Goal: Task Accomplishment & Management: Manage account settings

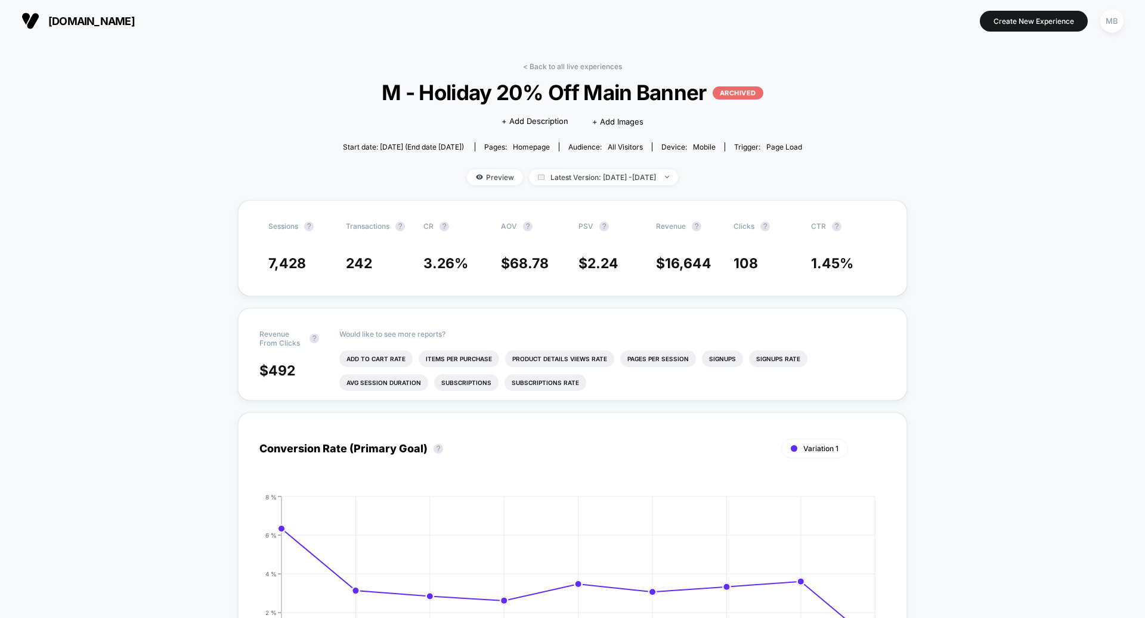
click at [106, 24] on span "[DOMAIN_NAME]" at bounding box center [91, 21] width 86 height 13
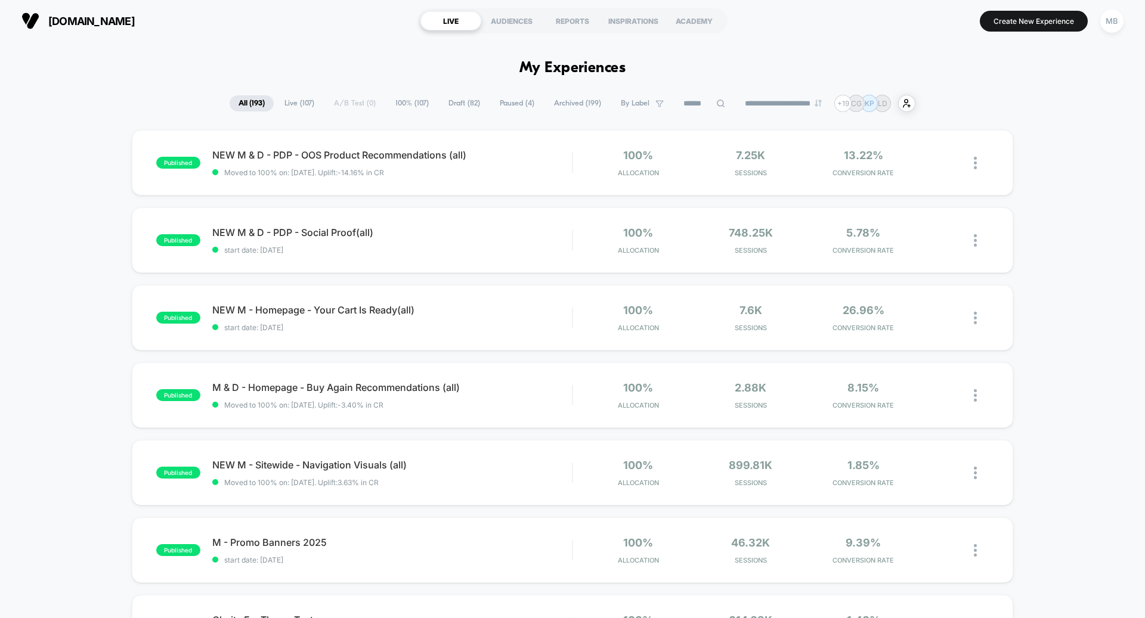
click at [454, 105] on span "Draft ( 82 )" at bounding box center [463, 103] width 49 height 16
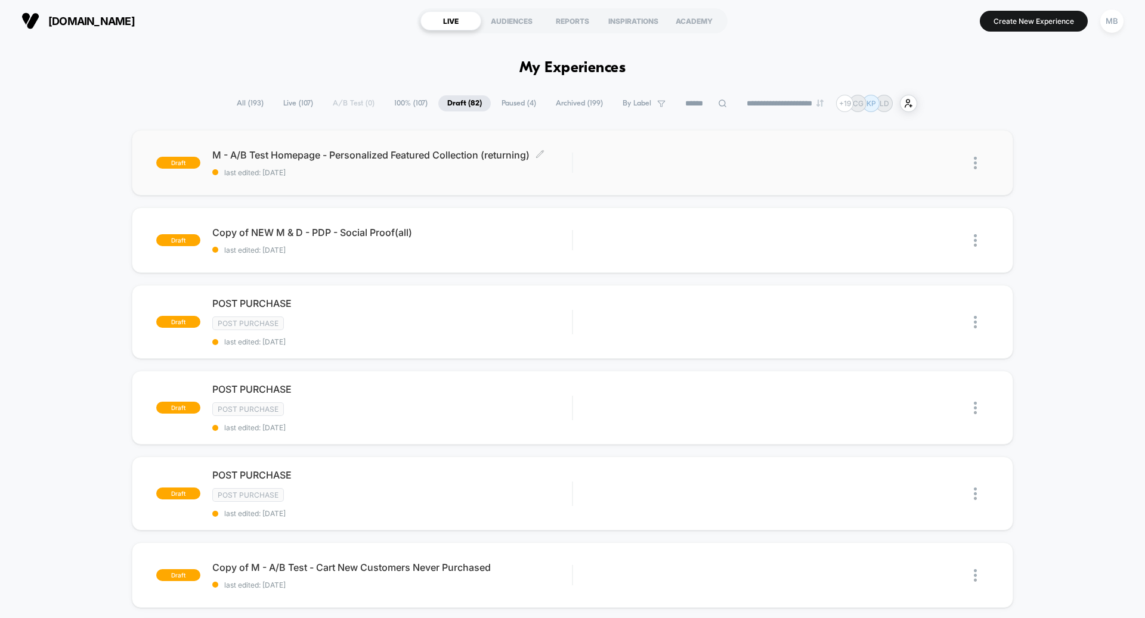
click at [422, 162] on div "M - A/B Test Homepage - Personalized Featured Collection (returning) Click to e…" at bounding box center [392, 163] width 360 height 28
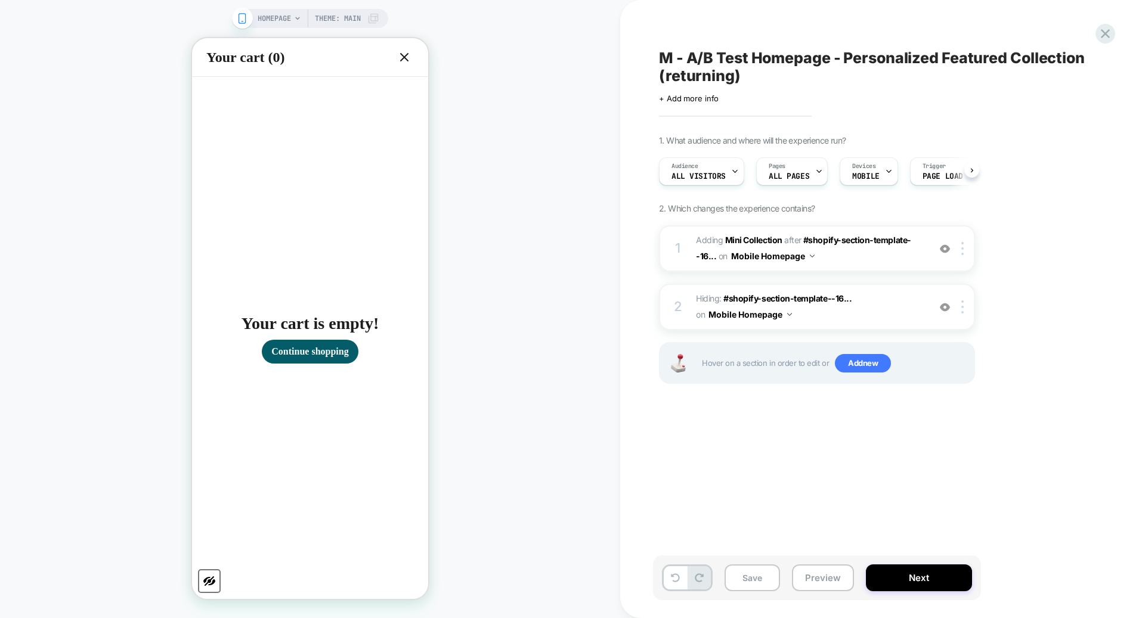
scroll to position [0, 1]
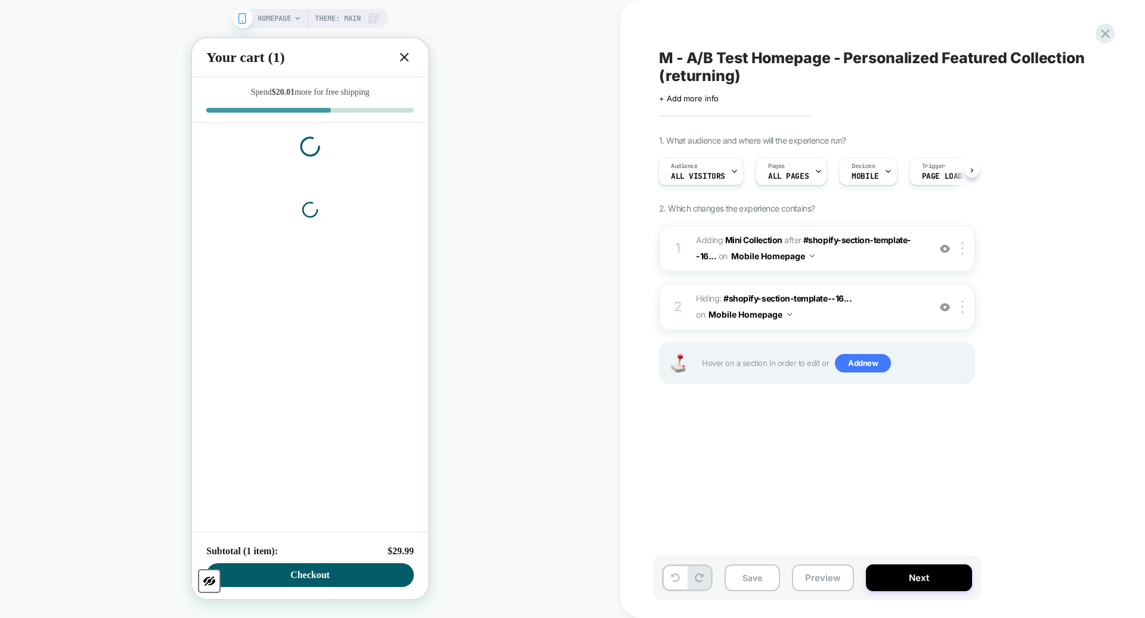
click at [409, 55] on icon at bounding box center [404, 57] width 14 height 14
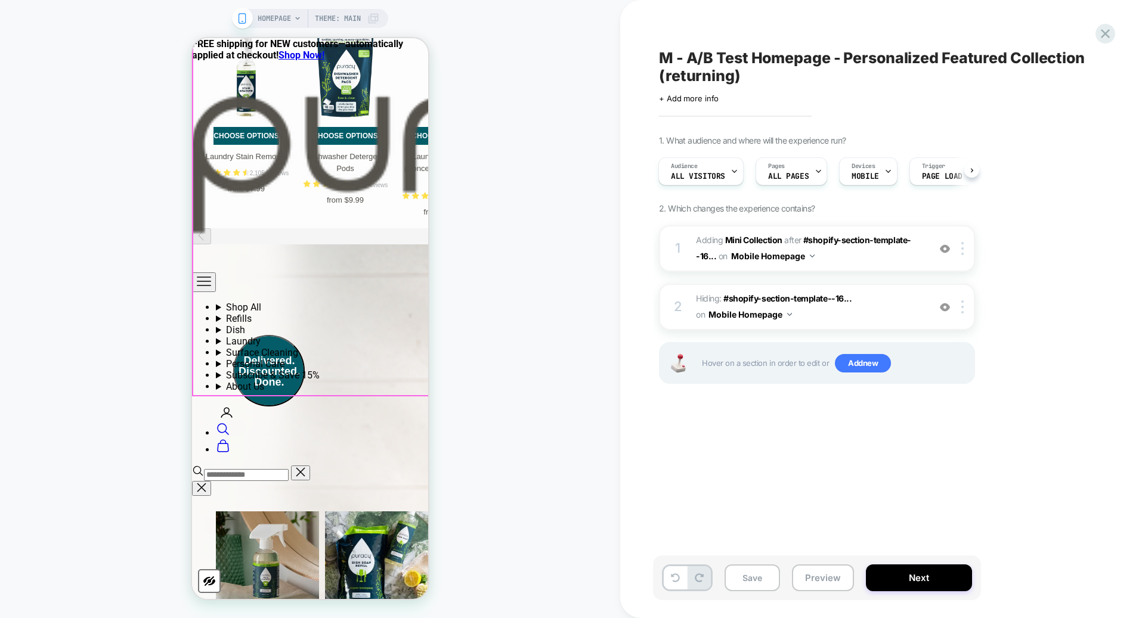
scroll to position [1080, 0]
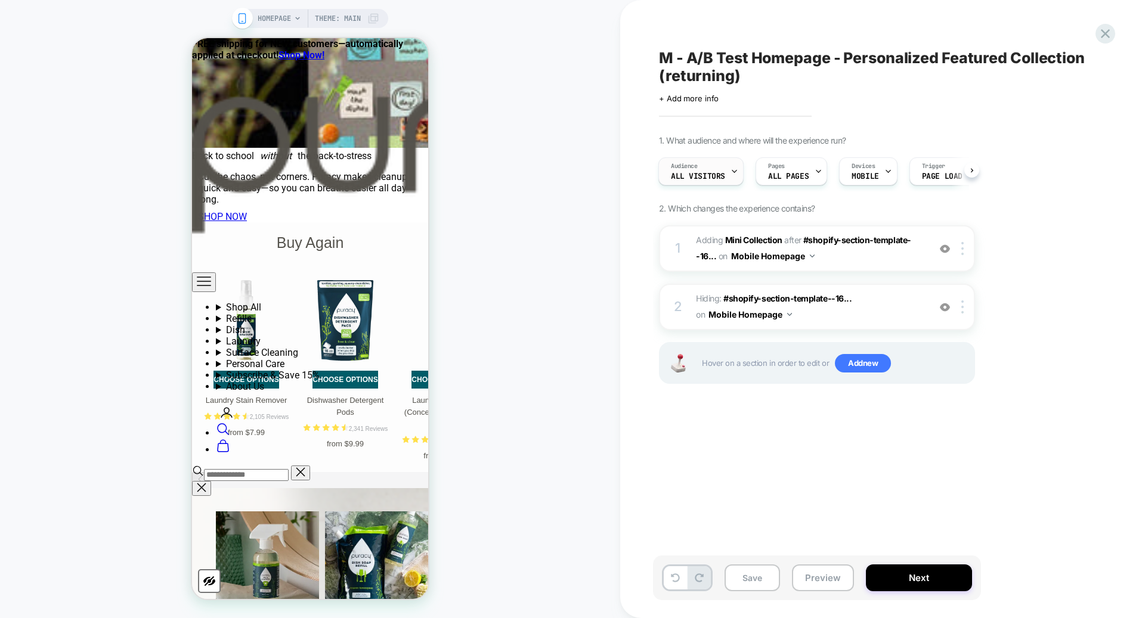
click at [732, 176] on div at bounding box center [734, 171] width 8 height 27
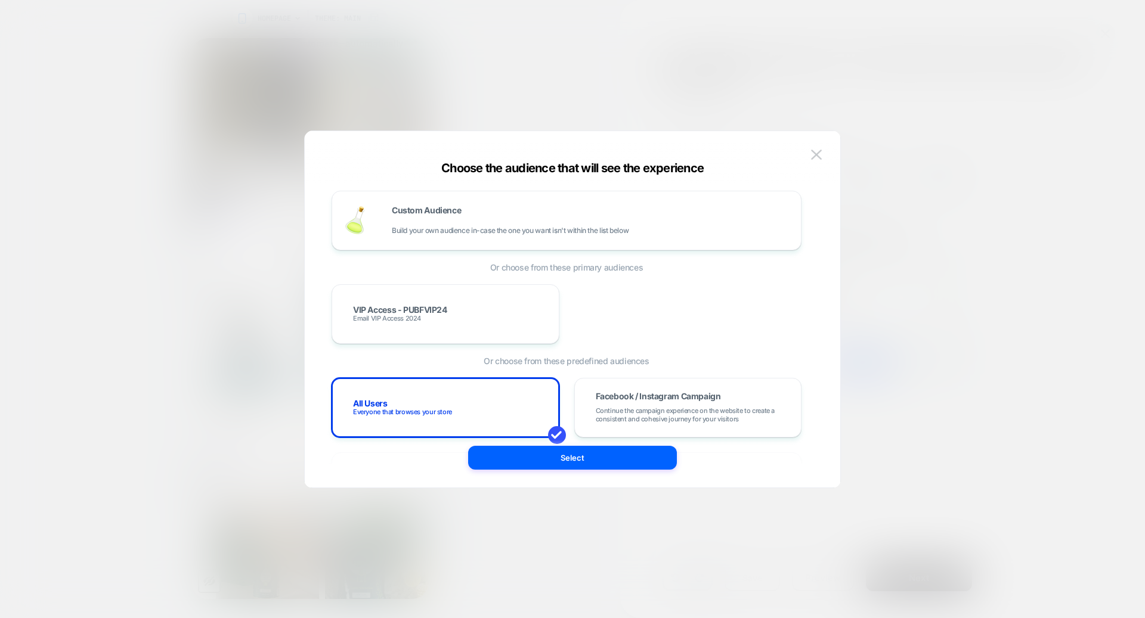
click at [489, 184] on div "Custom Audience Build your own audience in-case the one you want isn't within t…" at bounding box center [567, 309] width 500 height 309
click at [483, 197] on div "Custom Audience Build your own audience in-case the one you want isn't within t…" at bounding box center [567, 221] width 470 height 60
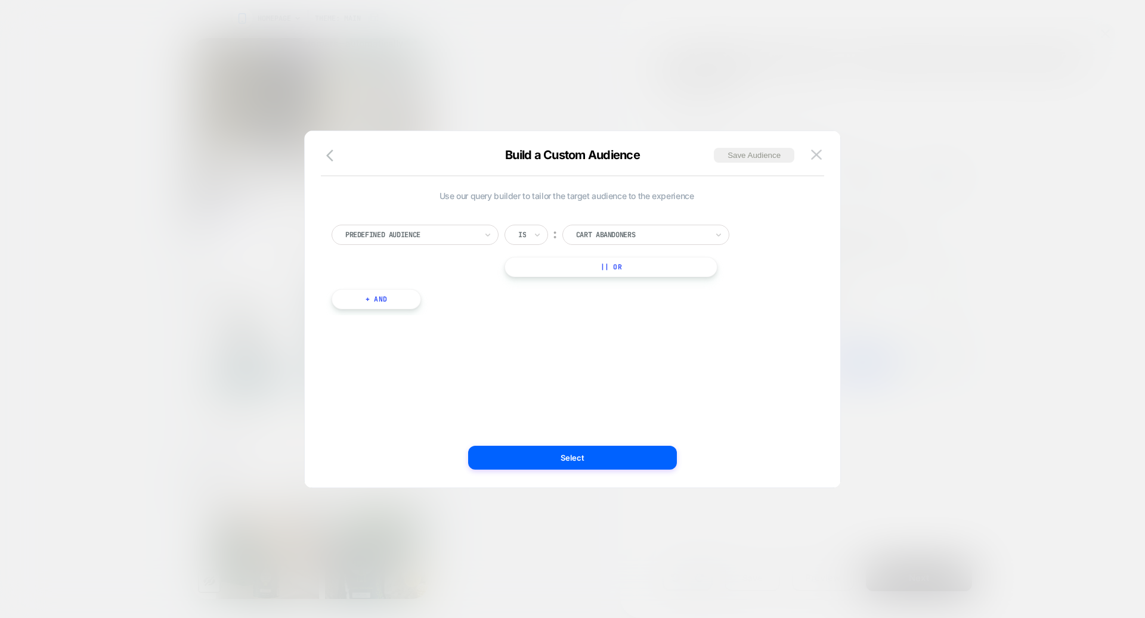
click at [607, 238] on div at bounding box center [641, 235] width 131 height 11
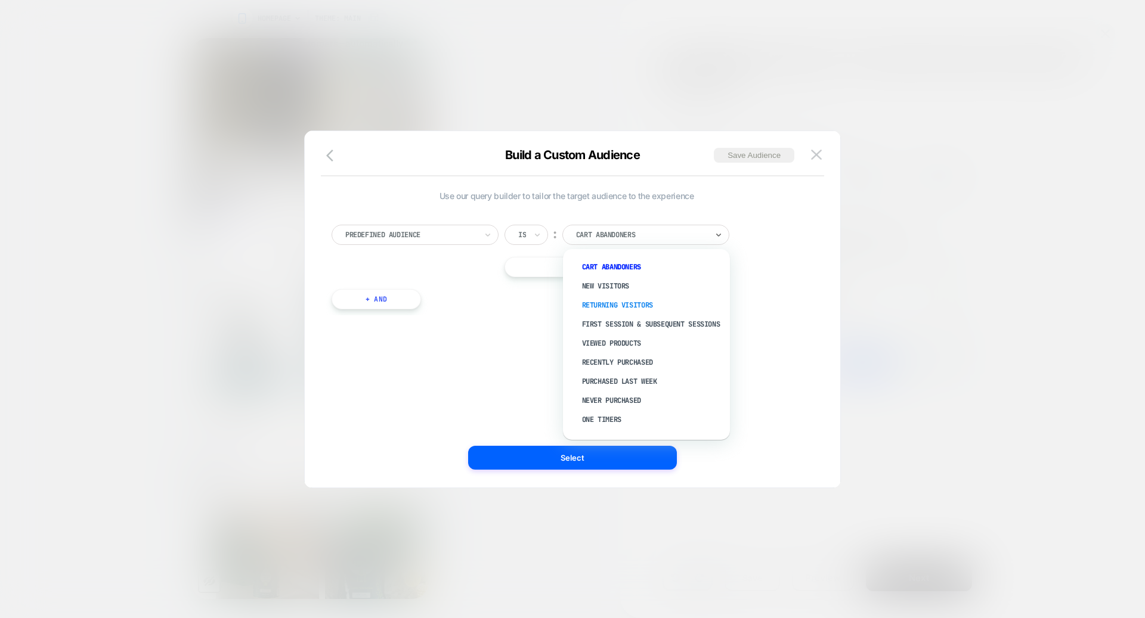
click at [632, 301] on div "Returning Visitors" at bounding box center [652, 305] width 155 height 19
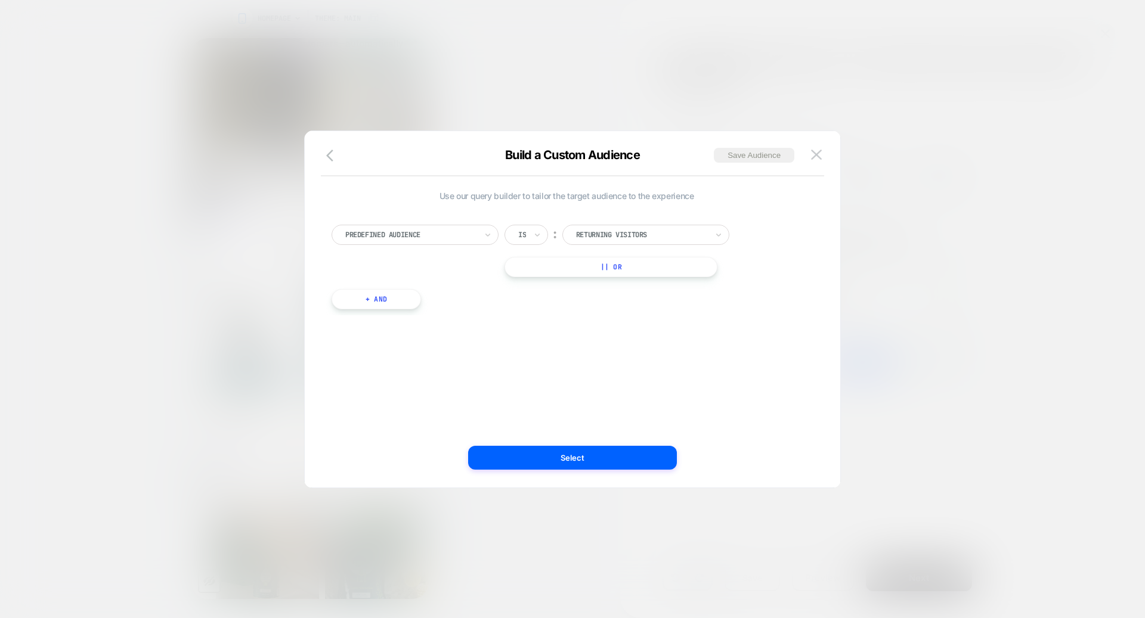
click at [359, 300] on button "+ And" at bounding box center [376, 299] width 89 height 20
click at [565, 306] on icon at bounding box center [567, 311] width 8 height 12
click at [572, 358] on div "Is not" at bounding box center [585, 362] width 78 height 19
click at [735, 299] on div "Predefined Audience Is ︰ Returning Visitors || Or And Predefined Audience optio…" at bounding box center [567, 299] width 482 height 185
click at [726, 307] on div at bounding box center [686, 311] width 131 height 11
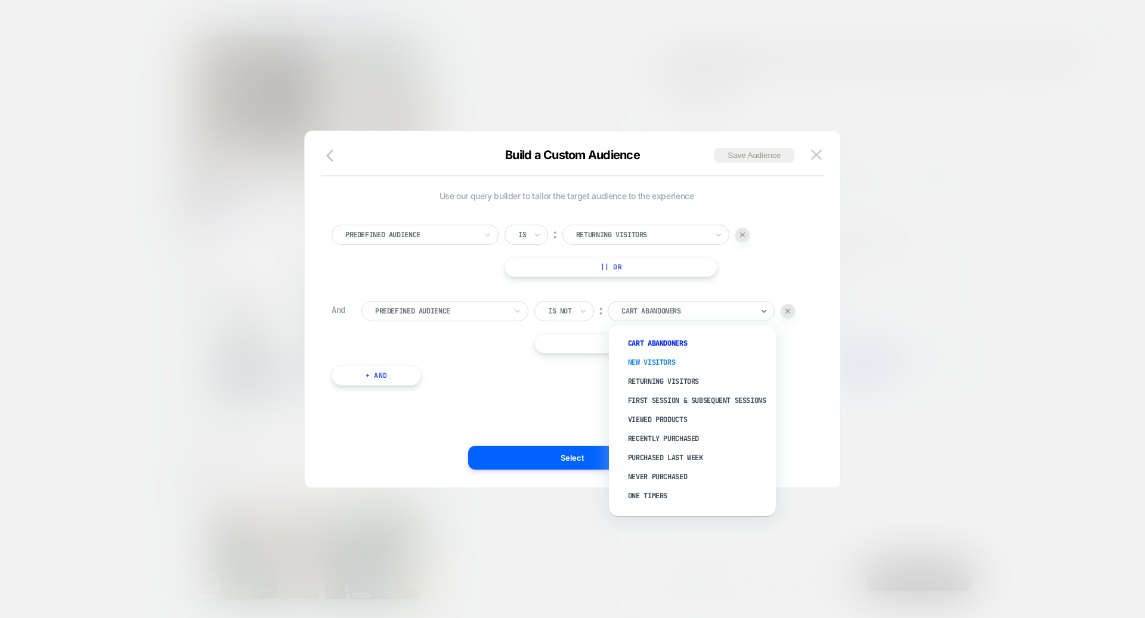
click at [678, 358] on div "New Visitors" at bounding box center [698, 362] width 155 height 19
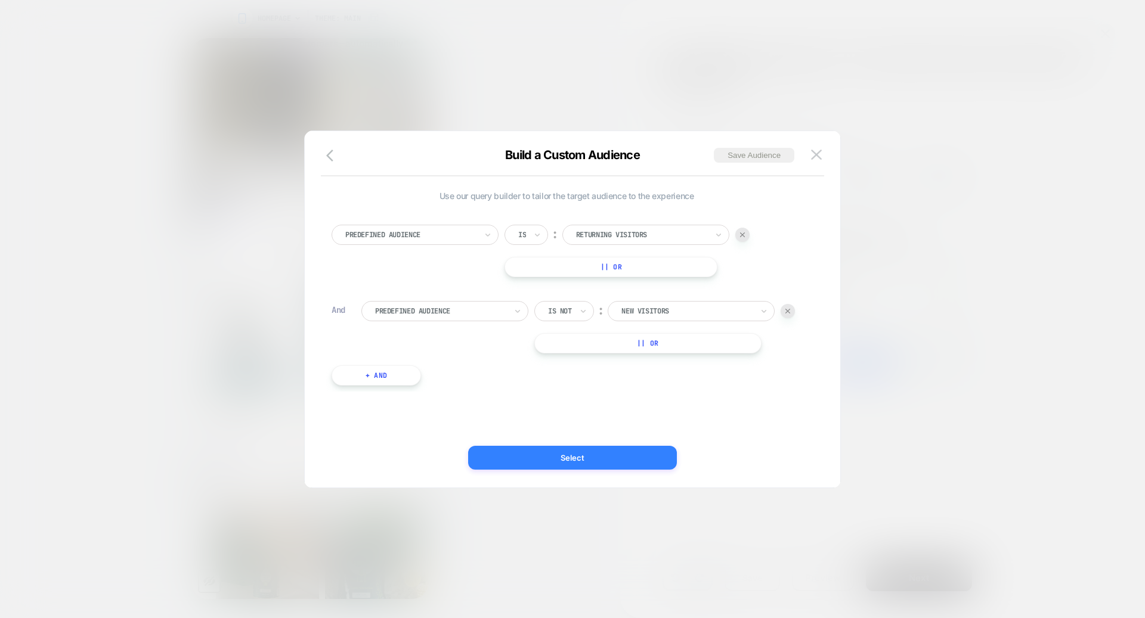
click at [621, 457] on button "Select" at bounding box center [572, 458] width 209 height 24
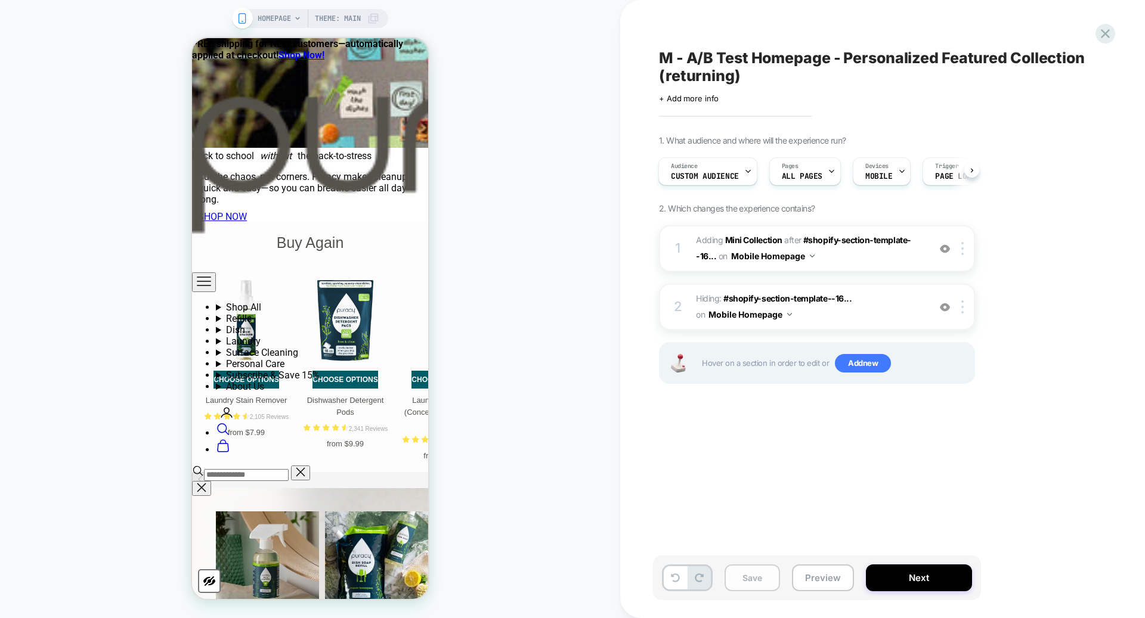
click at [754, 589] on button "Save" at bounding box center [751, 578] width 55 height 27
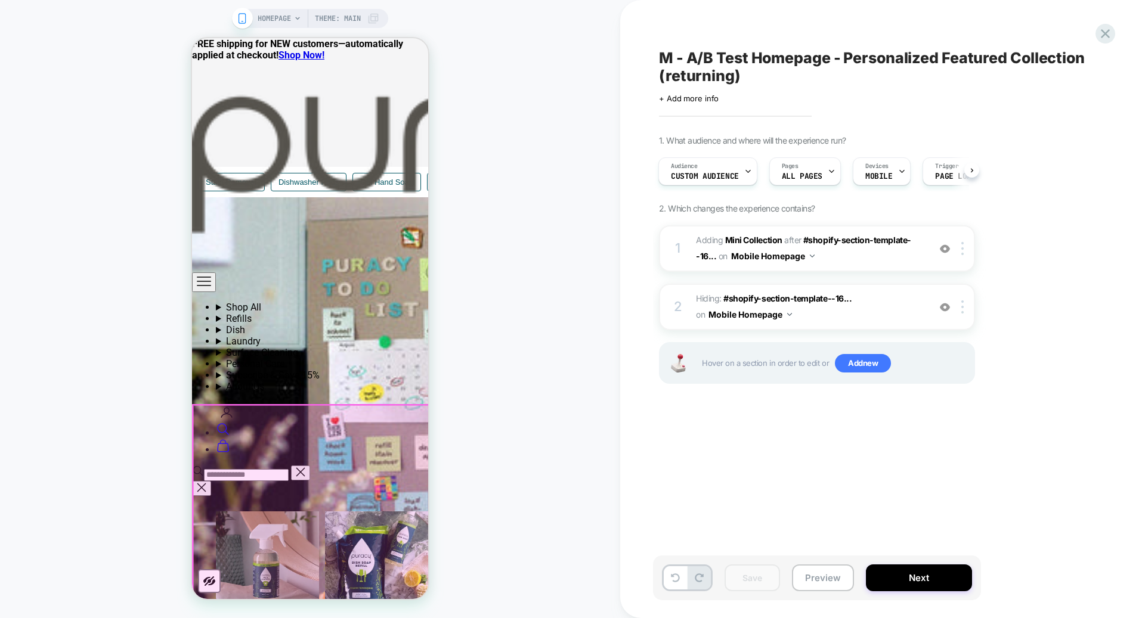
scroll to position [782, 0]
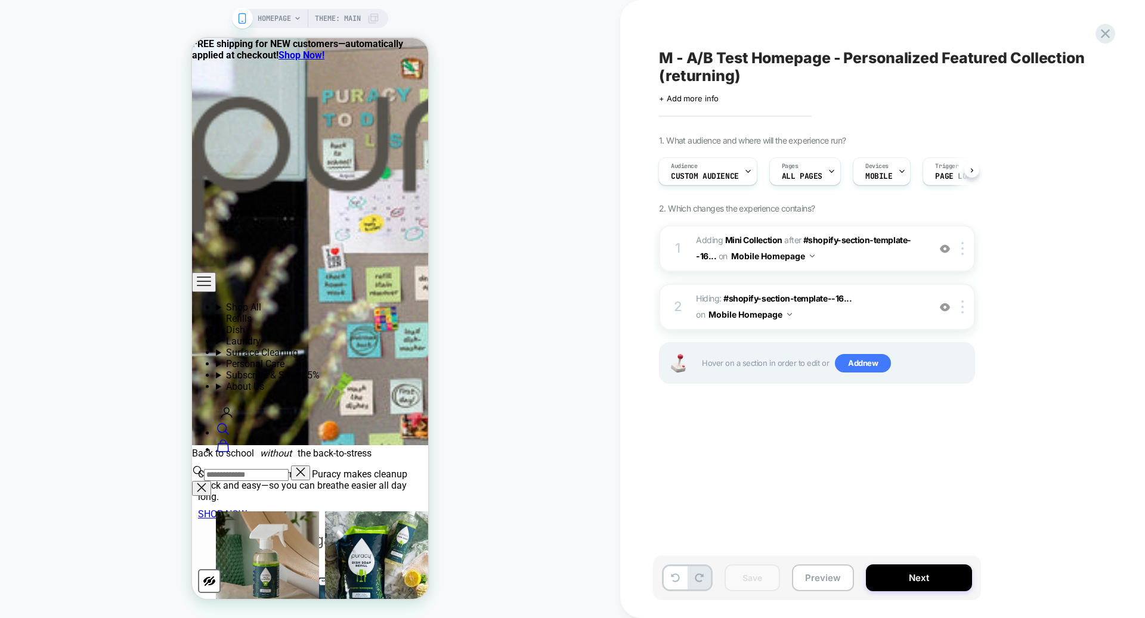
click at [735, 55] on span "M - A/B Test Homepage - Personalized Featured Collection (returning)" at bounding box center [876, 67] width 435 height 36
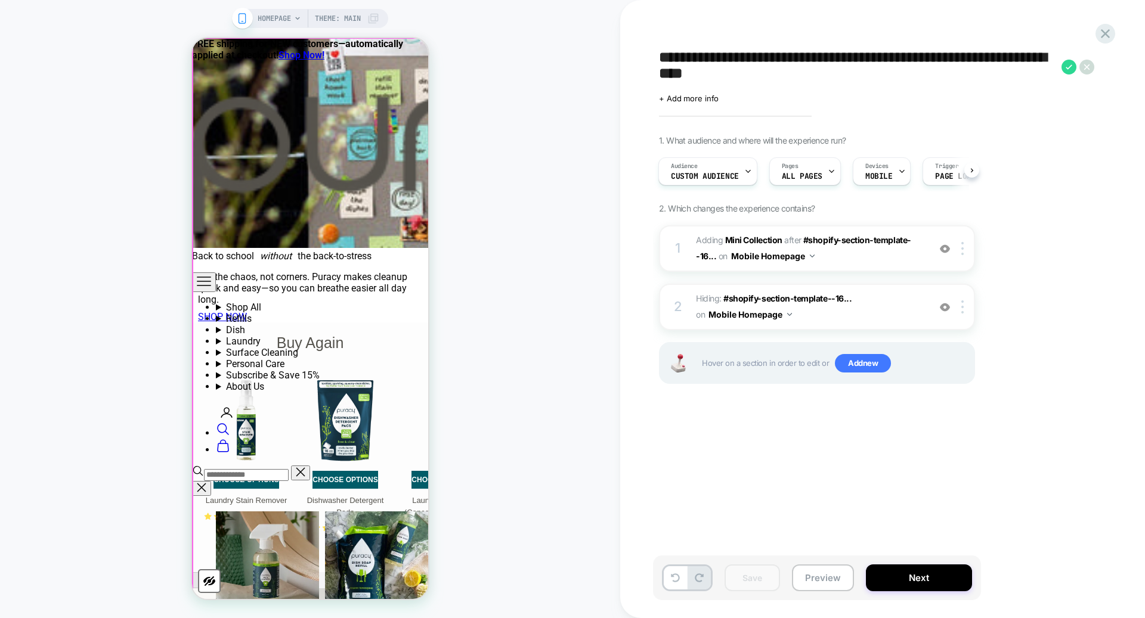
scroll to position [980, 0]
click at [1067, 64] on icon at bounding box center [1068, 67] width 15 height 15
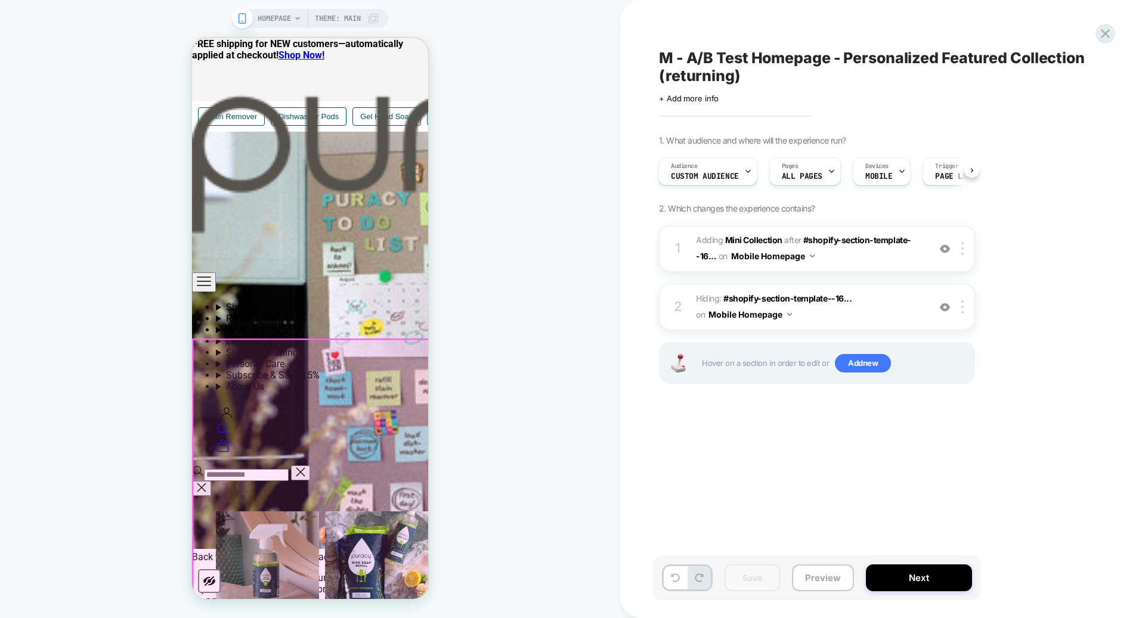
scroll to position [668, 0]
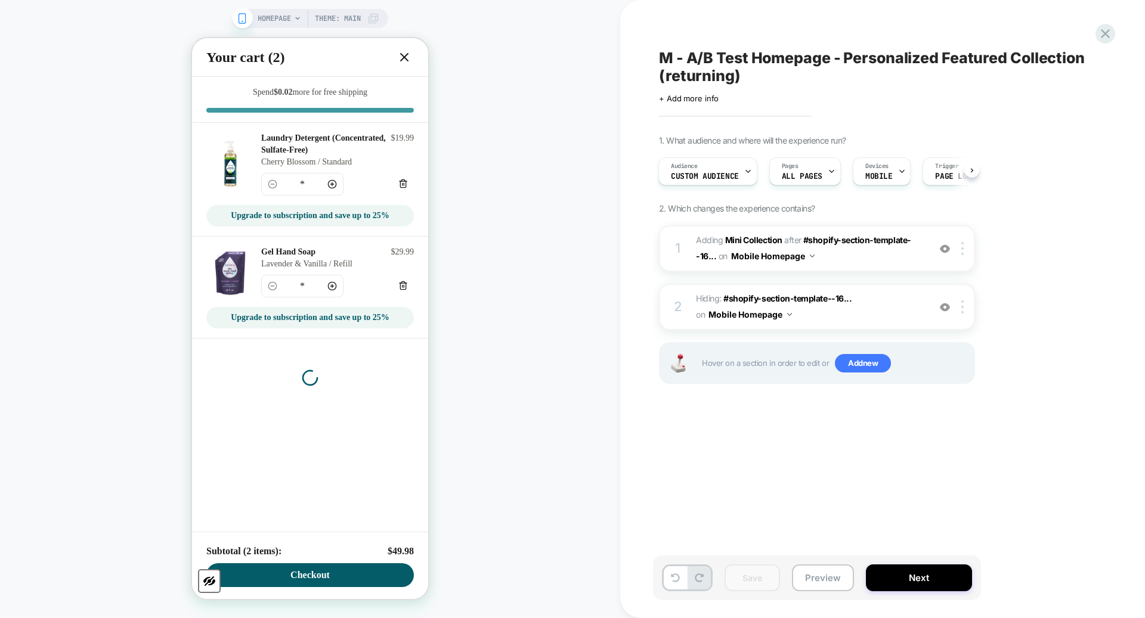
click at [405, 58] on icon at bounding box center [404, 57] width 7 height 7
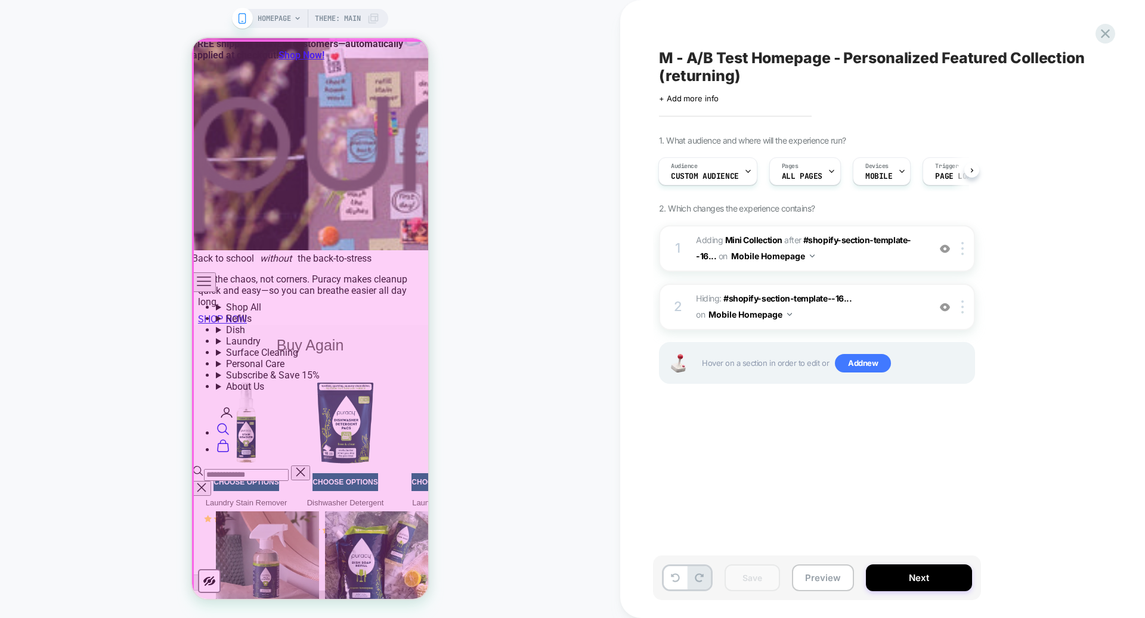
scroll to position [992, 0]
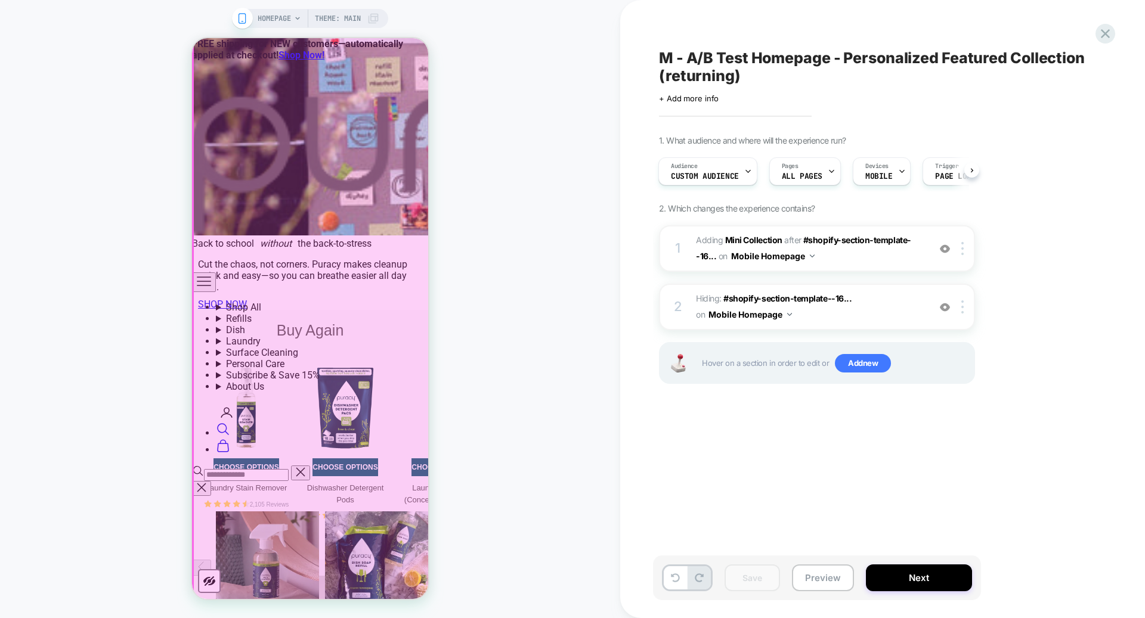
click at [248, 224] on div at bounding box center [311, 376] width 236 height 700
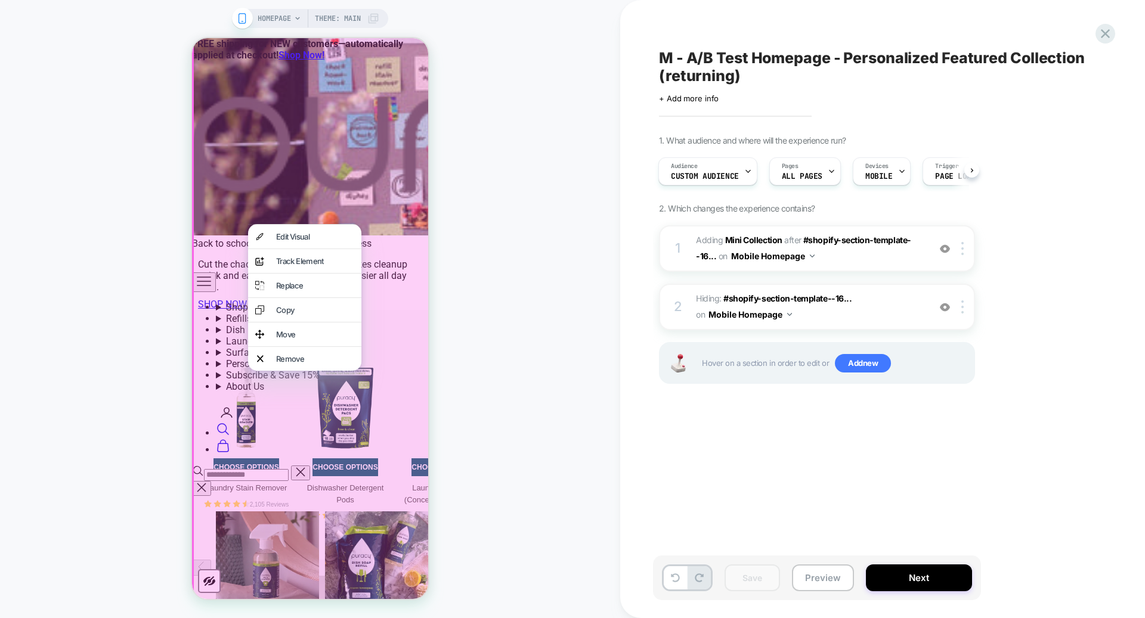
click at [574, 256] on div "HOMEPAGE Theme: MAIN" at bounding box center [310, 309] width 620 height 595
click at [380, 423] on div at bounding box center [312, 377] width 240 height 704
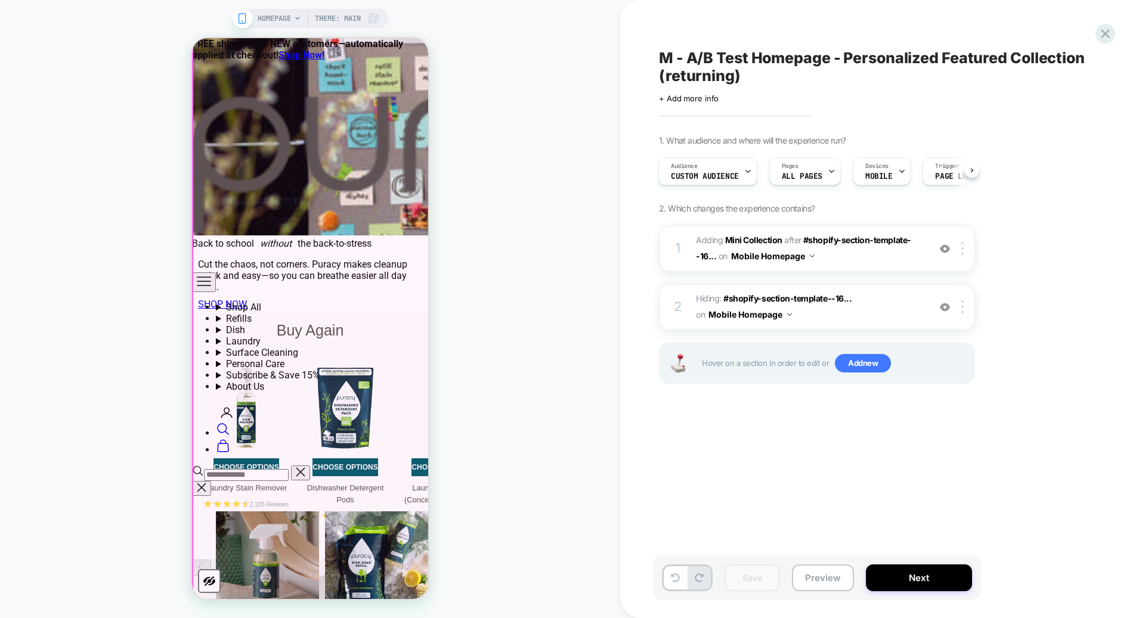
click at [258, 442] on div at bounding box center [311, 376] width 236 height 700
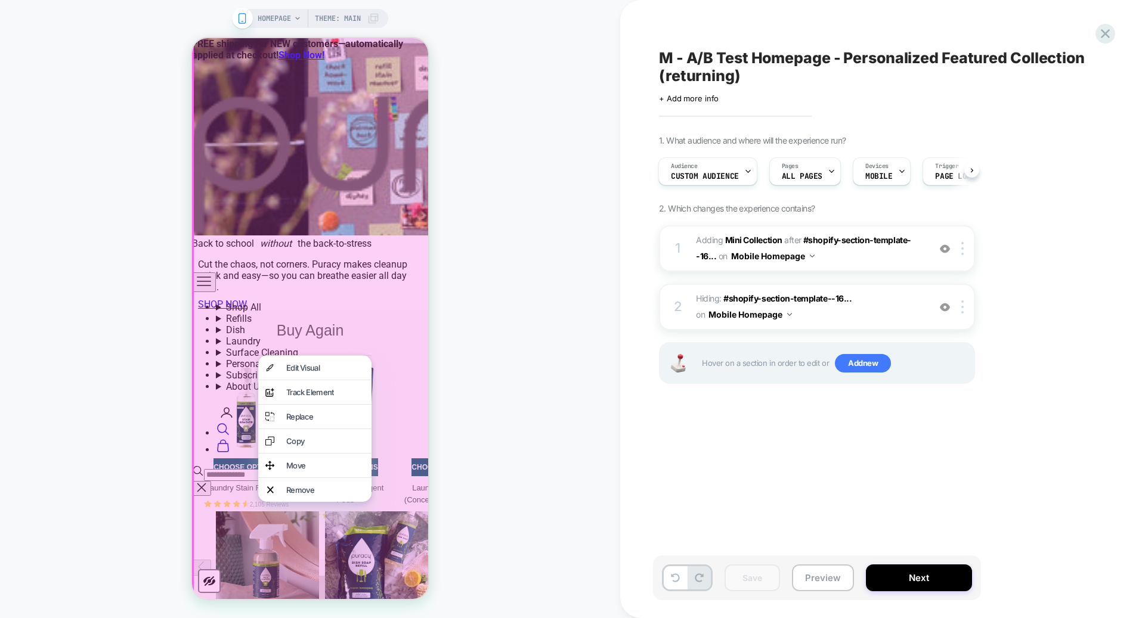
click at [533, 422] on div "HOMEPAGE Theme: MAIN" at bounding box center [310, 309] width 620 height 595
click at [220, 423] on div at bounding box center [312, 377] width 240 height 704
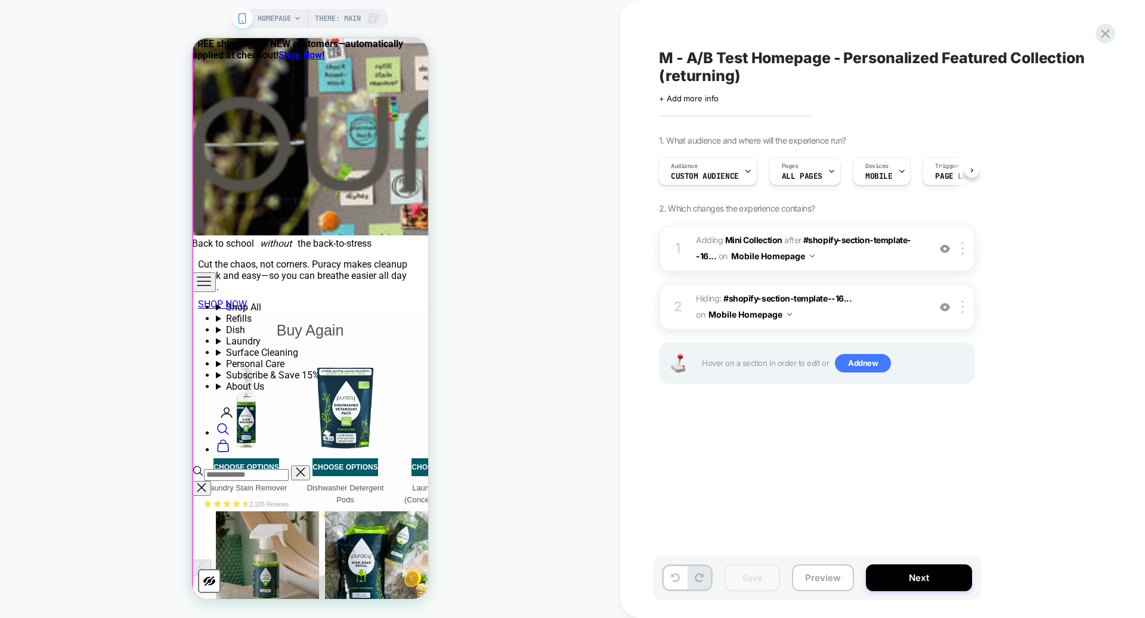
click at [246, 434] on div at bounding box center [311, 376] width 236 height 700
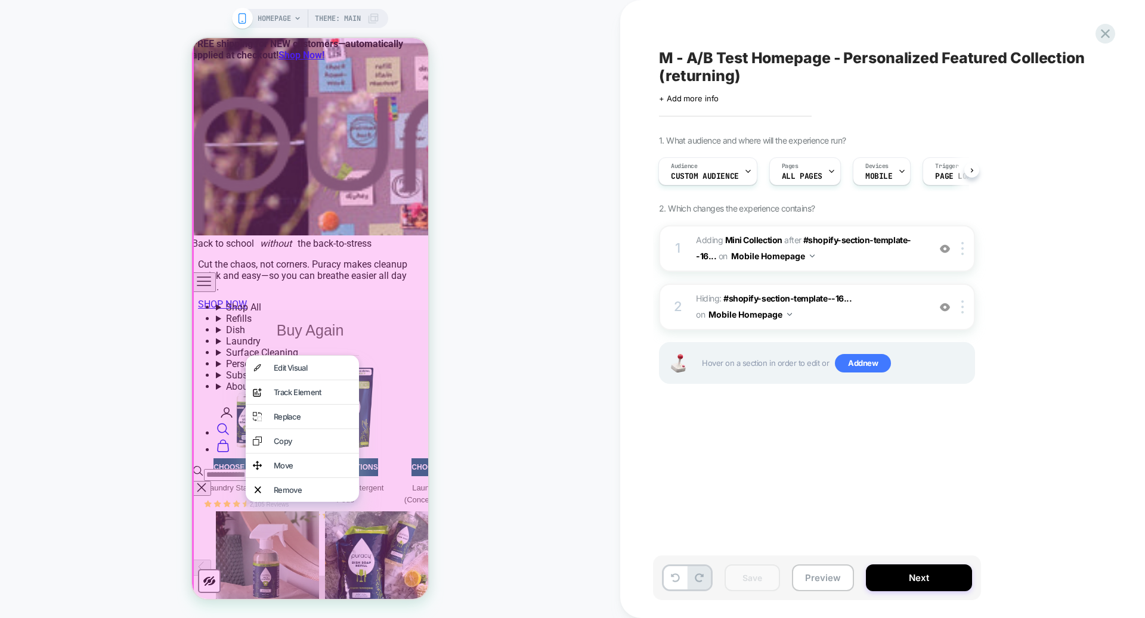
click at [580, 430] on div "HOMEPAGE Theme: MAIN" at bounding box center [310, 309] width 620 height 595
click at [376, 354] on div at bounding box center [312, 377] width 240 height 704
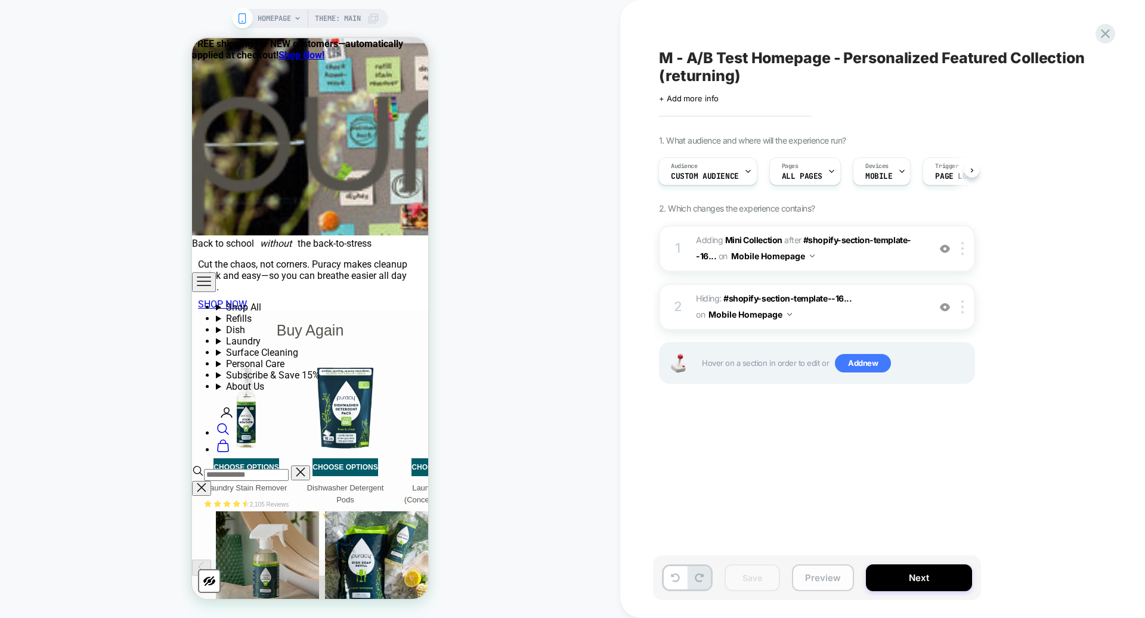
click at [822, 579] on button "Preview" at bounding box center [823, 578] width 62 height 27
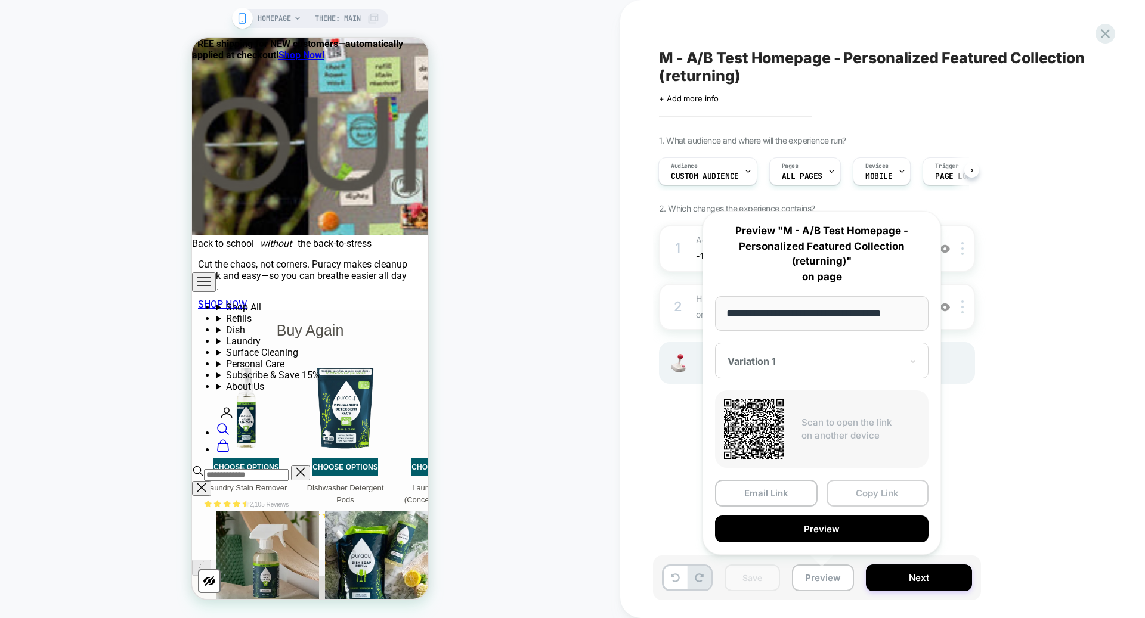
click at [860, 499] on button "Copy Link" at bounding box center [877, 493] width 103 height 27
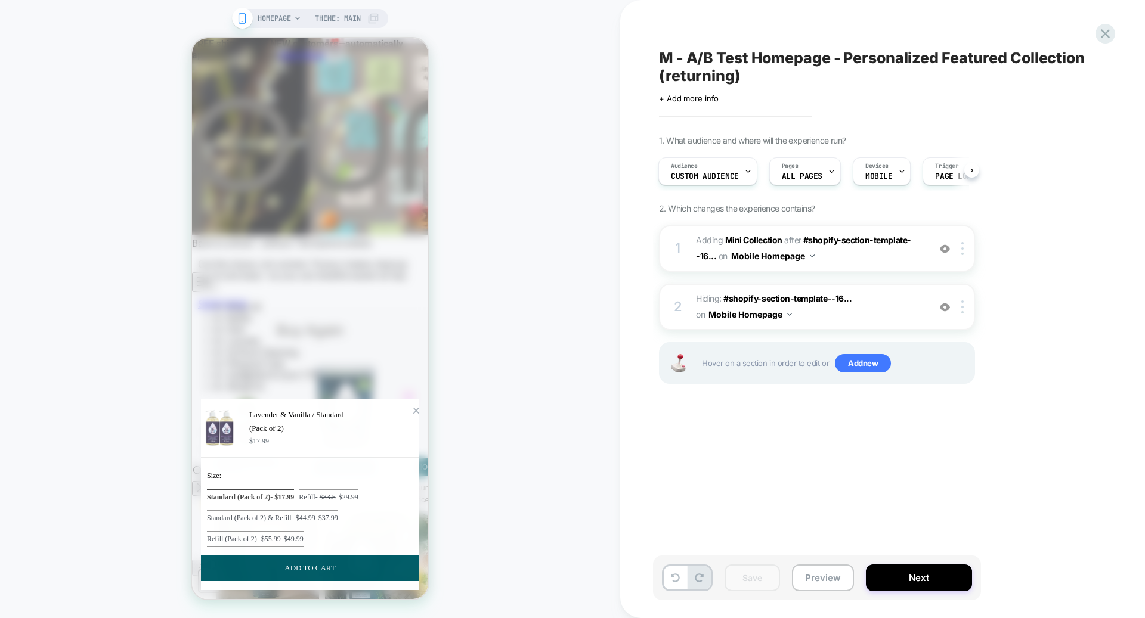
click at [413, 407] on div "Zoom Button" at bounding box center [416, 410] width 7 height 7
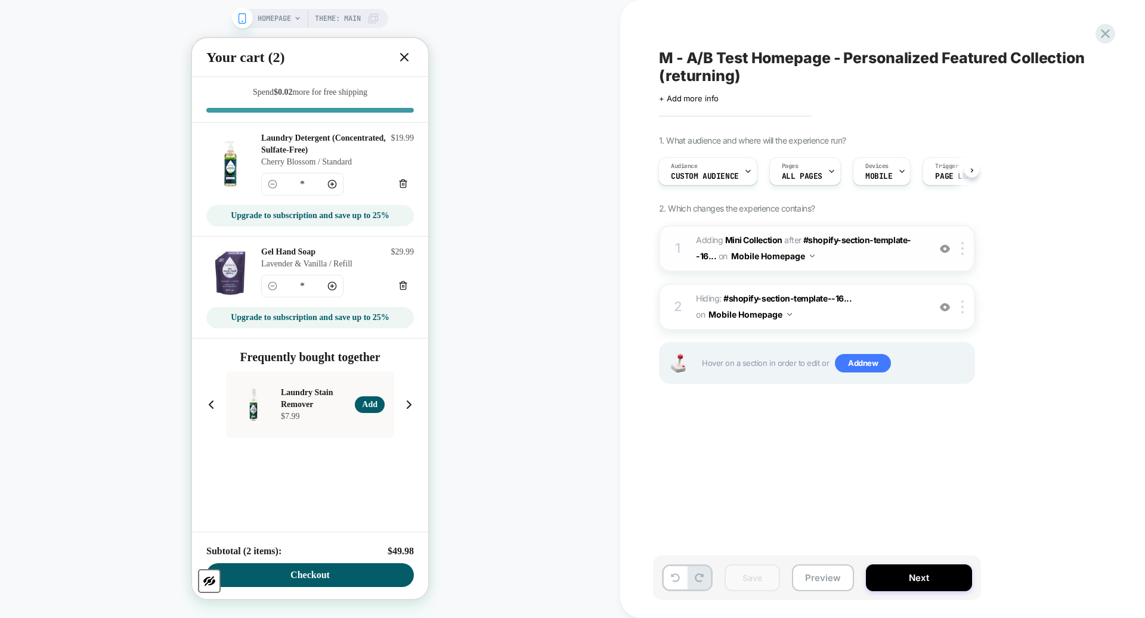
type input "*"
click at [398, 60] on icon at bounding box center [404, 57] width 14 height 14
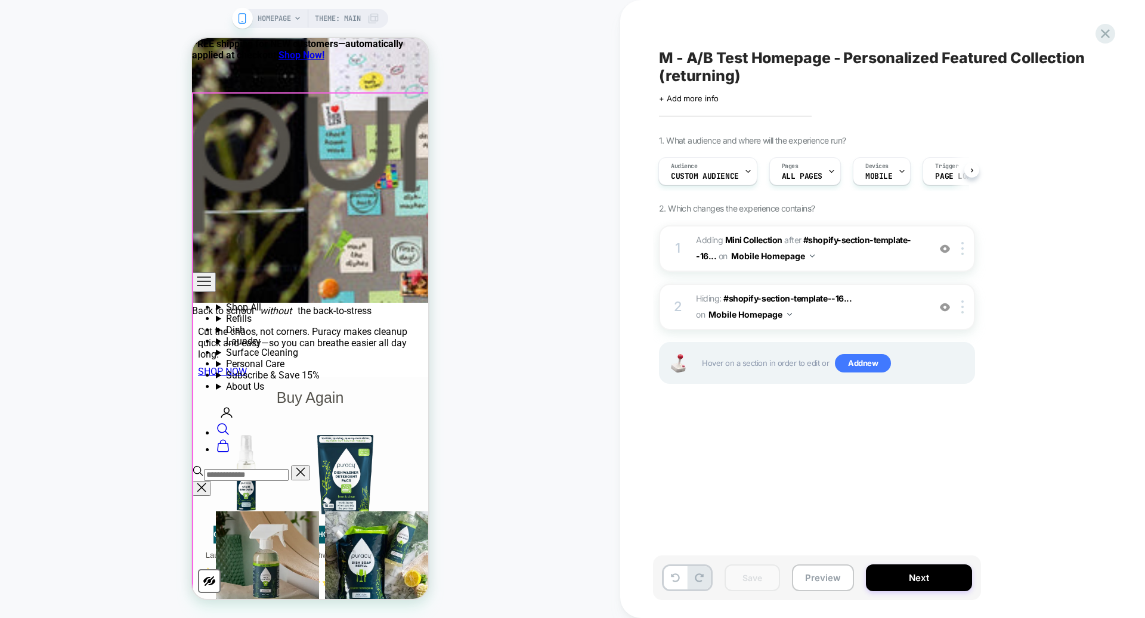
scroll to position [924, 0]
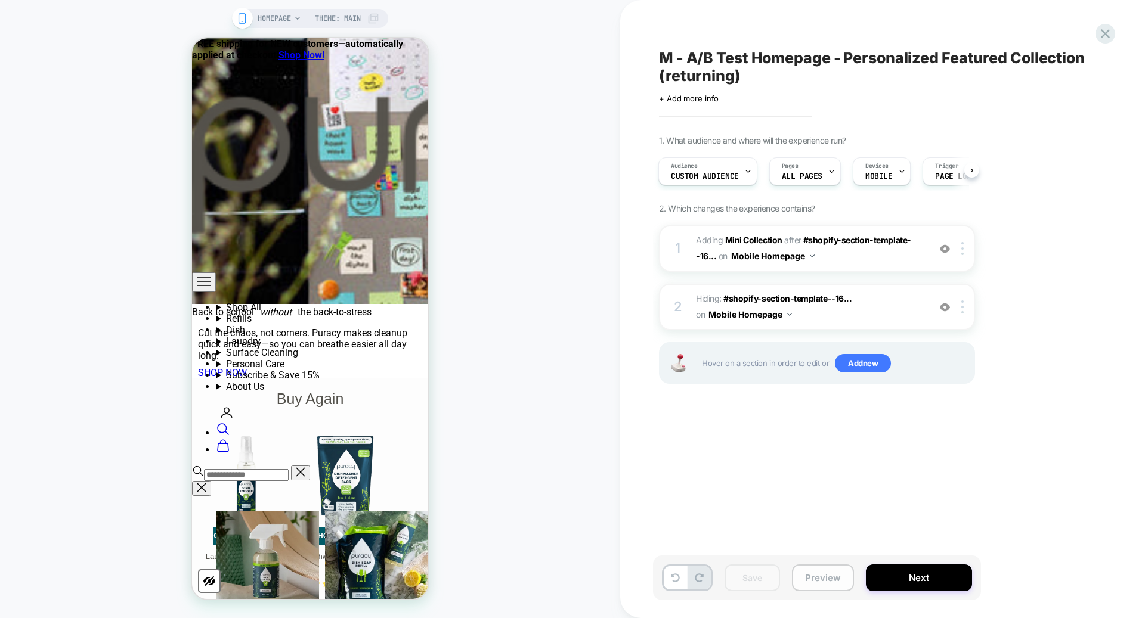
click at [818, 575] on button "Preview" at bounding box center [823, 578] width 62 height 27
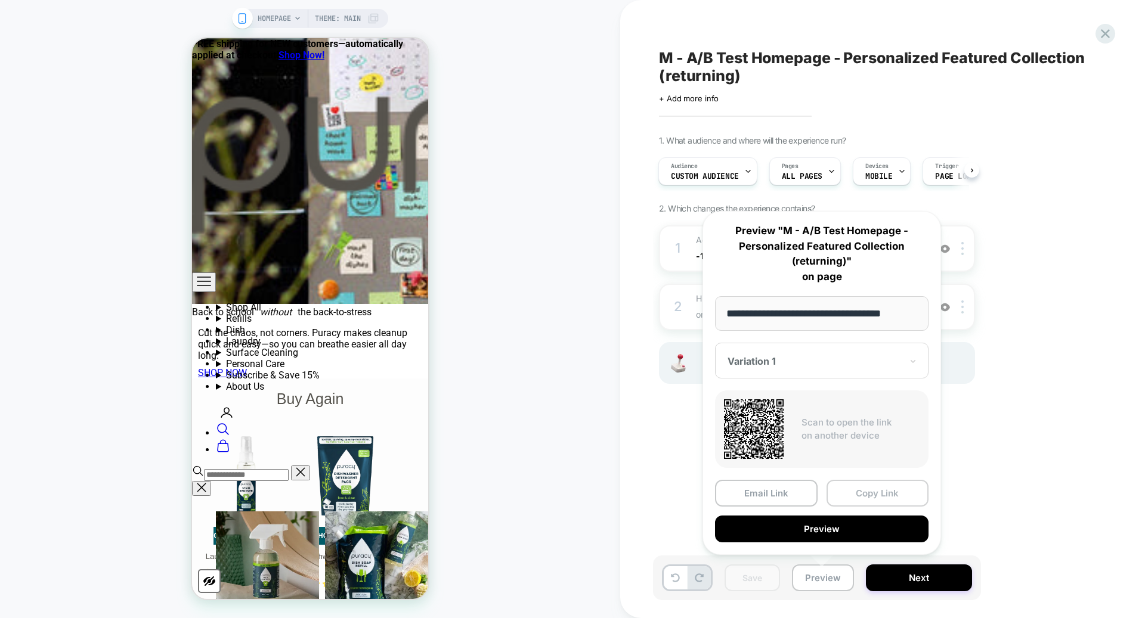
click at [890, 490] on button "Copy Link" at bounding box center [877, 493] width 103 height 27
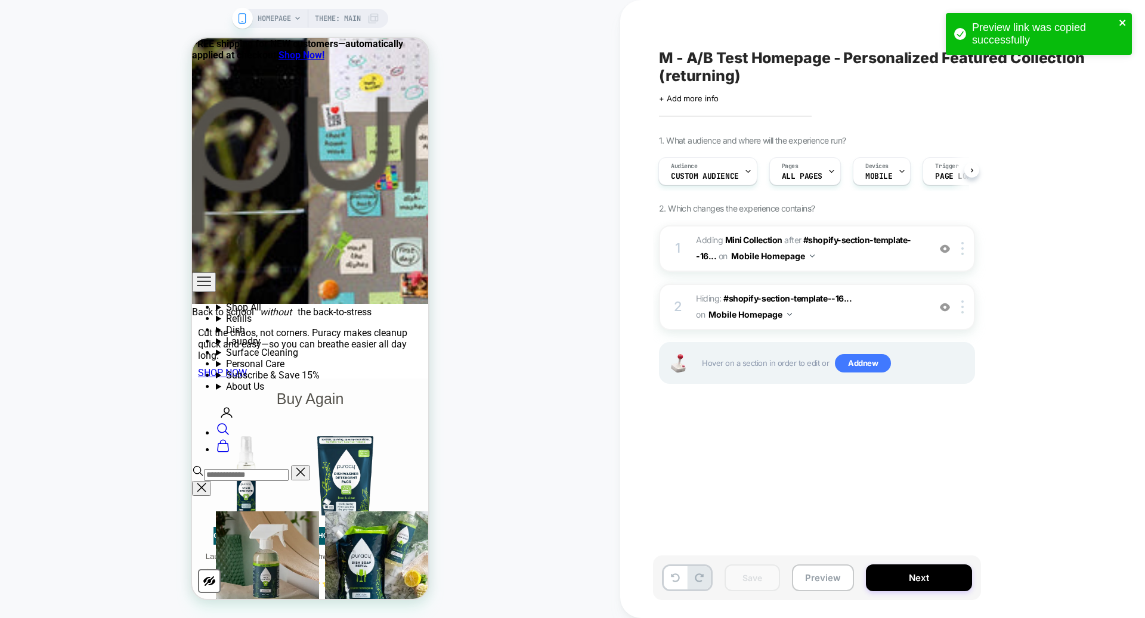
click at [1123, 24] on icon "close" at bounding box center [1123, 23] width 8 height 10
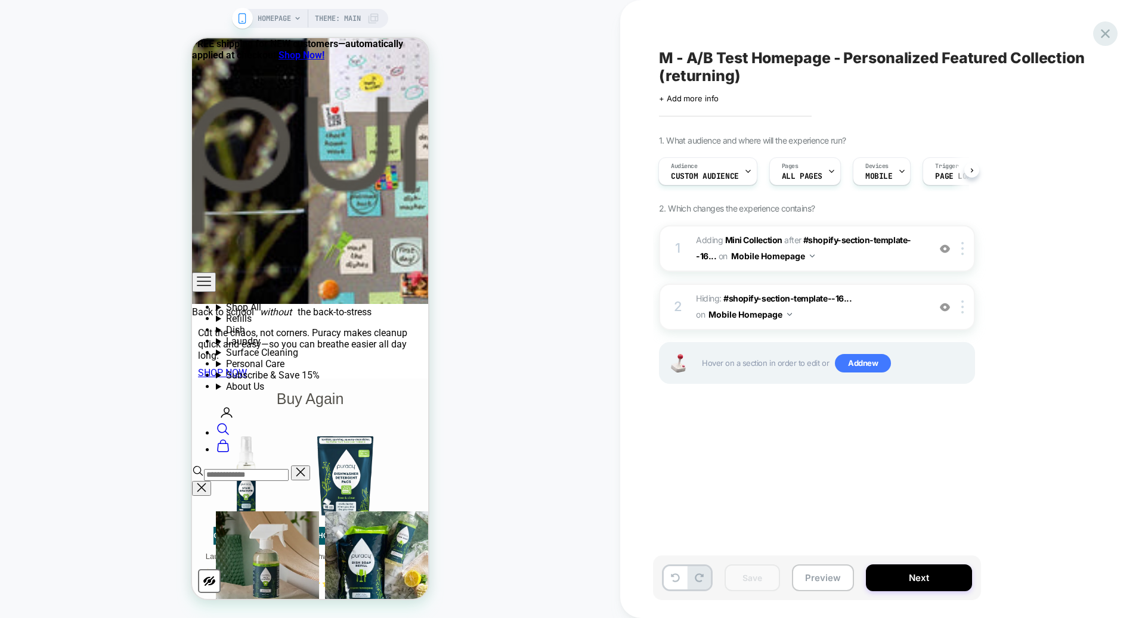
click at [1102, 33] on icon at bounding box center [1105, 34] width 16 height 16
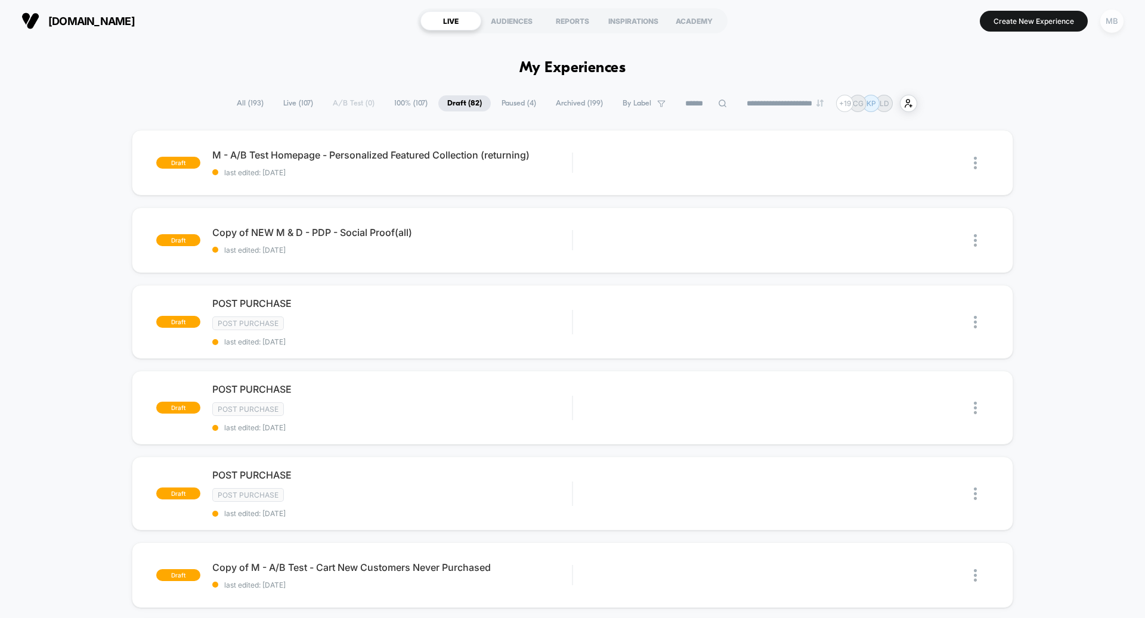
click at [1106, 25] on div "MB" at bounding box center [1111, 21] width 23 height 23
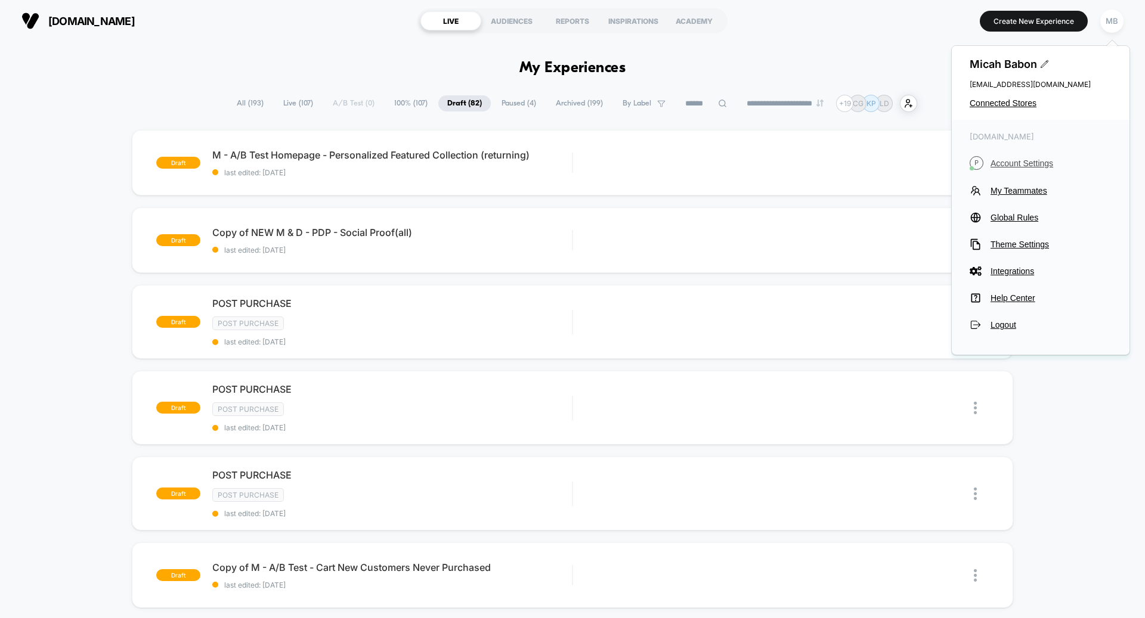
click at [1021, 162] on span "Account Settings" at bounding box center [1050, 164] width 121 height 10
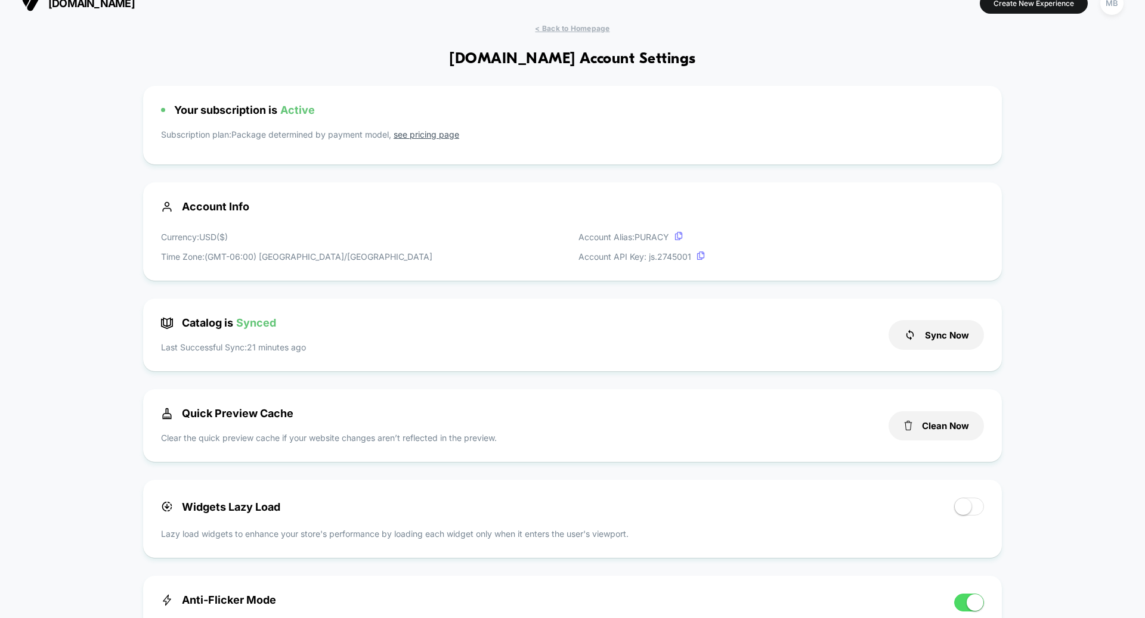
scroll to position [19, 0]
click at [934, 422] on button "Clean Now" at bounding box center [935, 424] width 95 height 29
click at [967, 333] on button "Sync Now" at bounding box center [935, 334] width 95 height 30
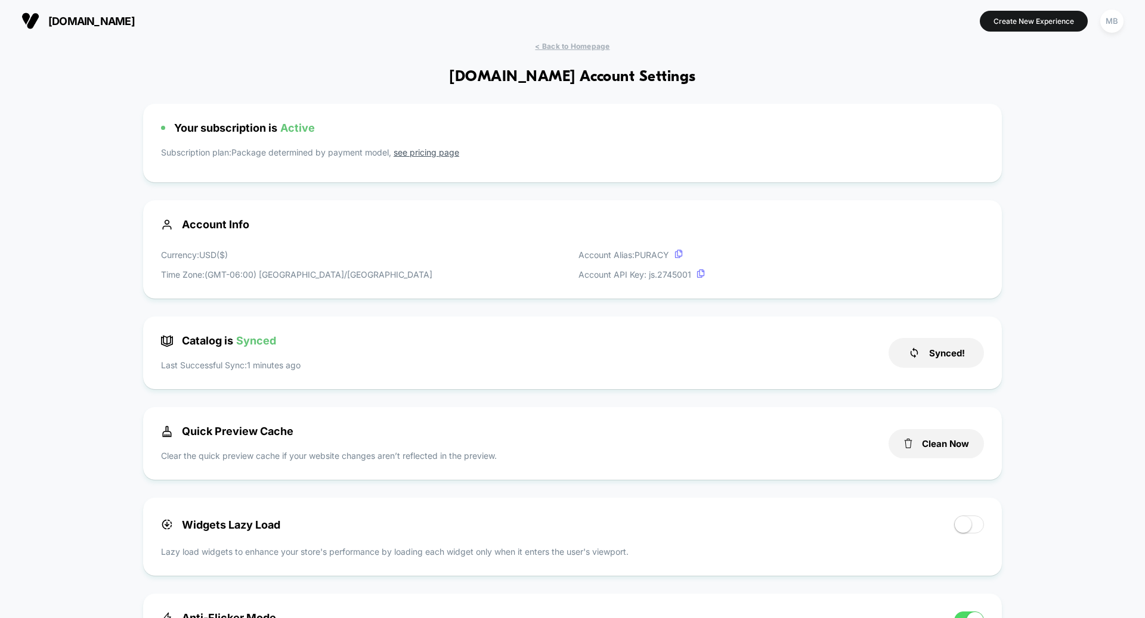
click at [121, 24] on section "[DOMAIN_NAME]" at bounding box center [200, 21] width 364 height 30
click at [85, 18] on span "[DOMAIN_NAME]" at bounding box center [91, 21] width 86 height 13
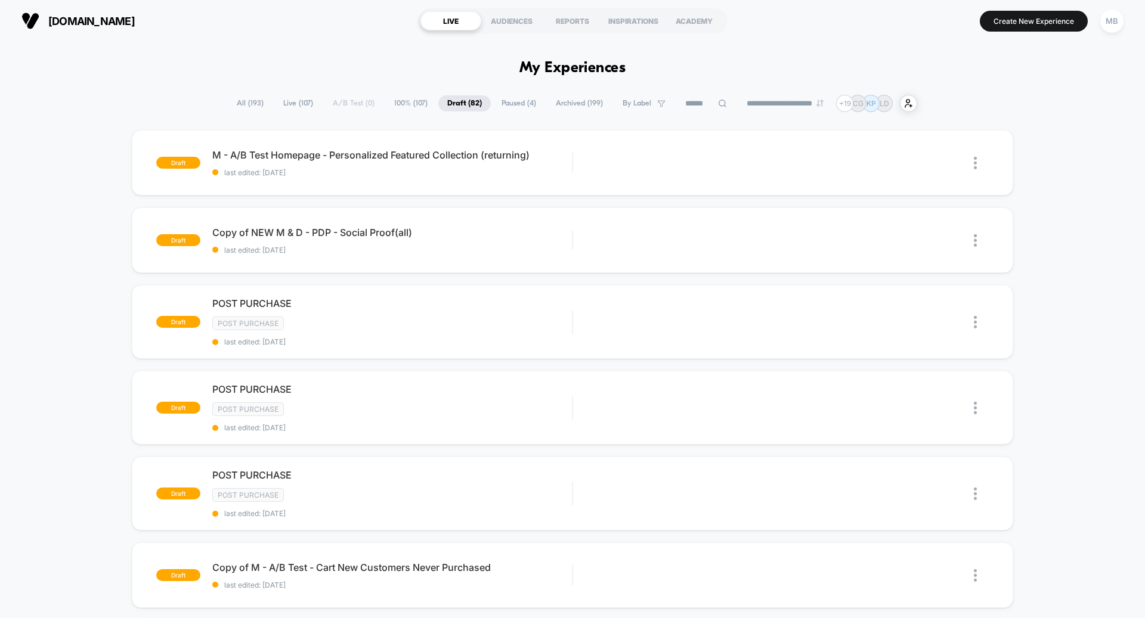
click at [284, 101] on span "Live ( 107 )" at bounding box center [298, 103] width 48 height 16
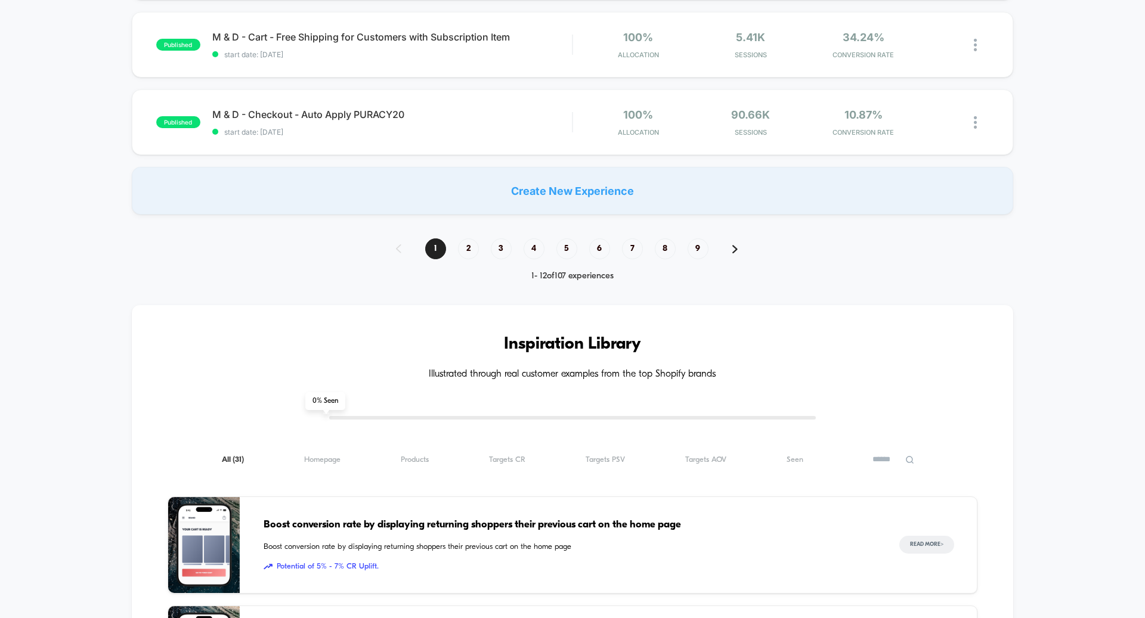
scroll to position [894, 0]
click at [707, 248] on span "9" at bounding box center [698, 247] width 21 height 21
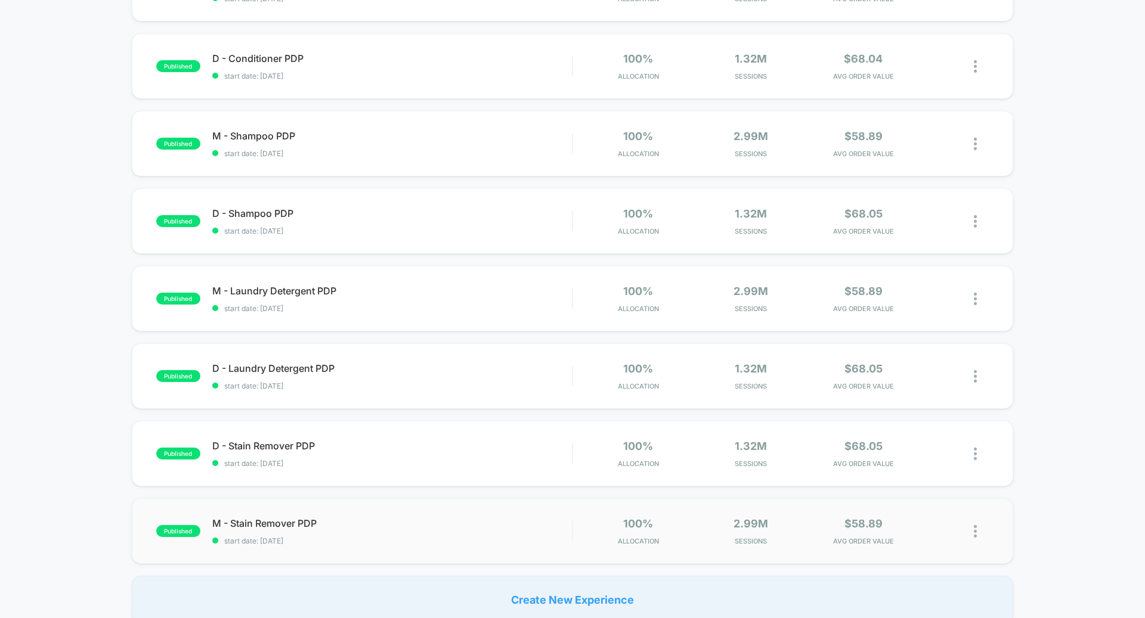
scroll to position [437, 0]
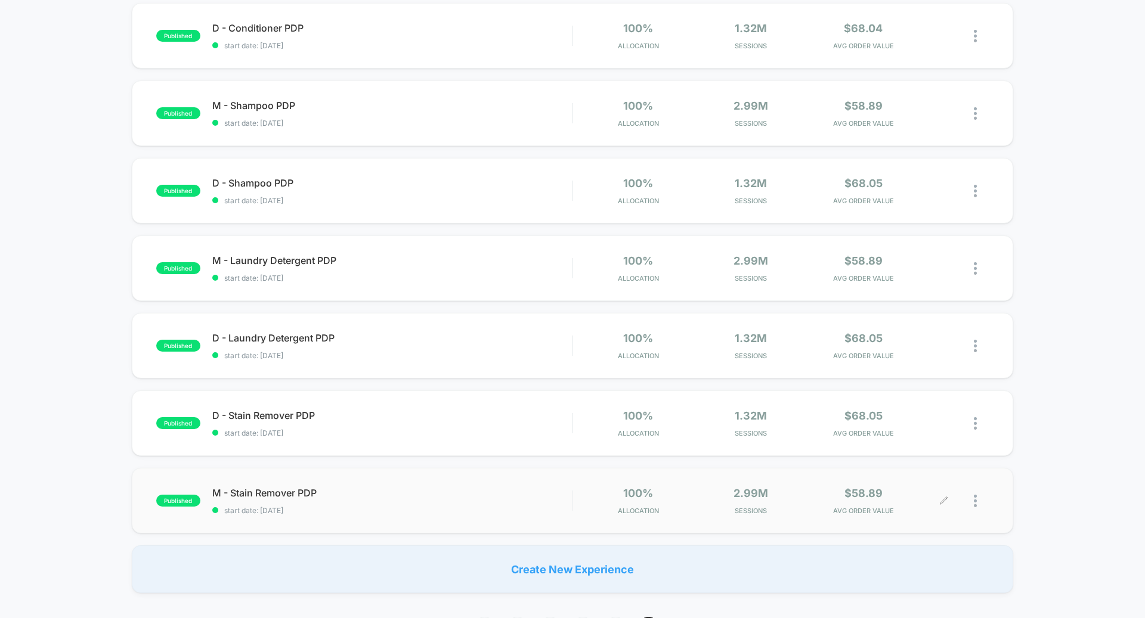
click at [974, 504] on img at bounding box center [975, 501] width 3 height 13
click at [913, 570] on div "Archive" at bounding box center [914, 571] width 107 height 27
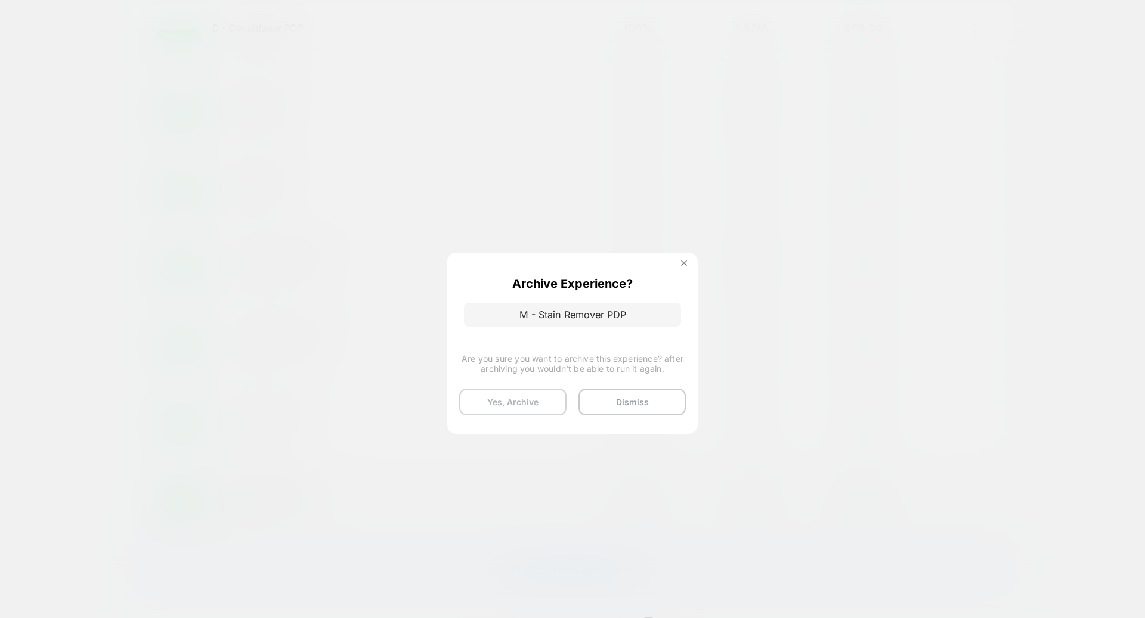
click at [479, 405] on button "Yes, Archive" at bounding box center [512, 402] width 107 height 27
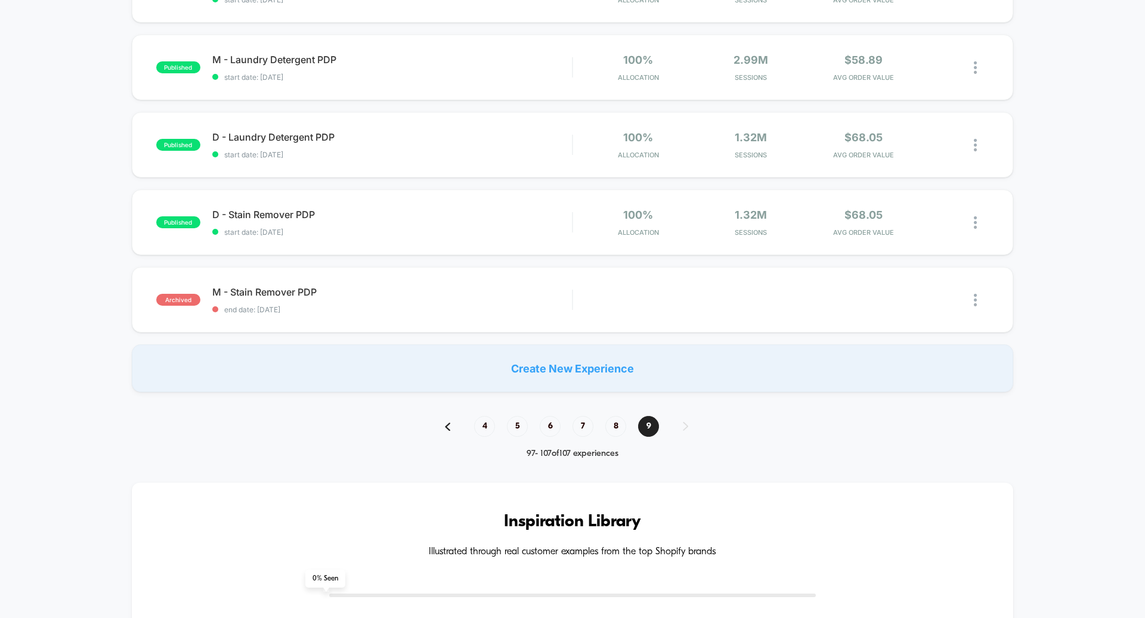
scroll to position [525, 0]
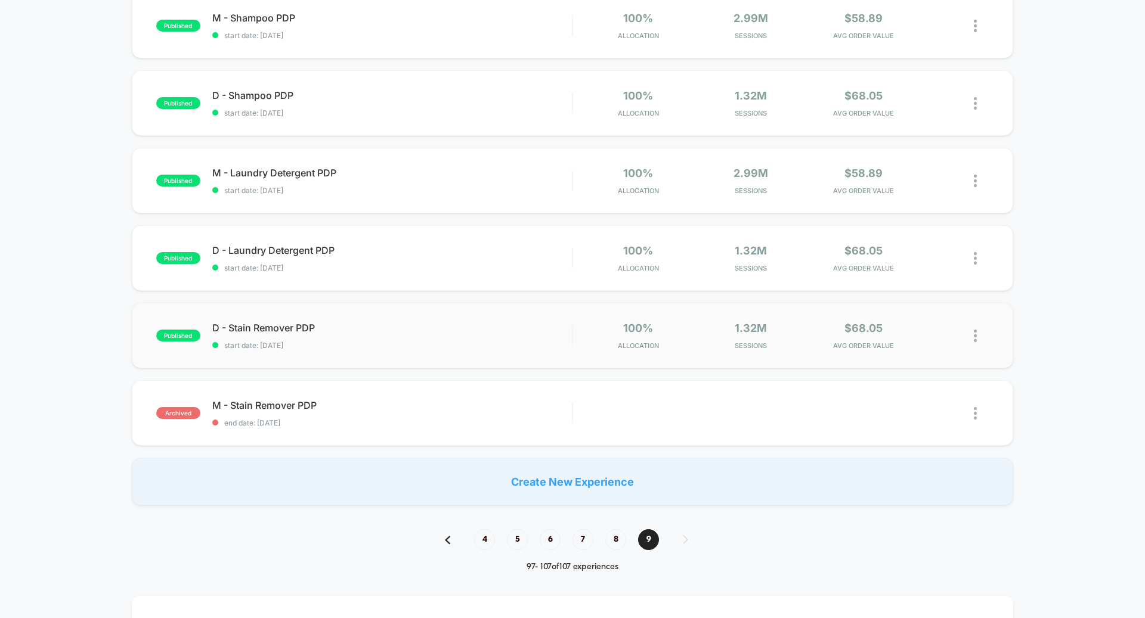
click at [977, 330] on img at bounding box center [975, 336] width 3 height 13
click at [926, 404] on div "Archive" at bounding box center [914, 405] width 107 height 27
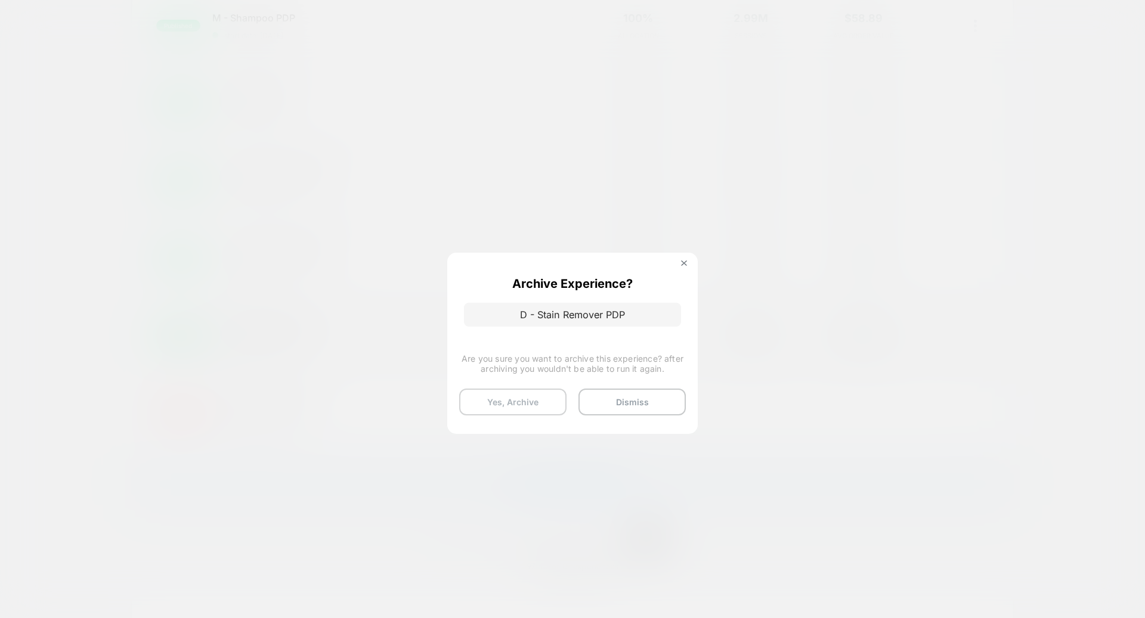
click at [513, 397] on button "Yes, Archive" at bounding box center [512, 402] width 107 height 27
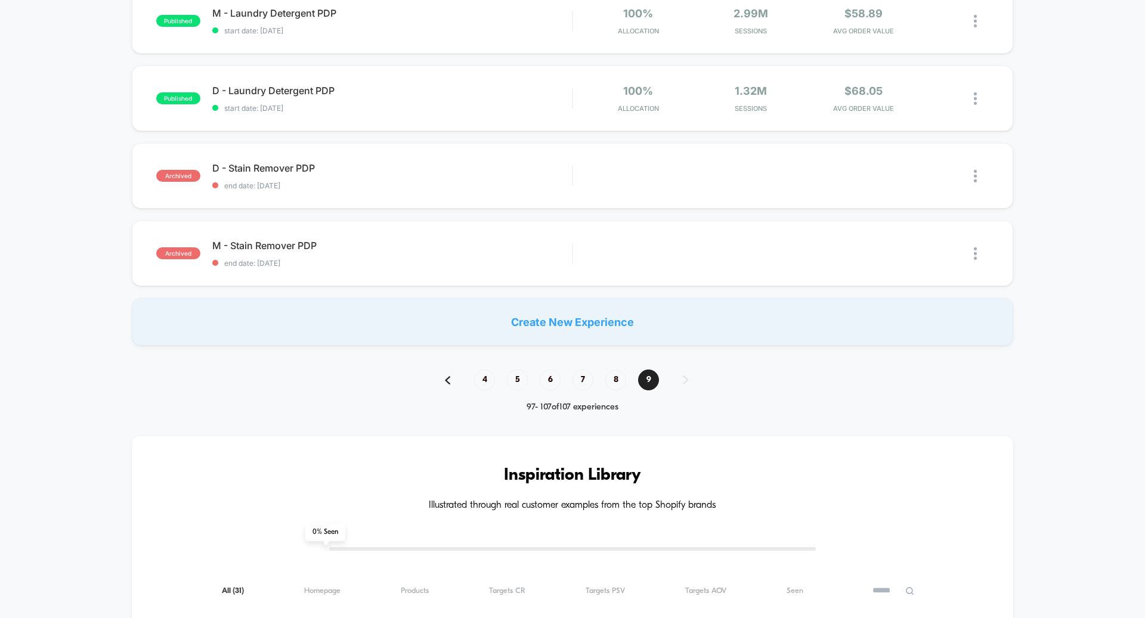
scroll to position [484, 0]
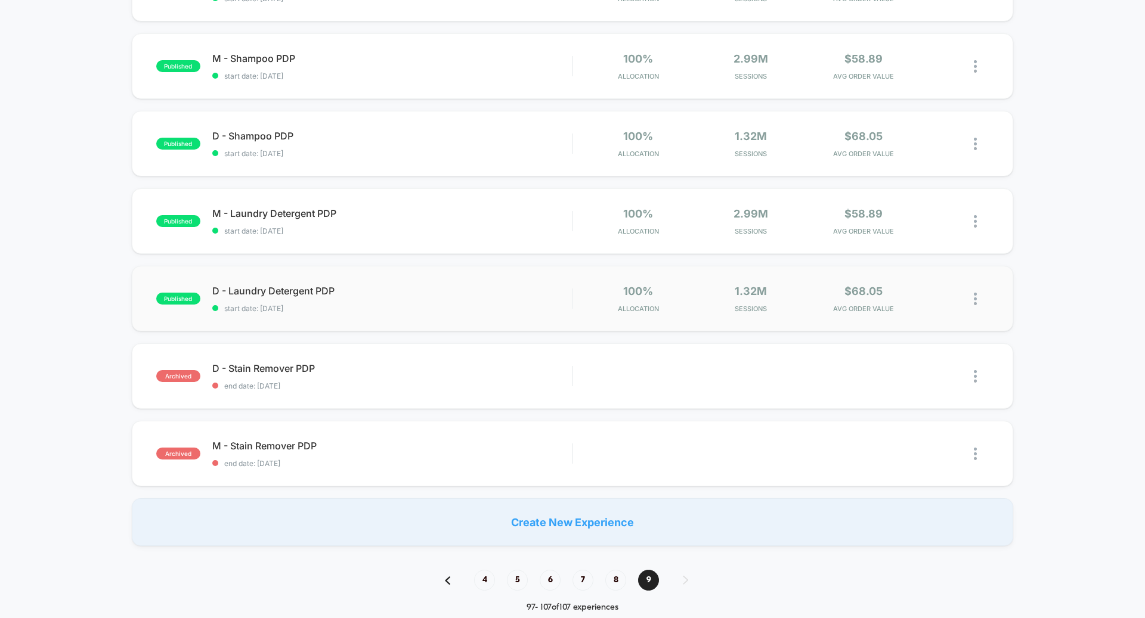
click at [974, 295] on img at bounding box center [975, 299] width 3 height 13
click at [904, 373] on div "Archive" at bounding box center [914, 368] width 107 height 27
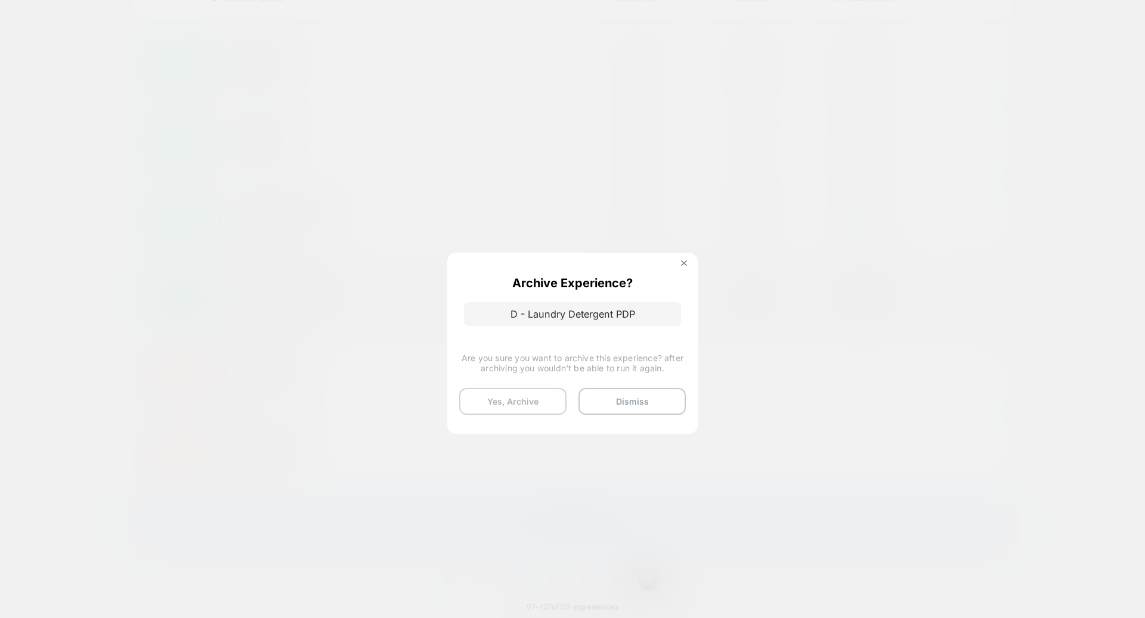
click at [521, 402] on button "Yes, Archive" at bounding box center [512, 401] width 107 height 27
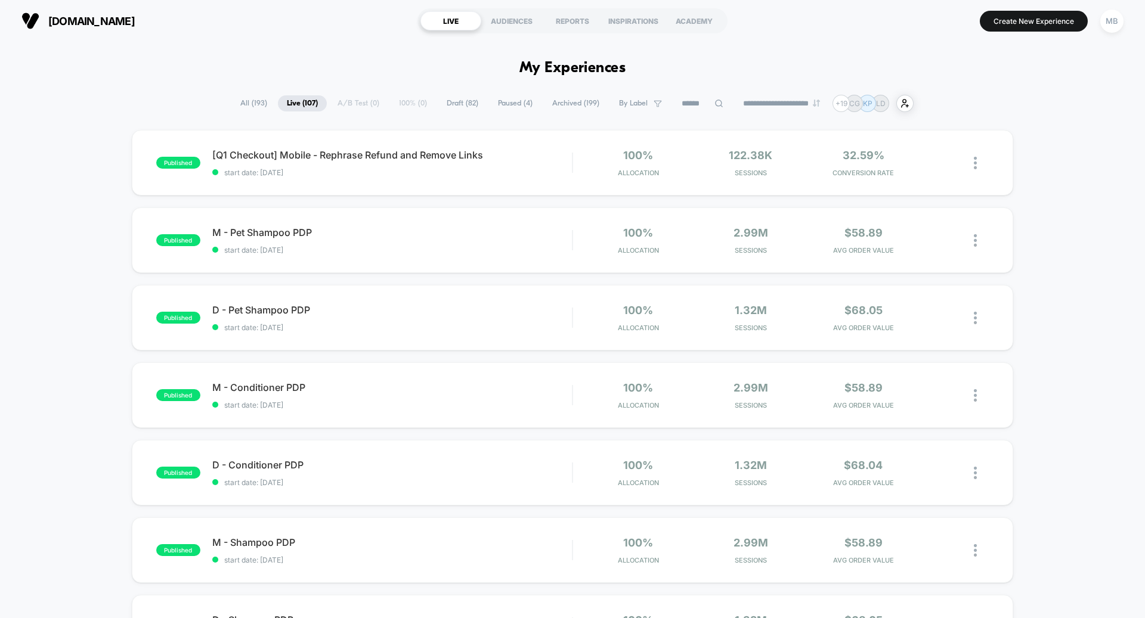
scroll to position [316, 0]
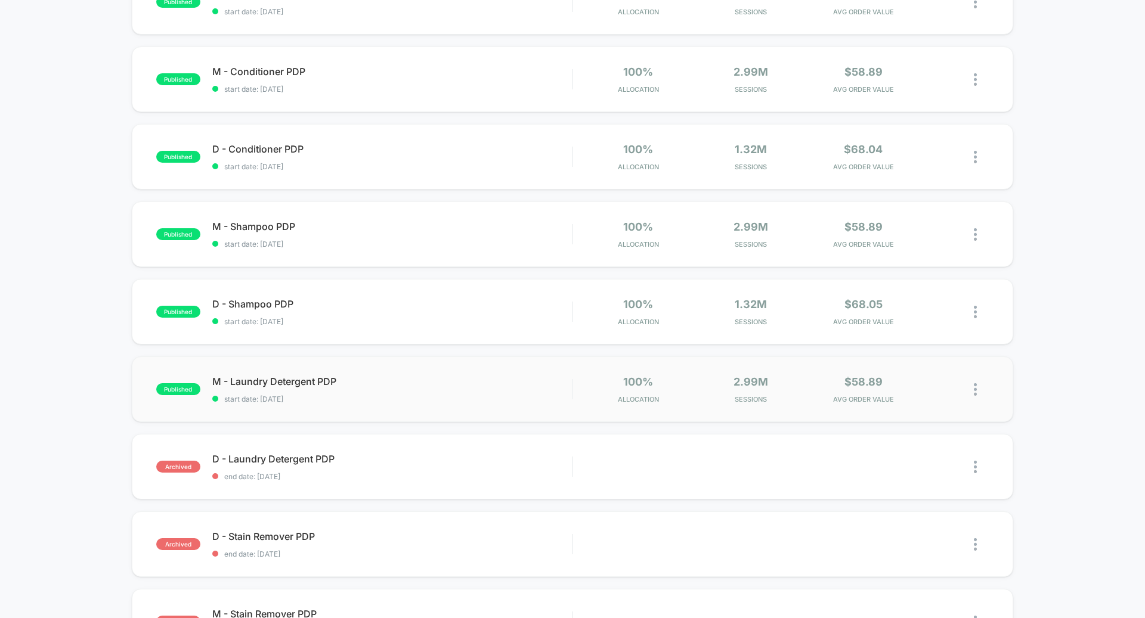
click at [980, 385] on div at bounding box center [981, 390] width 15 height 28
click at [909, 462] on div "Archive" at bounding box center [914, 458] width 107 height 27
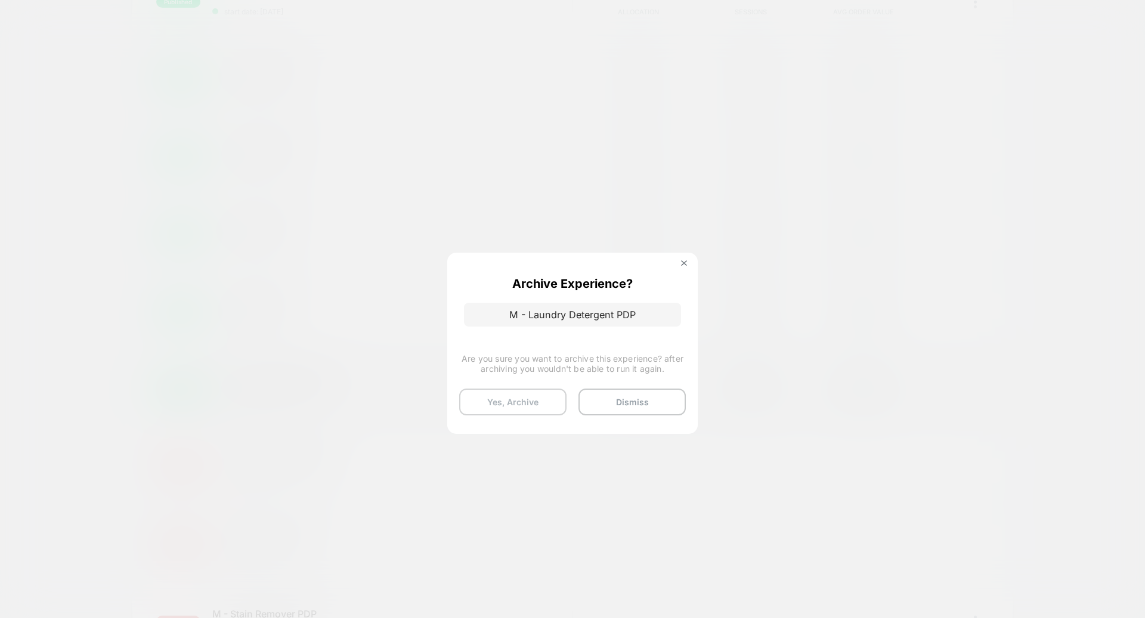
click at [514, 402] on button "Yes, Archive" at bounding box center [512, 402] width 107 height 27
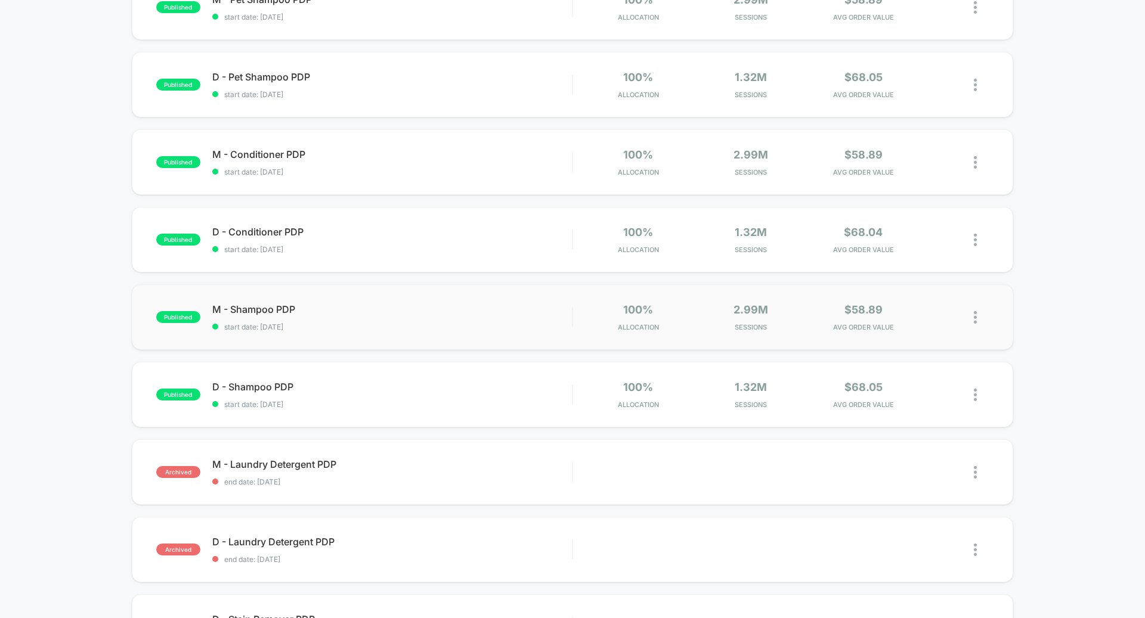
scroll to position [283, 0]
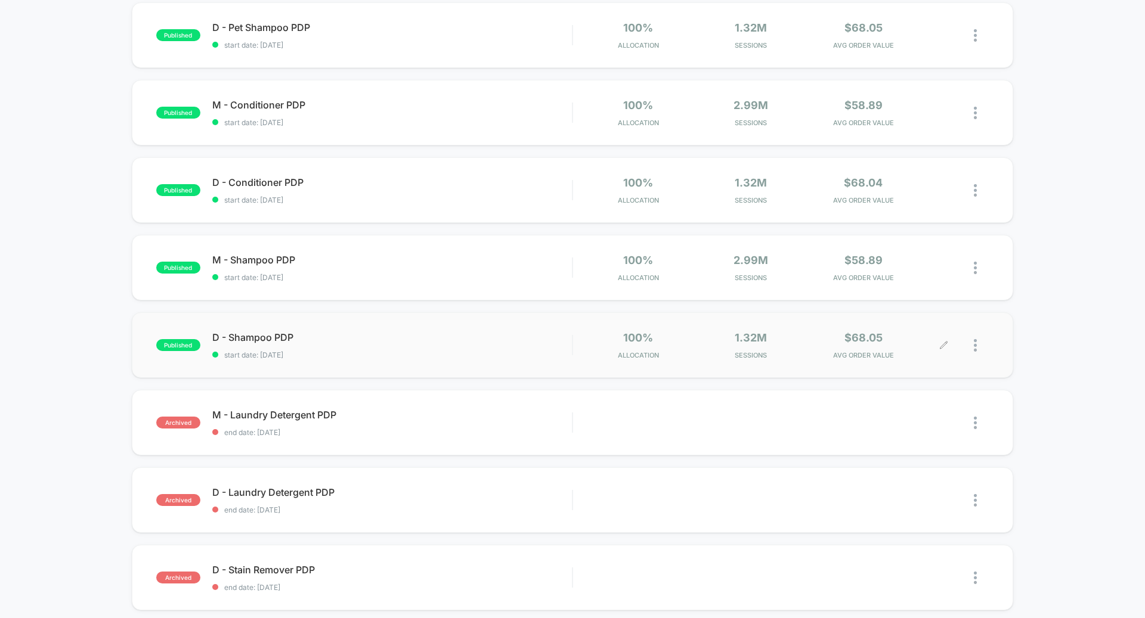
click at [976, 342] on img at bounding box center [975, 345] width 3 height 13
click at [915, 413] on div "Archive" at bounding box center [914, 415] width 107 height 27
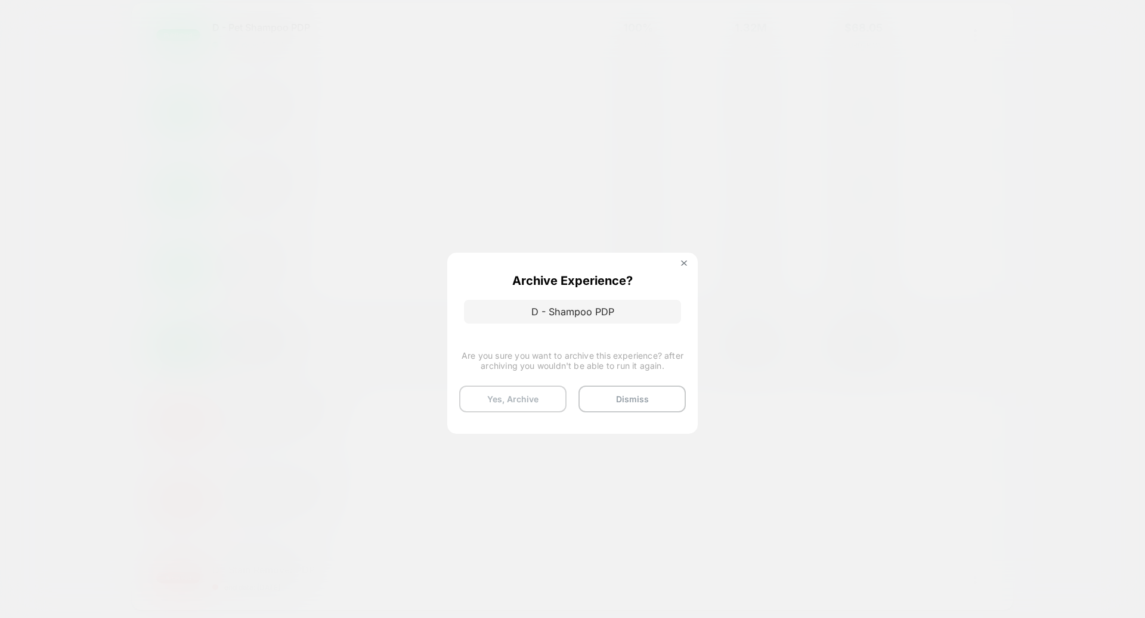
click at [543, 402] on button "Yes, Archive" at bounding box center [512, 399] width 107 height 27
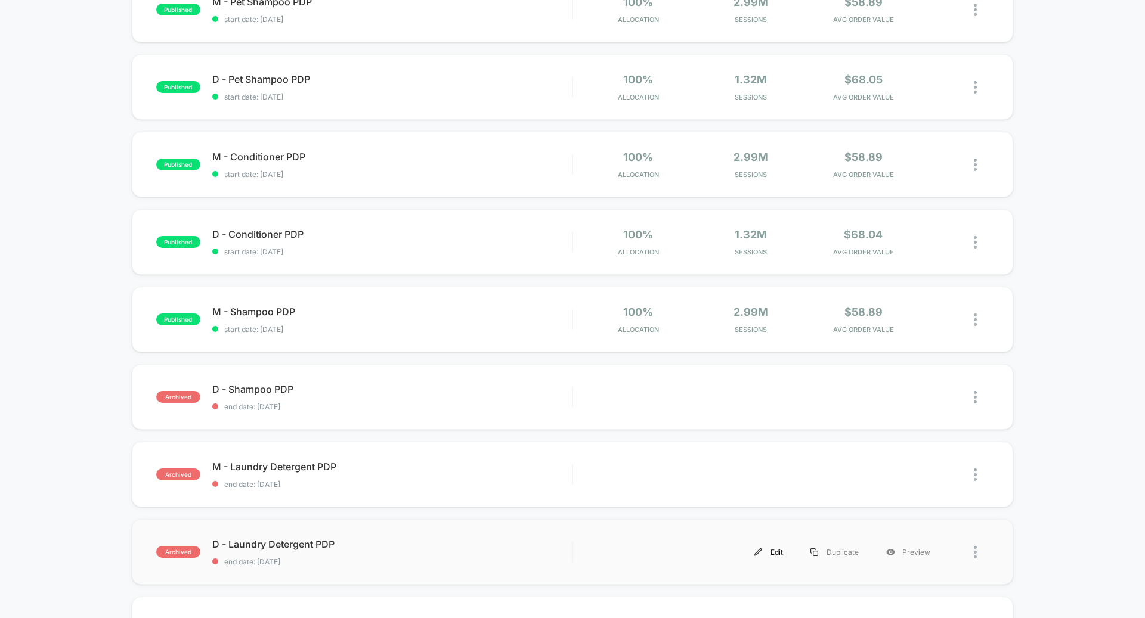
scroll to position [234, 0]
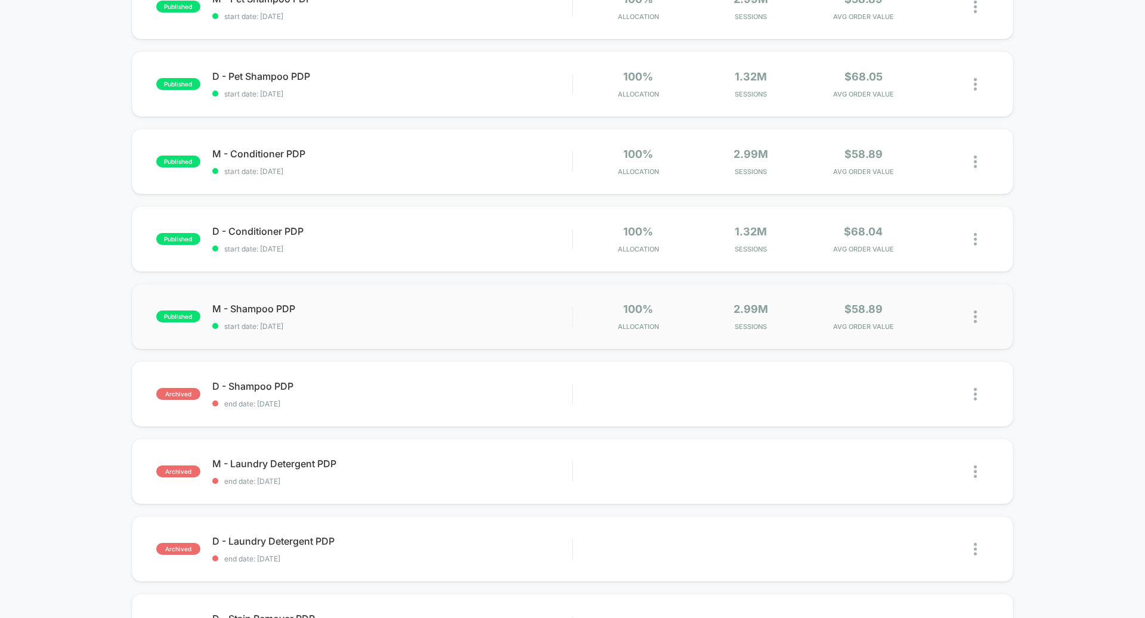
click at [978, 317] on div at bounding box center [981, 317] width 15 height 28
click at [904, 383] on div "Archive" at bounding box center [914, 386] width 107 height 27
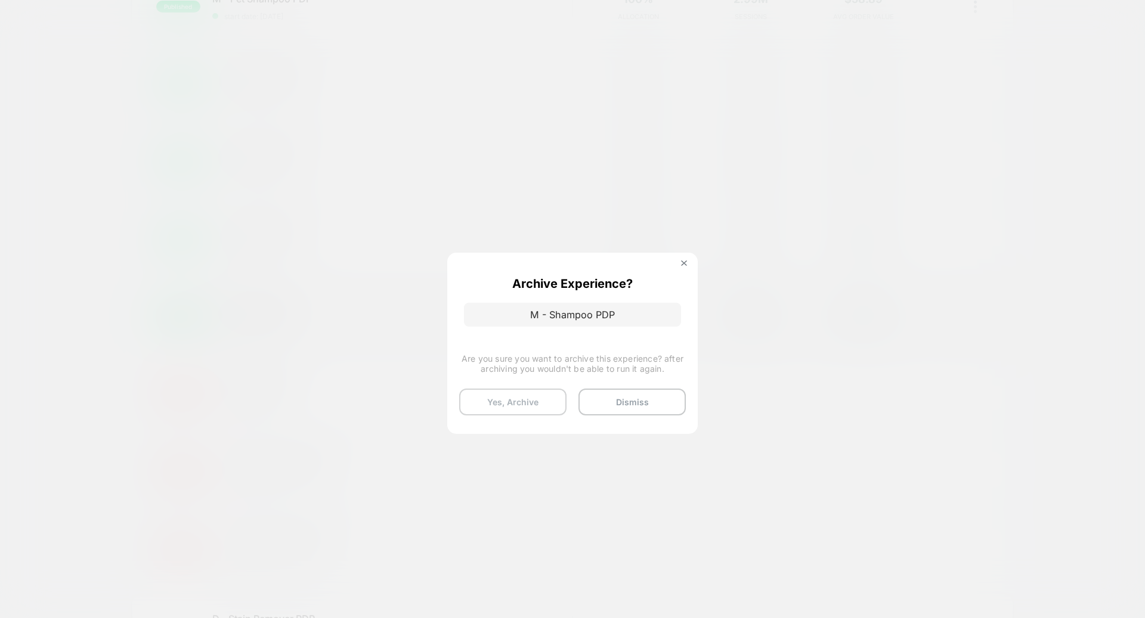
click at [519, 396] on button "Yes, Archive" at bounding box center [512, 402] width 107 height 27
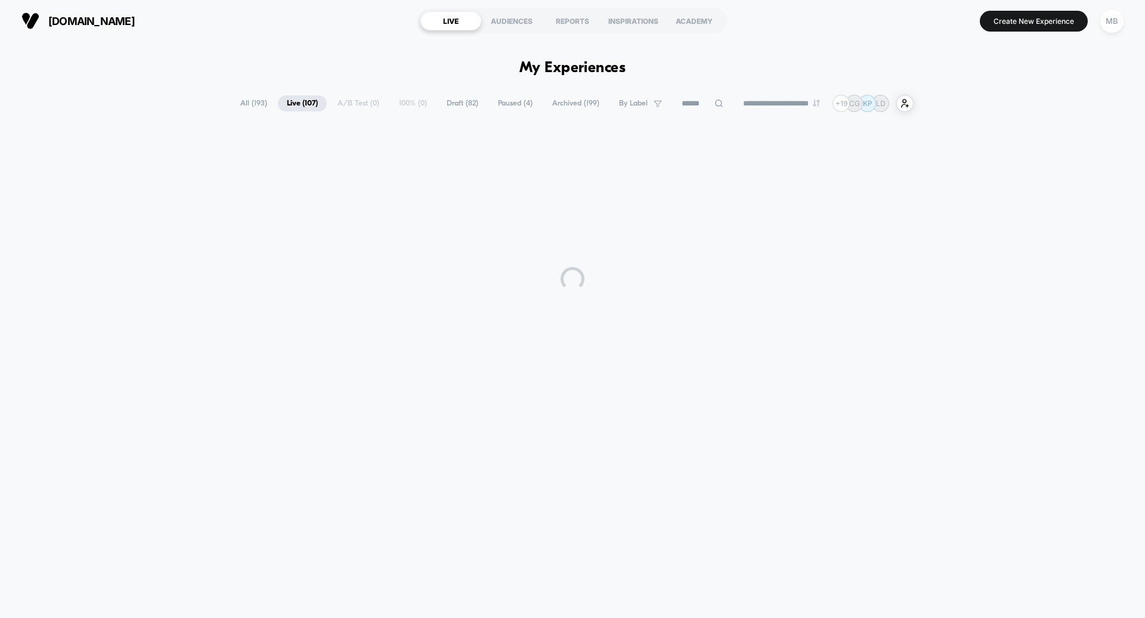
scroll to position [0, 0]
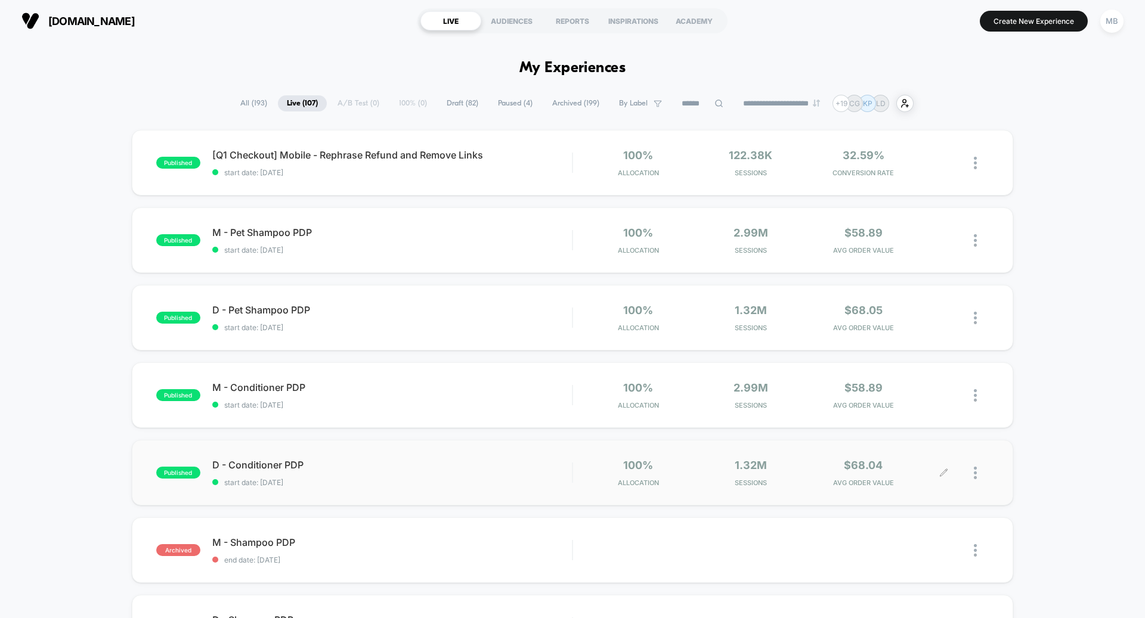
click at [976, 467] on img at bounding box center [975, 473] width 3 height 13
click at [926, 539] on div "Archive" at bounding box center [914, 543] width 107 height 27
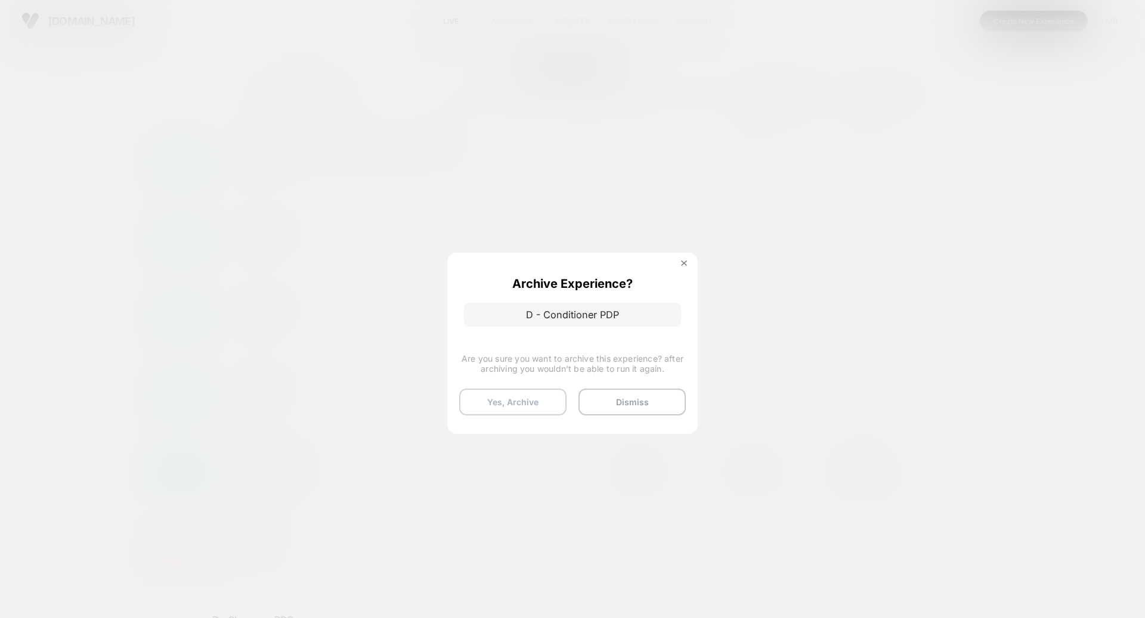
click at [518, 400] on button "Yes, Archive" at bounding box center [512, 402] width 107 height 27
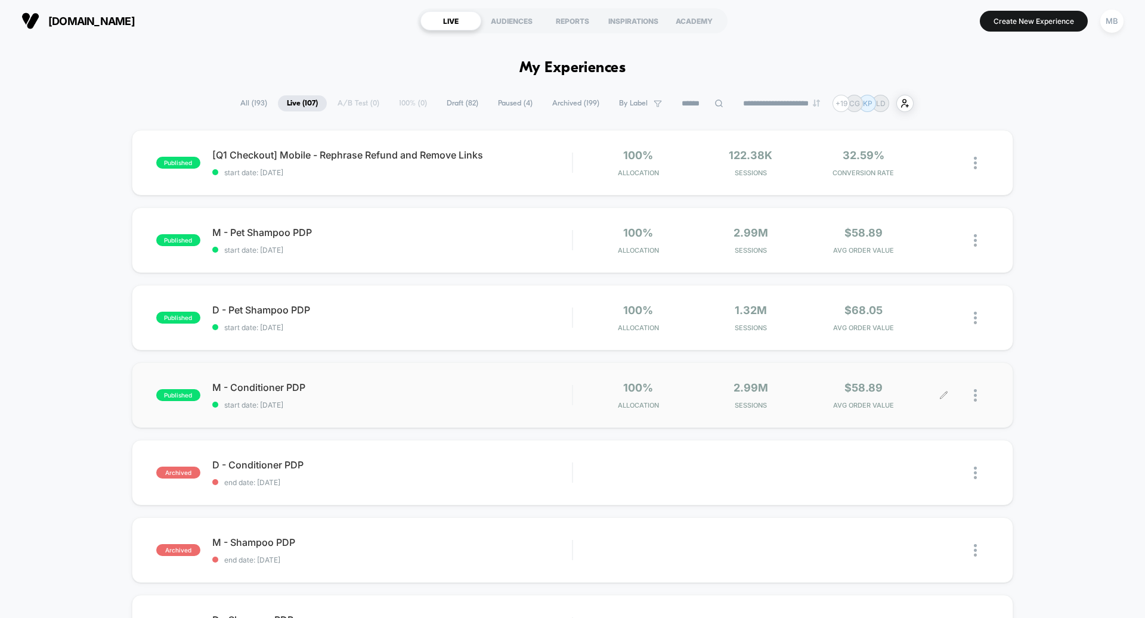
click at [976, 395] on img at bounding box center [975, 395] width 3 height 13
click at [909, 459] on div "Archive" at bounding box center [914, 465] width 107 height 27
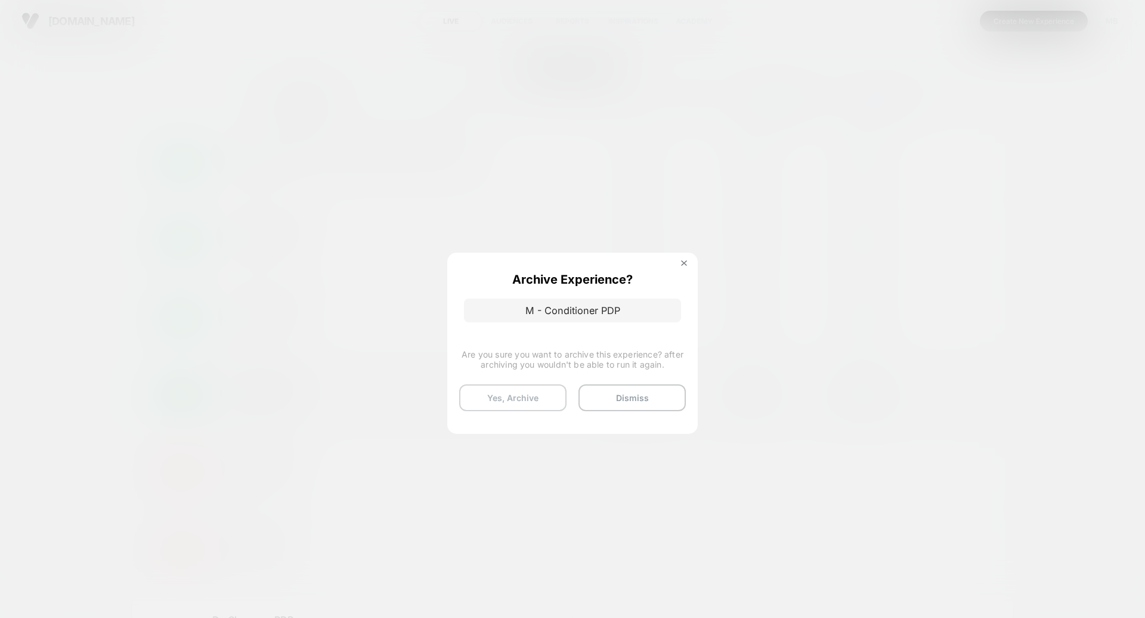
click at [506, 401] on button "Yes, Archive" at bounding box center [512, 398] width 107 height 27
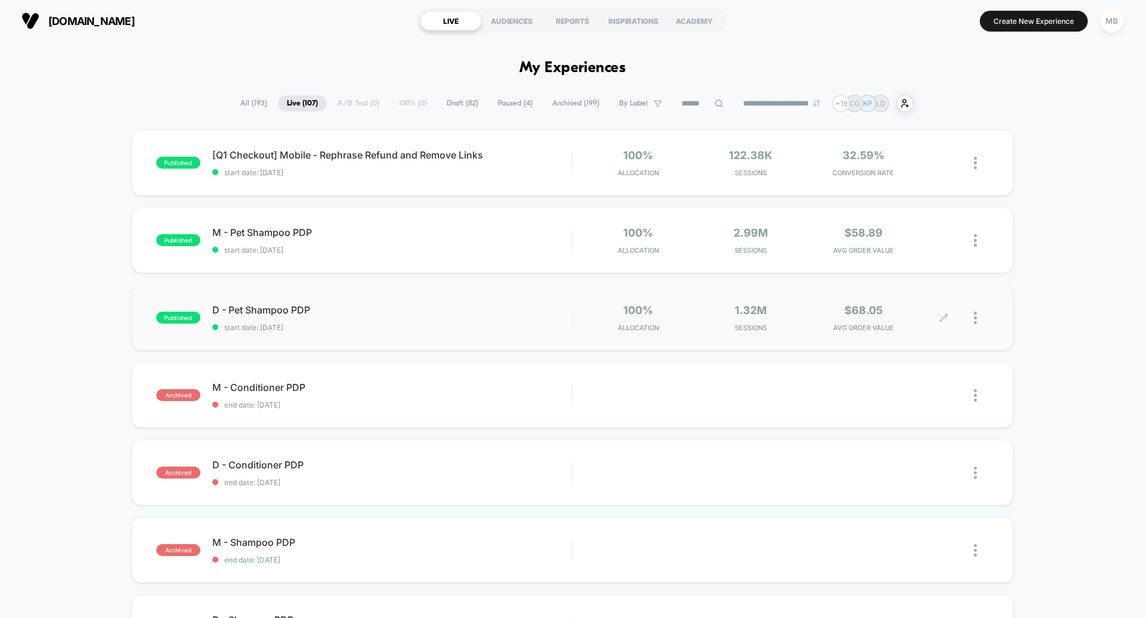
click at [977, 320] on div at bounding box center [981, 318] width 15 height 28
click at [906, 385] on div "Archive" at bounding box center [914, 387] width 107 height 27
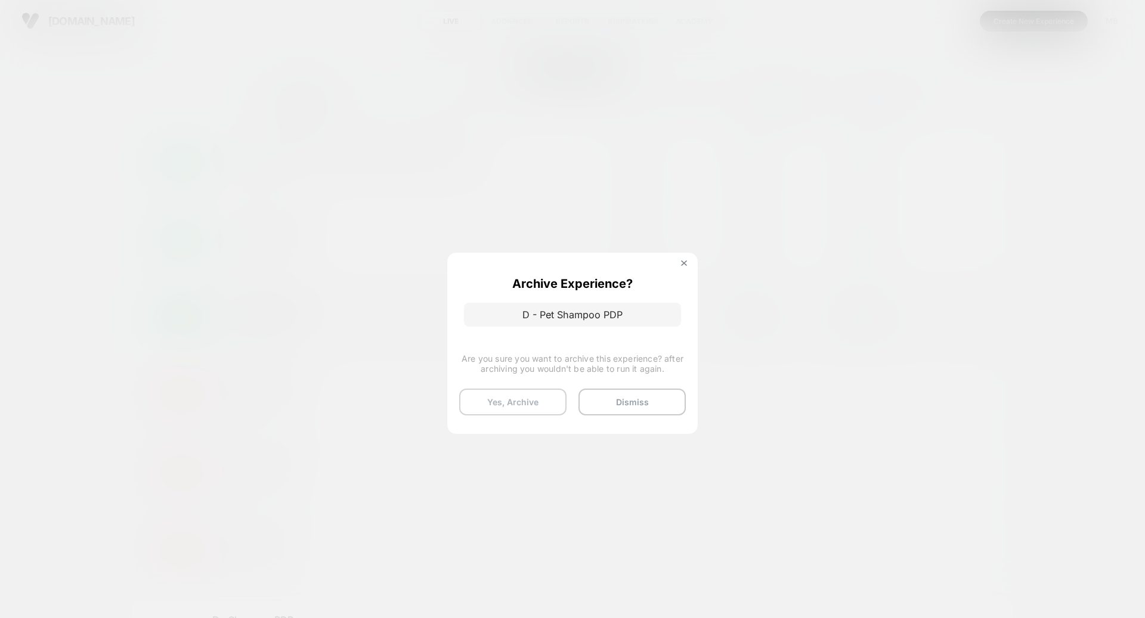
click at [510, 400] on button "Yes, Archive" at bounding box center [512, 402] width 107 height 27
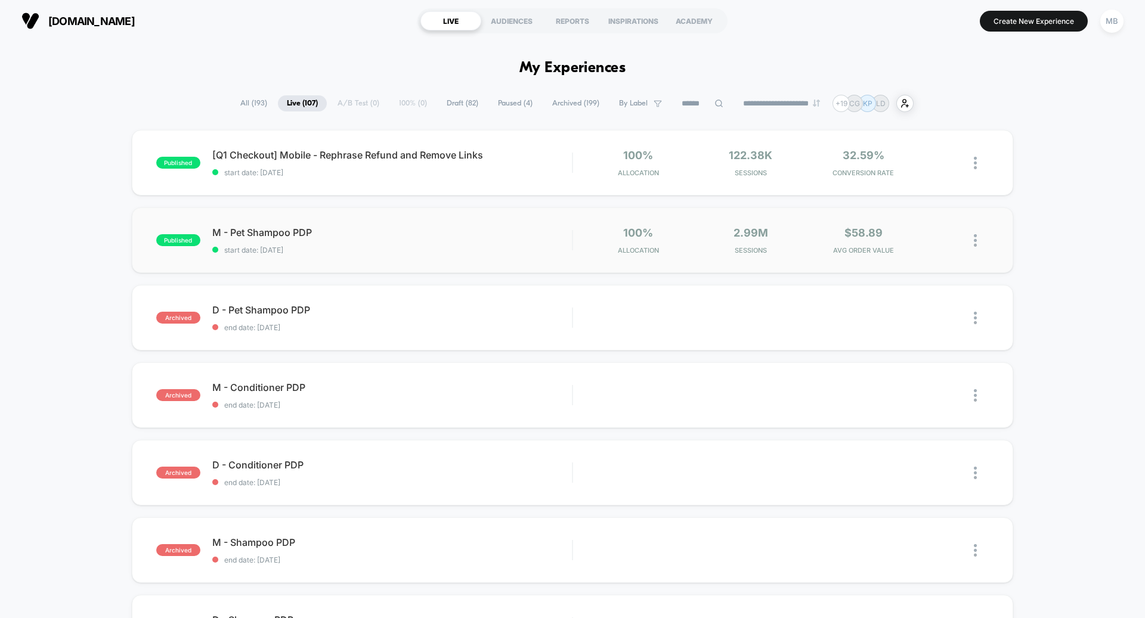
click at [977, 243] on img at bounding box center [975, 240] width 3 height 13
click at [906, 305] on div "Archive" at bounding box center [914, 310] width 107 height 27
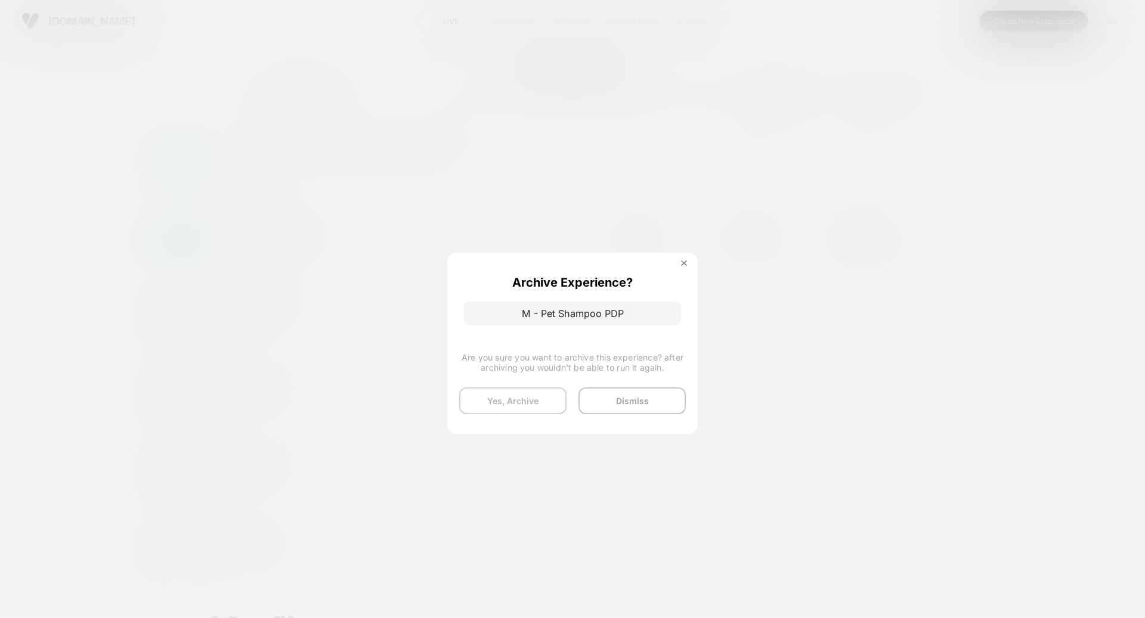
click at [522, 399] on button "Yes, Archive" at bounding box center [512, 401] width 107 height 27
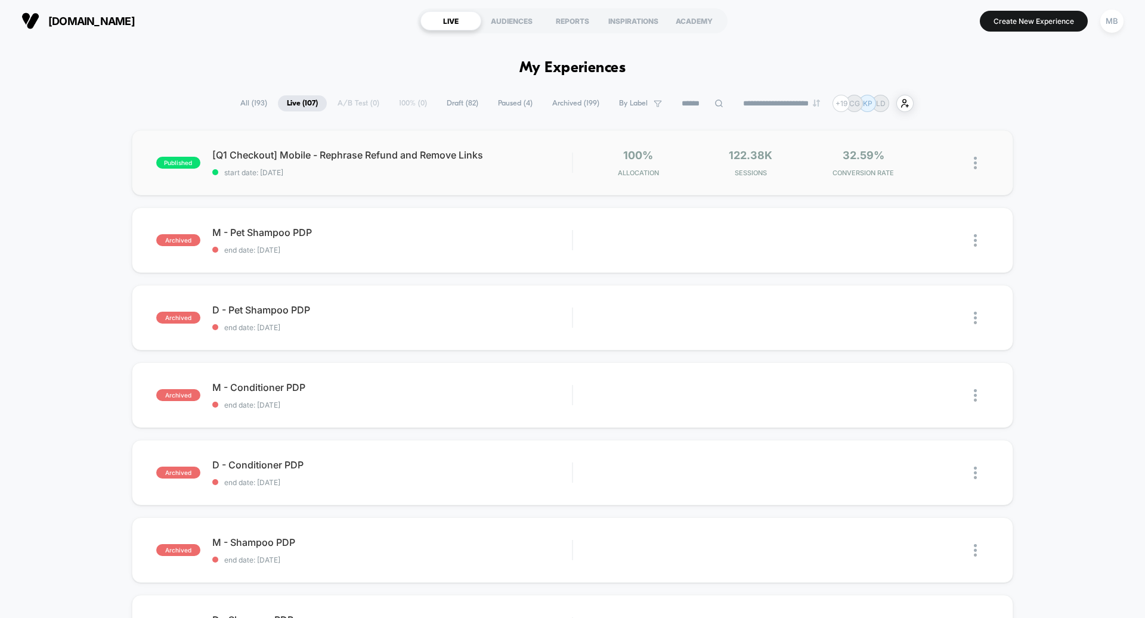
click at [976, 163] on img at bounding box center [975, 163] width 3 height 13
click at [920, 230] on div "Archive" at bounding box center [914, 232] width 107 height 27
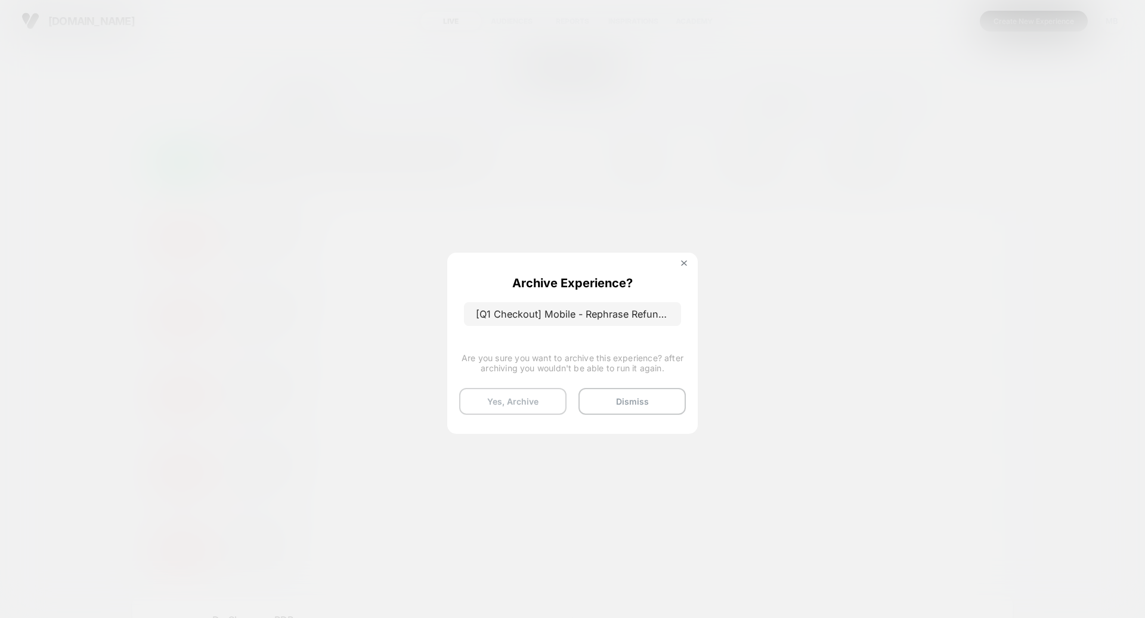
click at [522, 400] on button "Yes, Archive" at bounding box center [512, 401] width 107 height 27
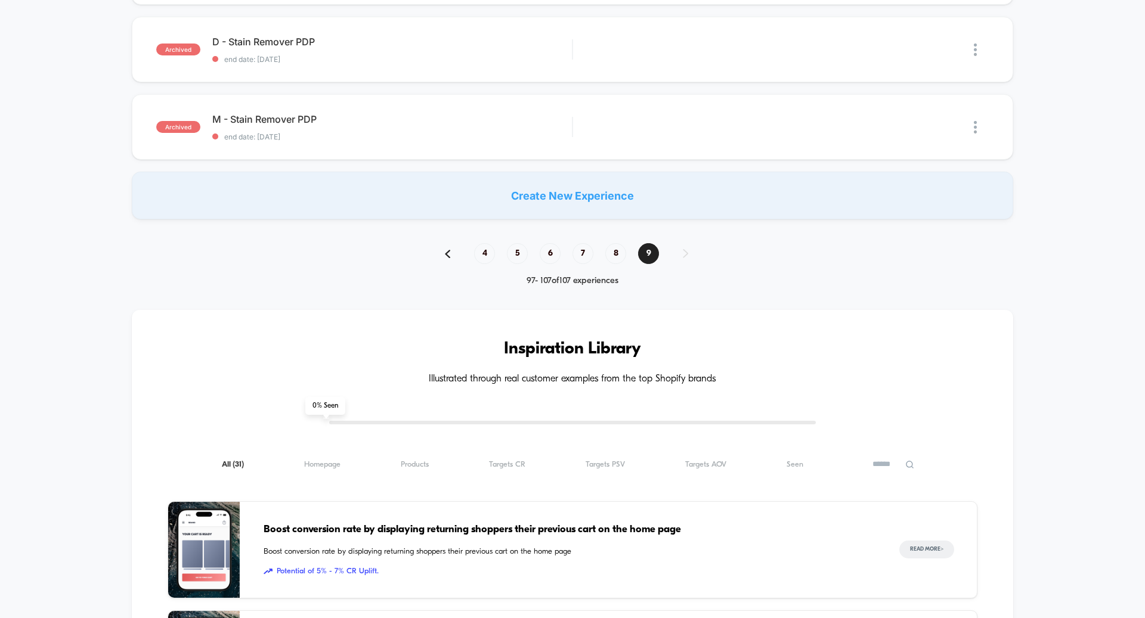
scroll to position [836, 0]
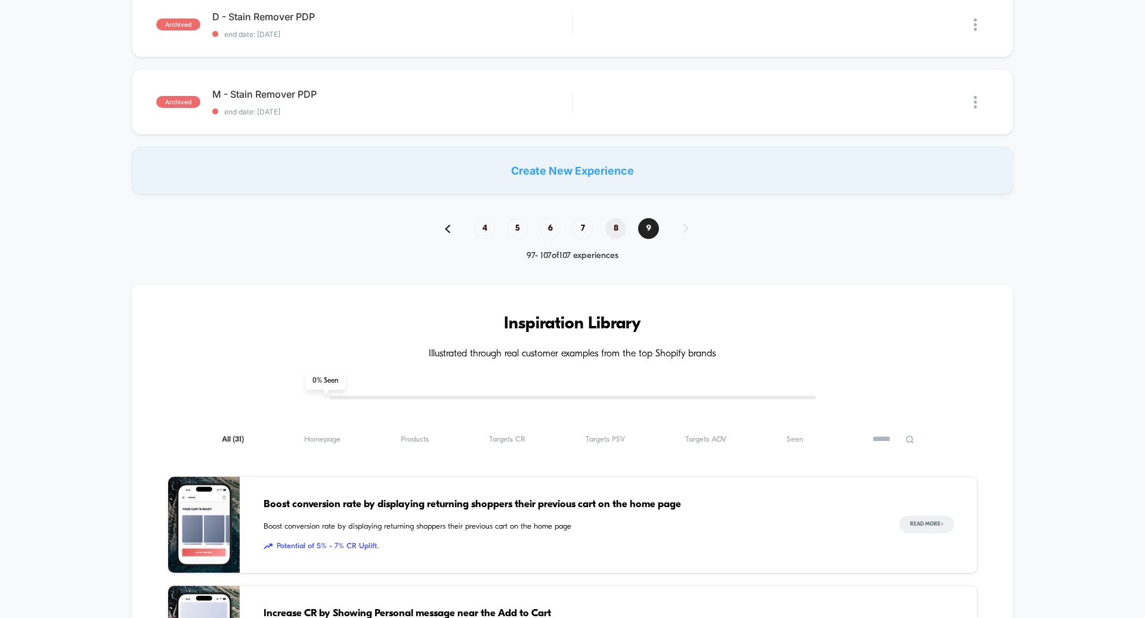
click at [606, 233] on span "8" at bounding box center [615, 228] width 21 height 21
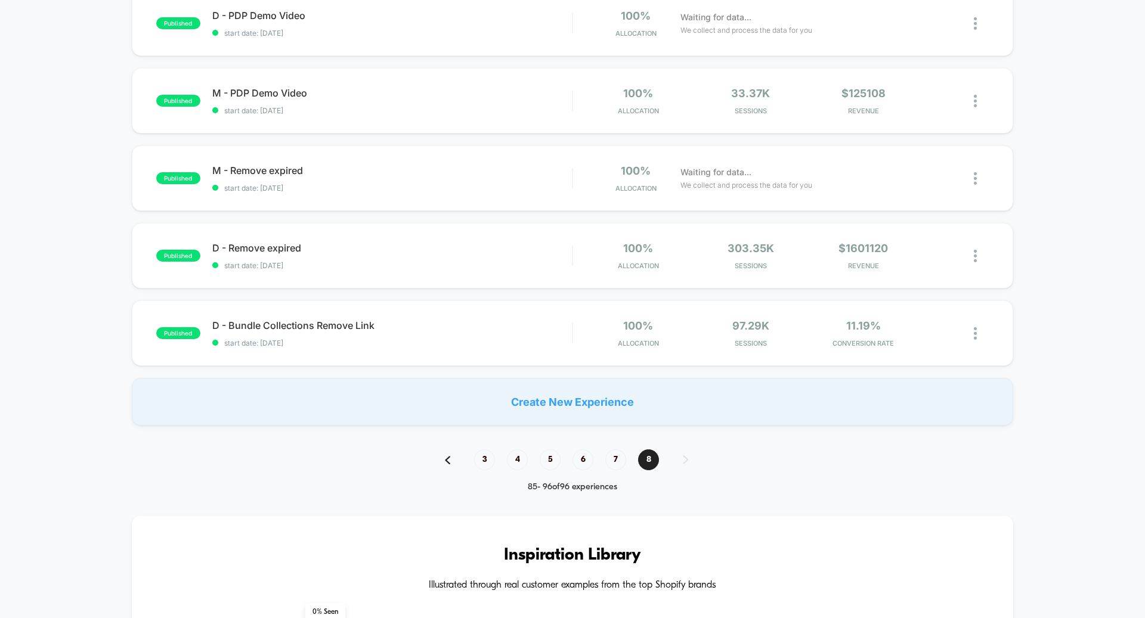
scroll to position [551, 0]
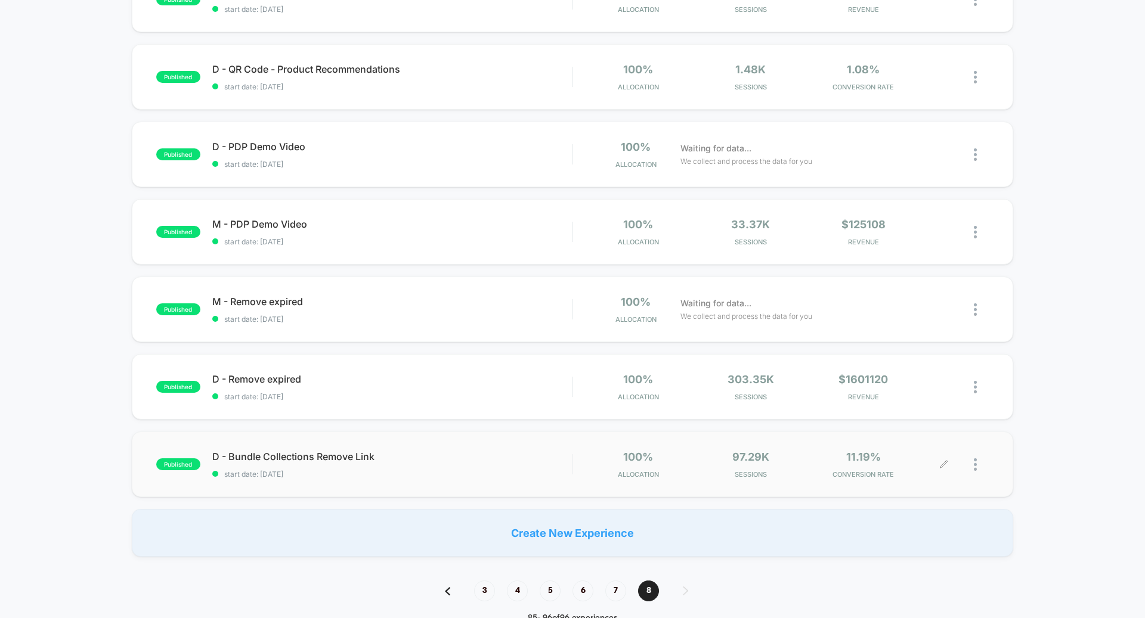
click at [976, 463] on img at bounding box center [975, 465] width 3 height 13
click at [925, 529] on div "Archive" at bounding box center [914, 534] width 107 height 27
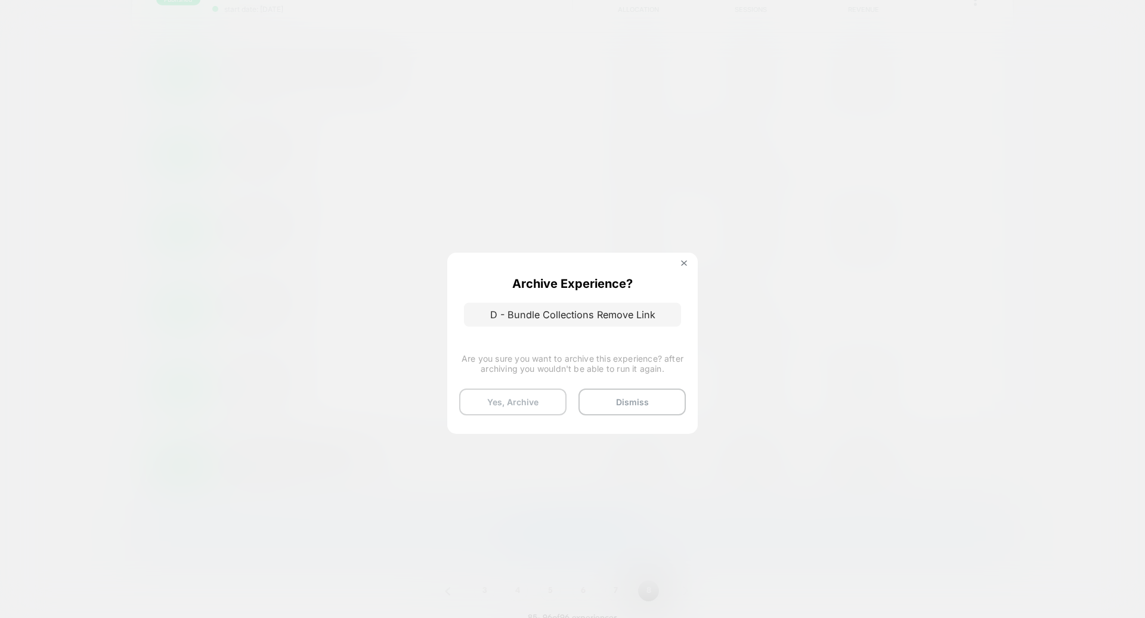
click at [537, 399] on button "Yes, Archive" at bounding box center [512, 402] width 107 height 27
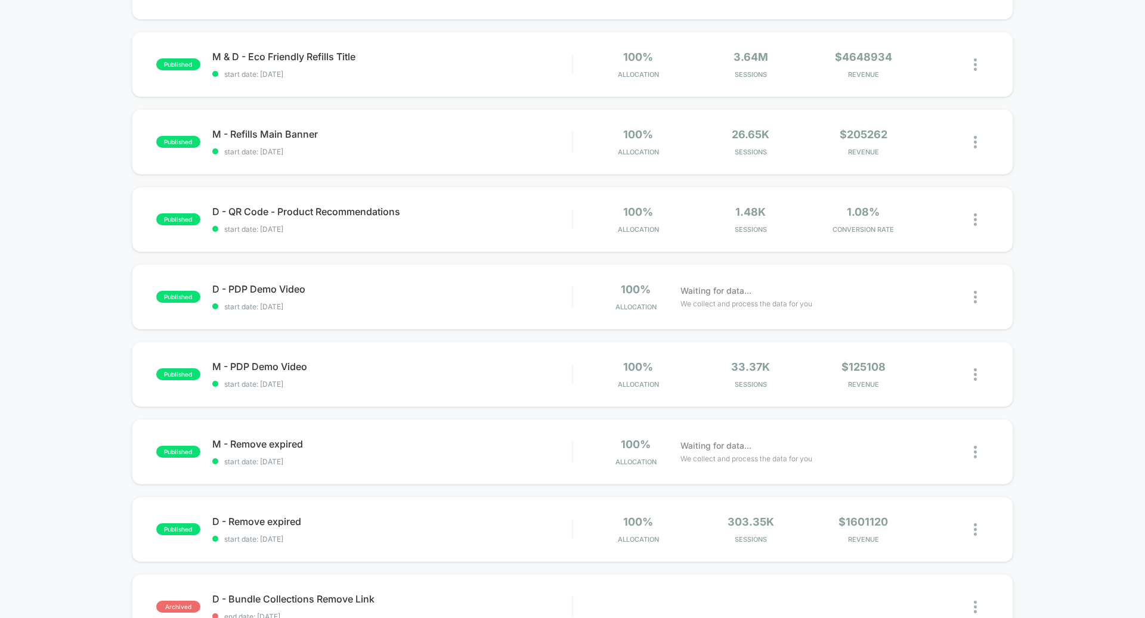
scroll to position [466, 0]
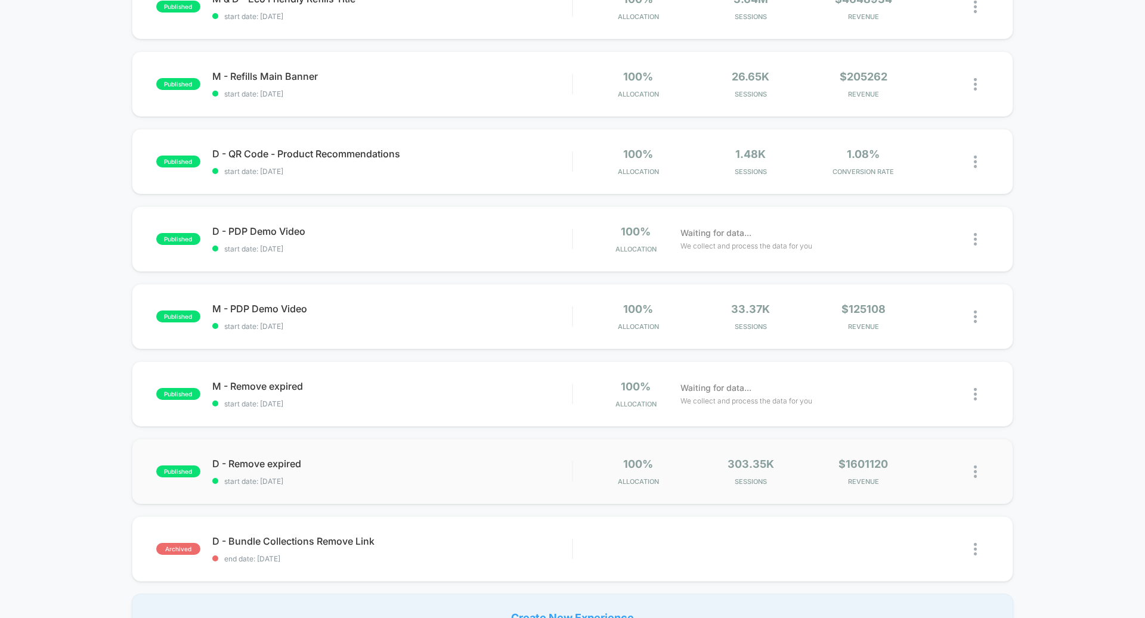
click at [977, 472] on img at bounding box center [975, 472] width 3 height 13
click at [914, 537] on div "Archive" at bounding box center [914, 541] width 107 height 27
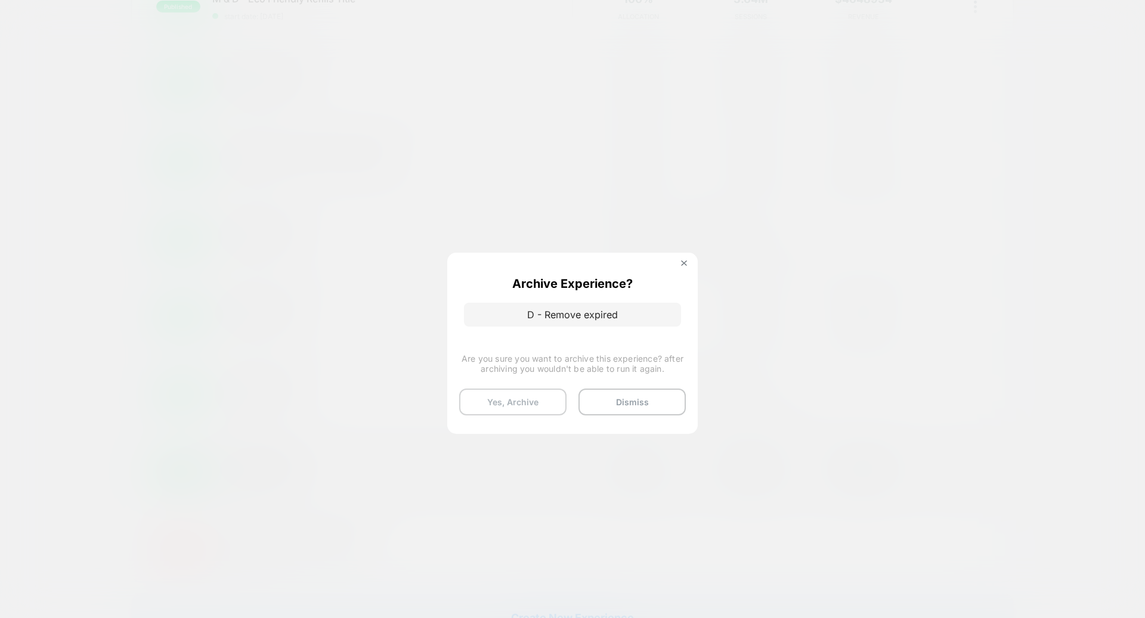
click at [539, 395] on button "Yes, Archive" at bounding box center [512, 402] width 107 height 27
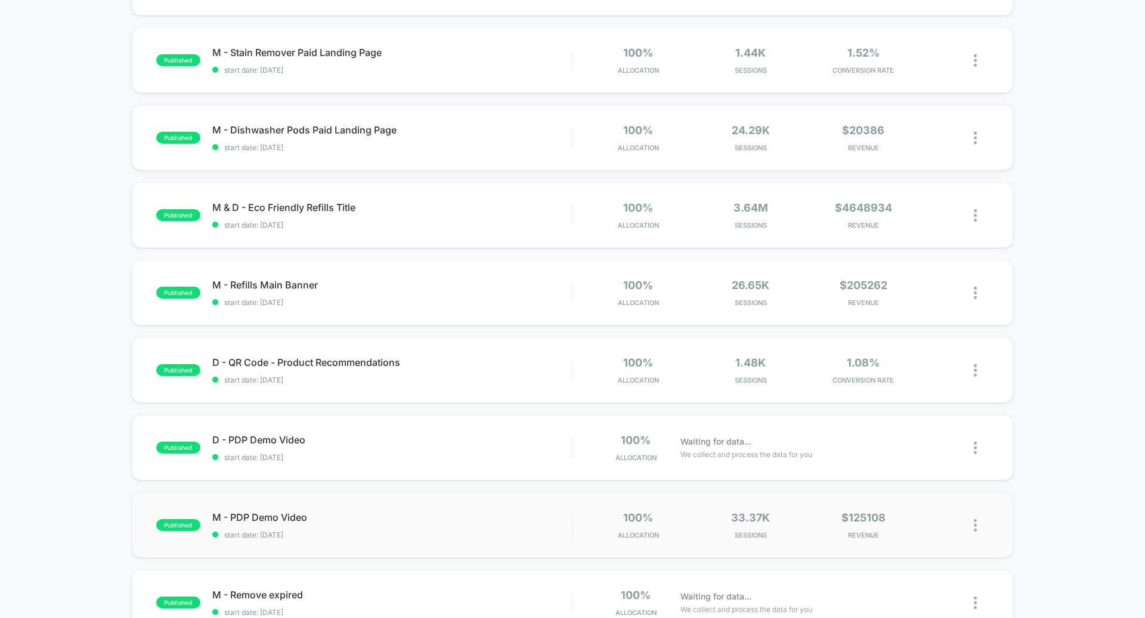
scroll to position [596, 0]
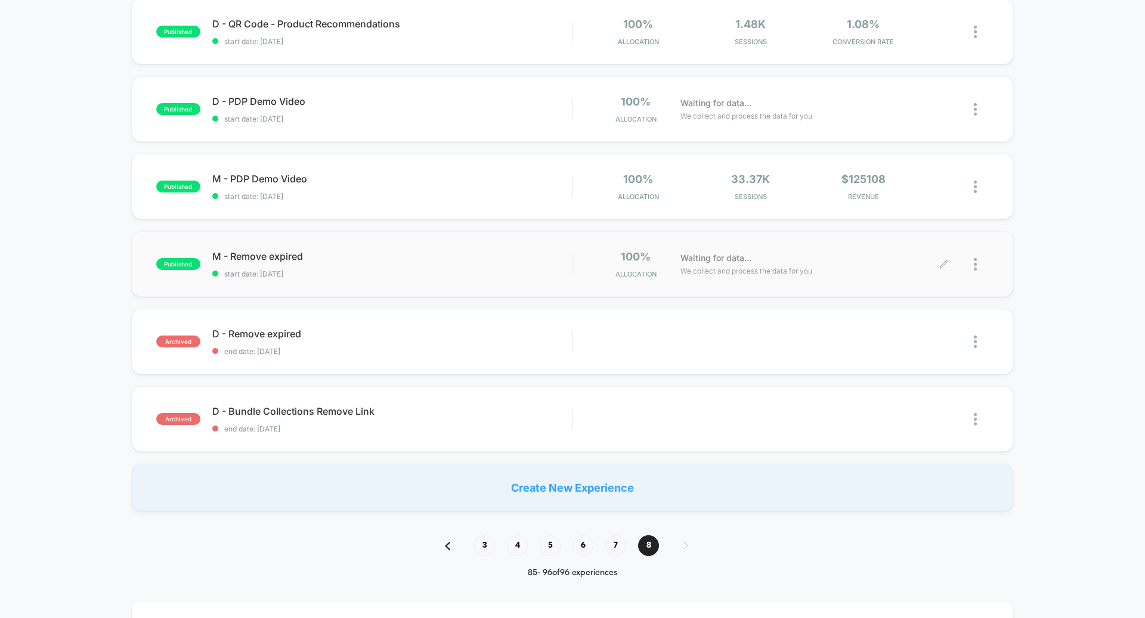
click at [979, 267] on div at bounding box center [981, 264] width 15 height 28
click at [911, 327] on div "Archive" at bounding box center [914, 334] width 107 height 27
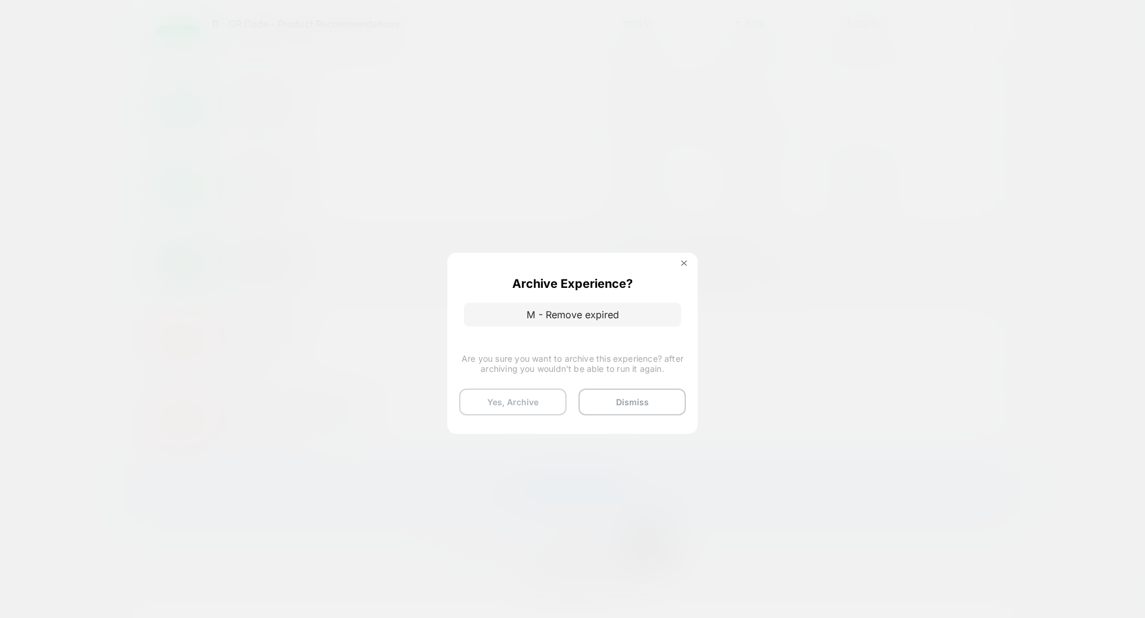
click at [548, 394] on button "Yes, Archive" at bounding box center [512, 402] width 107 height 27
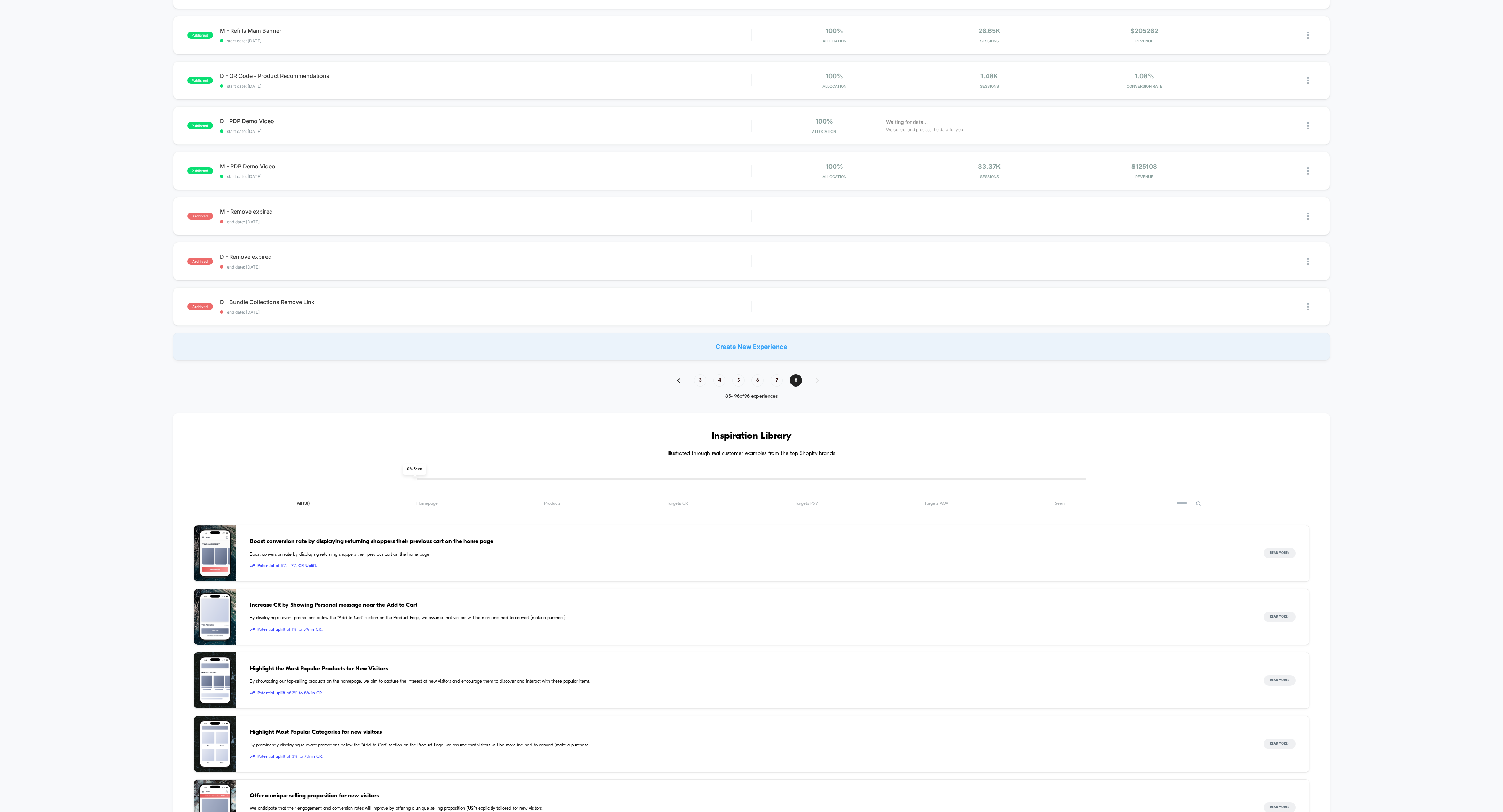
scroll to position [83, 0]
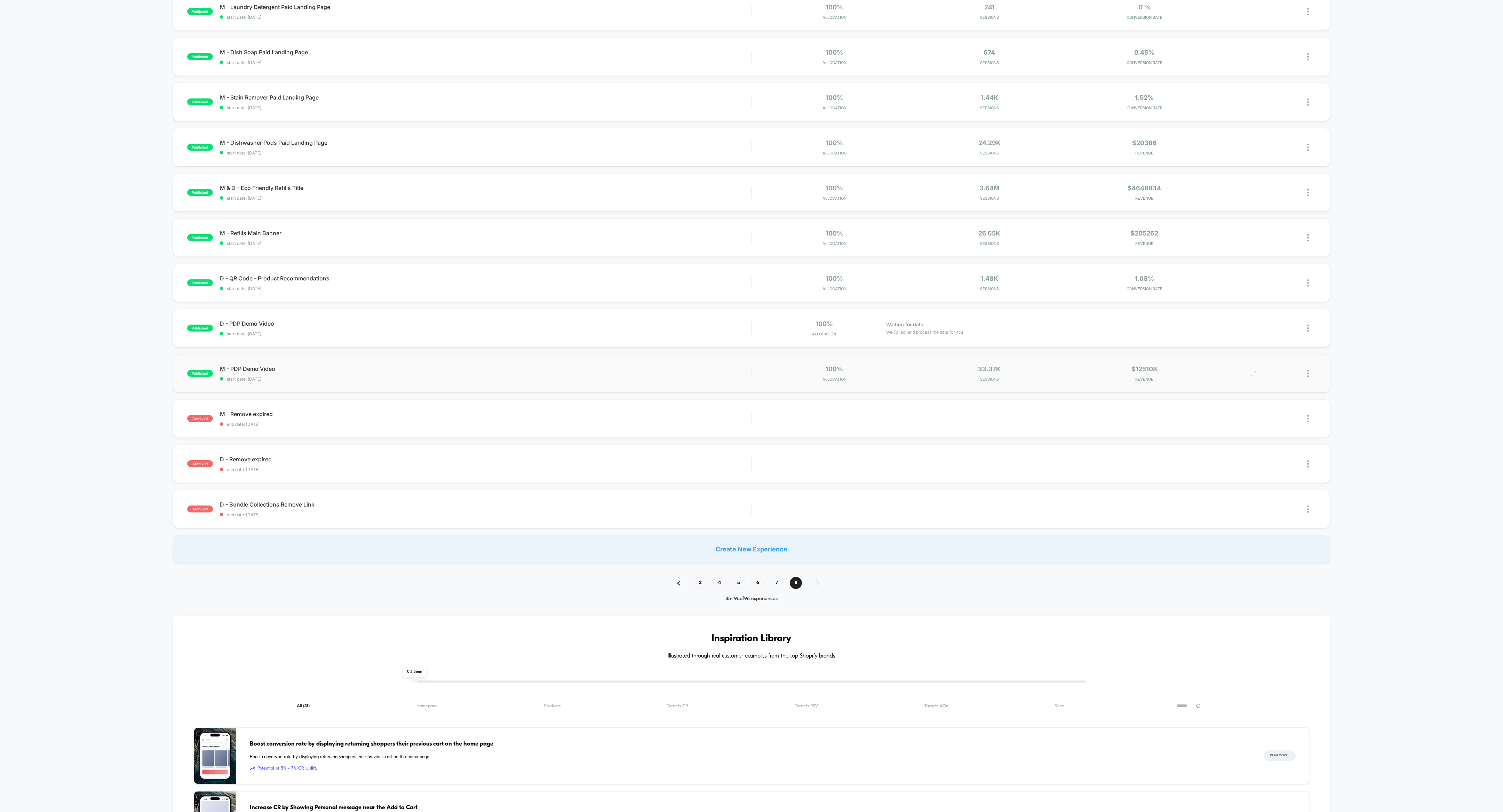
click at [667, 360] on div at bounding box center [1311, 373] width 9 height 16
click at [667, 360] on div "Archive" at bounding box center [1272, 413] width 62 height 16
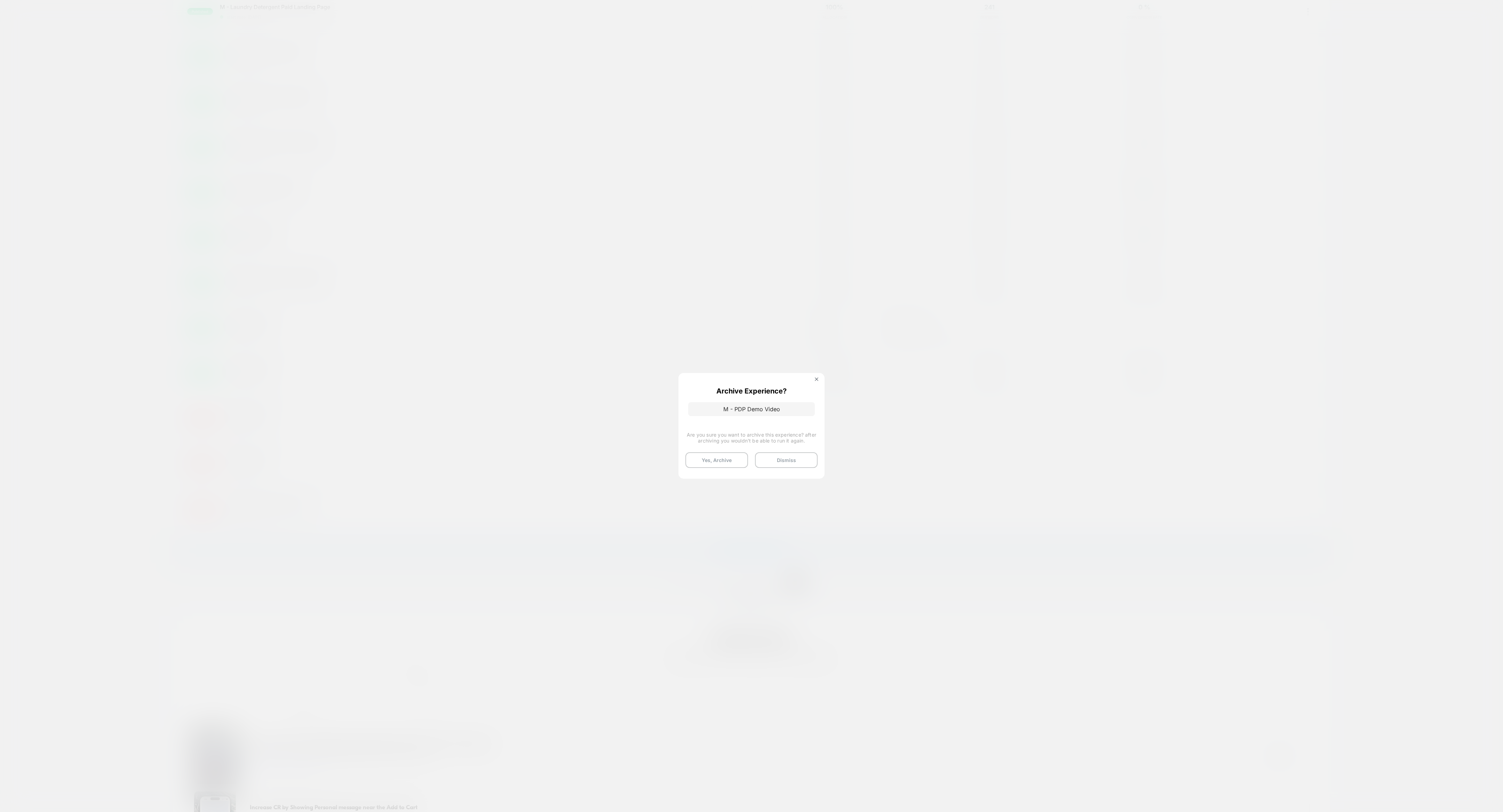
click at [667, 360] on button "Yes, Archive" at bounding box center [716, 460] width 62 height 16
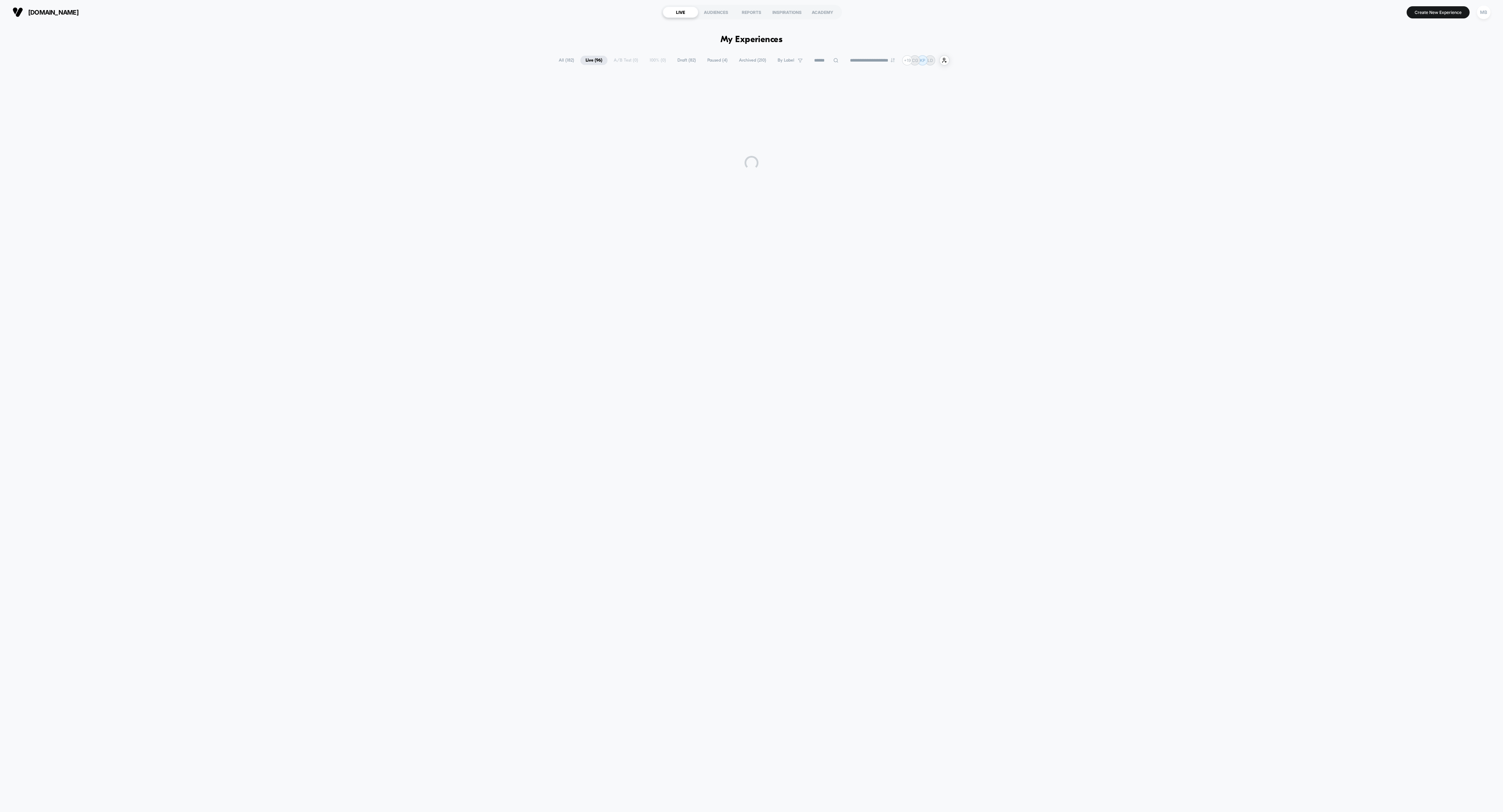
scroll to position [0, 0]
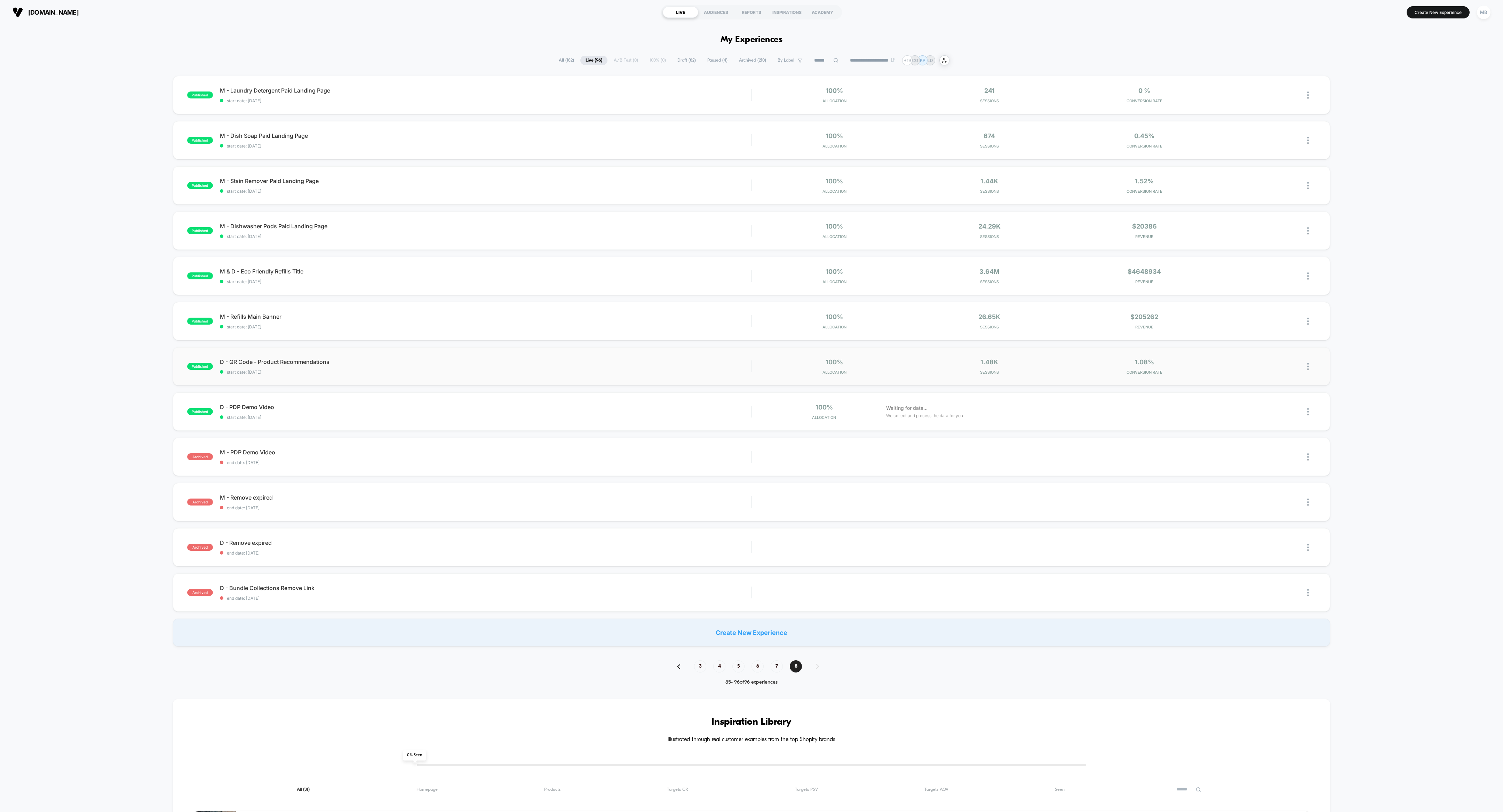
click at [667, 360] on div at bounding box center [1311, 366] width 9 height 16
click at [667, 360] on div "Archive" at bounding box center [1272, 406] width 62 height 16
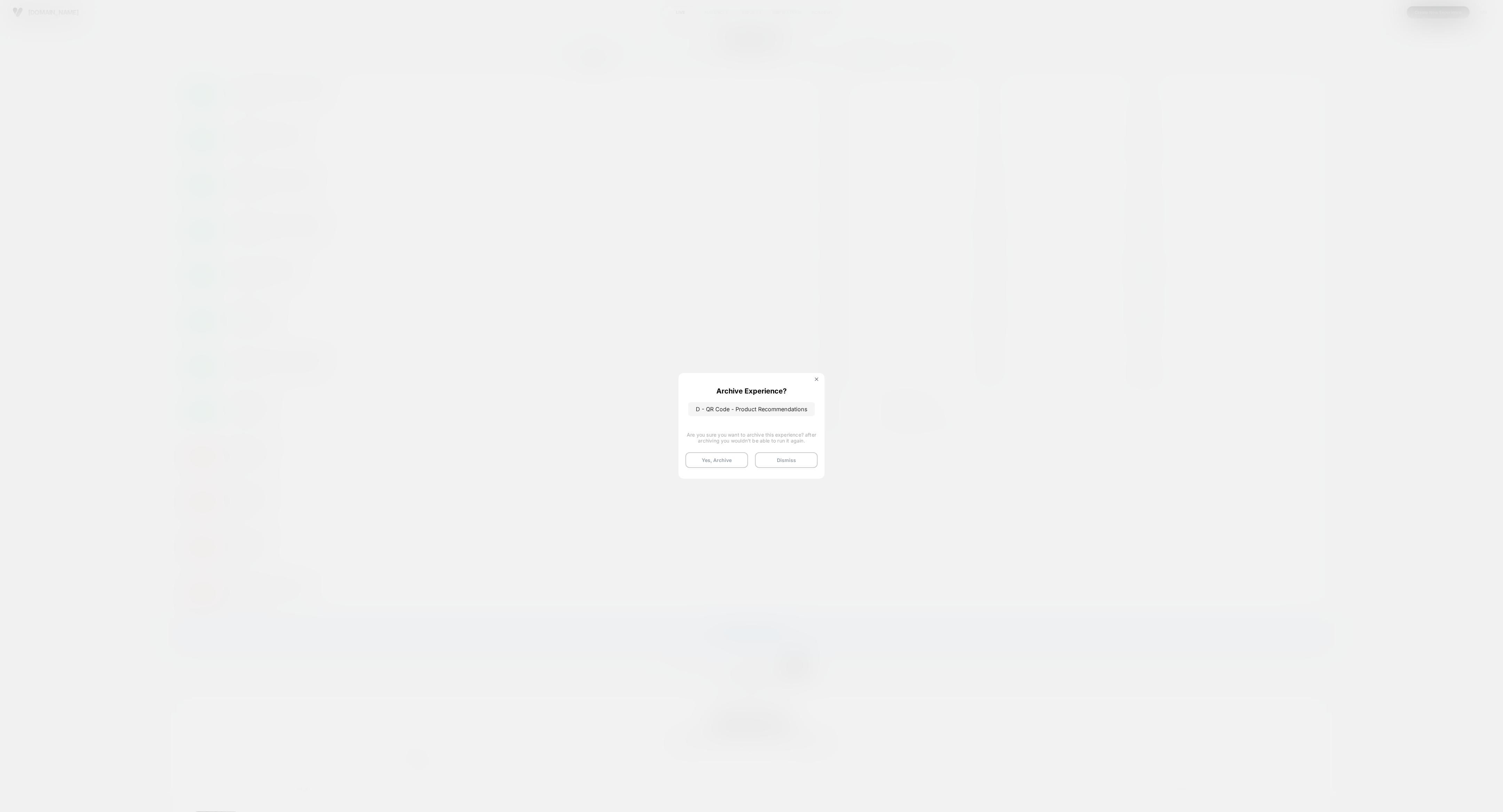
click at [667, 360] on button "Yes, Archive" at bounding box center [716, 460] width 62 height 16
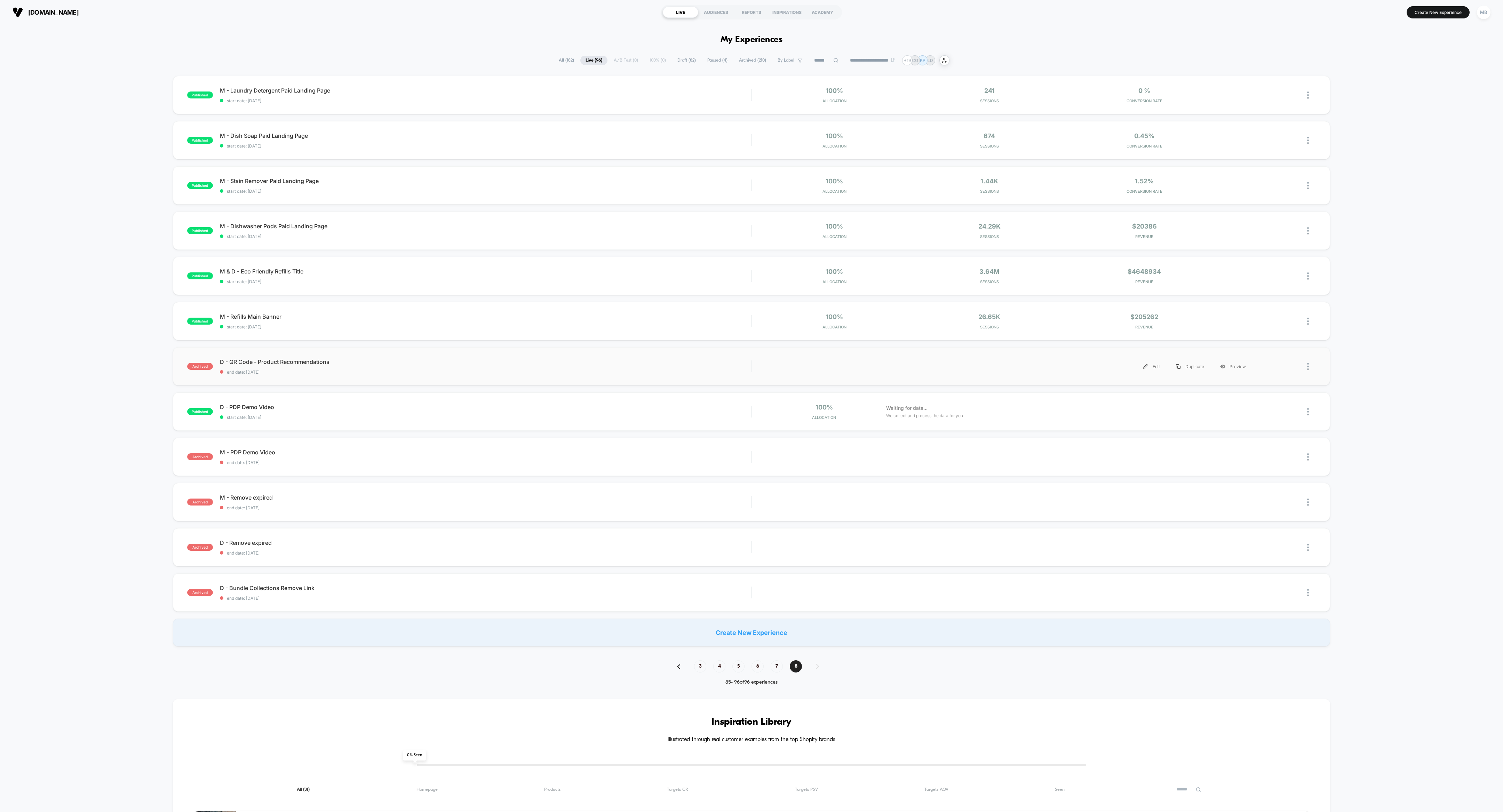
click at [667, 360] on div at bounding box center [1311, 366] width 9 height 16
click at [667, 360] on div "published M - Laundry Detergent Paid Landing Page start date: [DATE] 100% Alloc…" at bounding box center [752, 361] width 1503 height 570
click at [667, 360] on div at bounding box center [1311, 412] width 9 height 16
click at [667, 360] on div "Archive" at bounding box center [1272, 451] width 62 height 16
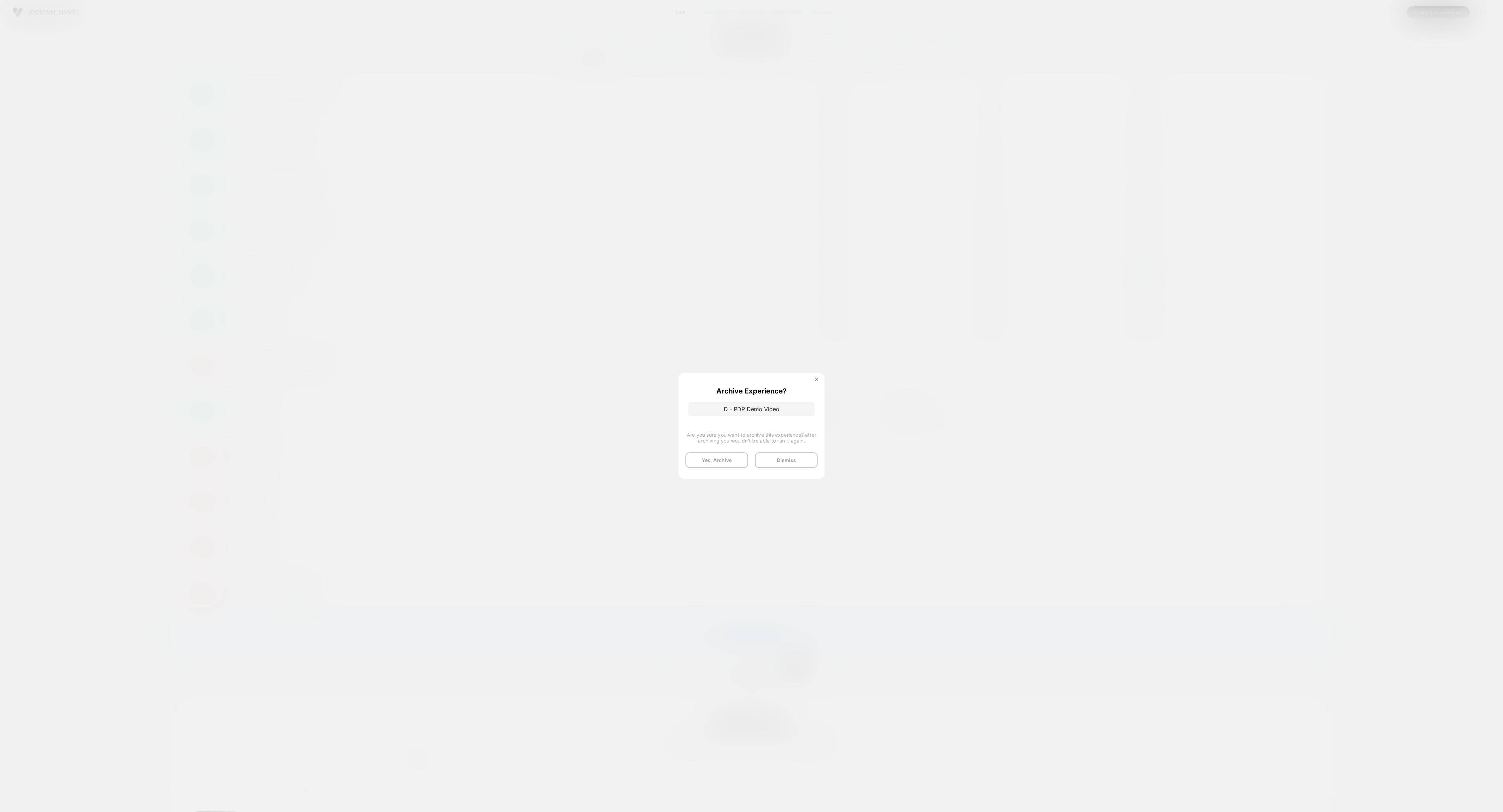
click at [667, 360] on button "Yes, Archive" at bounding box center [716, 460] width 62 height 16
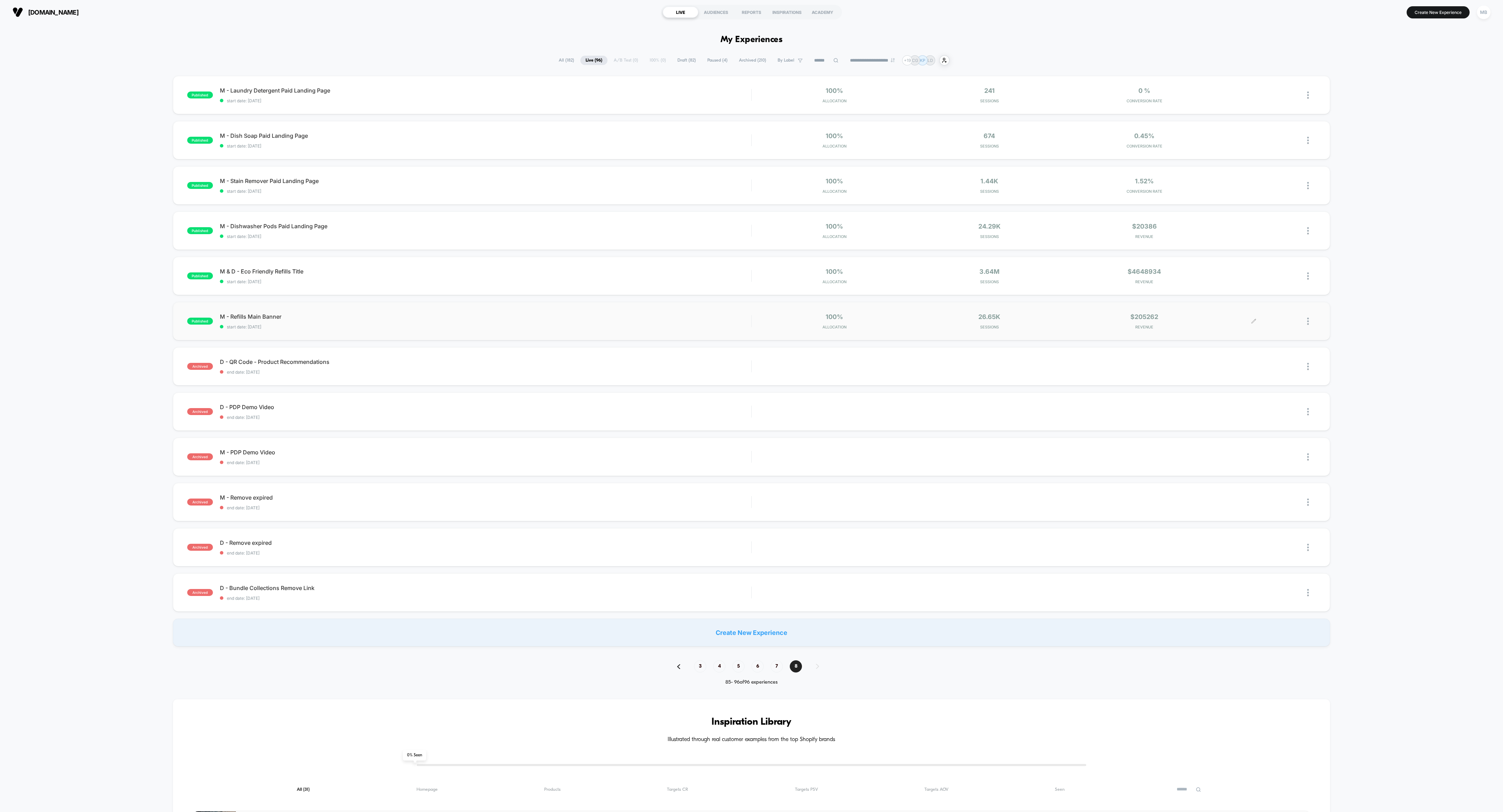
click at [667, 320] on div at bounding box center [1285, 321] width 62 height 16
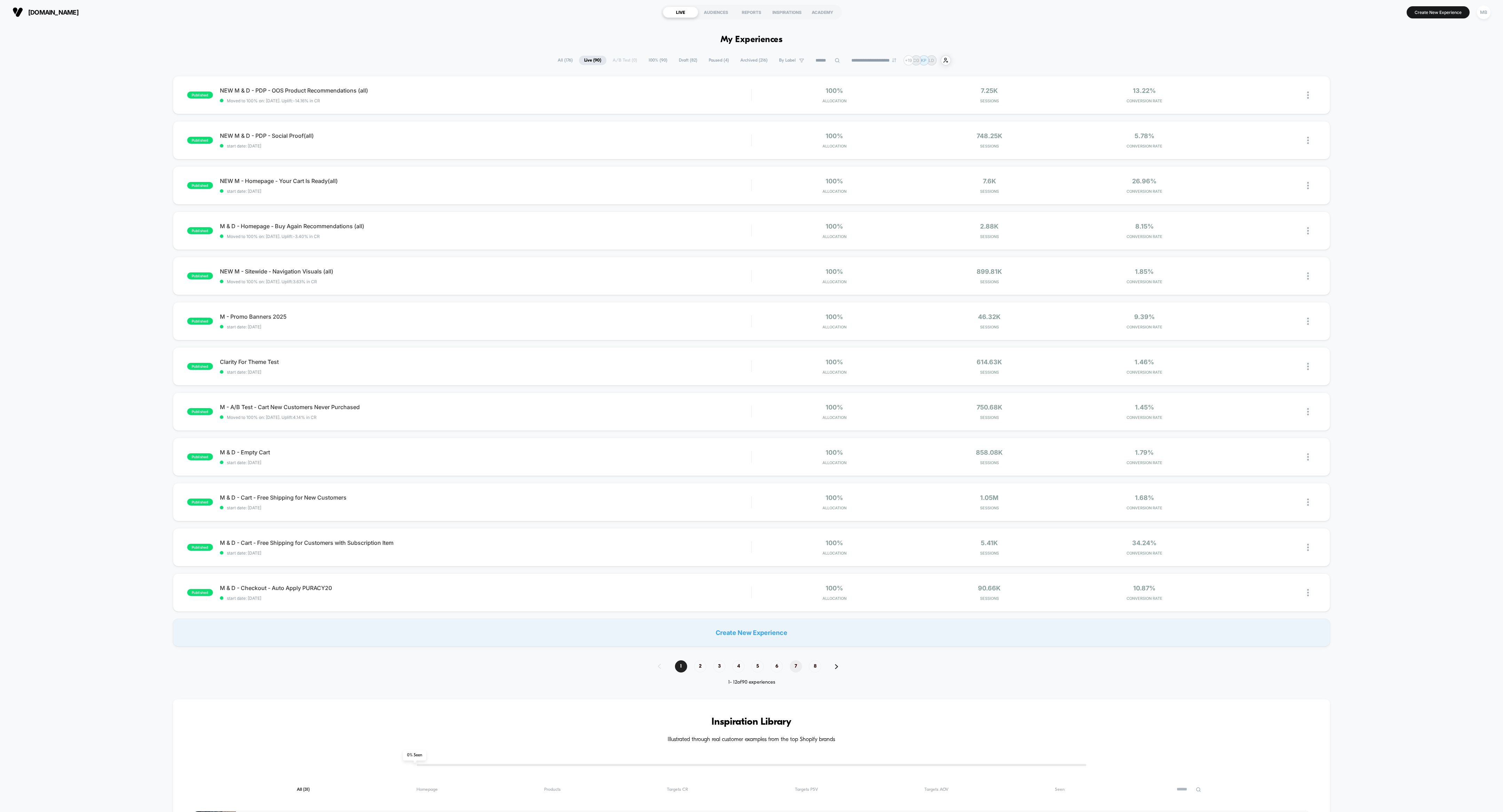
click at [667, 360] on span "7" at bounding box center [796, 666] width 12 height 12
click at [667, 360] on span "8" at bounding box center [805, 666] width 12 height 12
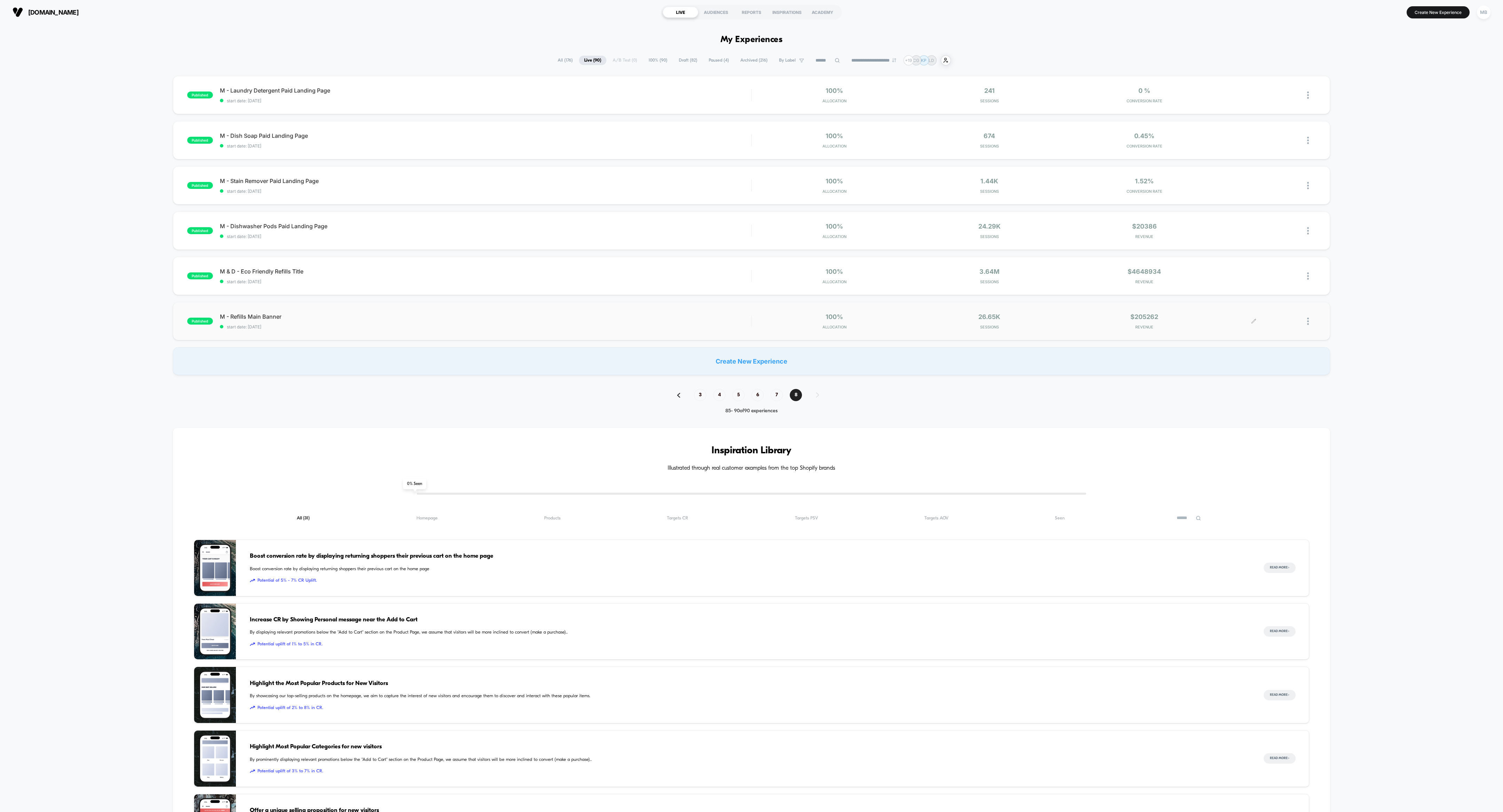
click at [667, 317] on div at bounding box center [1311, 321] width 9 height 16
click at [667, 359] on div "Archive" at bounding box center [1272, 360] width 62 height 16
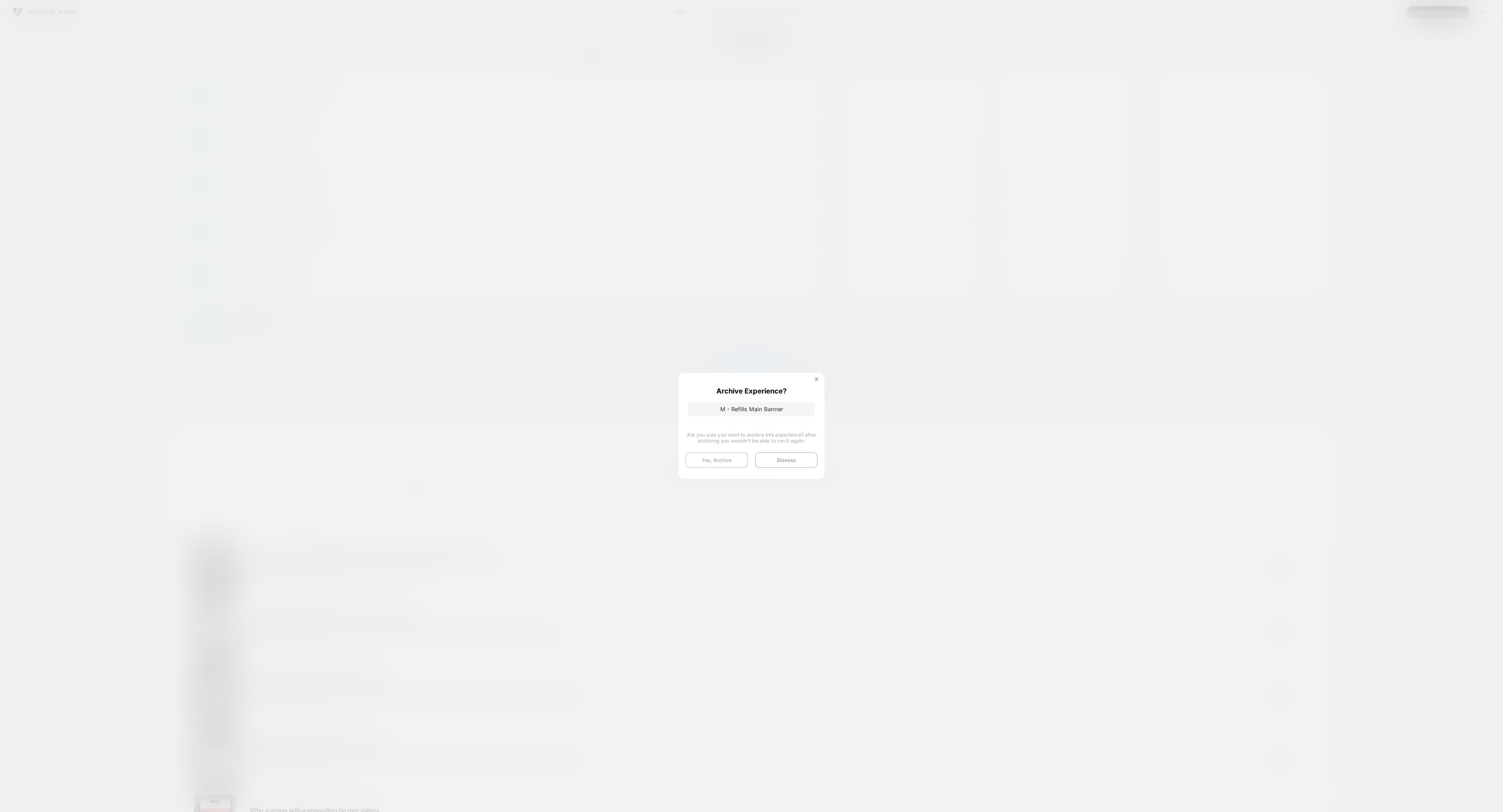
click at [667, 360] on button "Yes, Archive" at bounding box center [716, 460] width 62 height 16
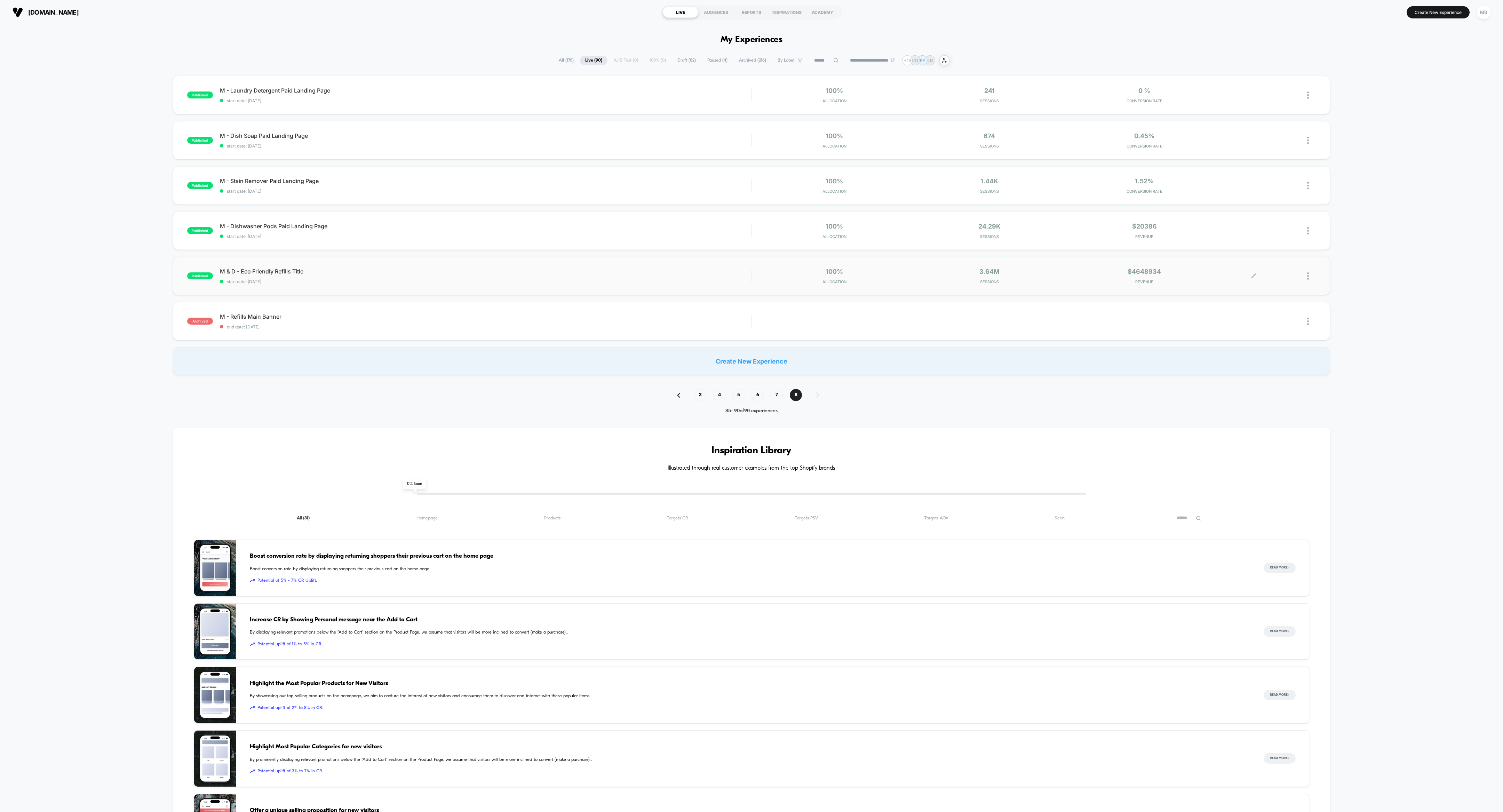
click at [667, 276] on div at bounding box center [1311, 276] width 9 height 16
click at [667, 314] on div "Archive" at bounding box center [1272, 316] width 62 height 16
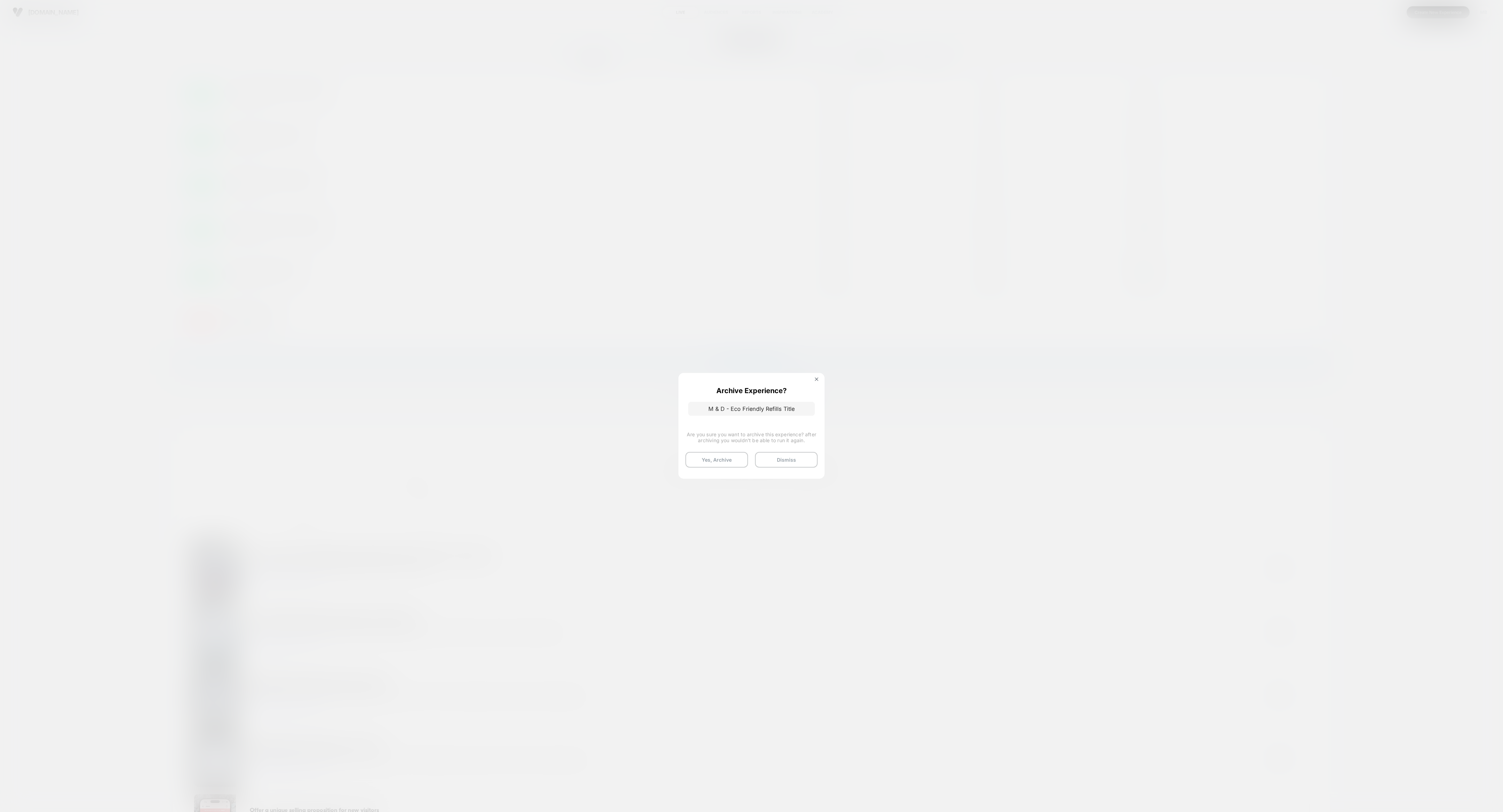
click at [667, 360] on button "Yes, Archive" at bounding box center [716, 460] width 62 height 16
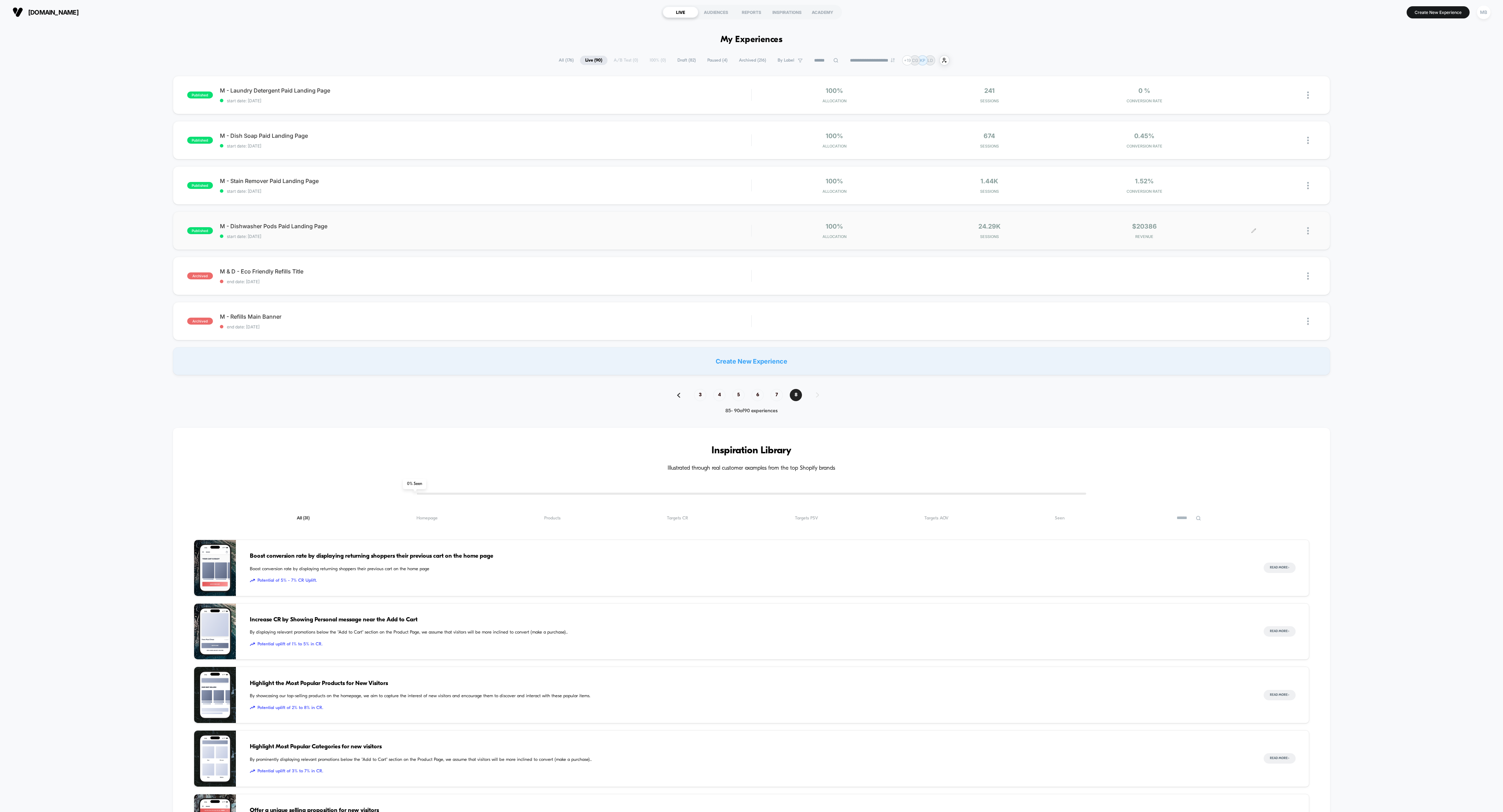
click at [667, 231] on div at bounding box center [1311, 231] width 9 height 16
click at [667, 271] on div "Archive" at bounding box center [1272, 270] width 62 height 16
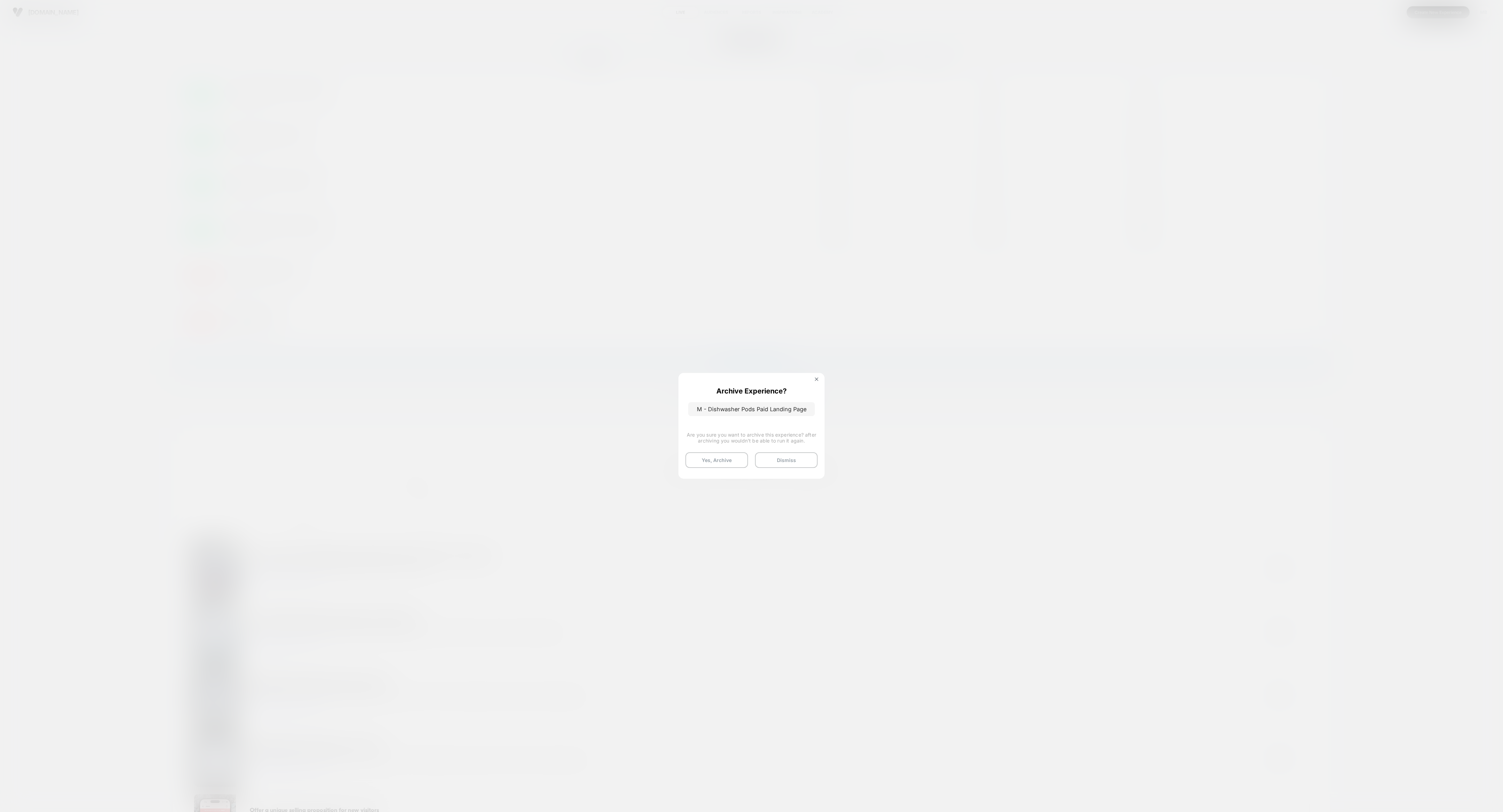
click at [667, 360] on button "Yes, Archive" at bounding box center [716, 460] width 62 height 16
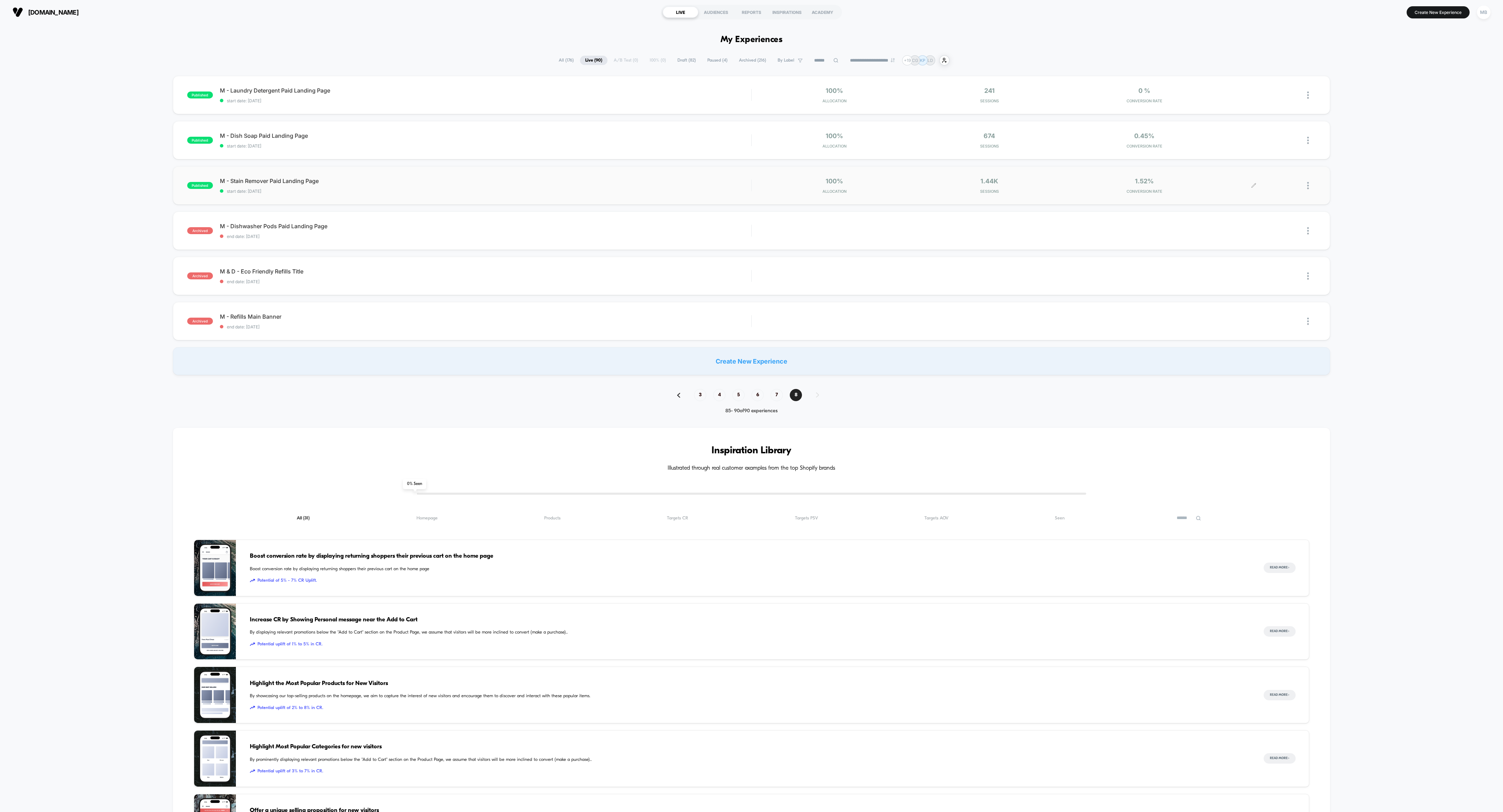
click at [667, 182] on div at bounding box center [1311, 186] width 9 height 16
click at [667, 226] on div "Archive" at bounding box center [1272, 225] width 62 height 16
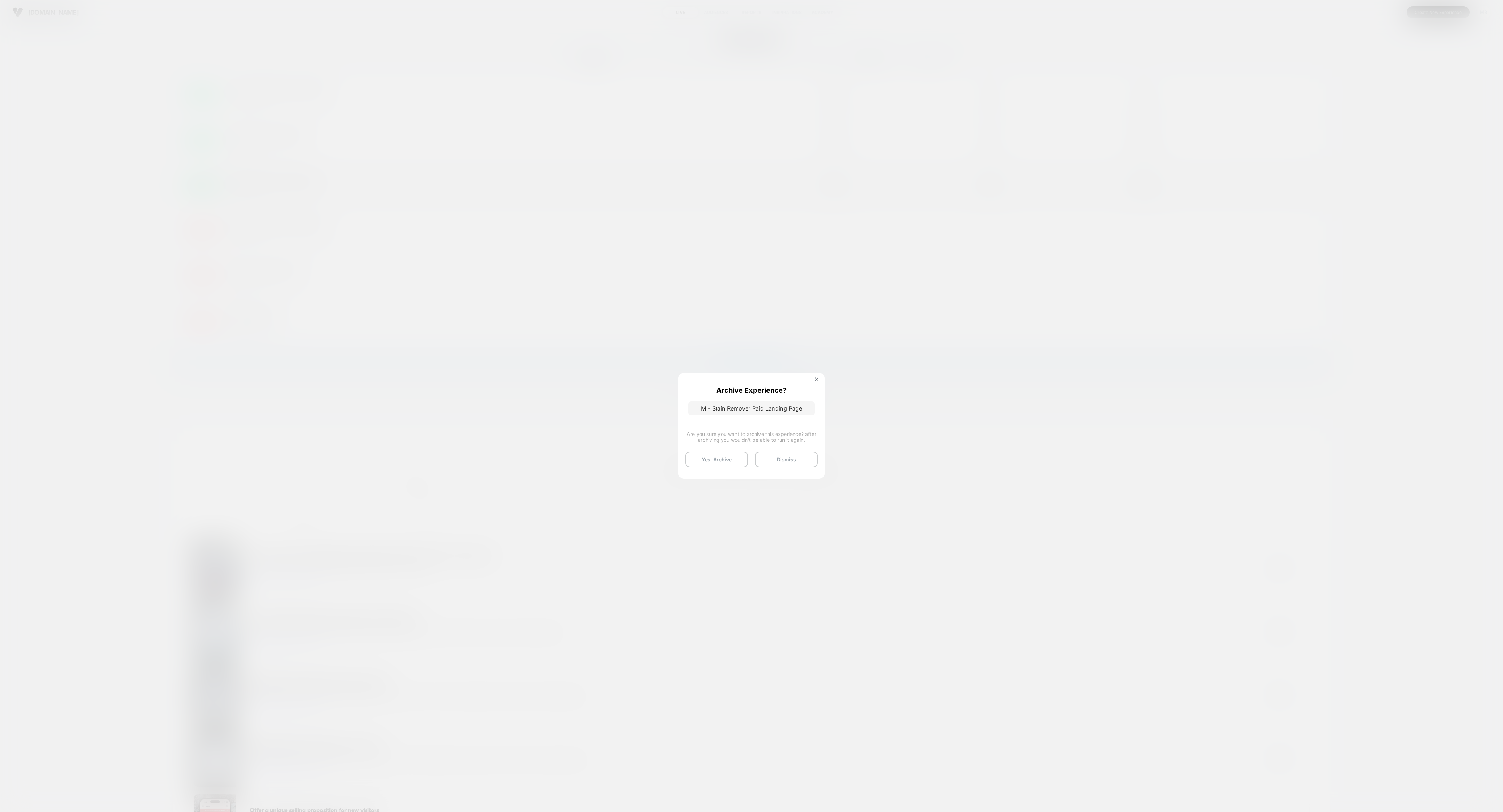
click at [667, 360] on div "Archive Experience? M - Stain Remover Paid Landing Page Are you sure you want t…" at bounding box center [752, 423] width 146 height 102
drag, startPoint x: 733, startPoint y: 461, endPoint x: 787, endPoint y: 444, distance: 56.6
click at [667, 360] on button "Yes, Archive" at bounding box center [716, 460] width 62 height 16
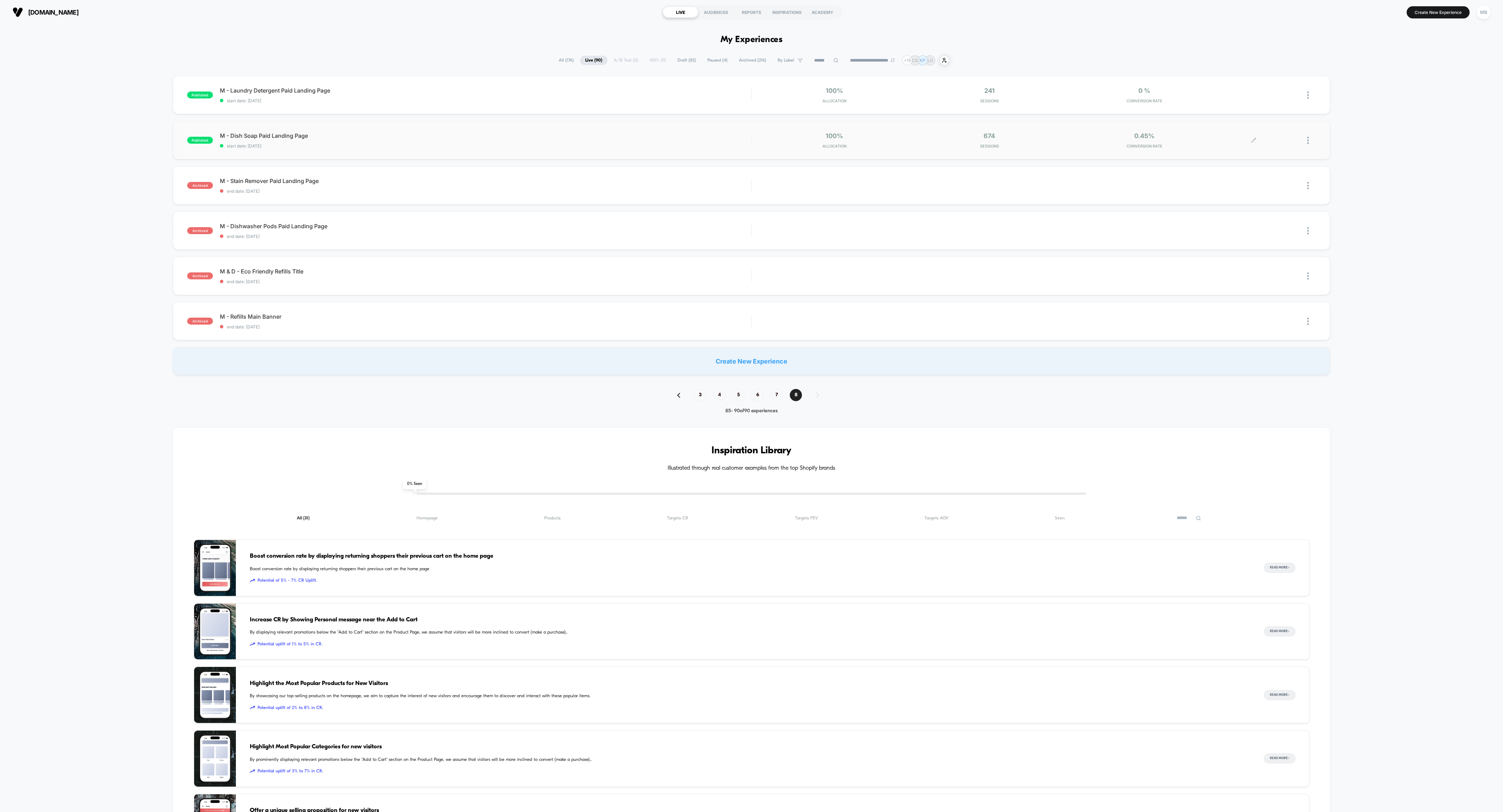
click at [667, 143] on div at bounding box center [1311, 141] width 9 height 16
click at [667, 178] on div "Archive" at bounding box center [1272, 180] width 62 height 16
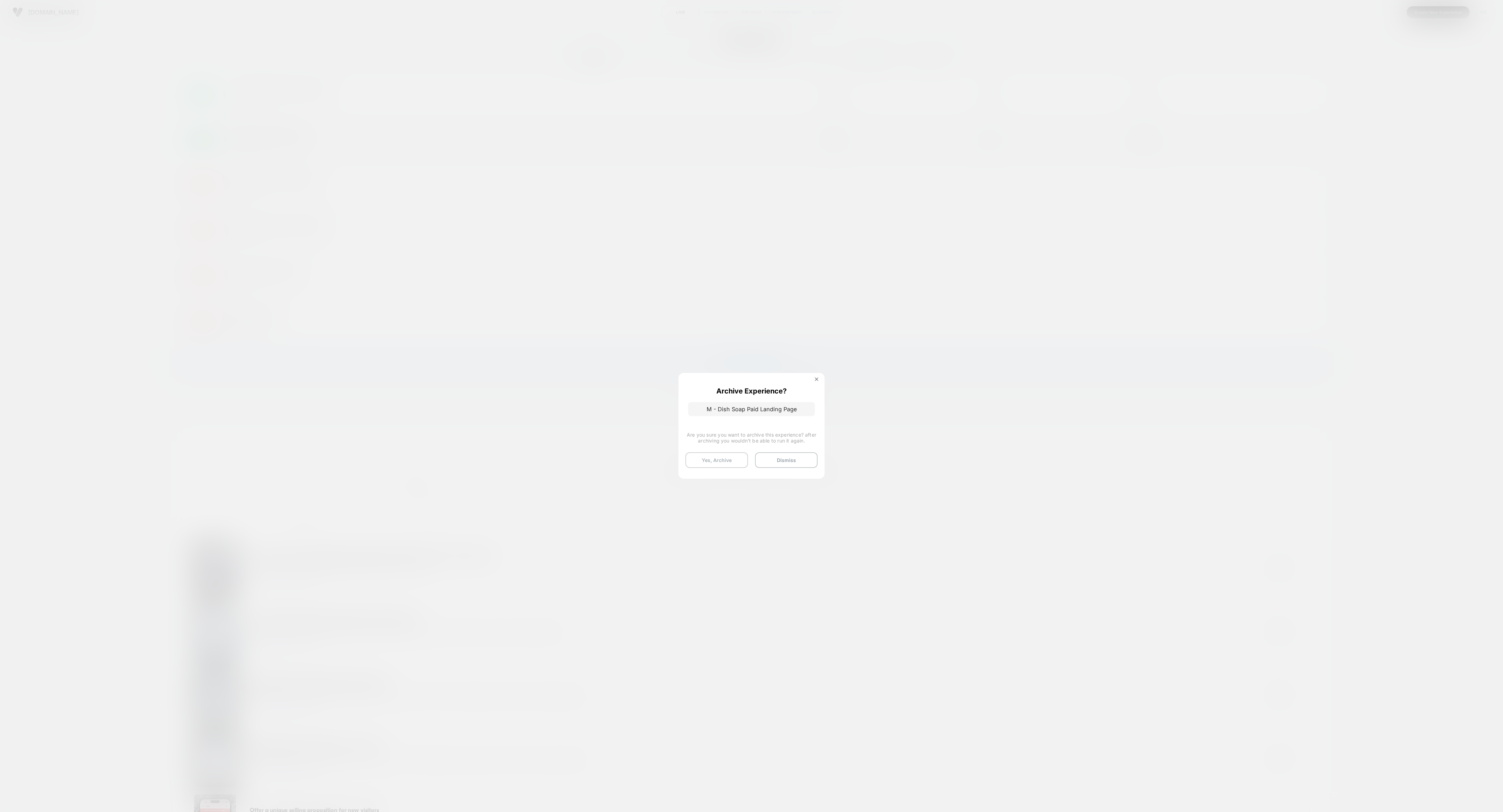
click at [667, 360] on button "Yes, Archive" at bounding box center [716, 460] width 62 height 16
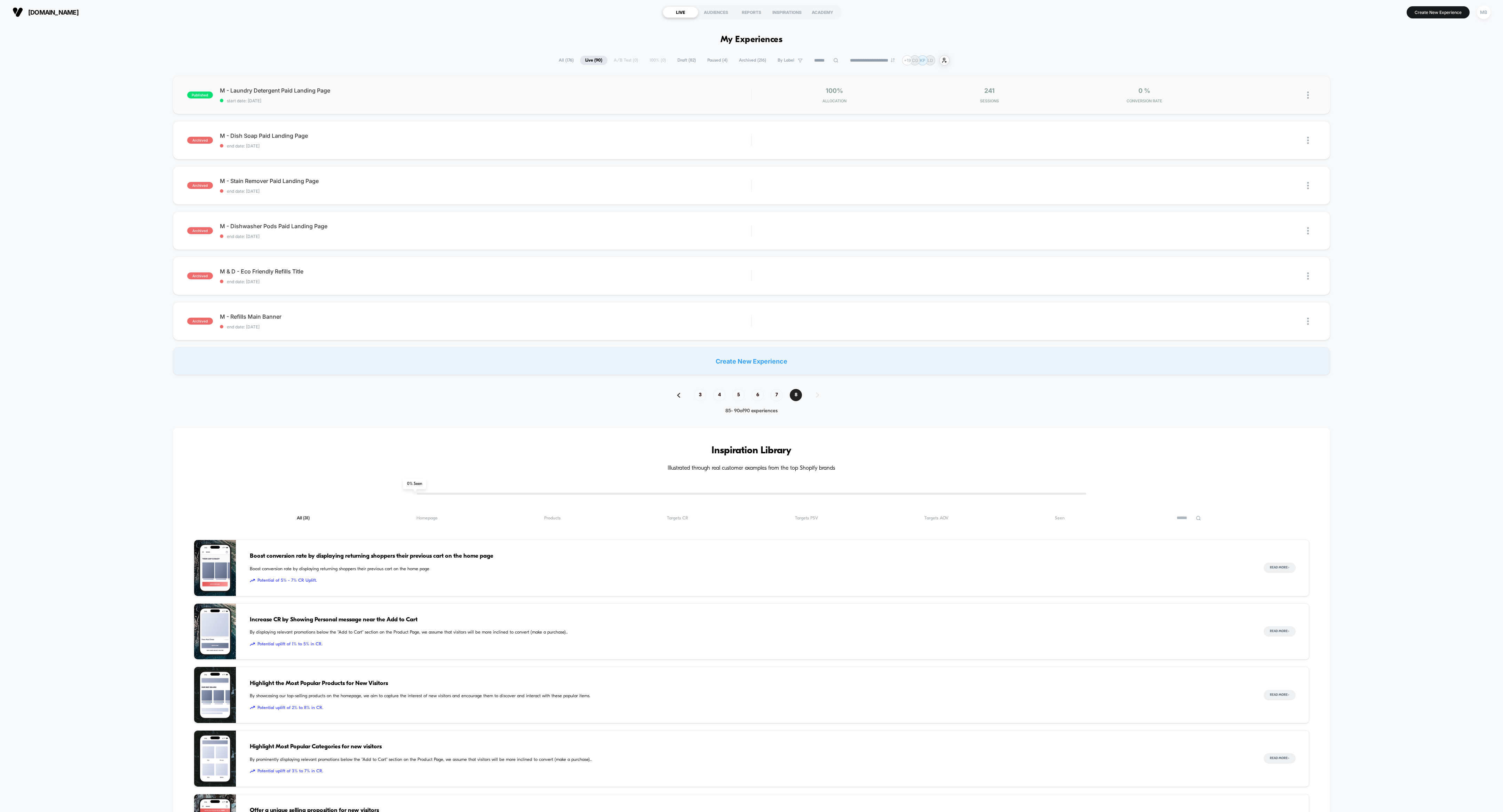
click at [667, 96] on img at bounding box center [1308, 95] width 2 height 8
click at [667, 134] on div "Archive" at bounding box center [1272, 135] width 62 height 16
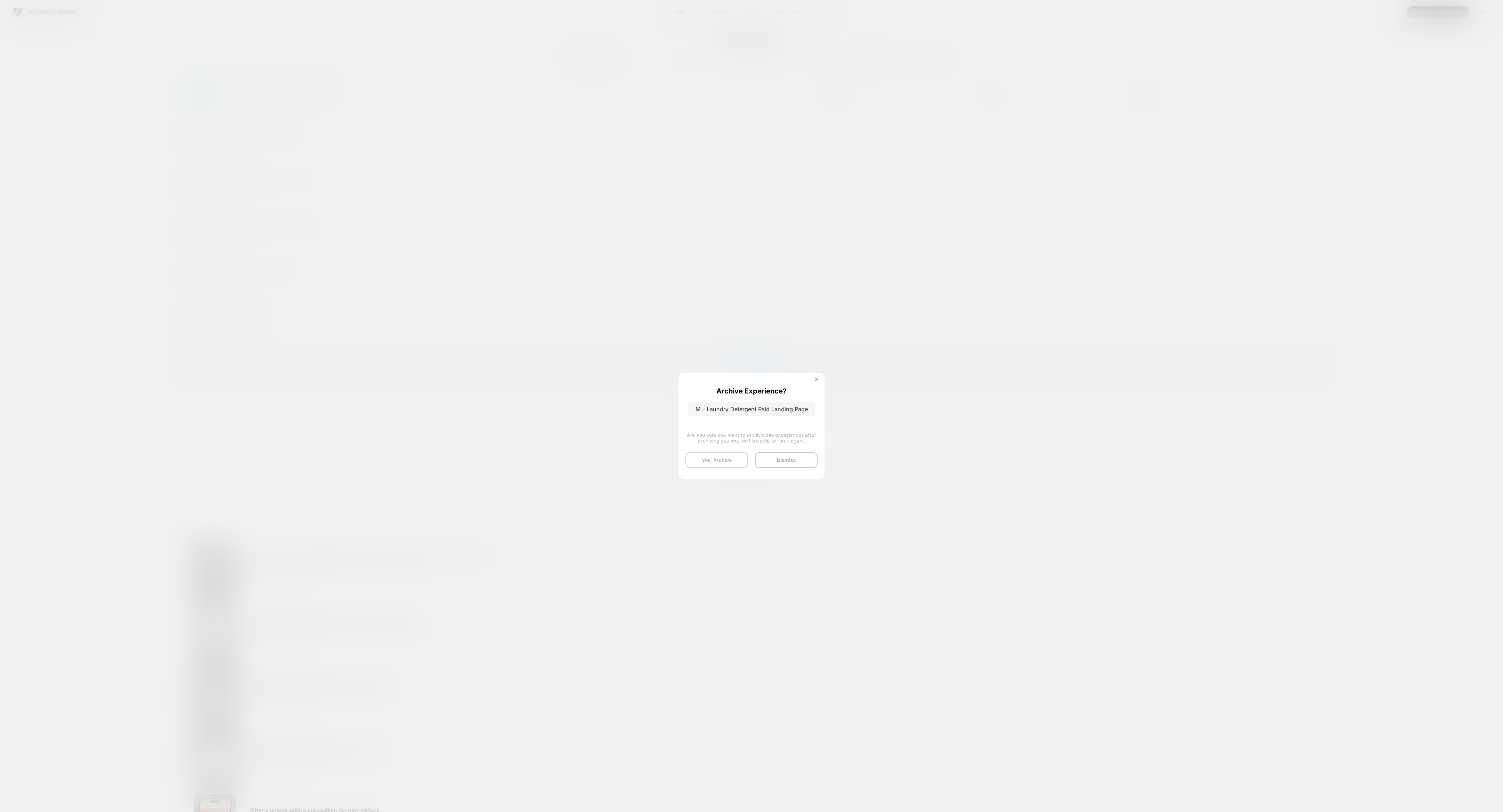
click at [667, 360] on button "Yes, Archive" at bounding box center [716, 460] width 62 height 16
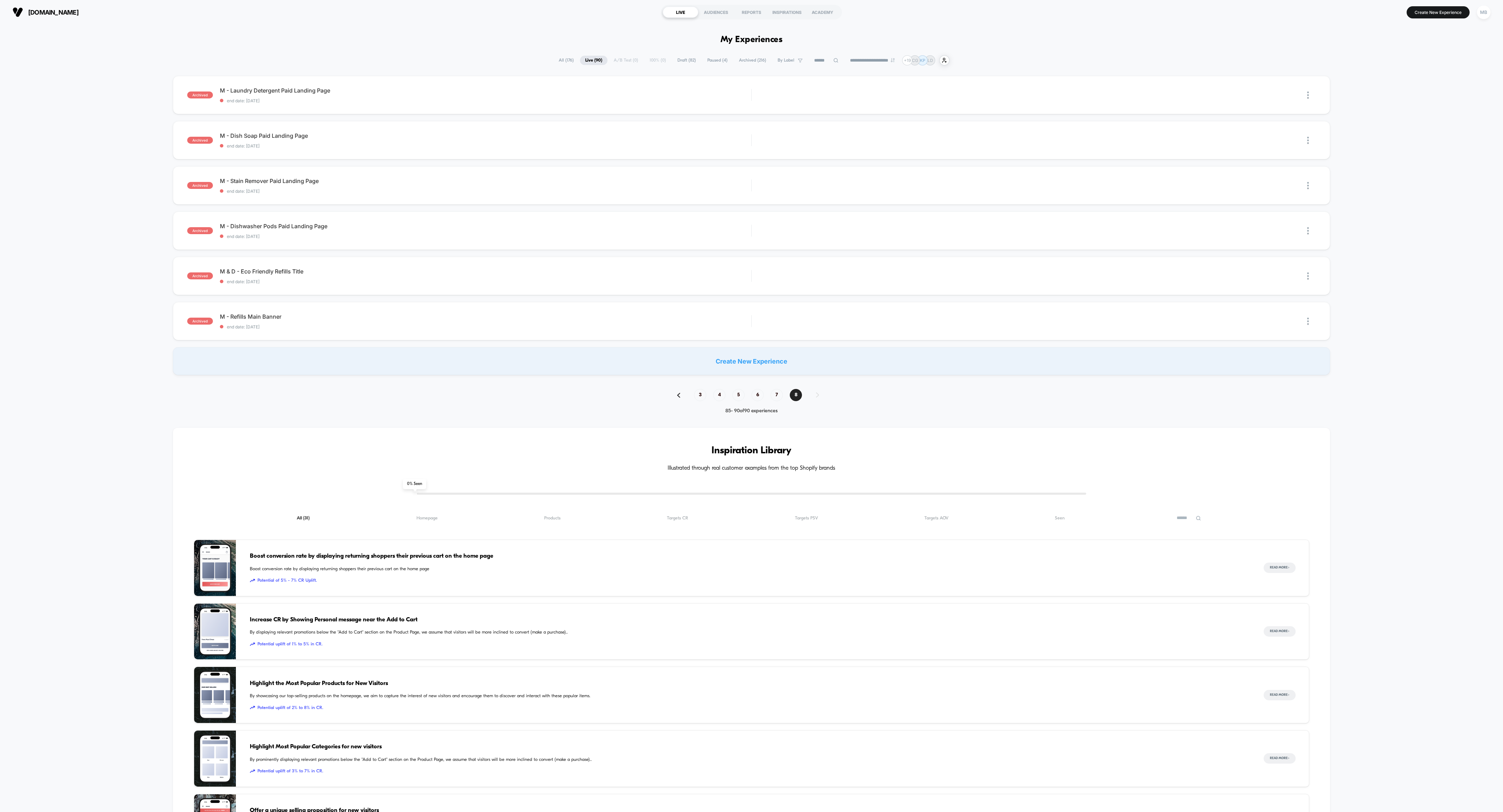
click at [667, 360] on span "7" at bounding box center [777, 395] width 12 height 12
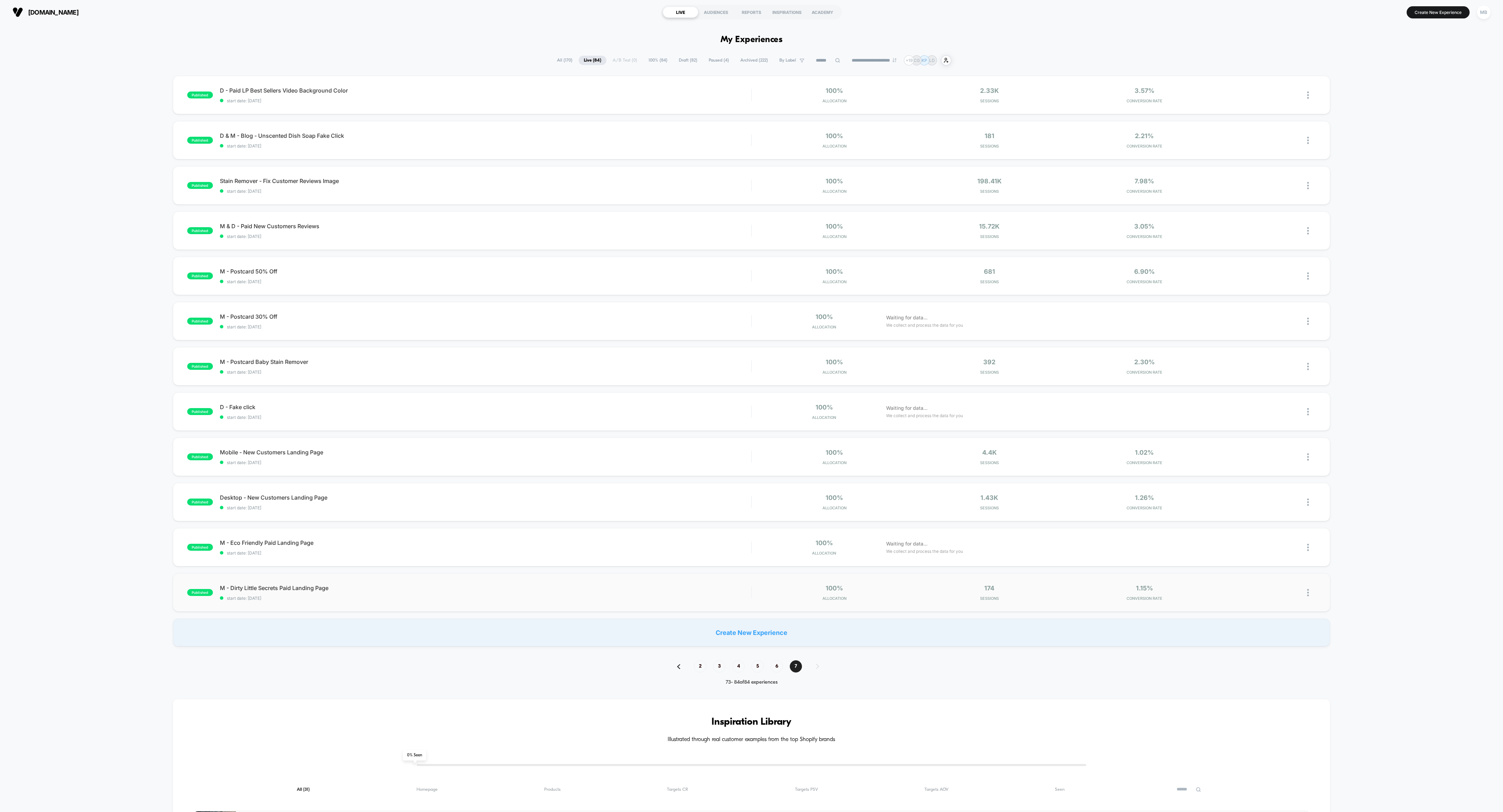
click at [667, 360] on div at bounding box center [1311, 593] width 9 height 16
click at [667, 360] on div "Archive" at bounding box center [1272, 632] width 62 height 16
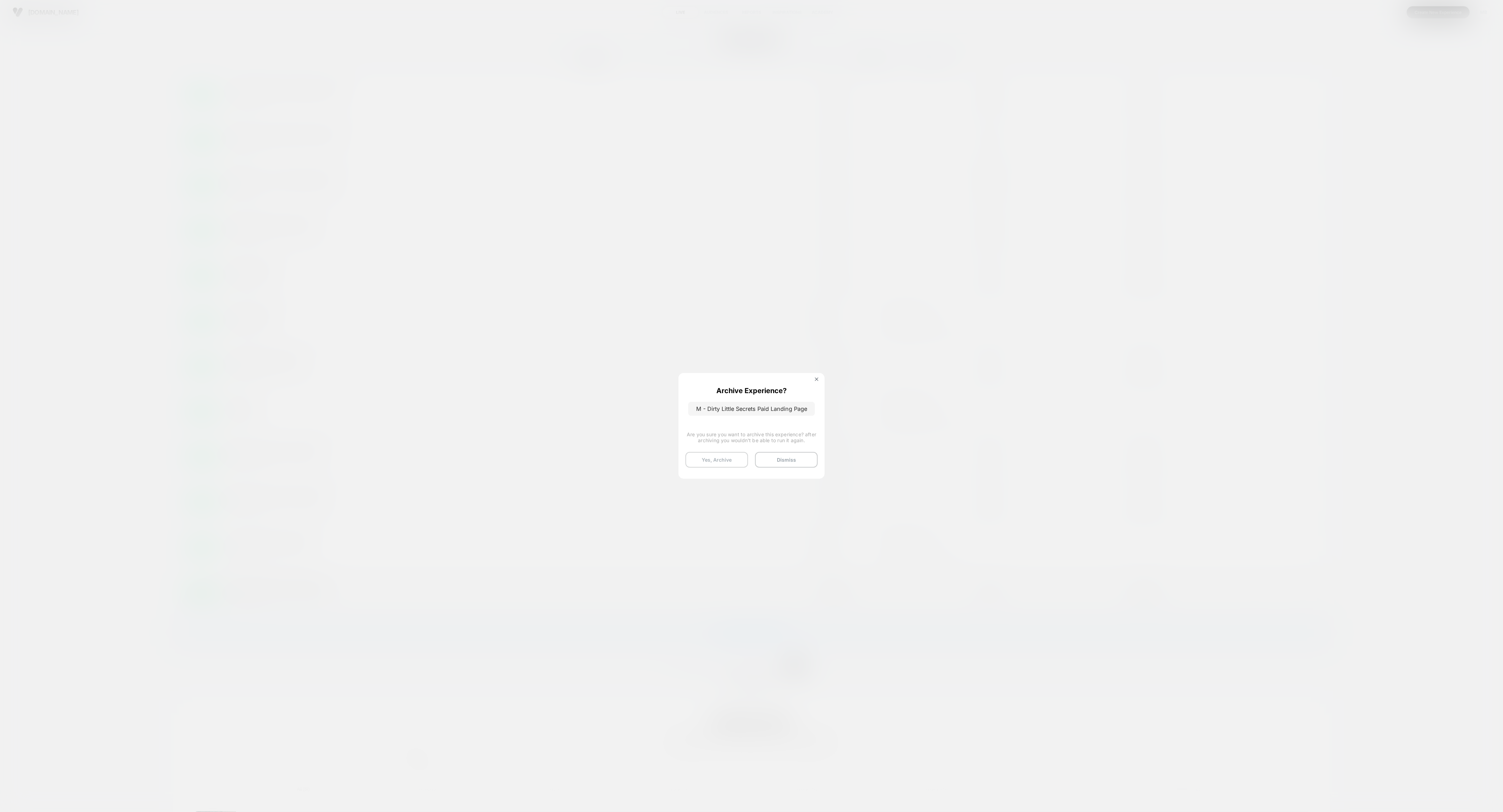
click at [667, 360] on button "Yes, Archive" at bounding box center [716, 460] width 62 height 16
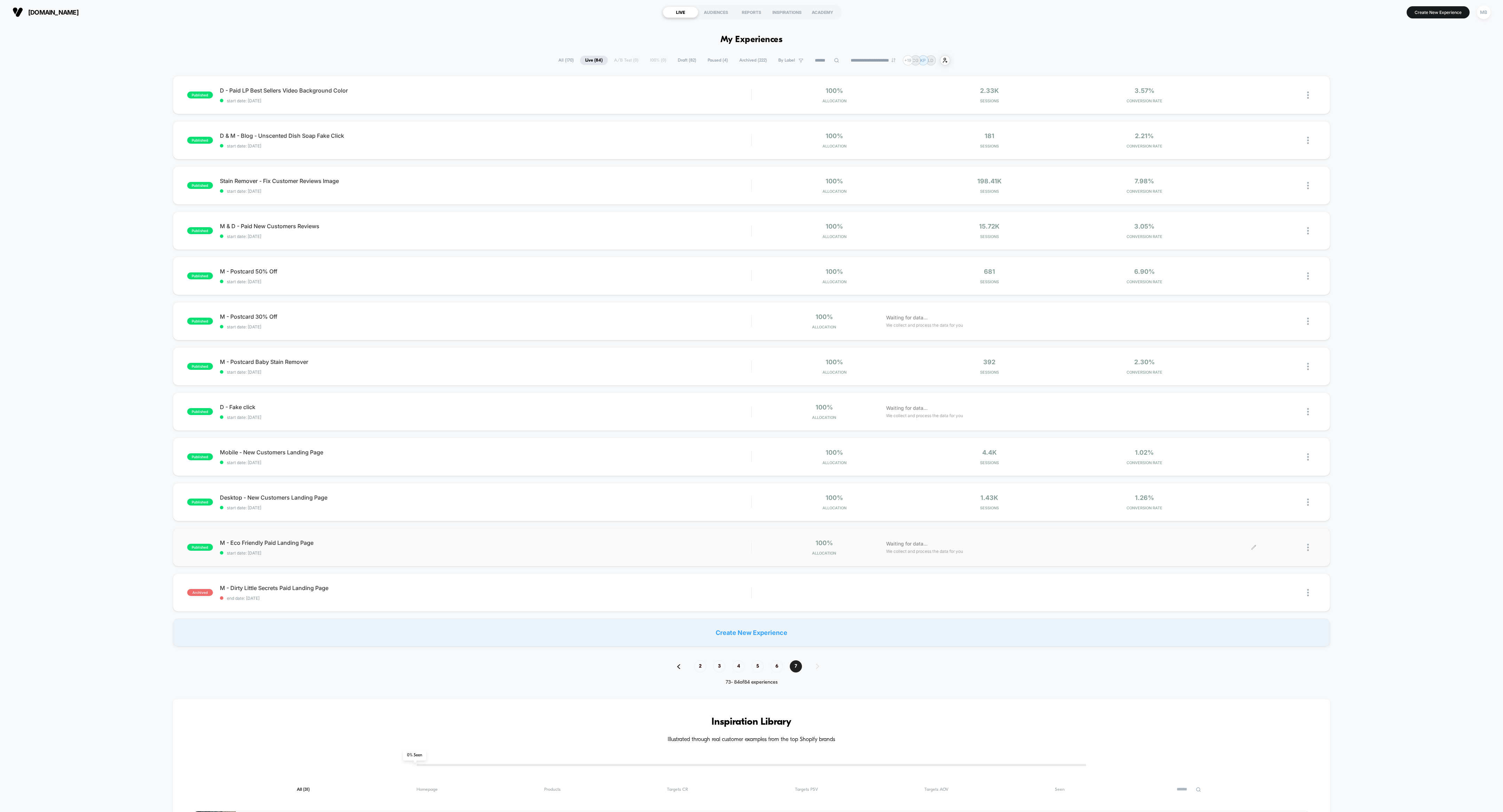
click at [667, 360] on div at bounding box center [1311, 547] width 9 height 16
click at [667, 360] on div "Archive" at bounding box center [1272, 587] width 62 height 16
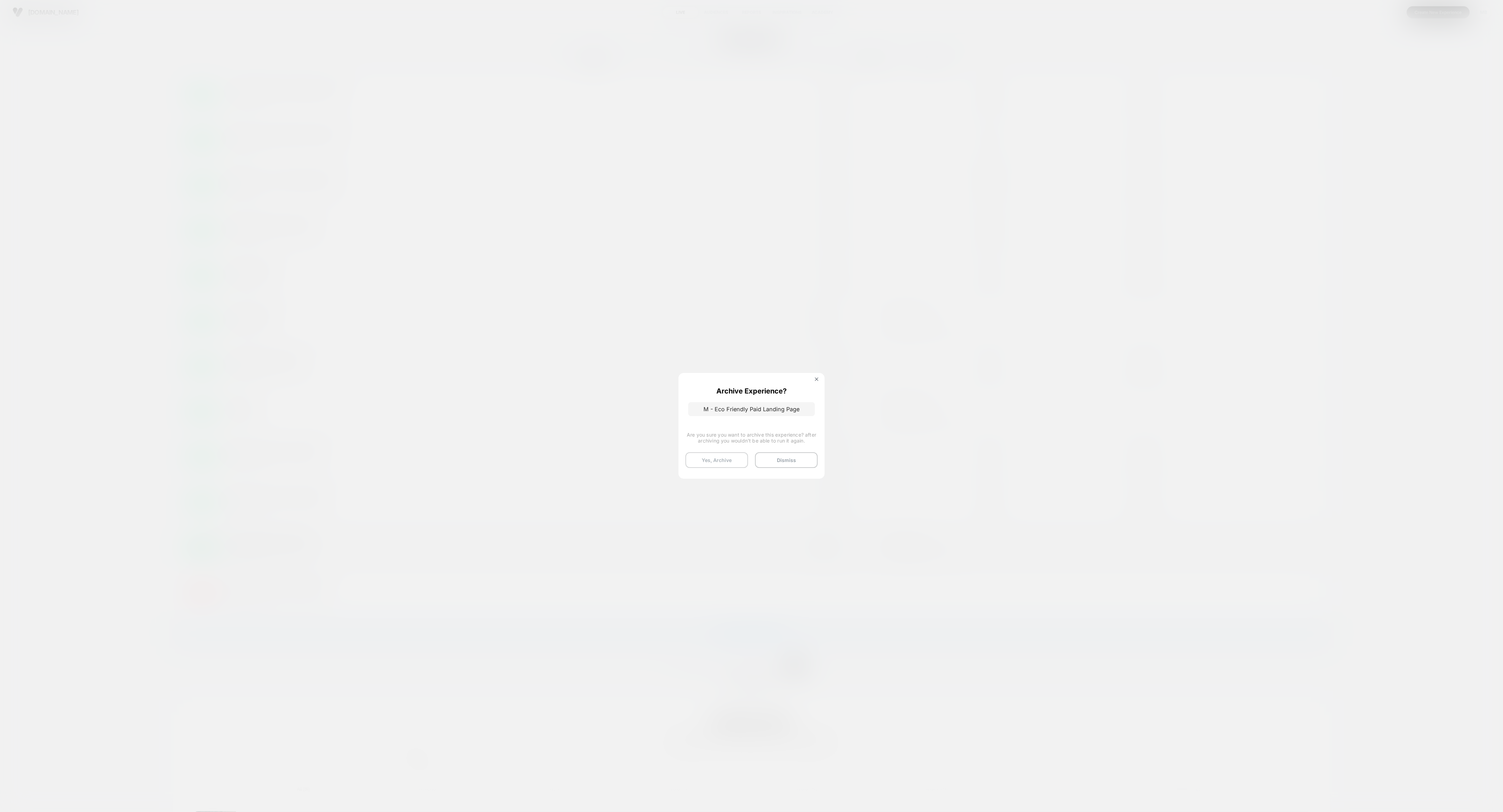
click at [667, 360] on button "Yes, Archive" at bounding box center [716, 460] width 62 height 16
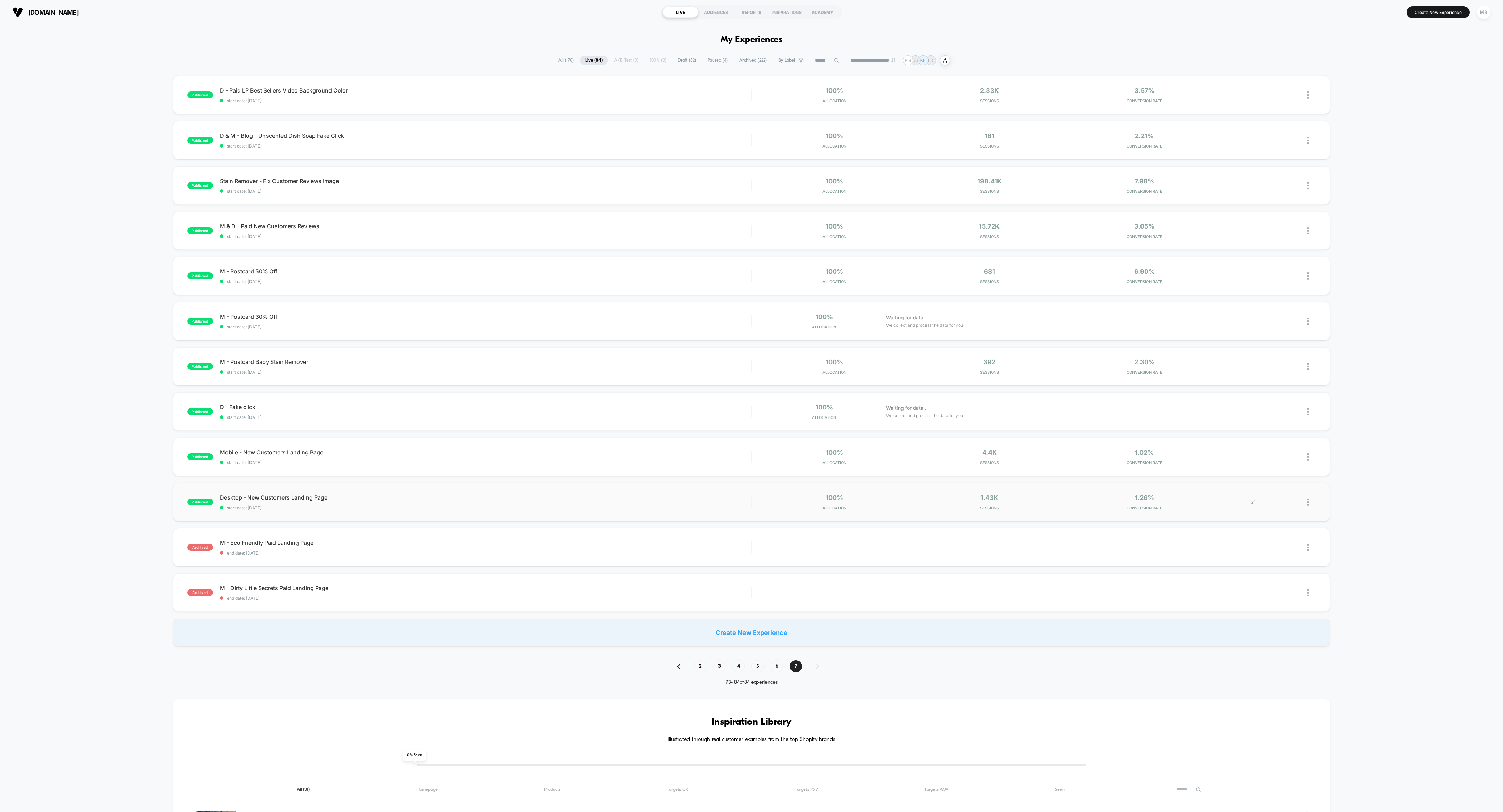
click at [667, 360] on div at bounding box center [1311, 502] width 9 height 16
click at [667, 360] on div "Archive" at bounding box center [1272, 541] width 62 height 16
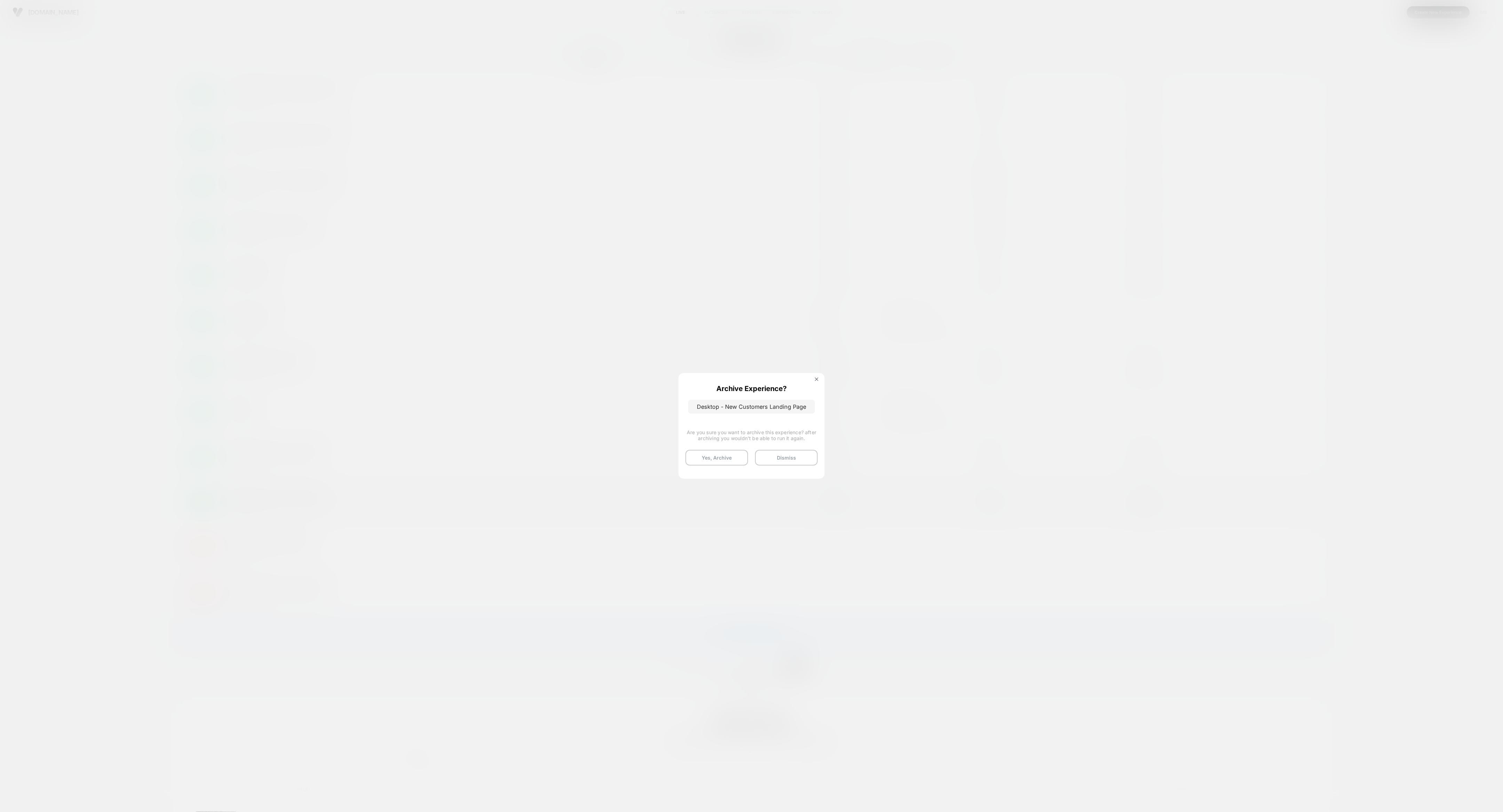
click at [667, 360] on div "Archive Experience? Desktop - New Customers Landing Page Are you sure you want …" at bounding box center [752, 421] width 146 height 102
click at [667, 360] on button "Yes, Archive" at bounding box center [716, 460] width 62 height 16
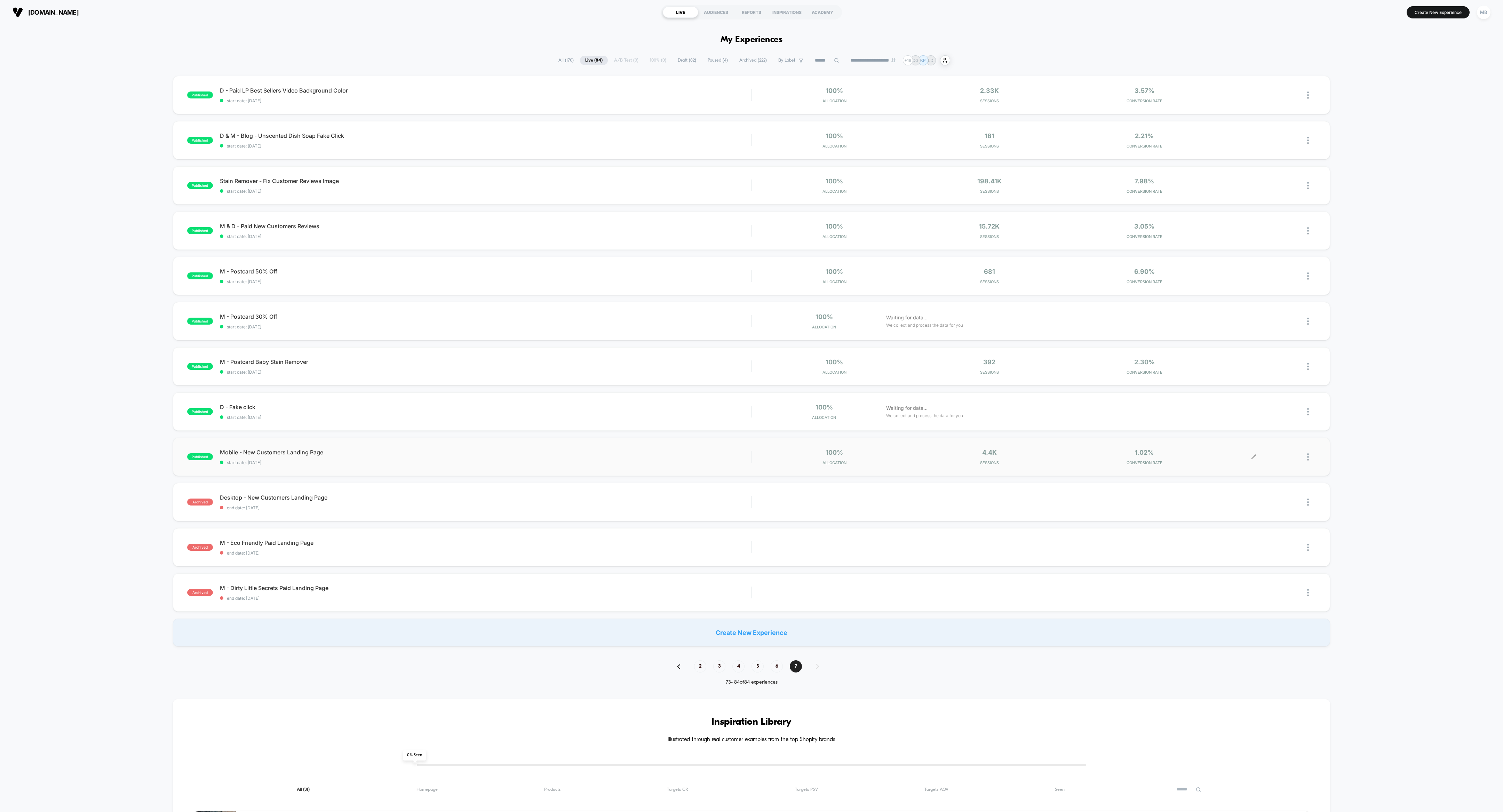
click at [667, 360] on div at bounding box center [1311, 457] width 9 height 16
click at [667, 360] on div "Archive" at bounding box center [1272, 496] width 62 height 16
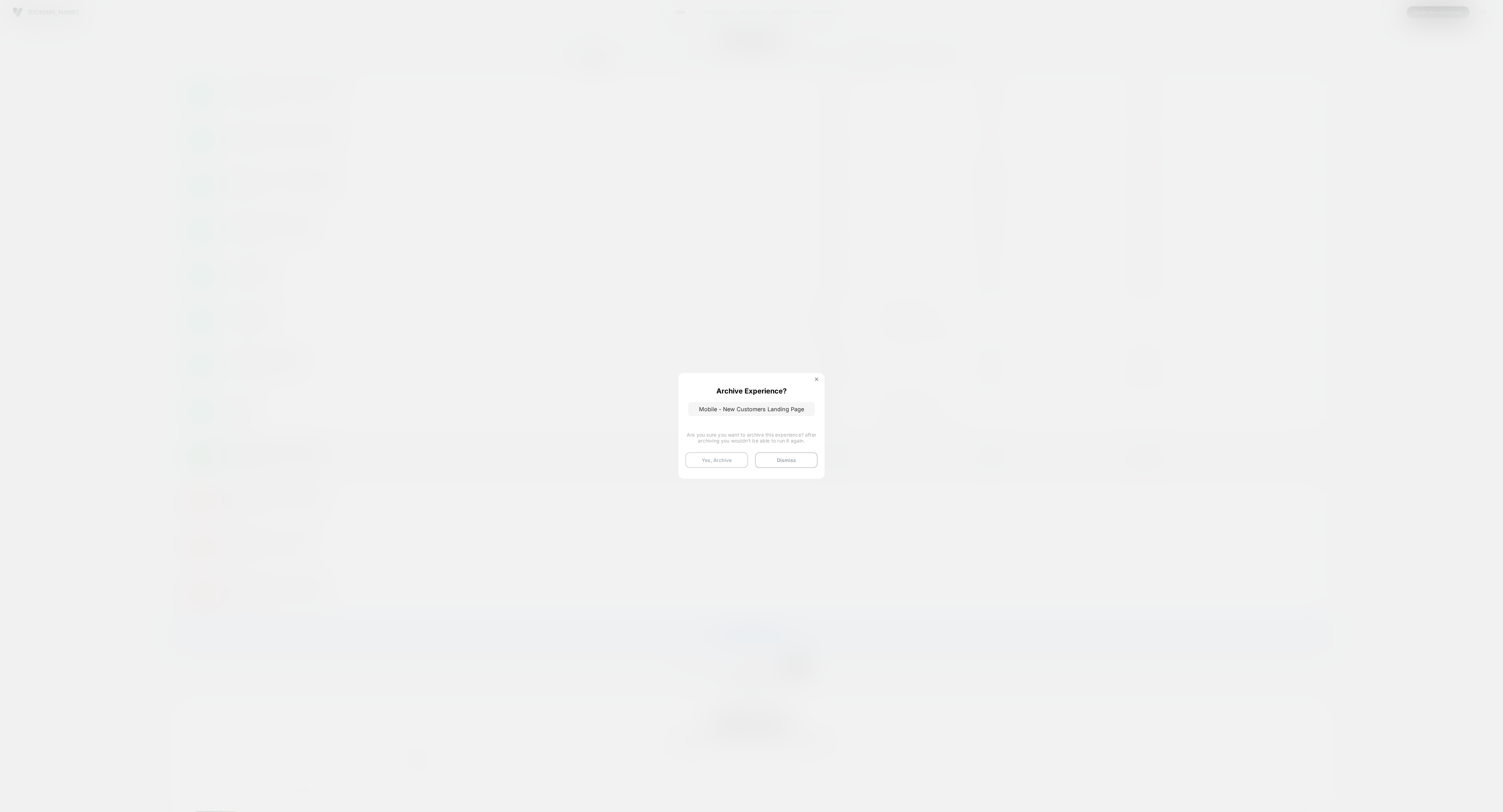
click at [667, 360] on button "Yes, Archive" at bounding box center [716, 460] width 62 height 16
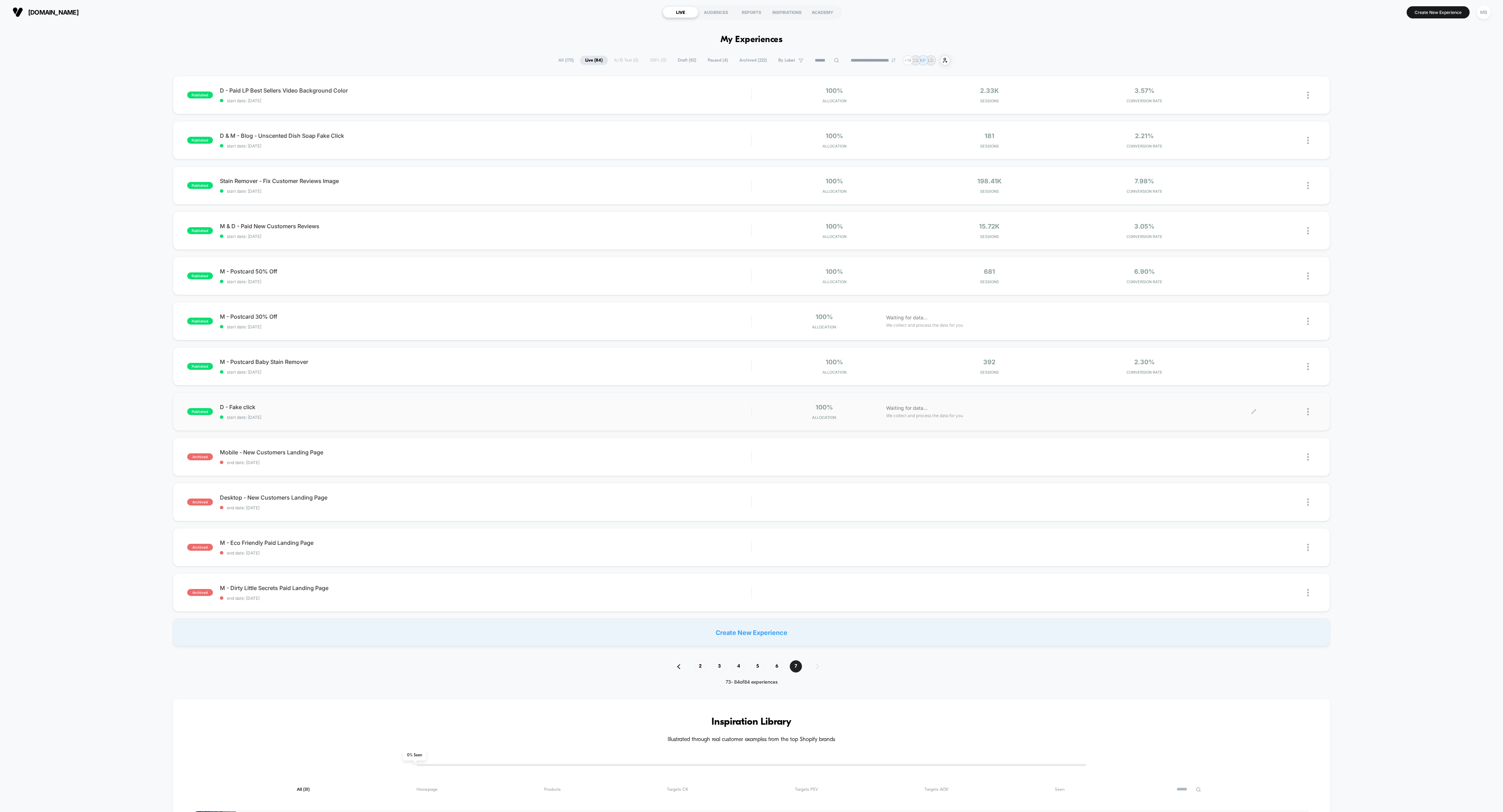
click at [667, 360] on div at bounding box center [1311, 412] width 9 height 16
click at [667, 360] on div "Archive" at bounding box center [1272, 451] width 62 height 16
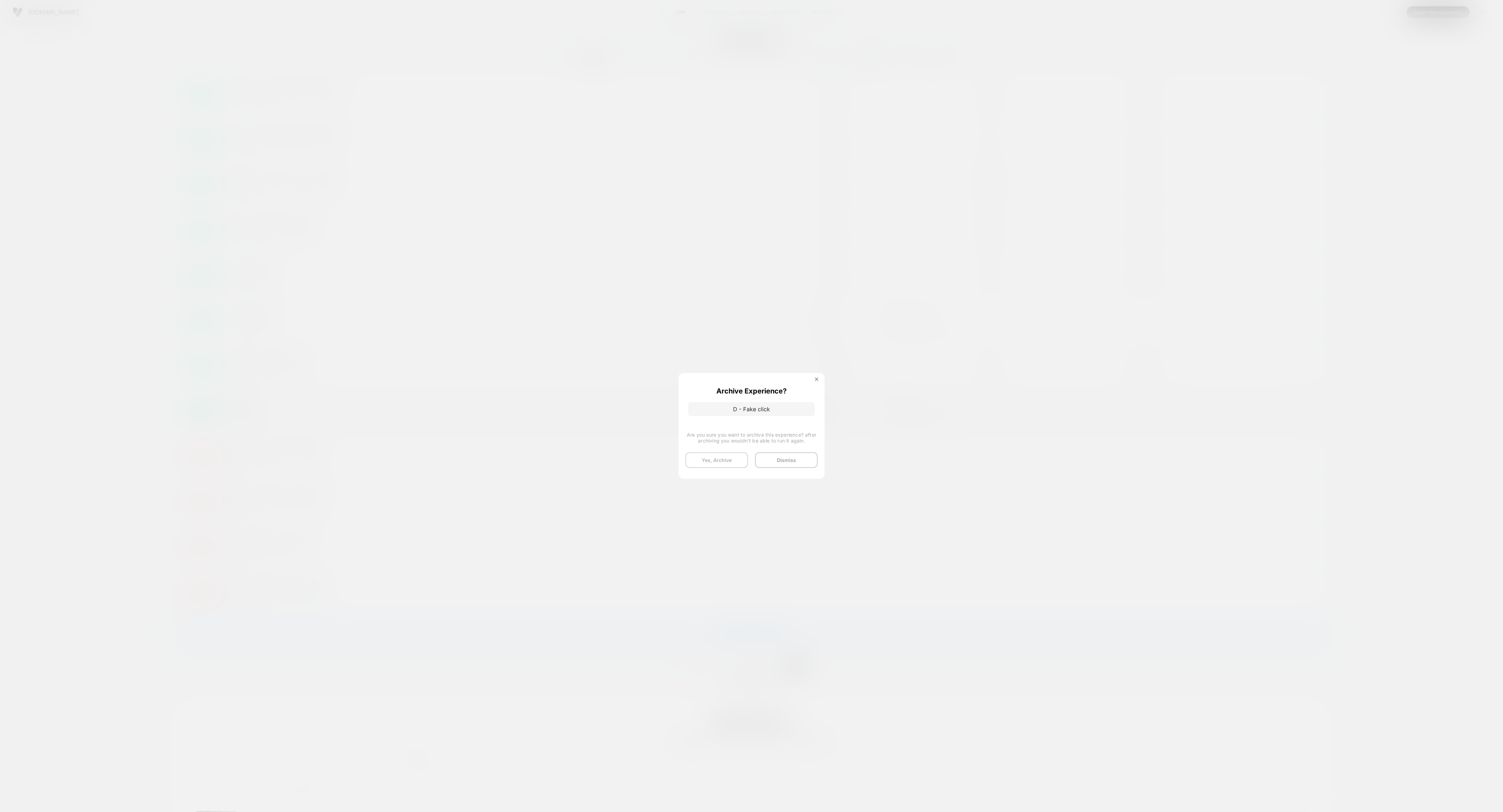
click at [667, 360] on button "Yes, Archive" at bounding box center [716, 460] width 62 height 16
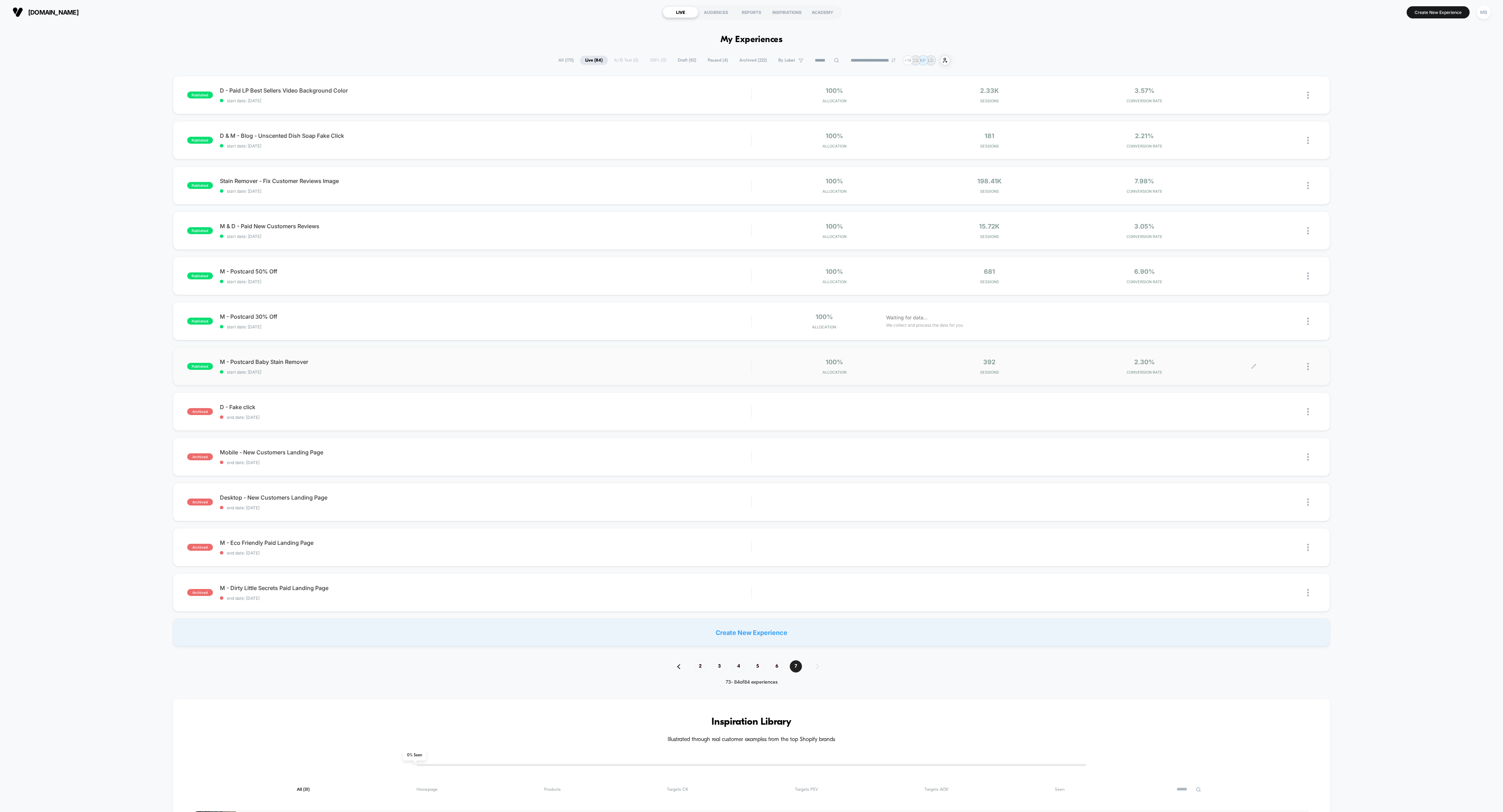
click at [667, 360] on div at bounding box center [1311, 366] width 9 height 16
click at [667, 360] on div "Archive" at bounding box center [1272, 406] width 62 height 16
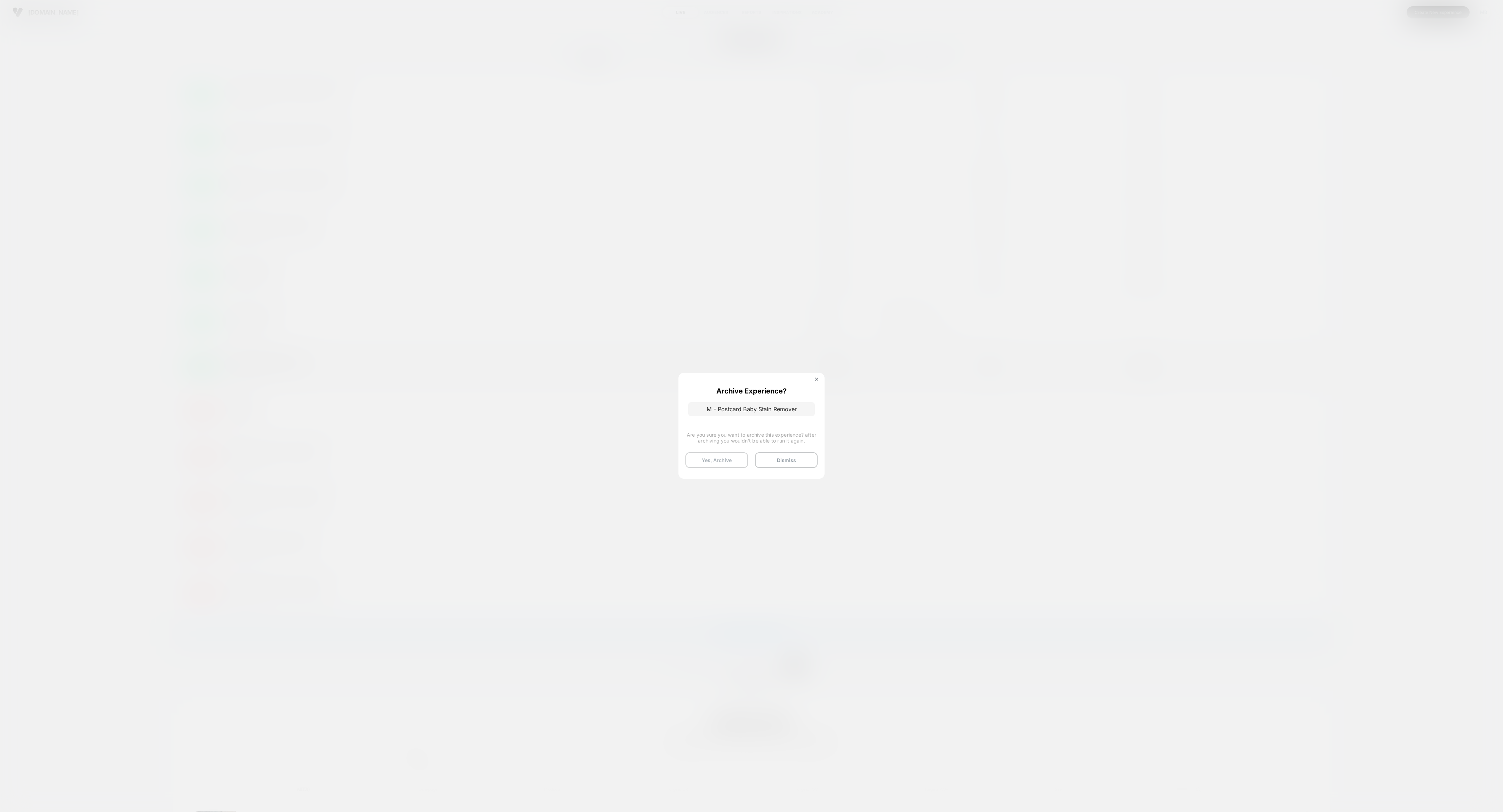
click at [667, 360] on button "Yes, Archive" at bounding box center [716, 460] width 62 height 16
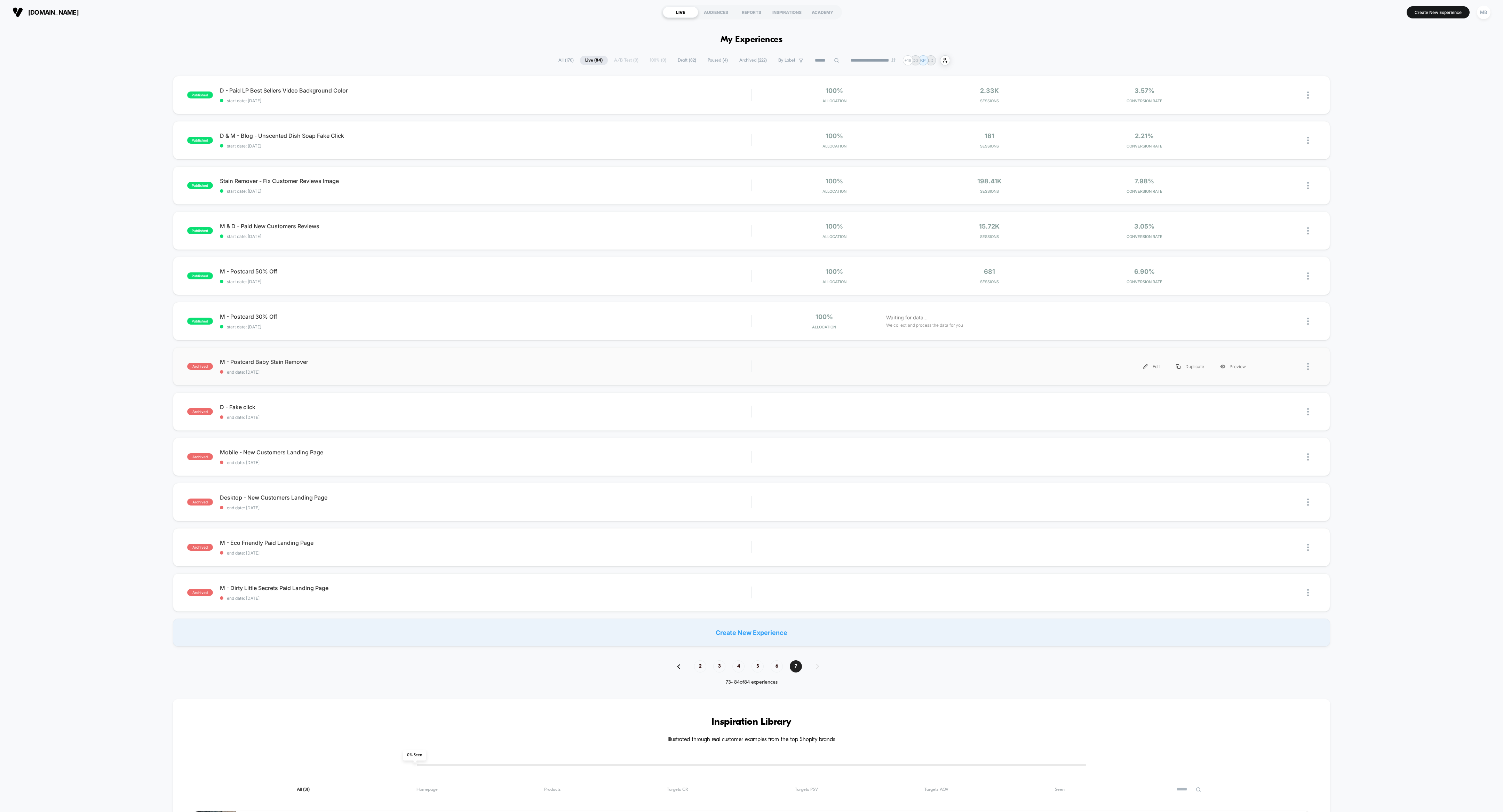
click at [667, 360] on div at bounding box center [1311, 366] width 9 height 16
click at [667, 321] on div at bounding box center [1311, 321] width 9 height 16
click at [667, 354] on div "Archive" at bounding box center [1272, 360] width 62 height 16
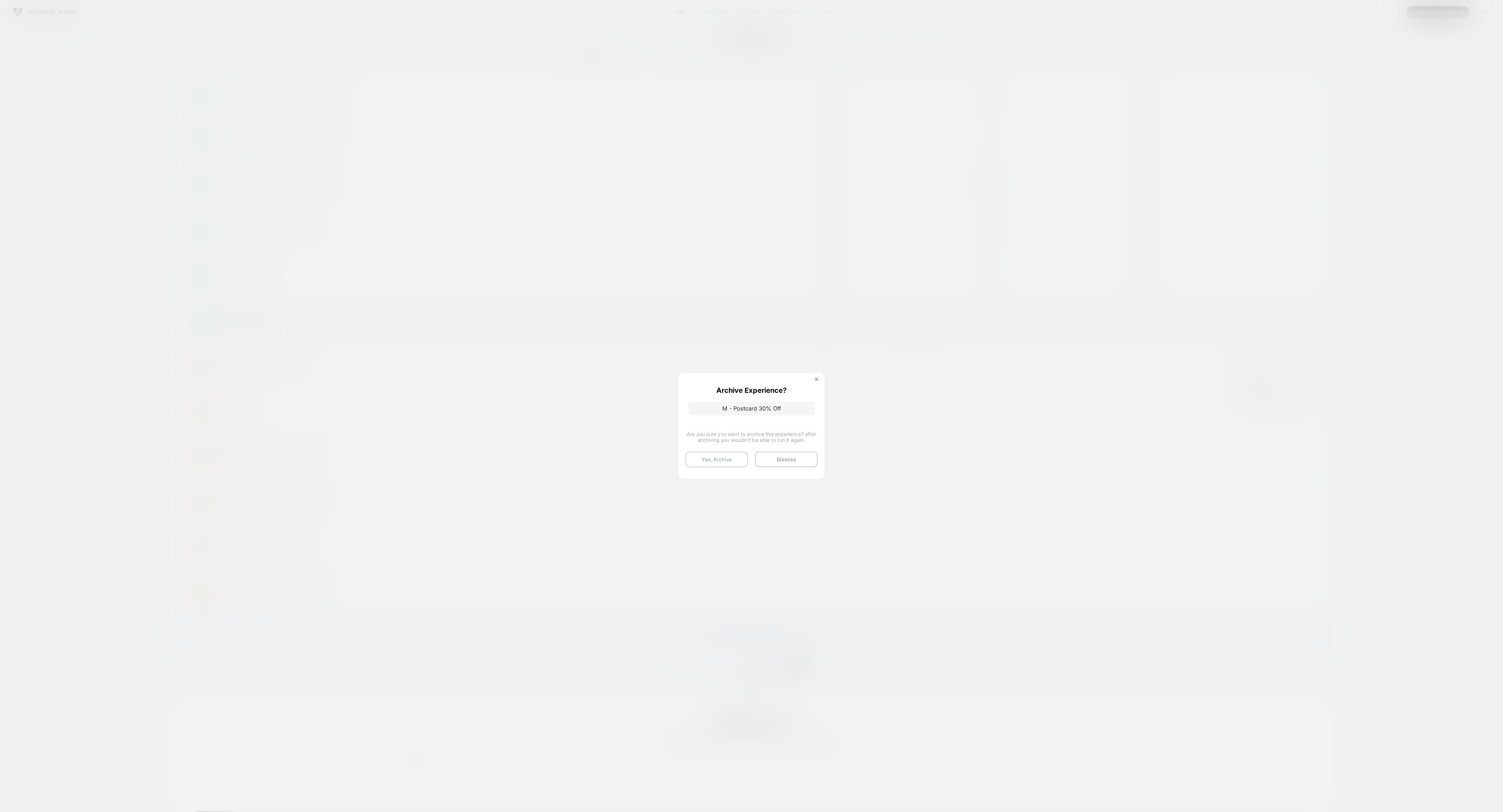
click at [667, 360] on button "Yes, Archive" at bounding box center [716, 459] width 62 height 16
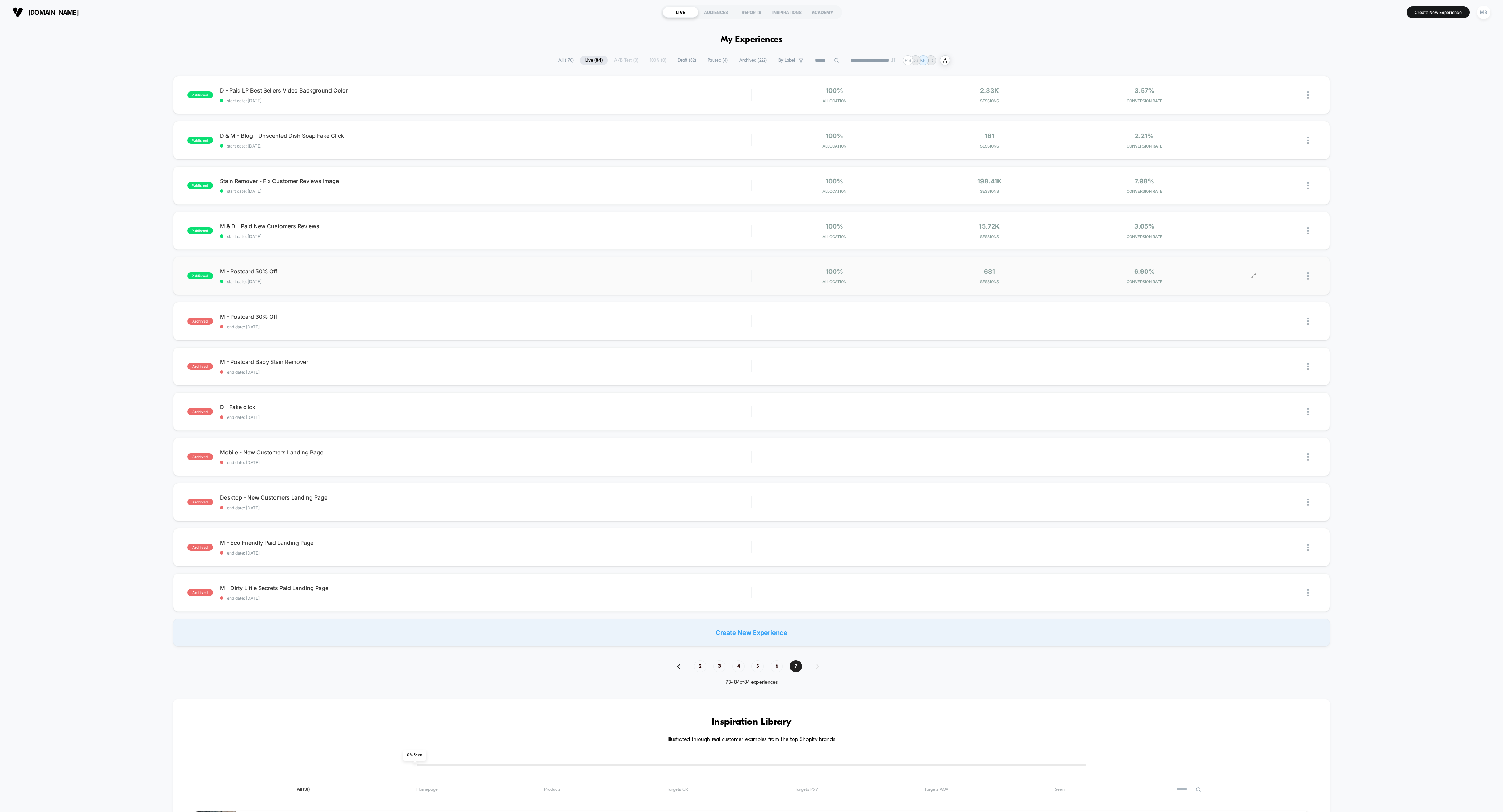
click at [667, 277] on div at bounding box center [1311, 276] width 9 height 16
click at [667, 317] on div "Archive" at bounding box center [1272, 316] width 62 height 16
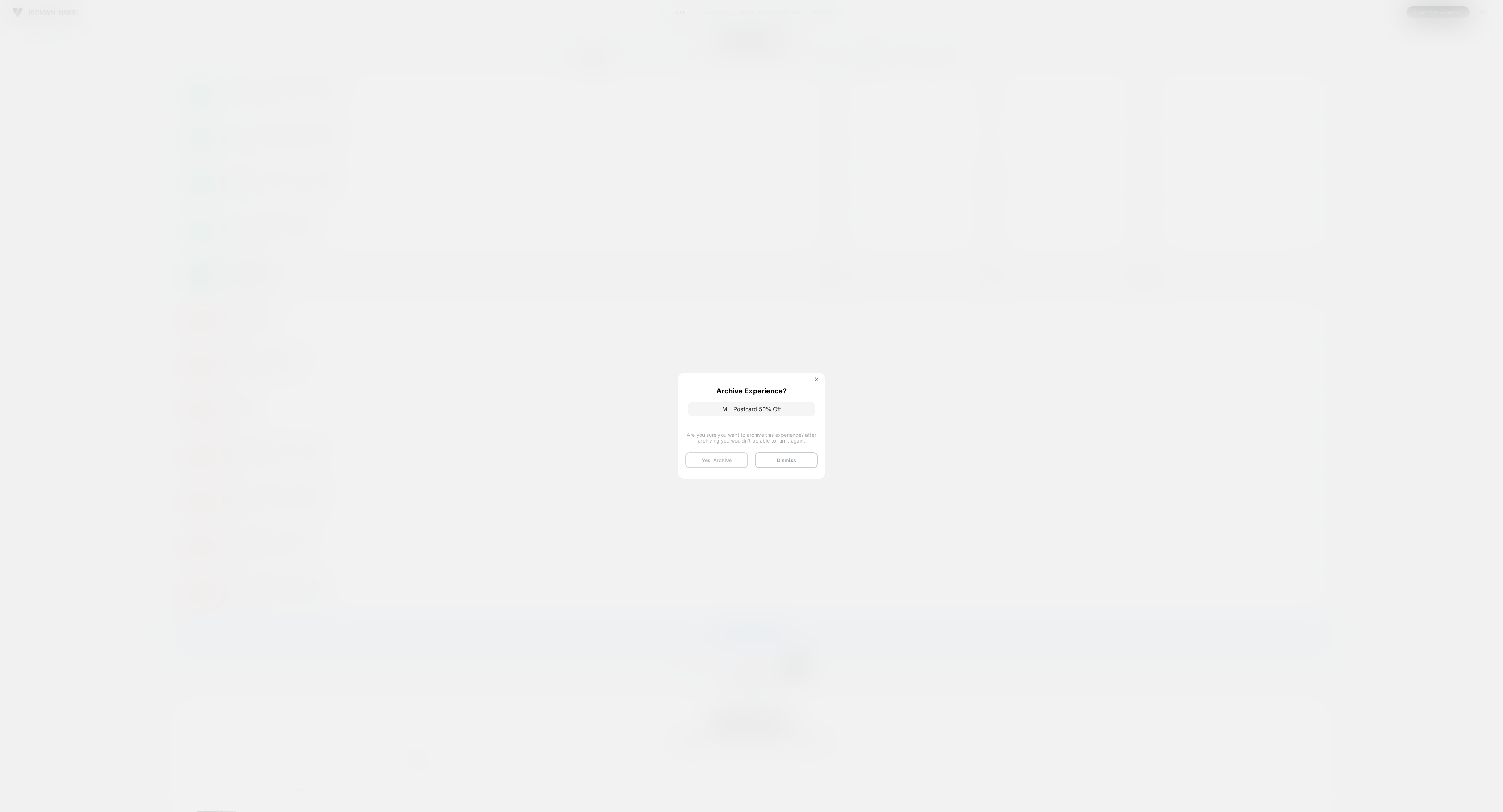
click at [667, 360] on button "Yes, Archive" at bounding box center [716, 460] width 62 height 16
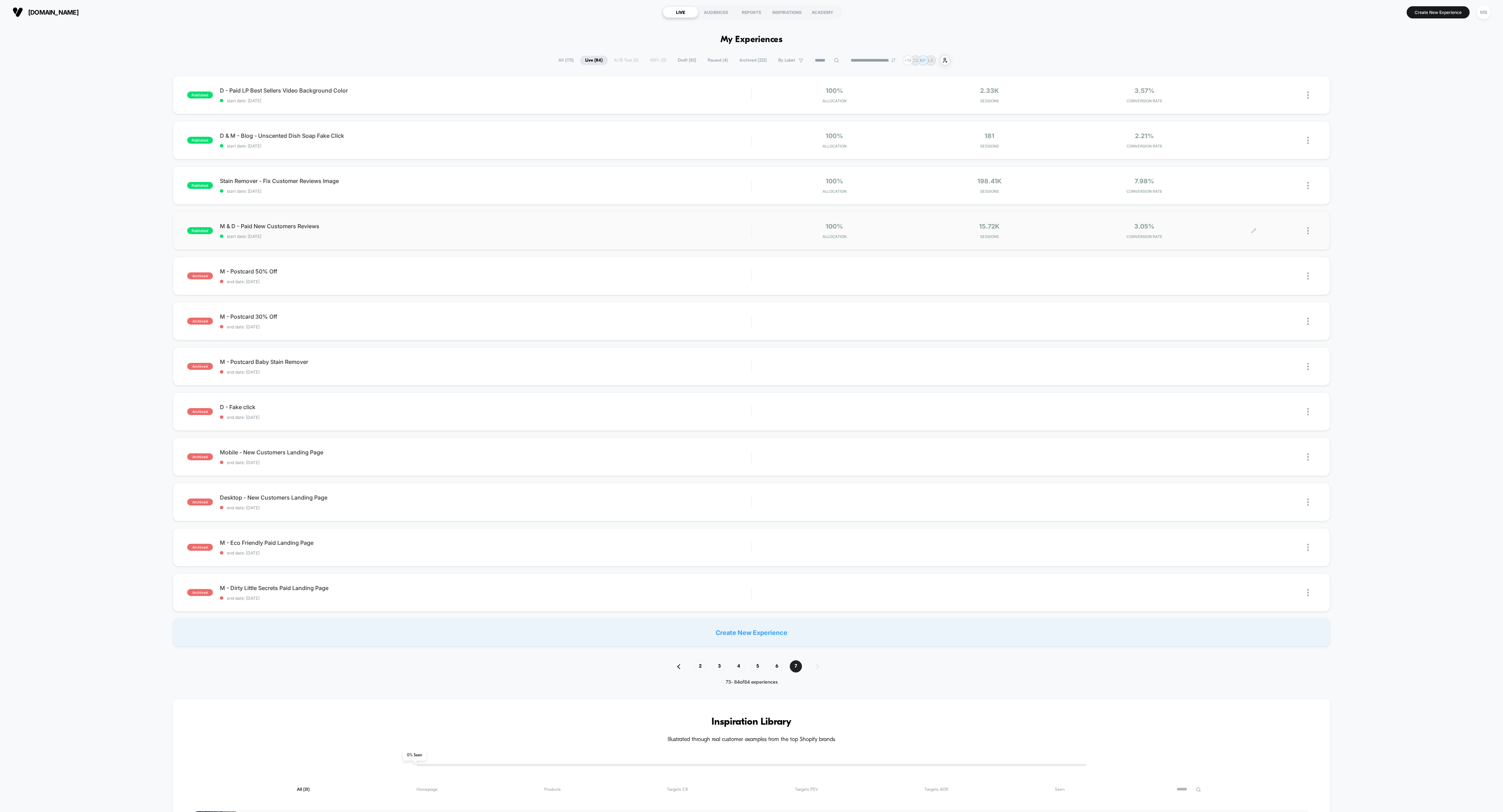
click at [667, 232] on div at bounding box center [1311, 231] width 9 height 16
click at [667, 267] on div "Archive" at bounding box center [1272, 270] width 62 height 16
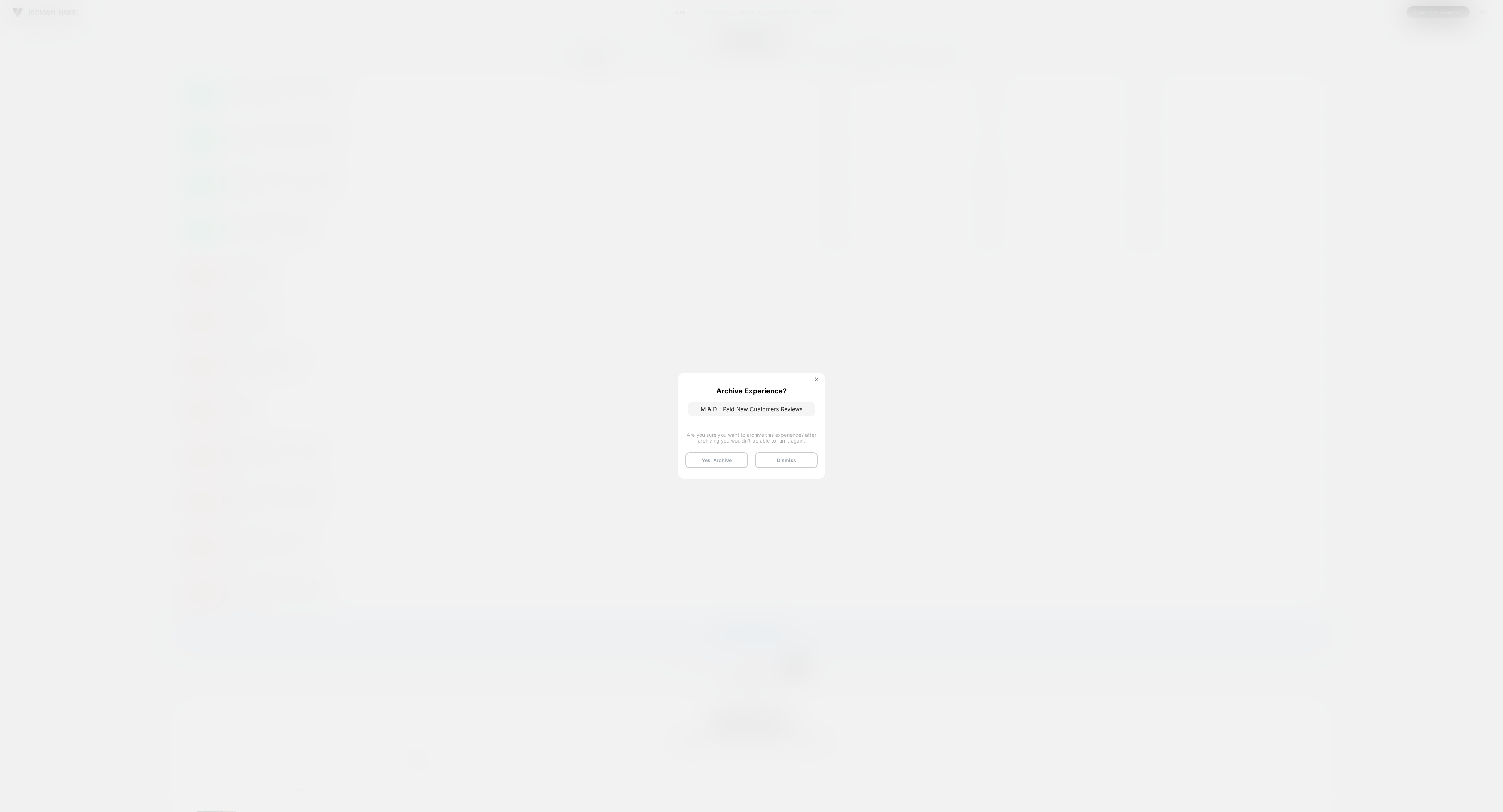
click at [667, 360] on button "Yes, Archive" at bounding box center [716, 460] width 62 height 16
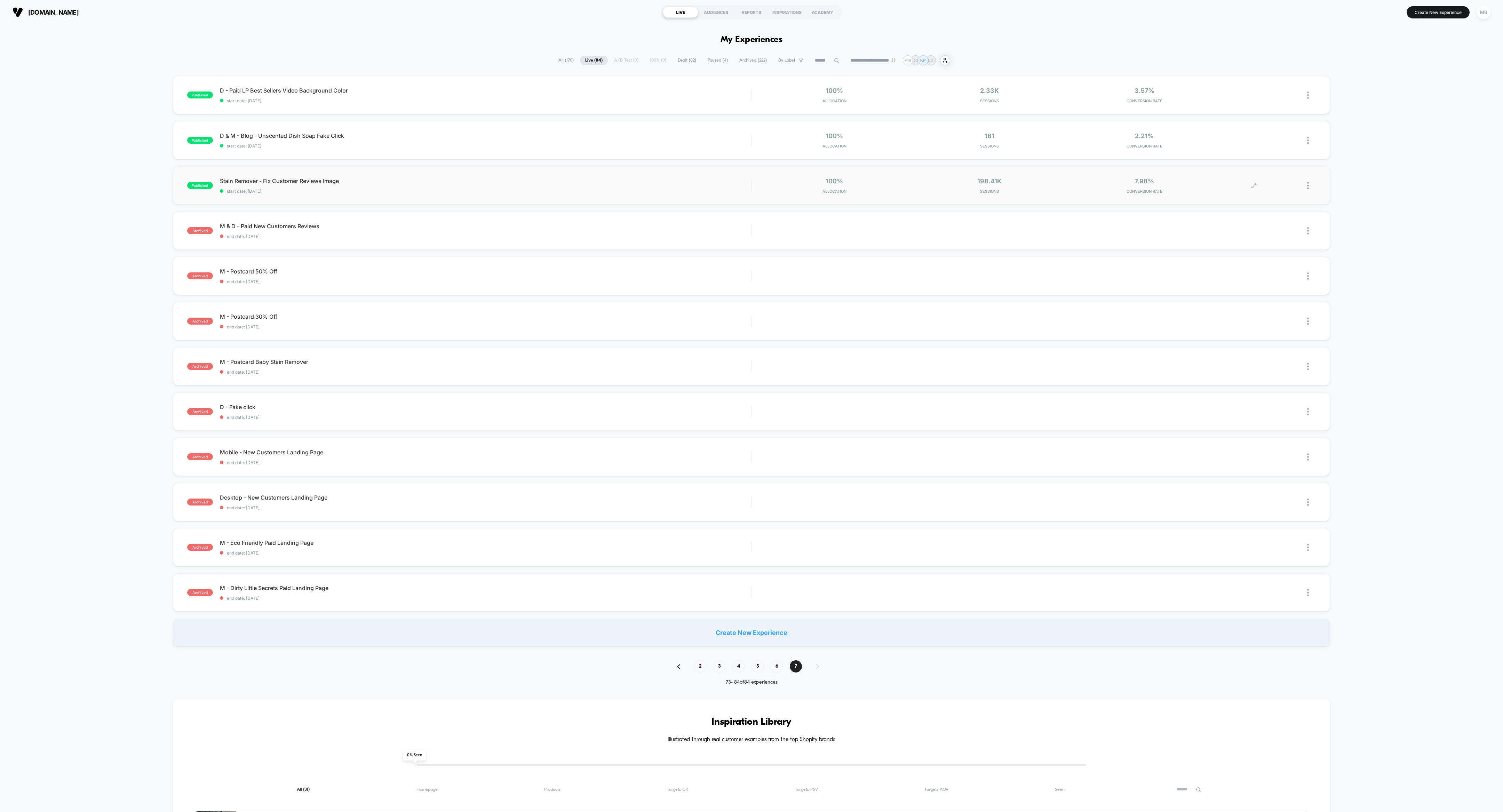
click at [667, 185] on div at bounding box center [1311, 186] width 9 height 16
click at [667, 224] on div "Archive" at bounding box center [1272, 225] width 62 height 16
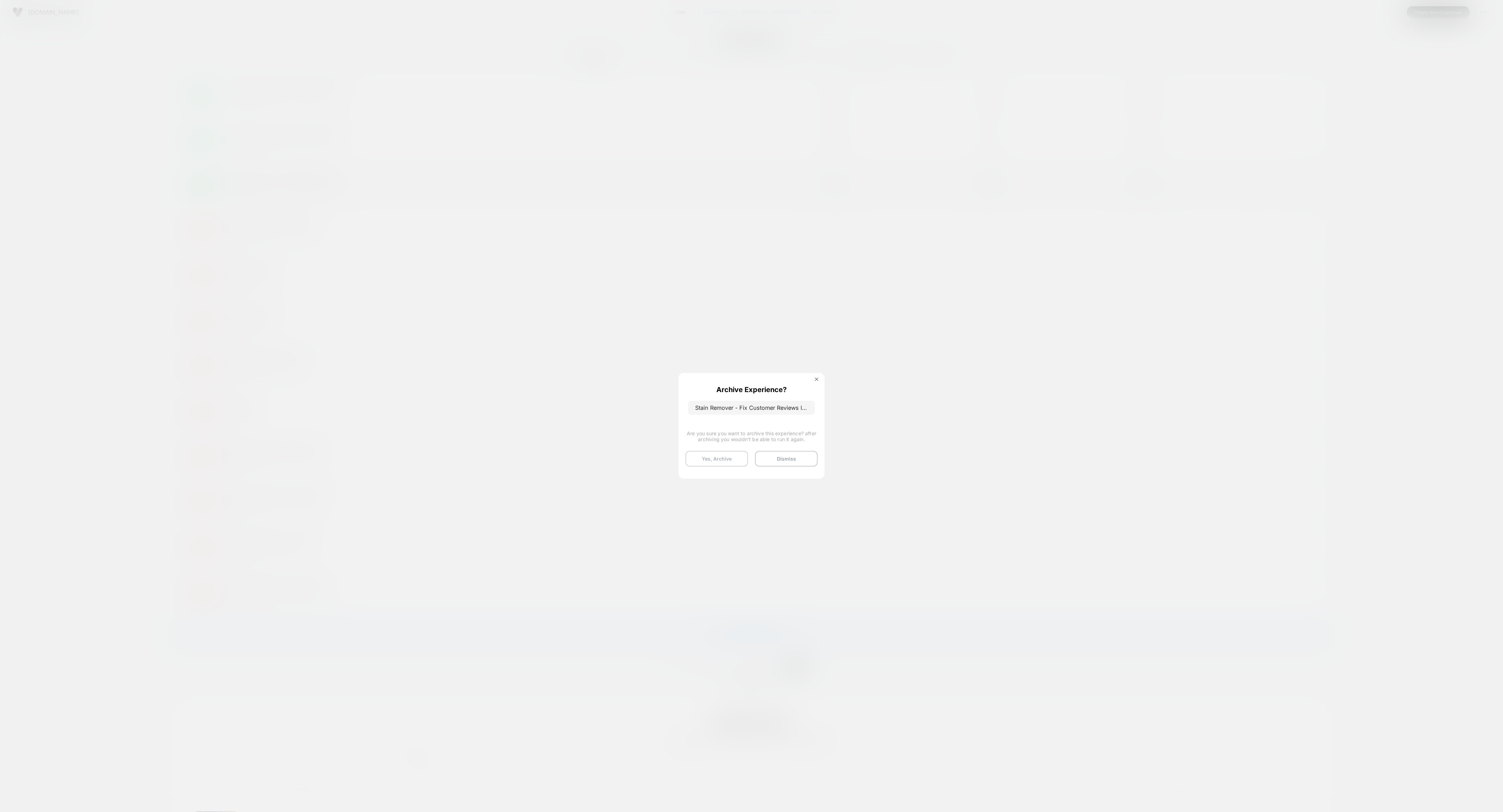
click at [667, 360] on button "Yes, Archive" at bounding box center [716, 459] width 62 height 16
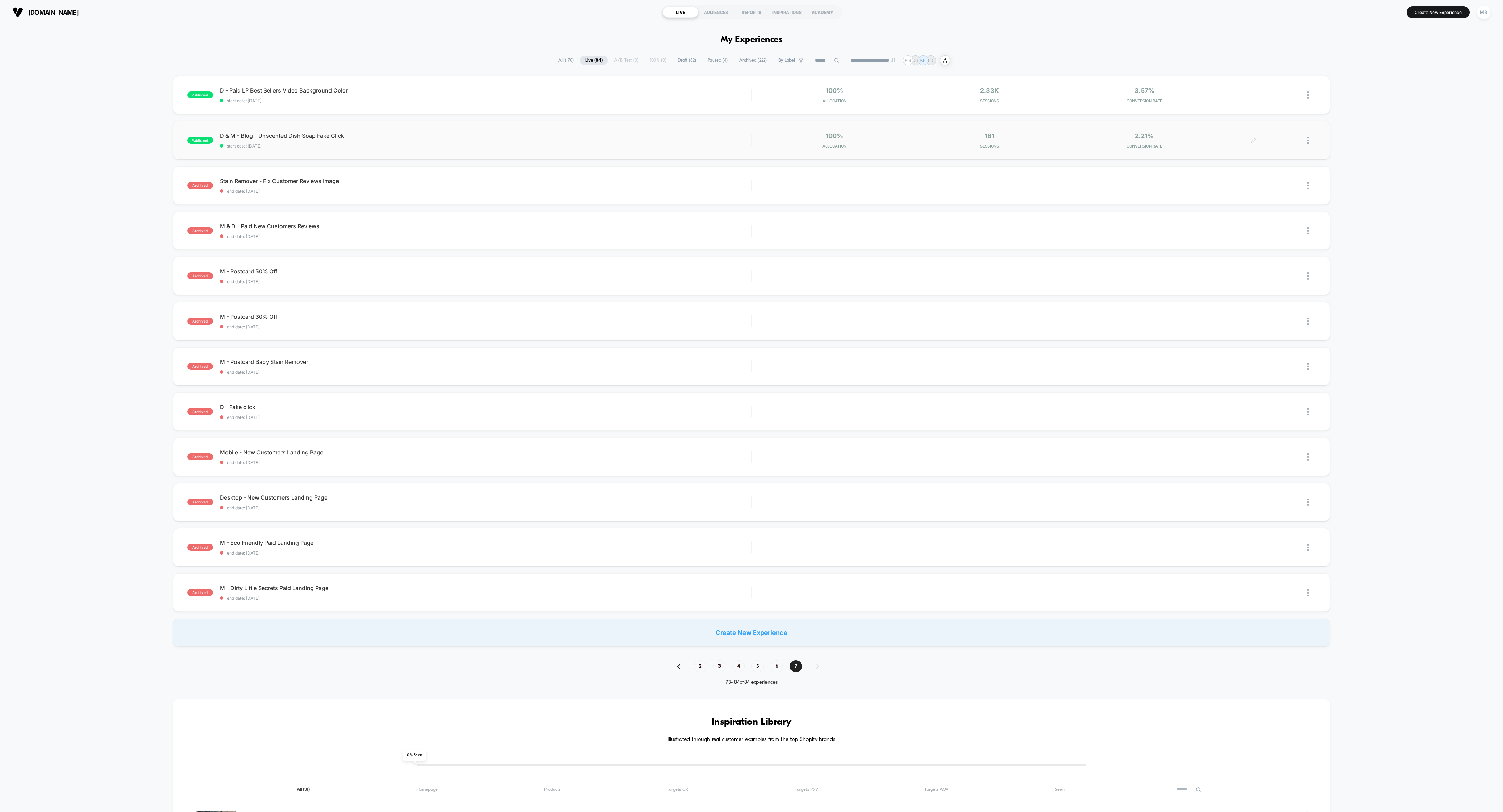
click at [667, 138] on div at bounding box center [1311, 141] width 9 height 16
click at [667, 186] on div "Archive" at bounding box center [1272, 180] width 62 height 16
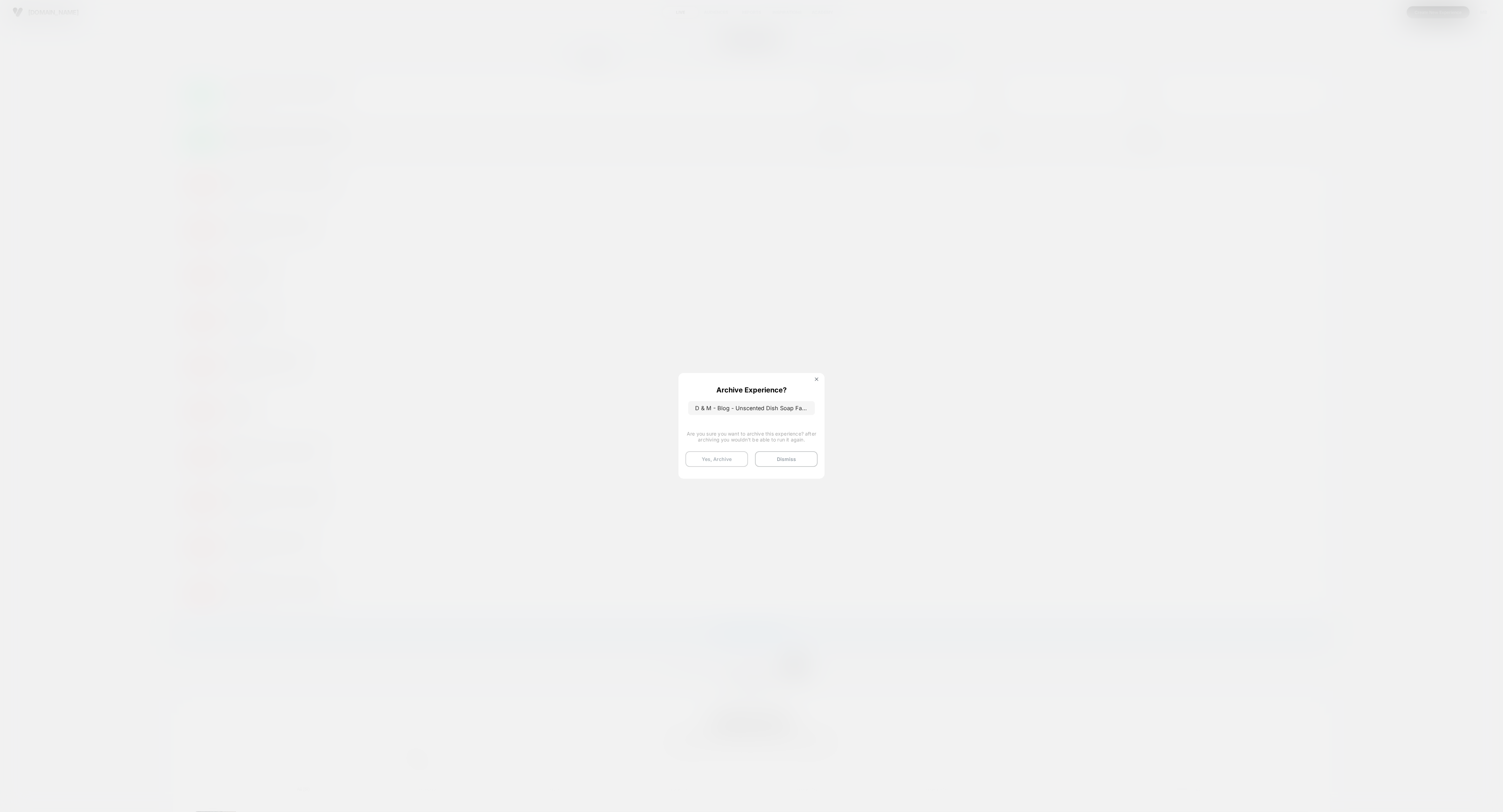
click at [667, 360] on button "Yes, Archive" at bounding box center [716, 459] width 62 height 16
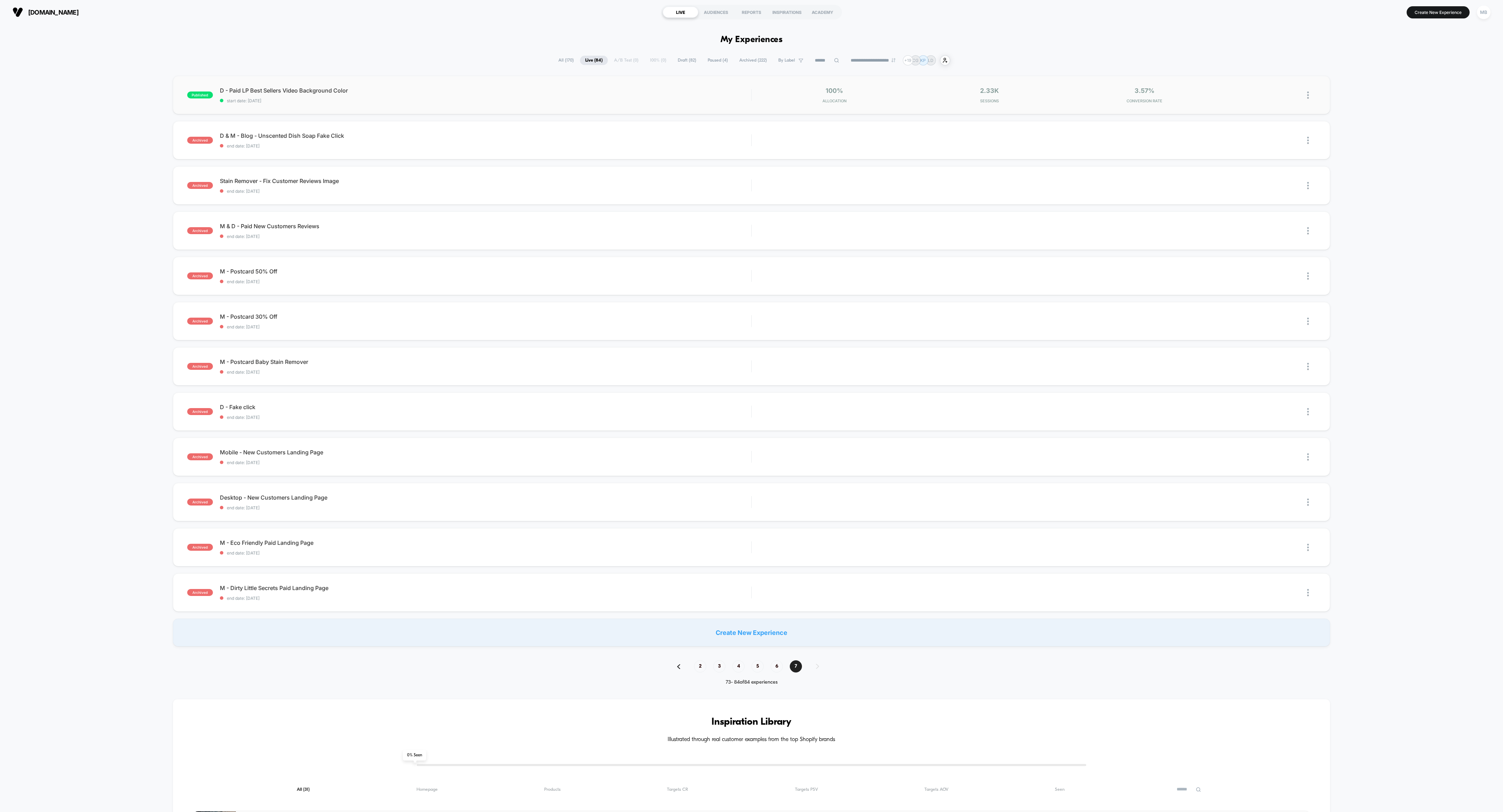
click at [667, 87] on div at bounding box center [1311, 95] width 9 height 16
click at [667, 134] on div "Archive" at bounding box center [1272, 135] width 62 height 16
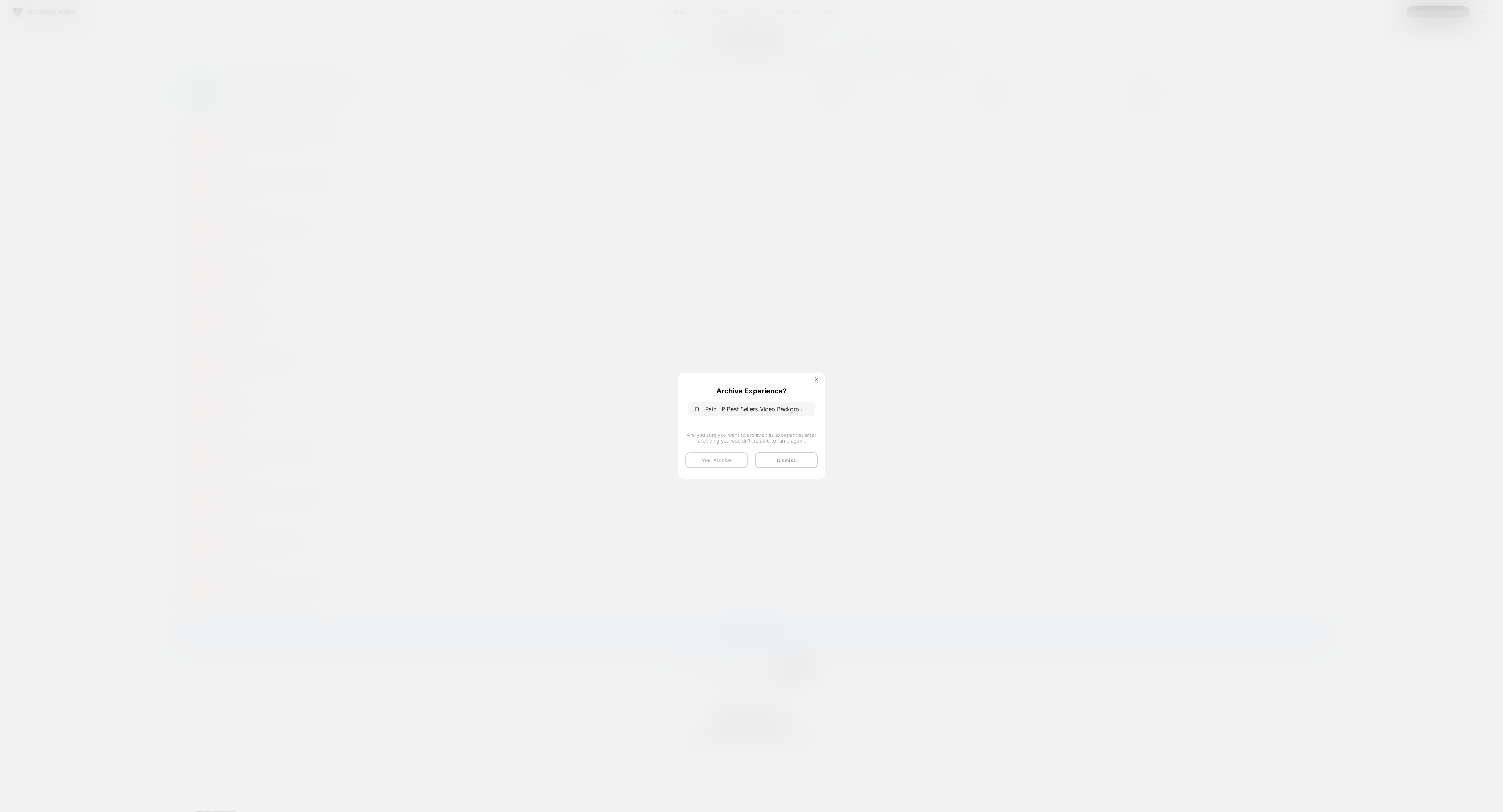
click at [667, 360] on button "Yes, Archive" at bounding box center [716, 460] width 62 height 16
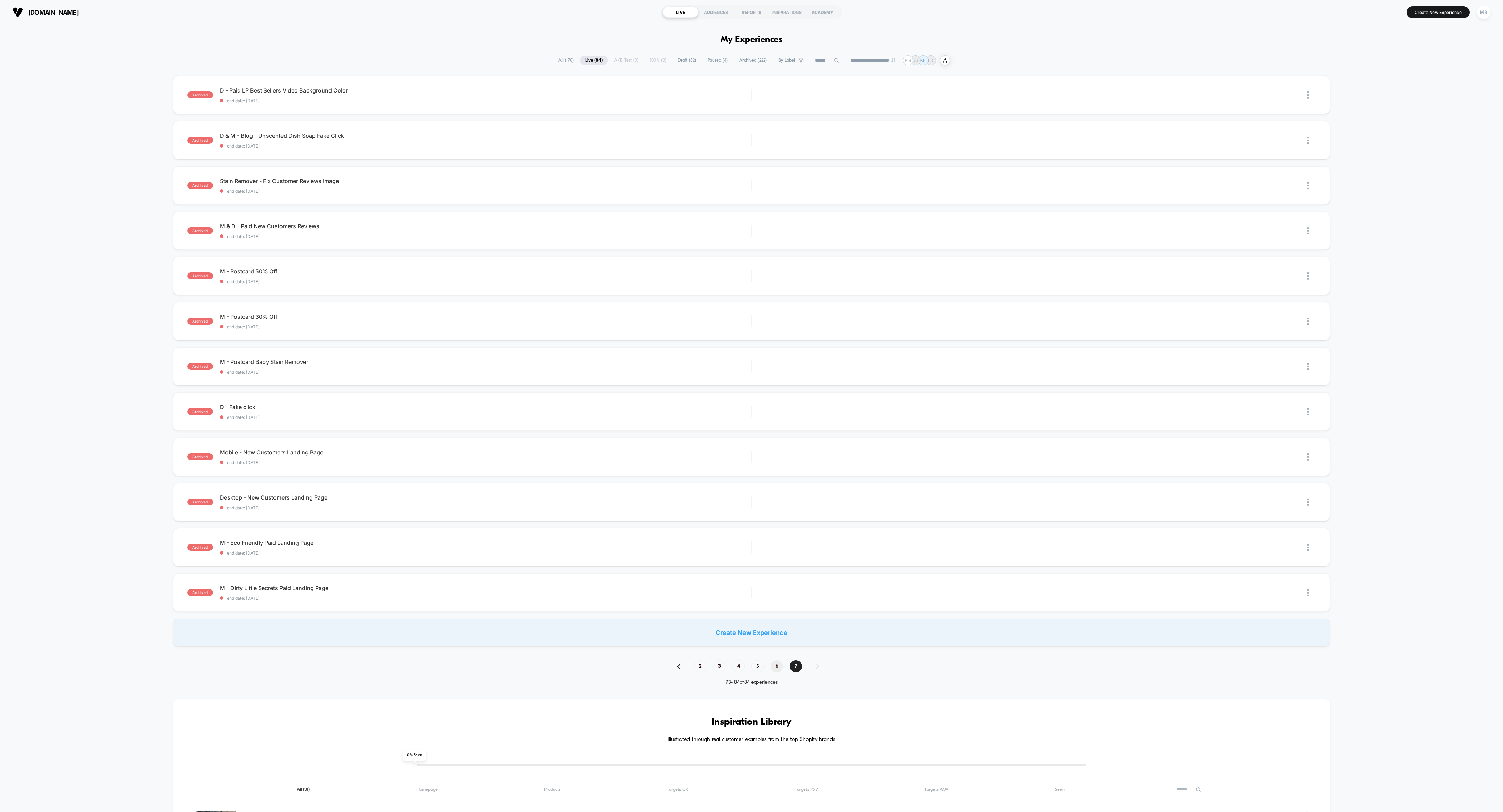
click at [667, 360] on span "6" at bounding box center [777, 666] width 12 height 12
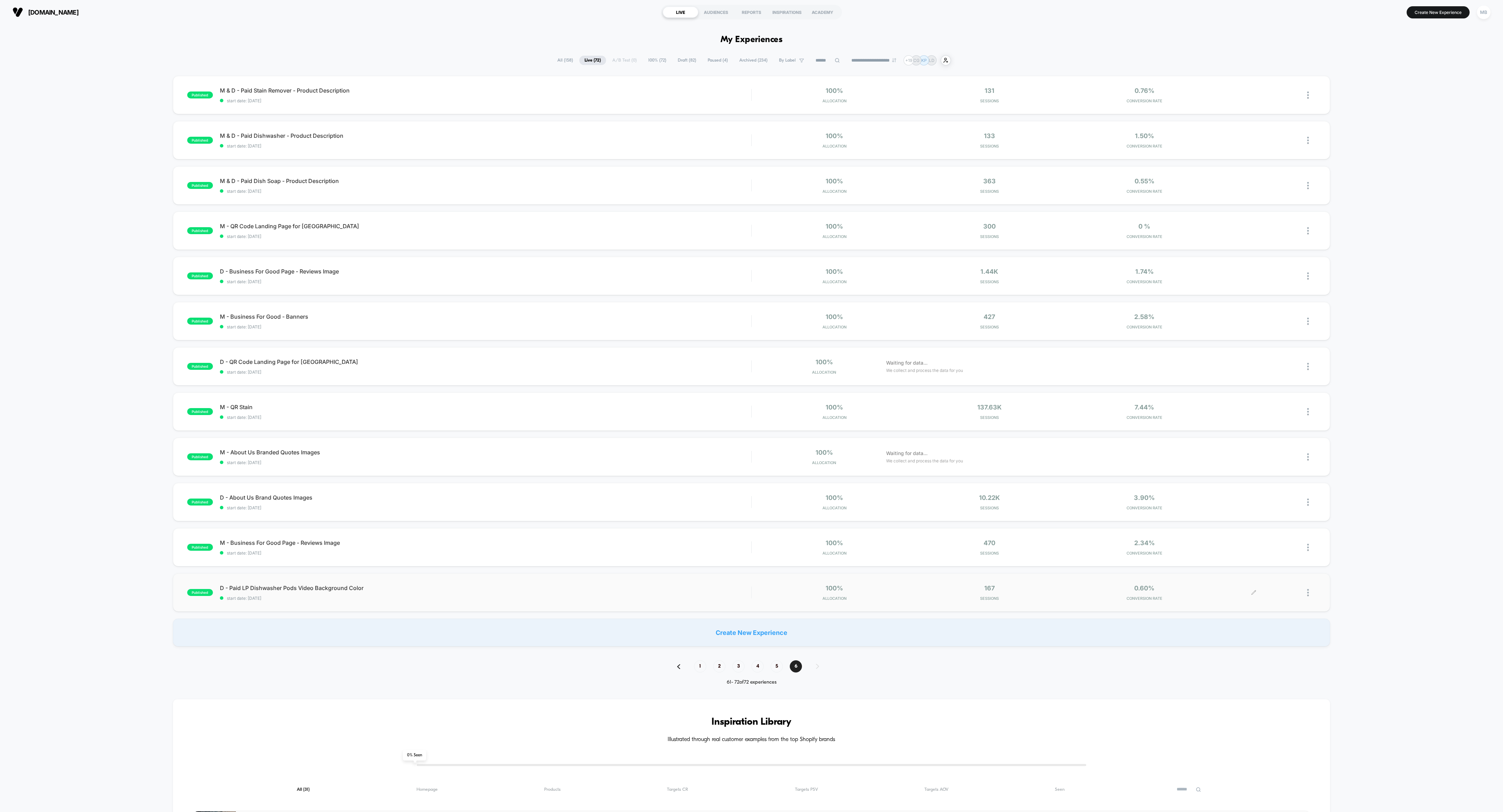
click at [667, 360] on div at bounding box center [1311, 593] width 9 height 16
click at [667, 360] on div "Archive" at bounding box center [1272, 632] width 62 height 16
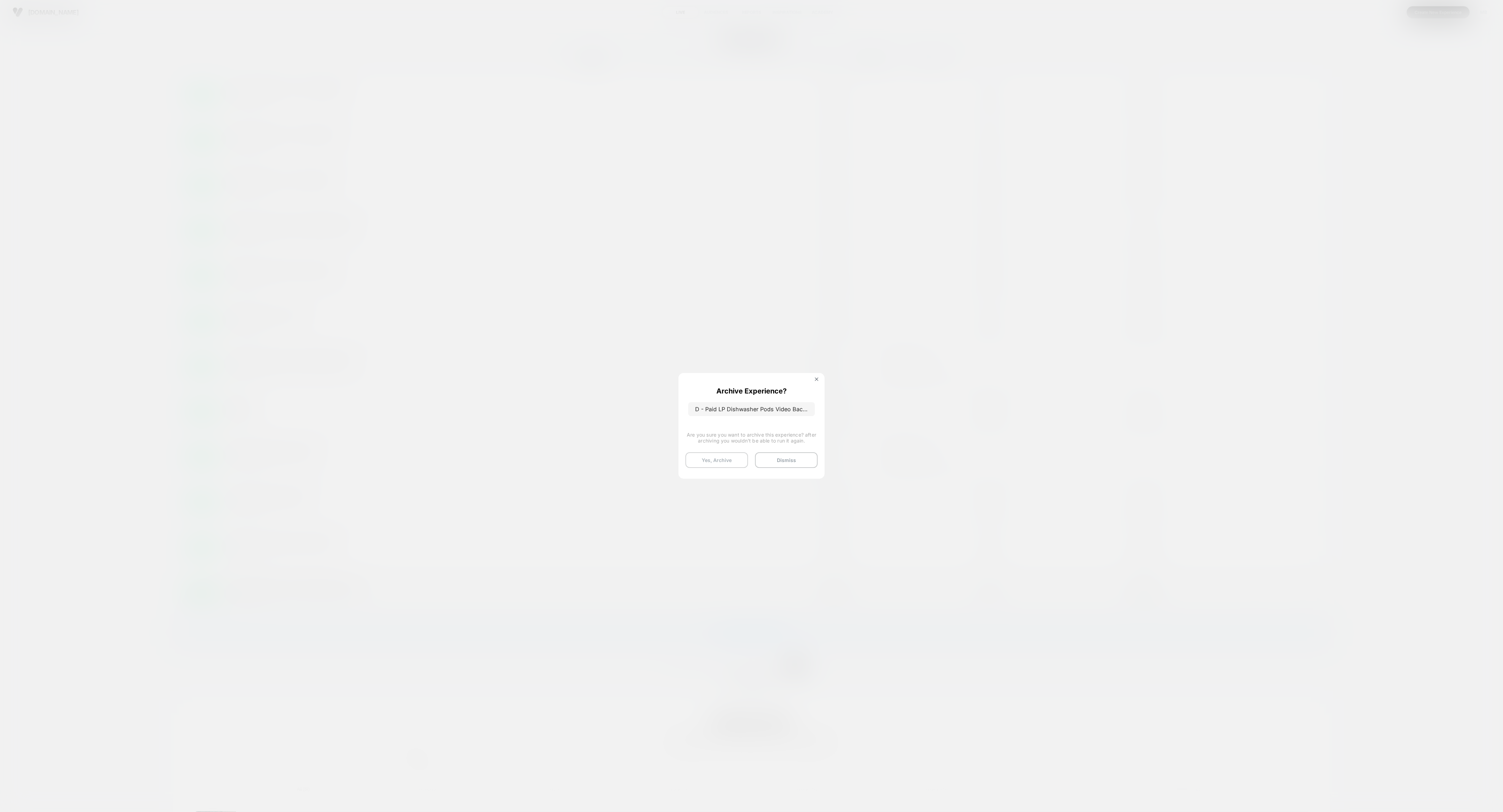
click at [667, 360] on button "Yes, Archive" at bounding box center [716, 460] width 62 height 16
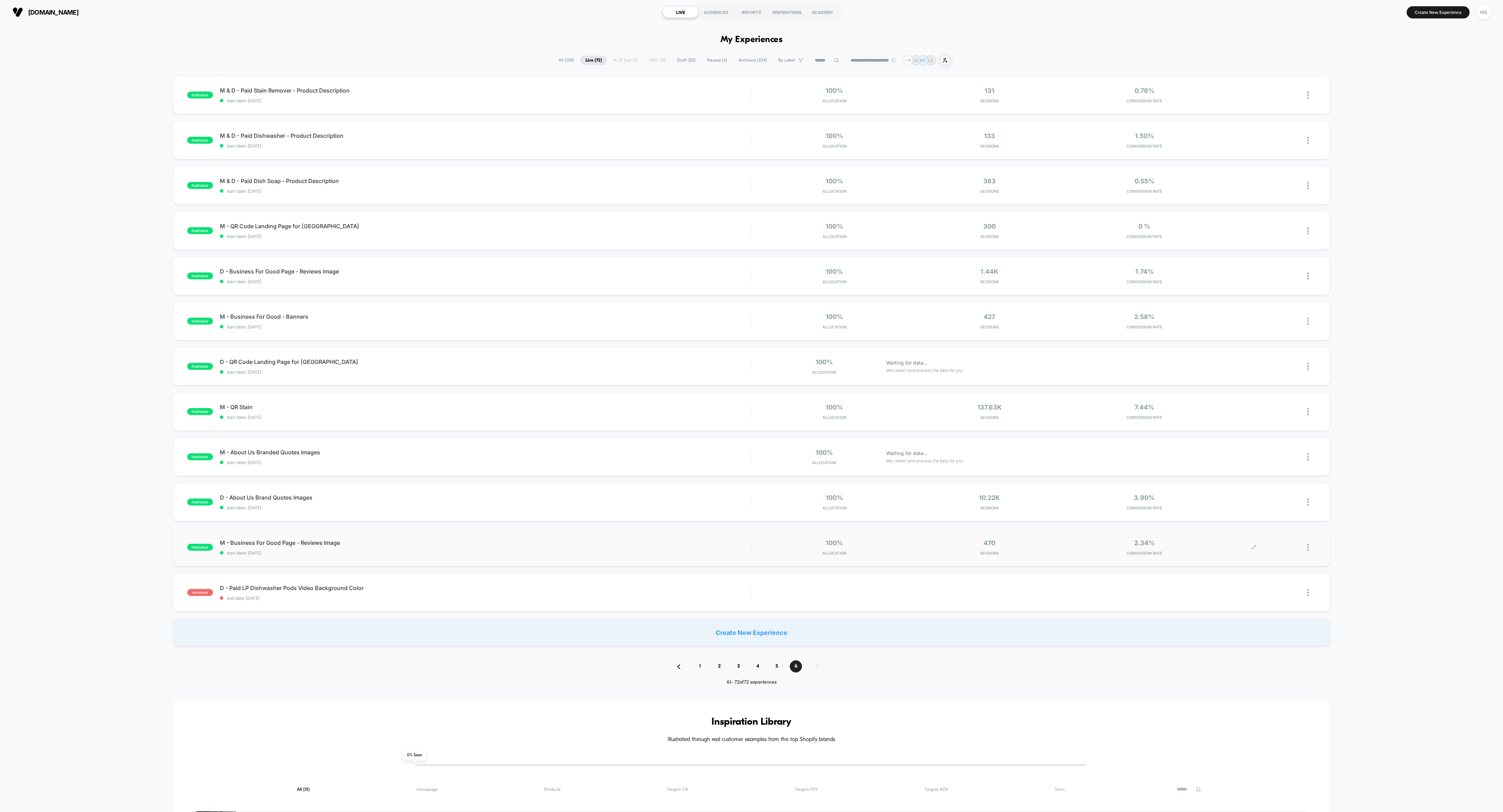
click at [667, 360] on div at bounding box center [1311, 547] width 9 height 16
click at [667, 360] on div "Archive" at bounding box center [1272, 587] width 62 height 16
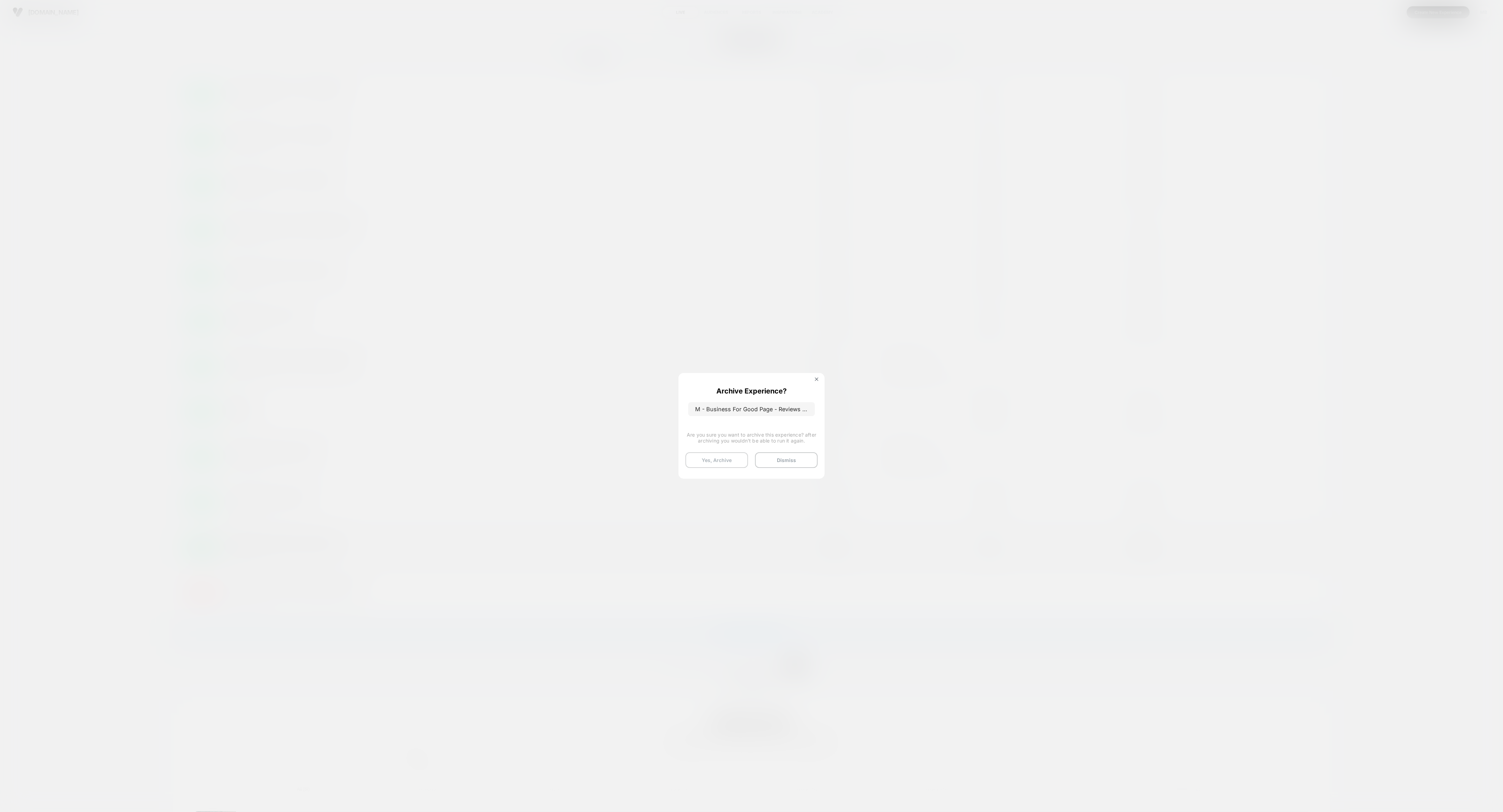
click at [667, 360] on button "Yes, Archive" at bounding box center [716, 460] width 62 height 16
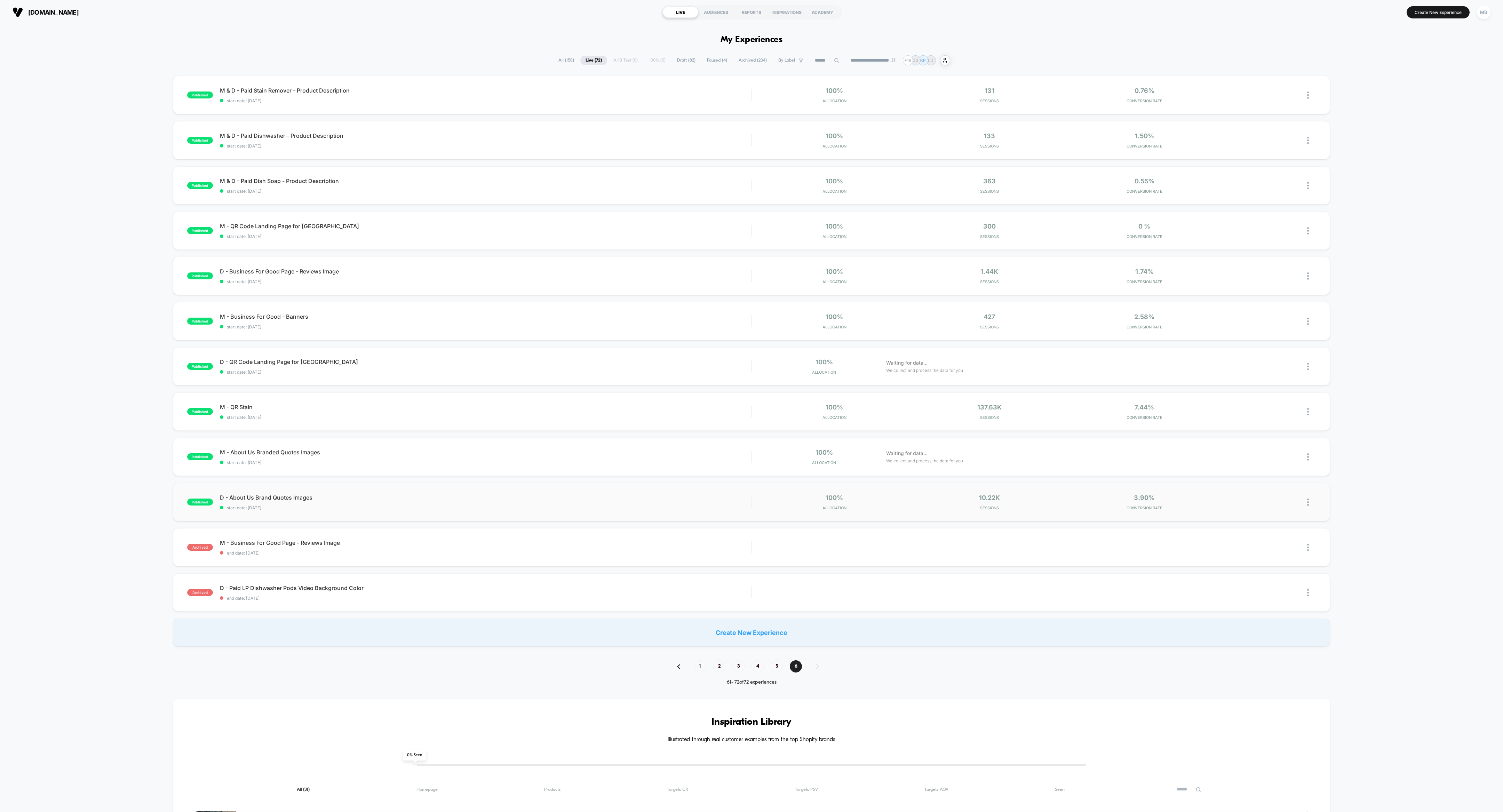
click at [667, 360] on div "published D - About Us Brand Quotes Images start date: [DATE] 100% Allocation 1…" at bounding box center [751, 502] width 1157 height 38
click at [667, 360] on span "6" at bounding box center [796, 666] width 12 height 12
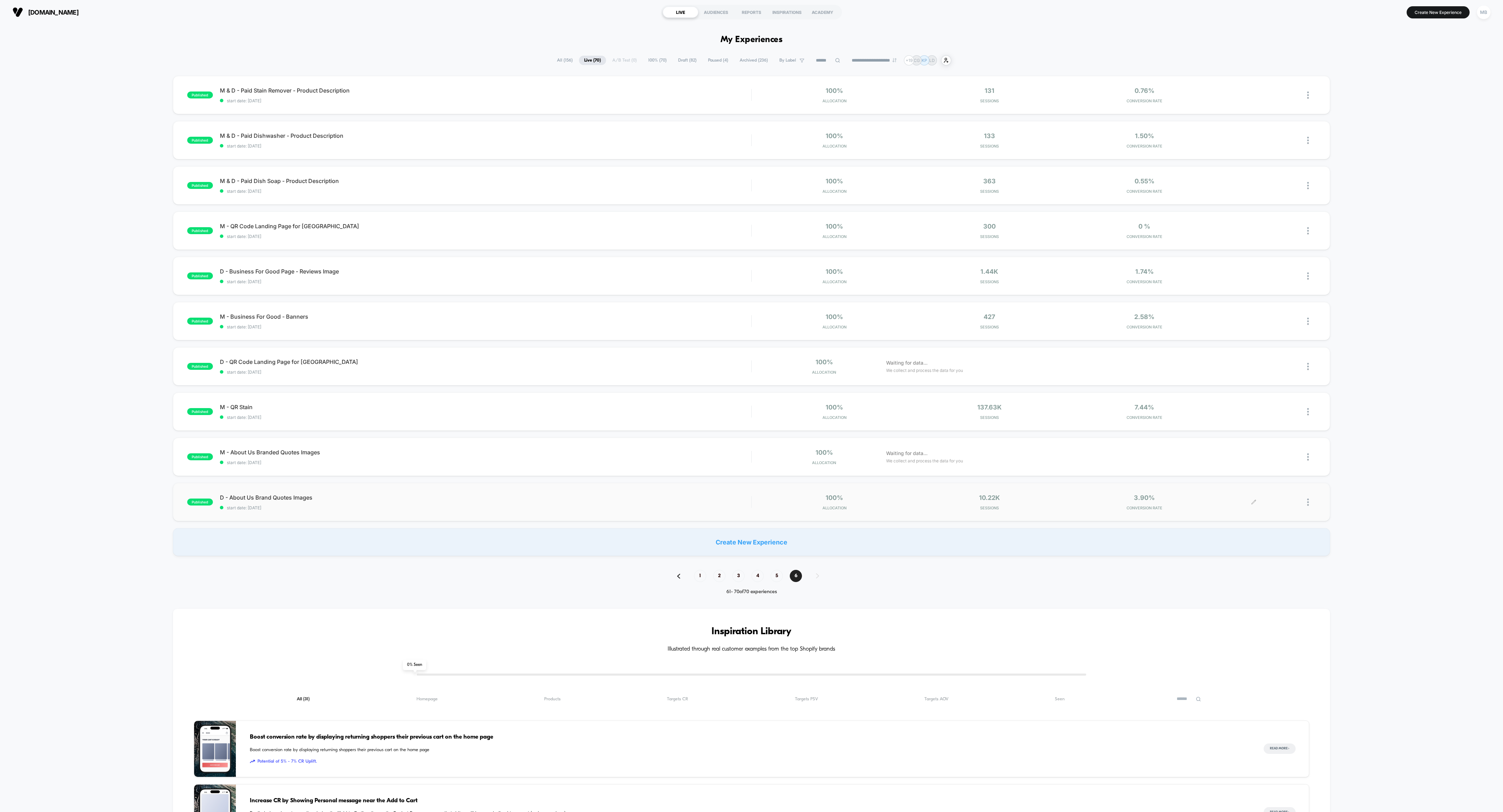
click at [667, 360] on div at bounding box center [1311, 502] width 9 height 16
click at [667, 360] on div "Archive" at bounding box center [1272, 541] width 62 height 16
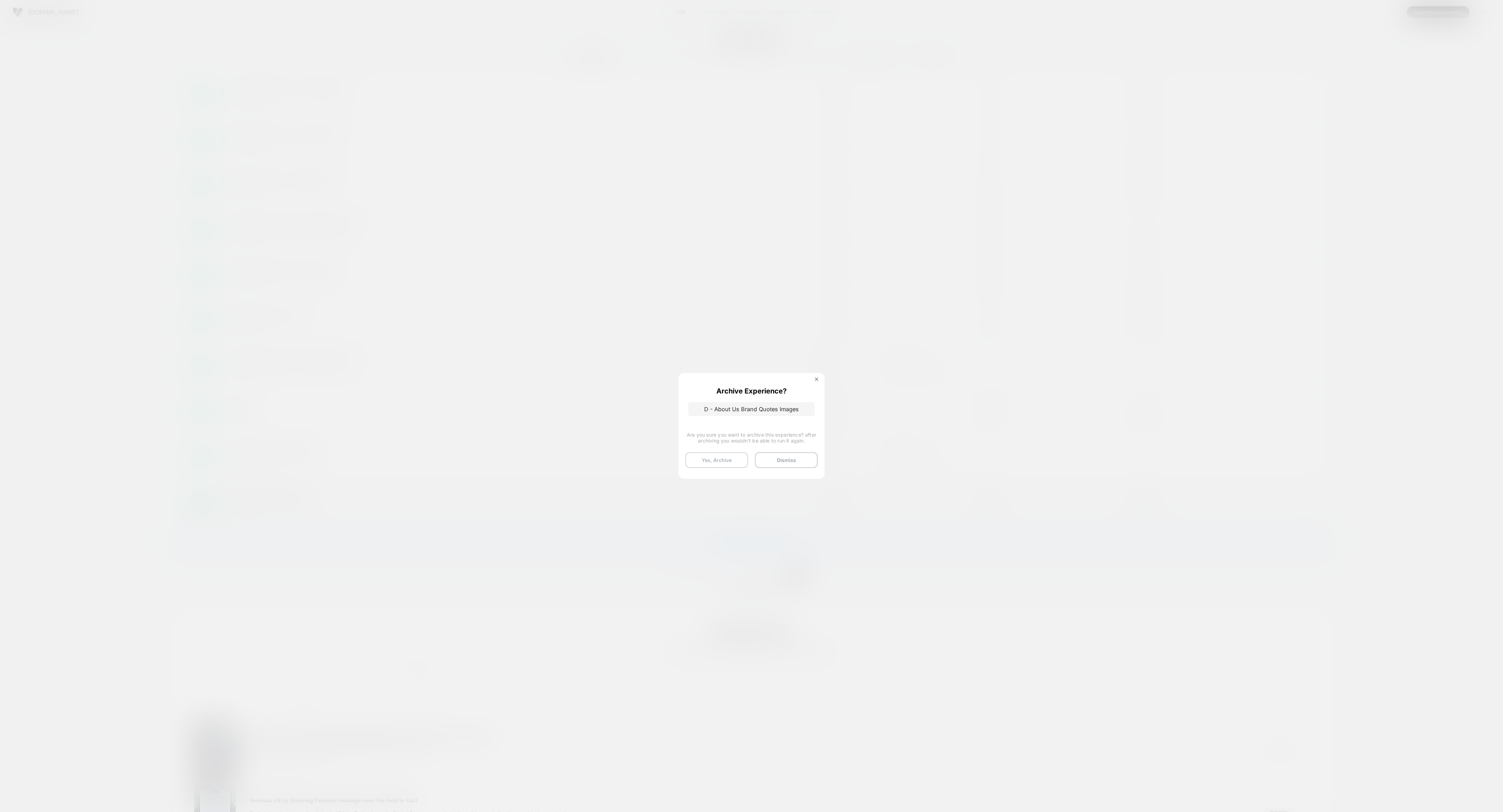
click at [667, 360] on button "Yes, Archive" at bounding box center [716, 460] width 62 height 16
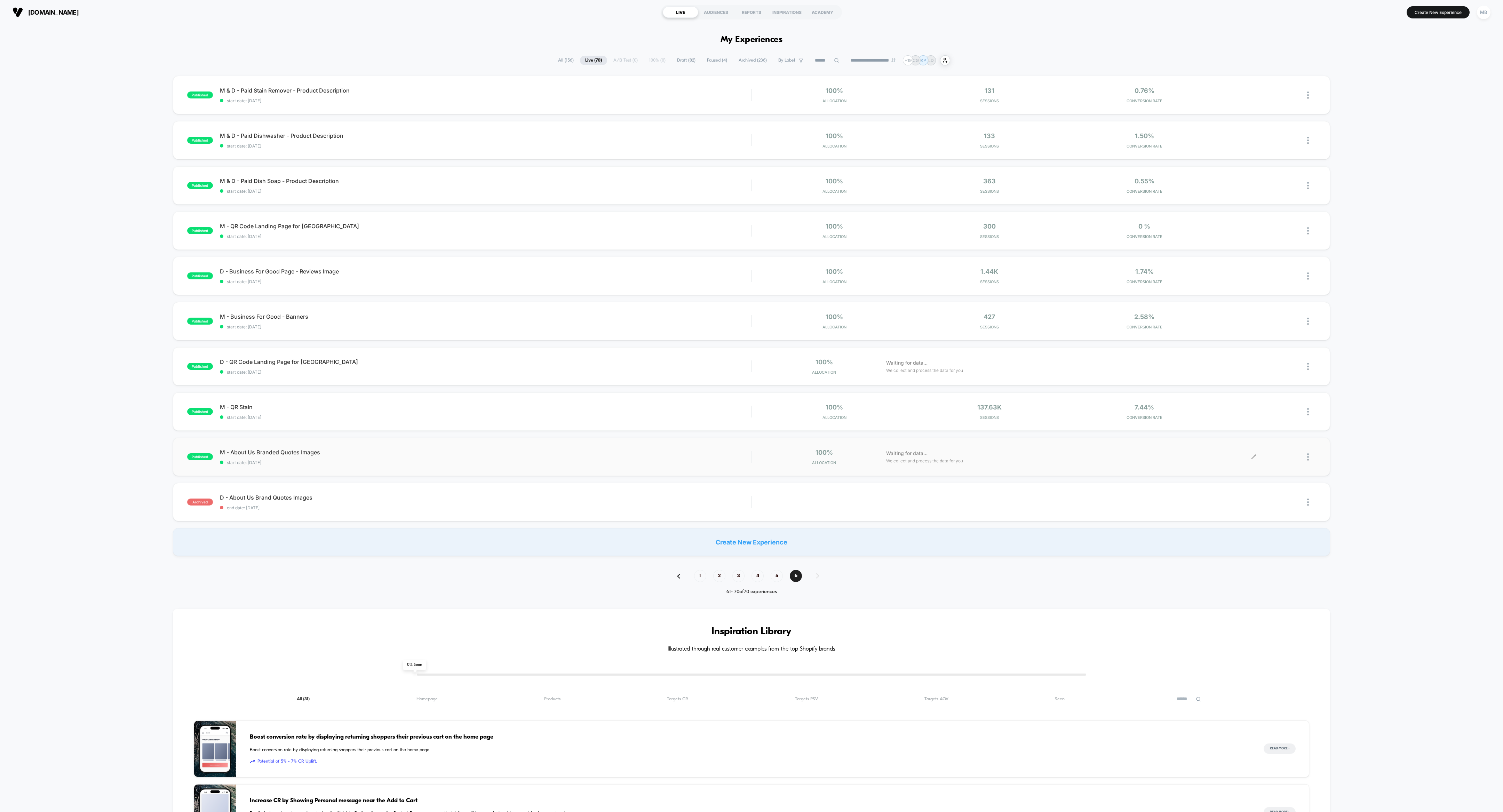
click at [667, 360] on div at bounding box center [1311, 457] width 9 height 16
click at [667, 360] on div "Archive" at bounding box center [1272, 496] width 62 height 16
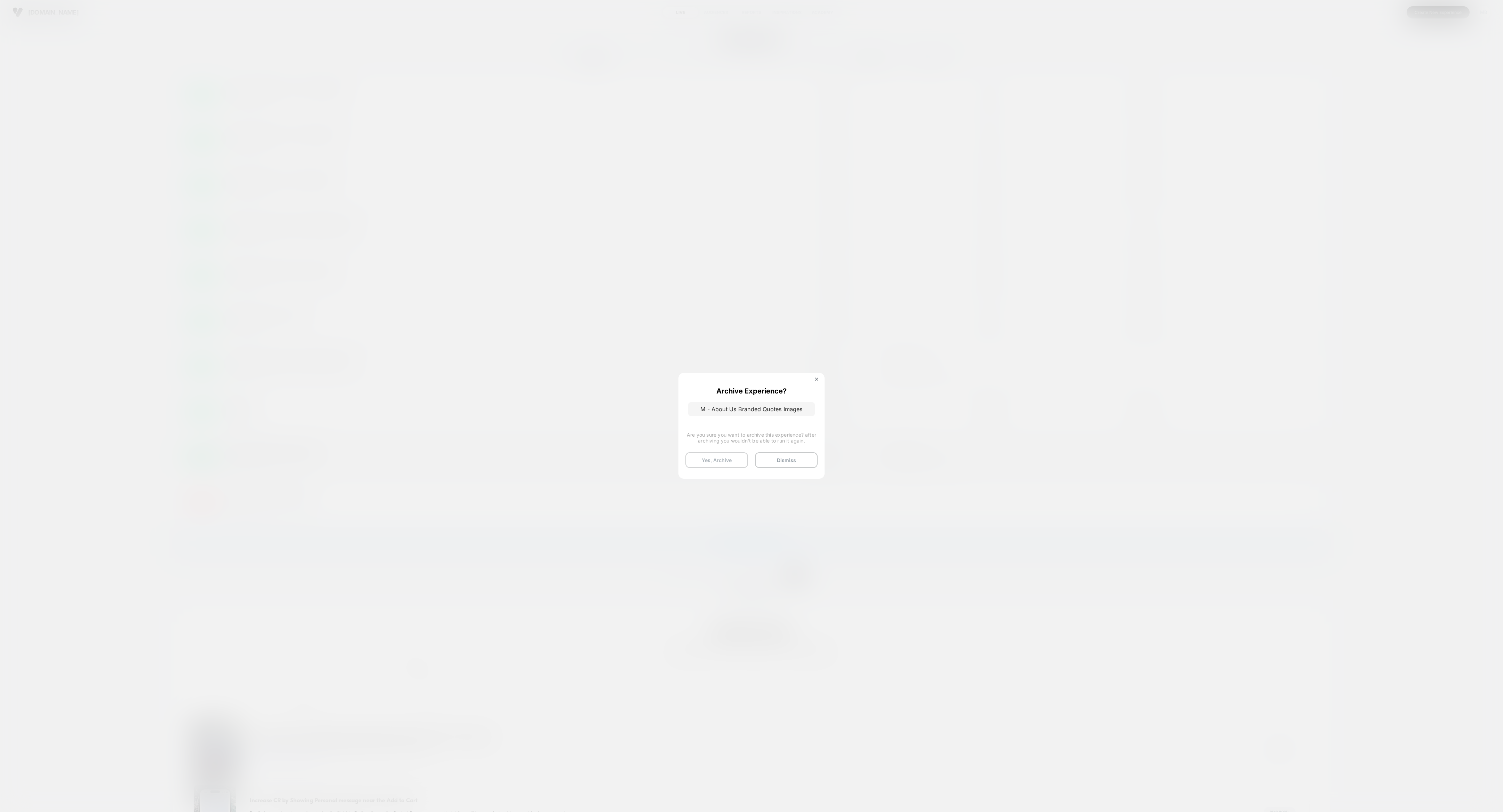
click at [667, 360] on button "Yes, Archive" at bounding box center [716, 460] width 62 height 16
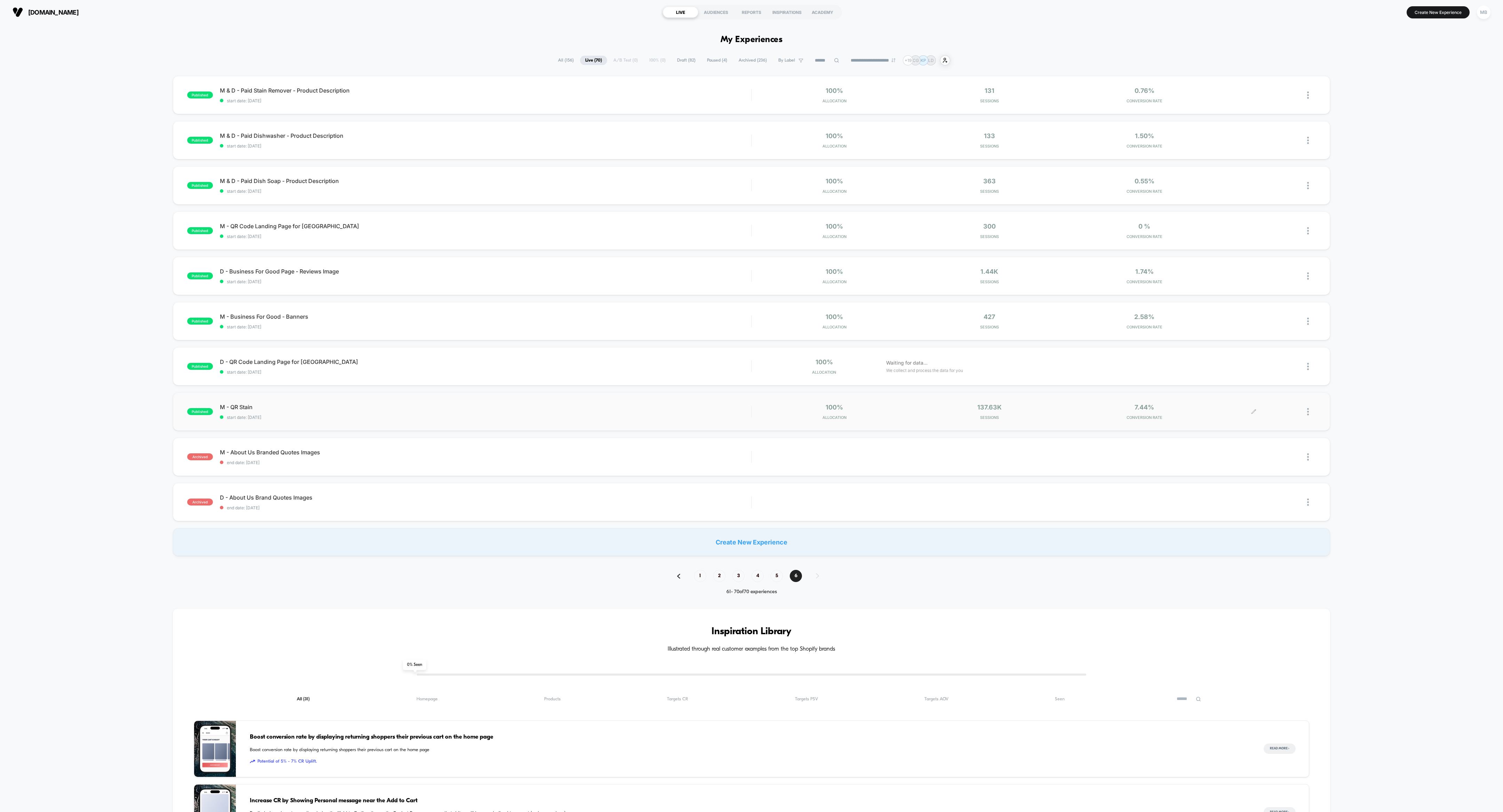
click at [667, 360] on div at bounding box center [1311, 412] width 9 height 16
click at [667, 360] on div "Archive" at bounding box center [1272, 451] width 62 height 16
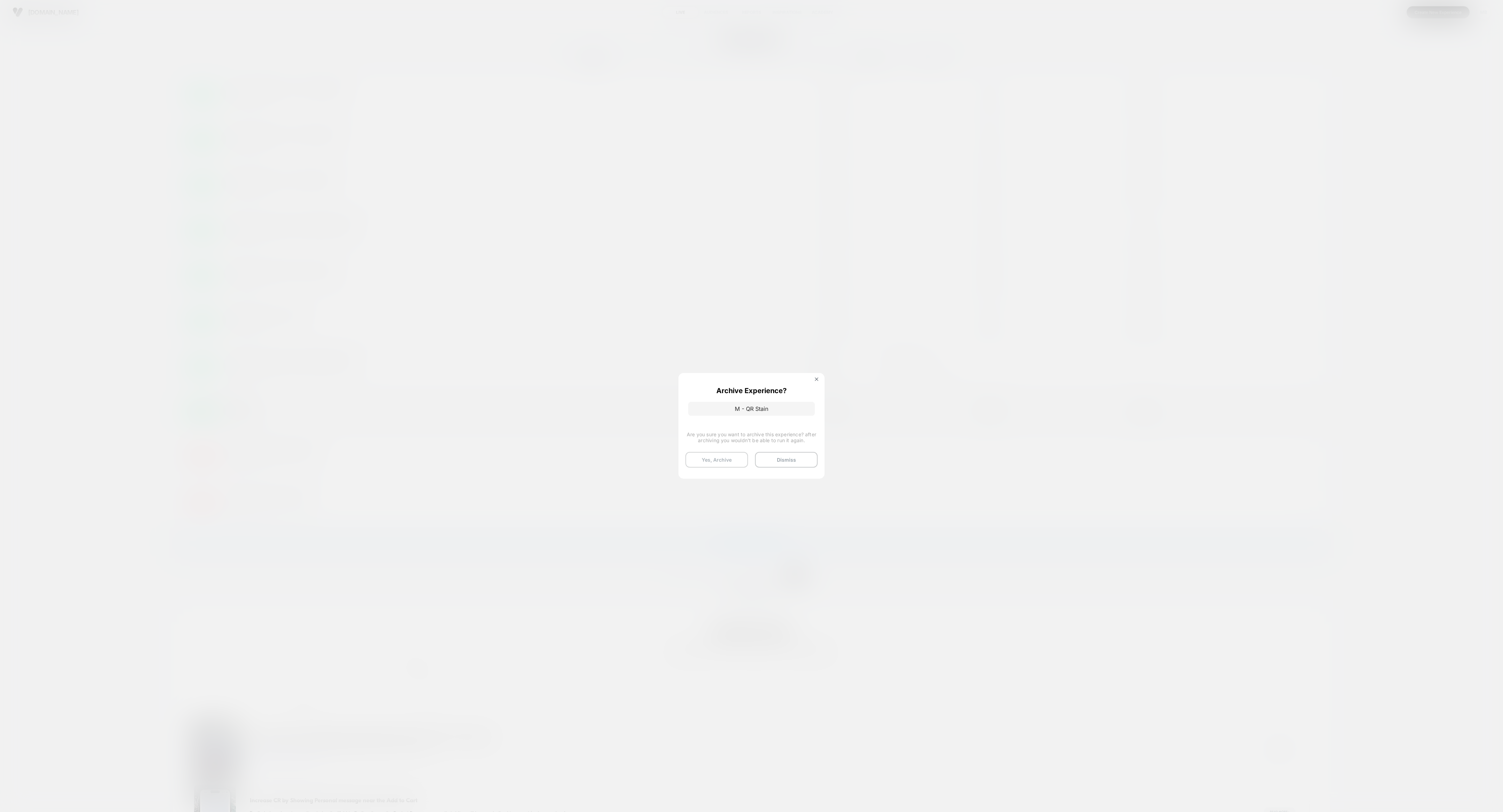
click at [667, 360] on button "Yes, Archive" at bounding box center [716, 460] width 62 height 16
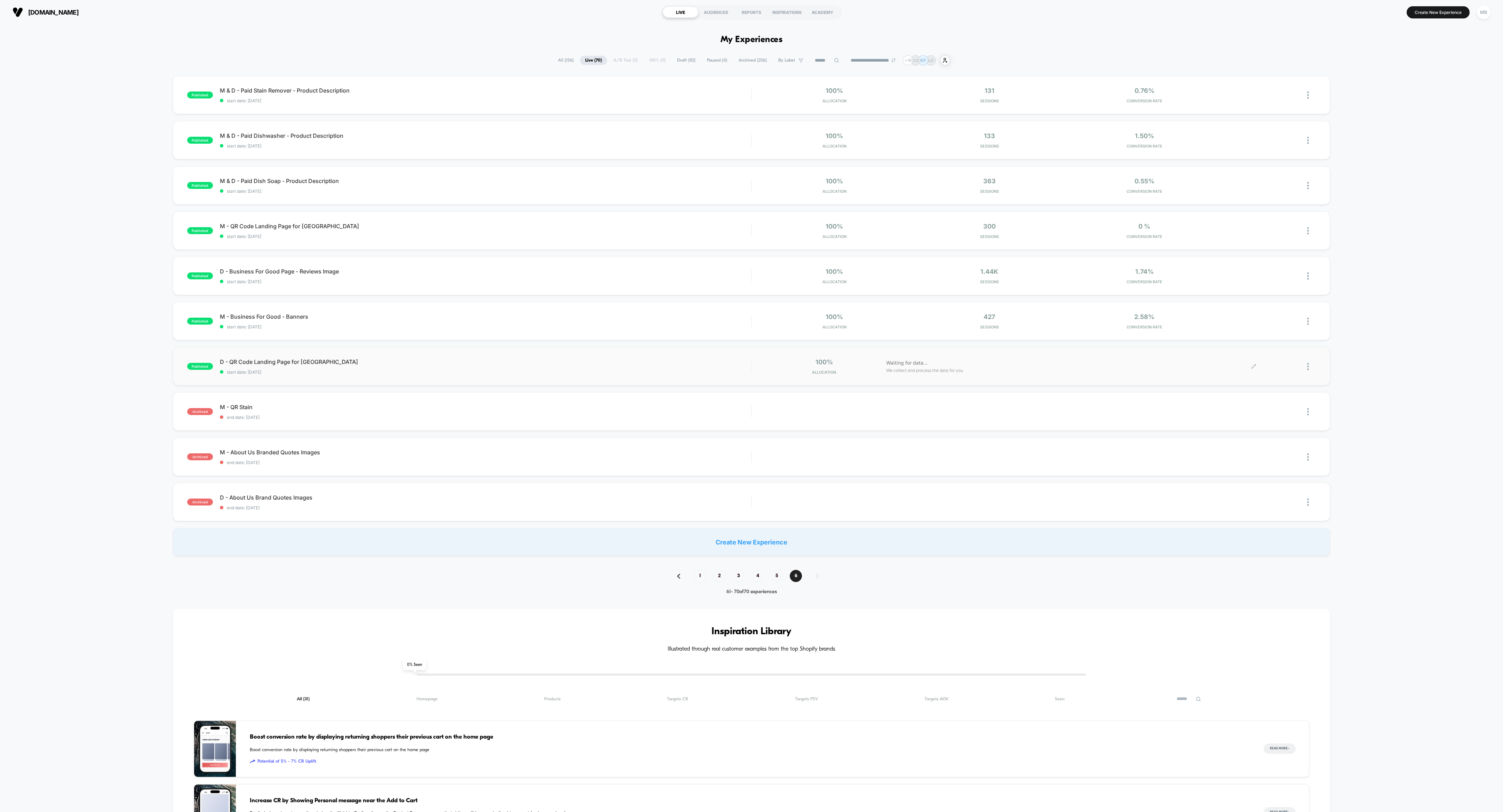
click at [667, 360] on div at bounding box center [1311, 366] width 9 height 16
click at [667, 360] on div "Archive" at bounding box center [1272, 406] width 62 height 16
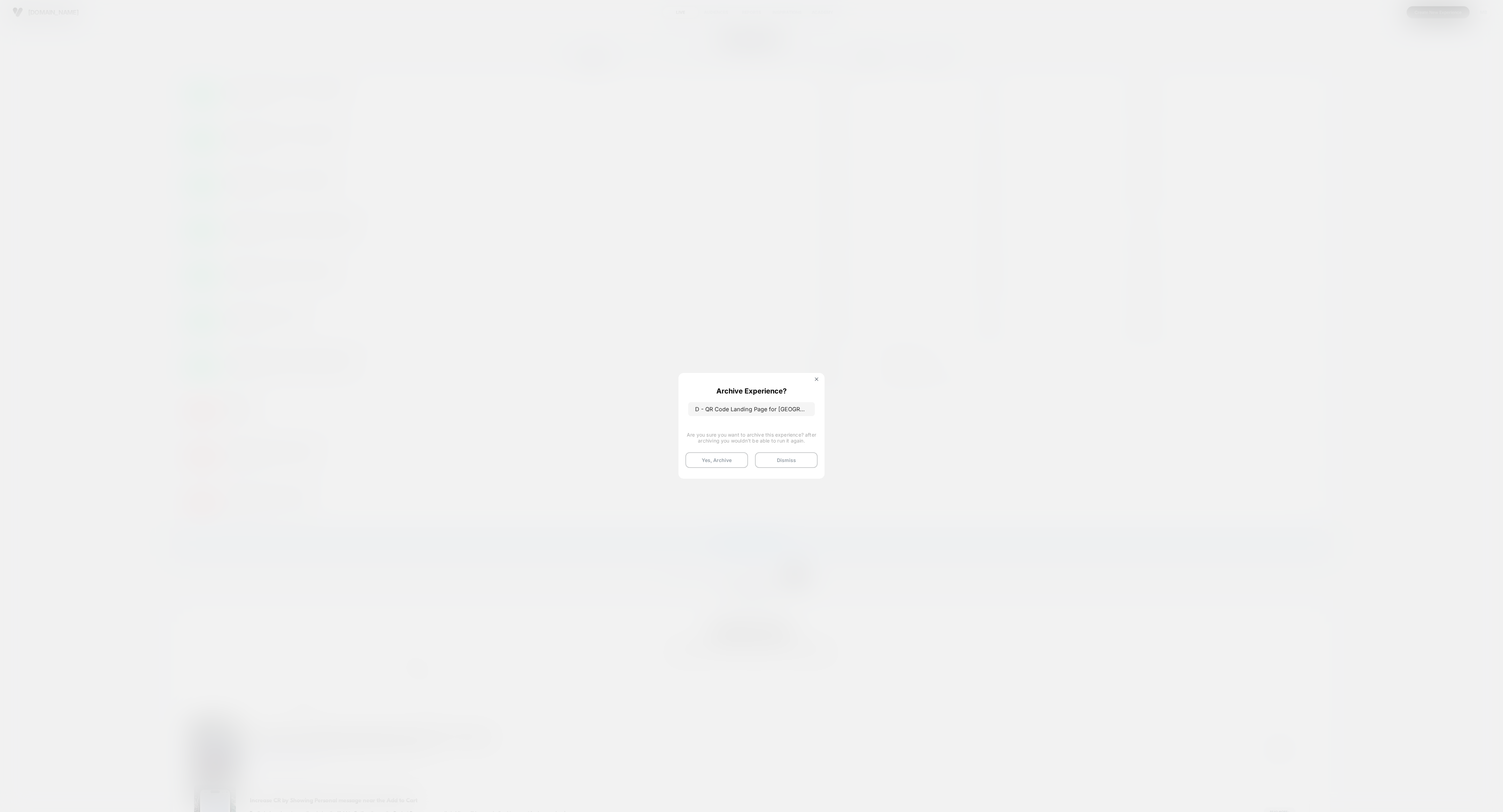
click at [667, 360] on button "Yes, Archive" at bounding box center [716, 460] width 62 height 16
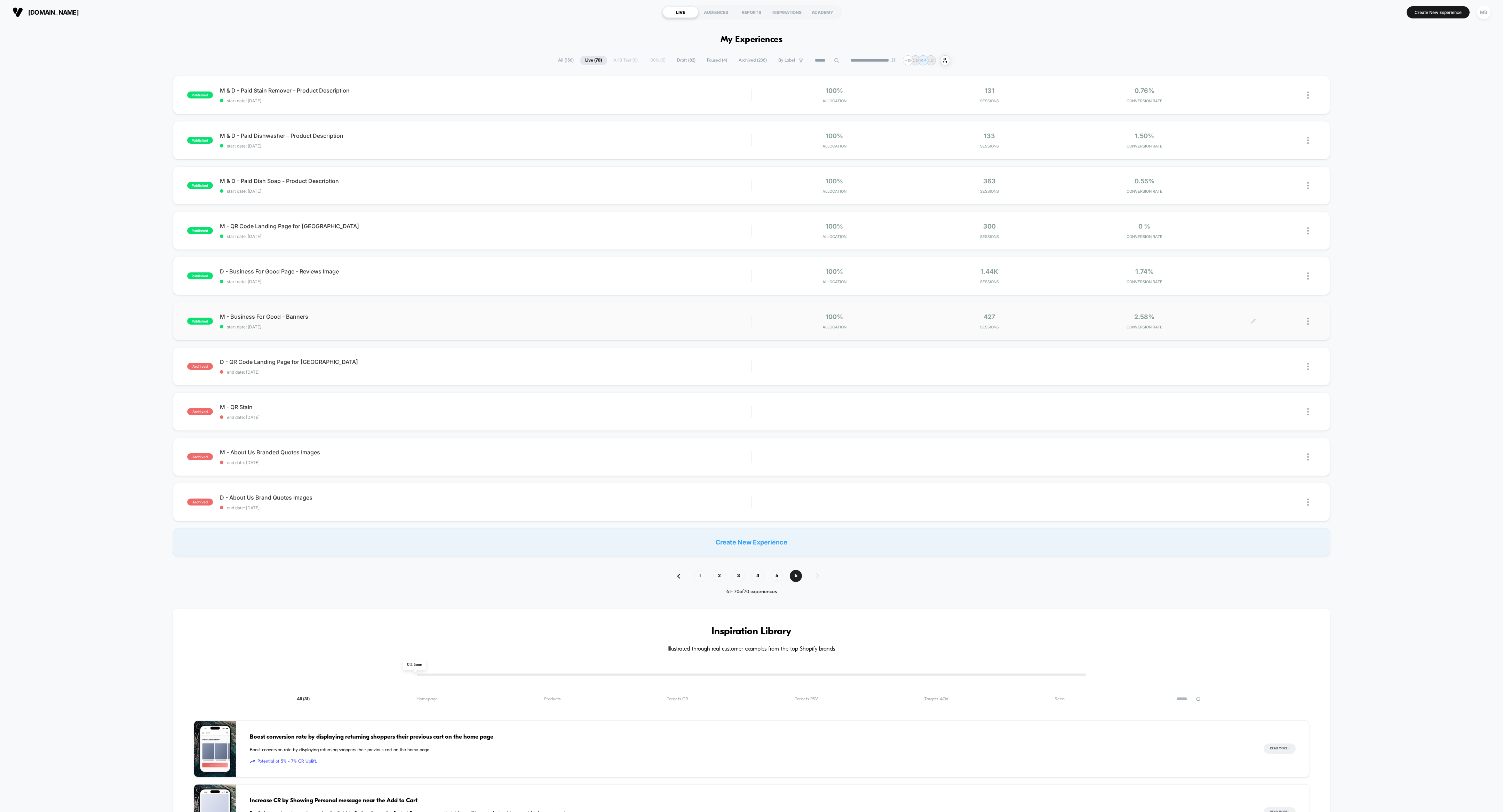
click at [667, 324] on div at bounding box center [1311, 321] width 9 height 16
click at [667, 360] on div "Archive" at bounding box center [1272, 360] width 62 height 16
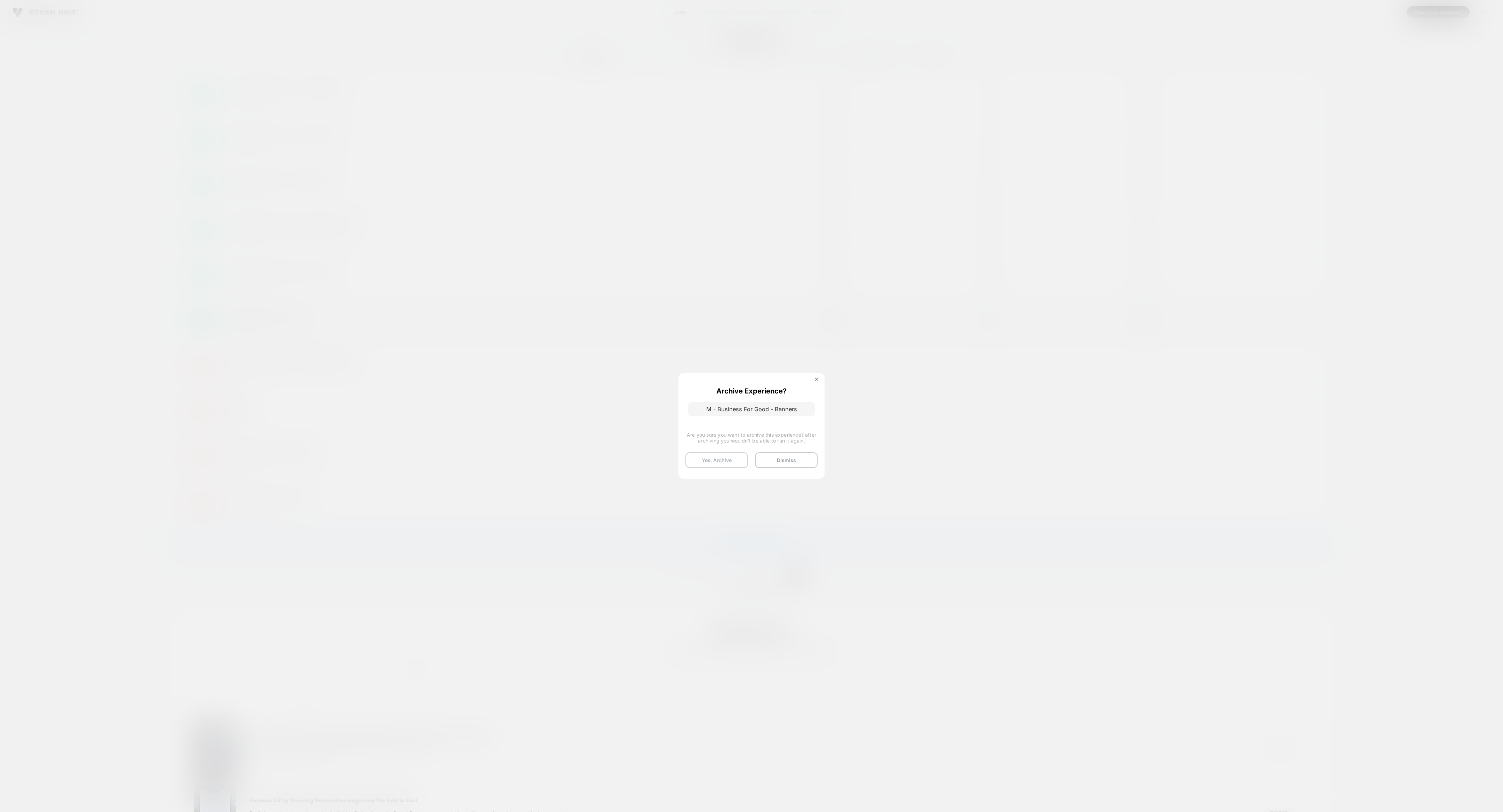
click at [667, 360] on button "Yes, Archive" at bounding box center [716, 460] width 62 height 16
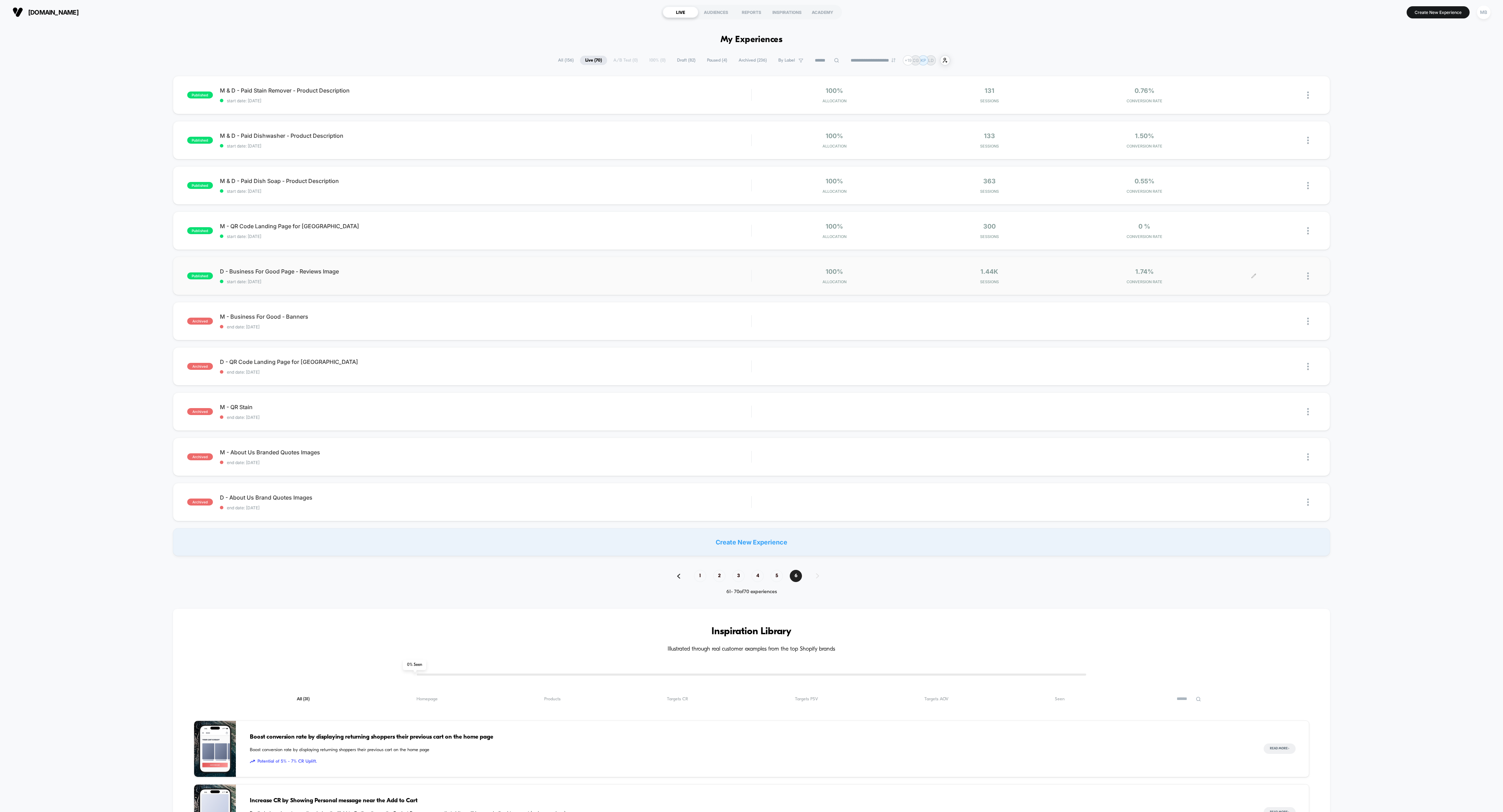
click at [667, 276] on div at bounding box center [1311, 276] width 9 height 16
click at [667, 316] on div "Archive" at bounding box center [1272, 316] width 62 height 16
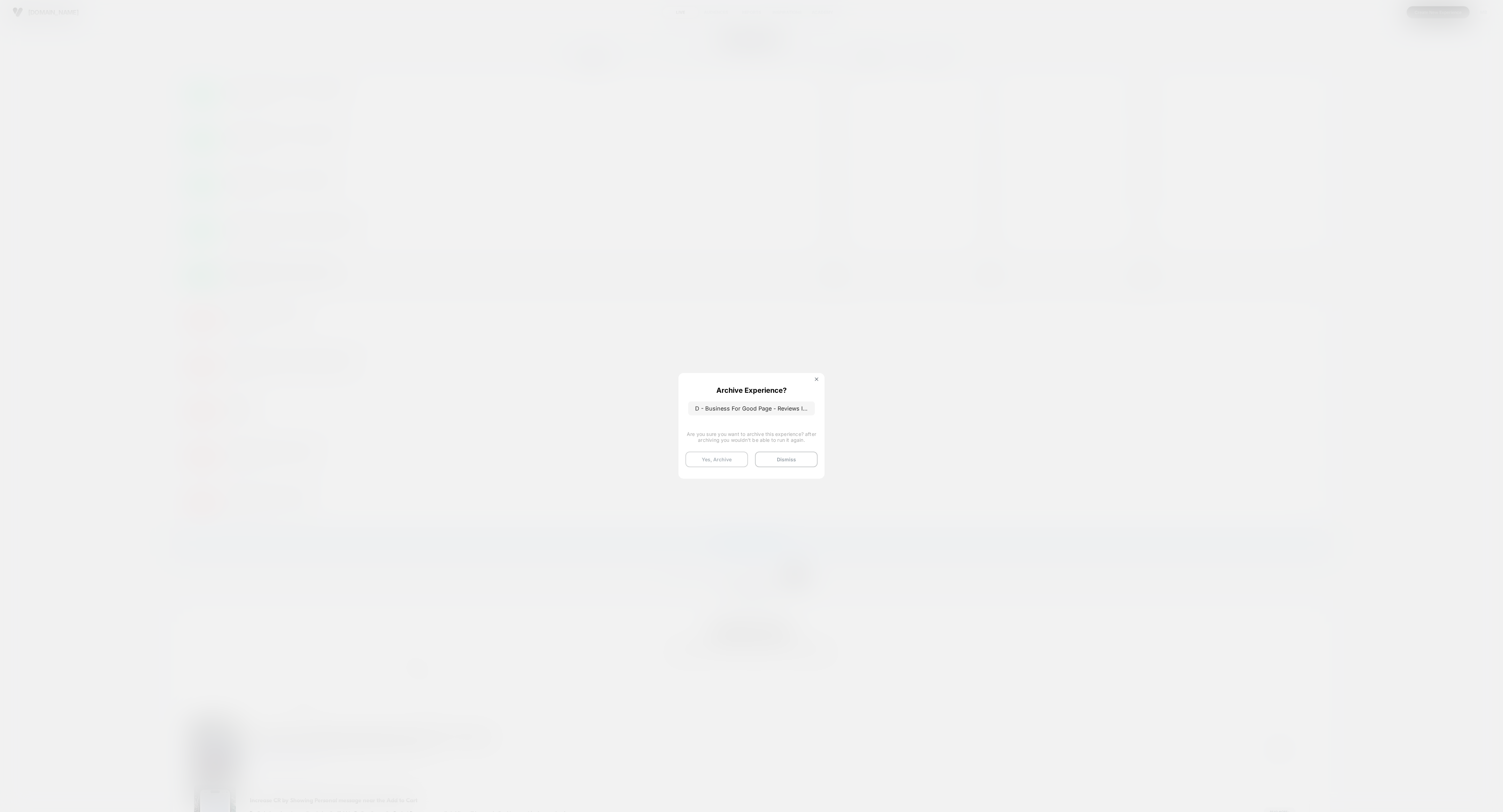
click at [667, 360] on button "Yes, Archive" at bounding box center [716, 459] width 62 height 16
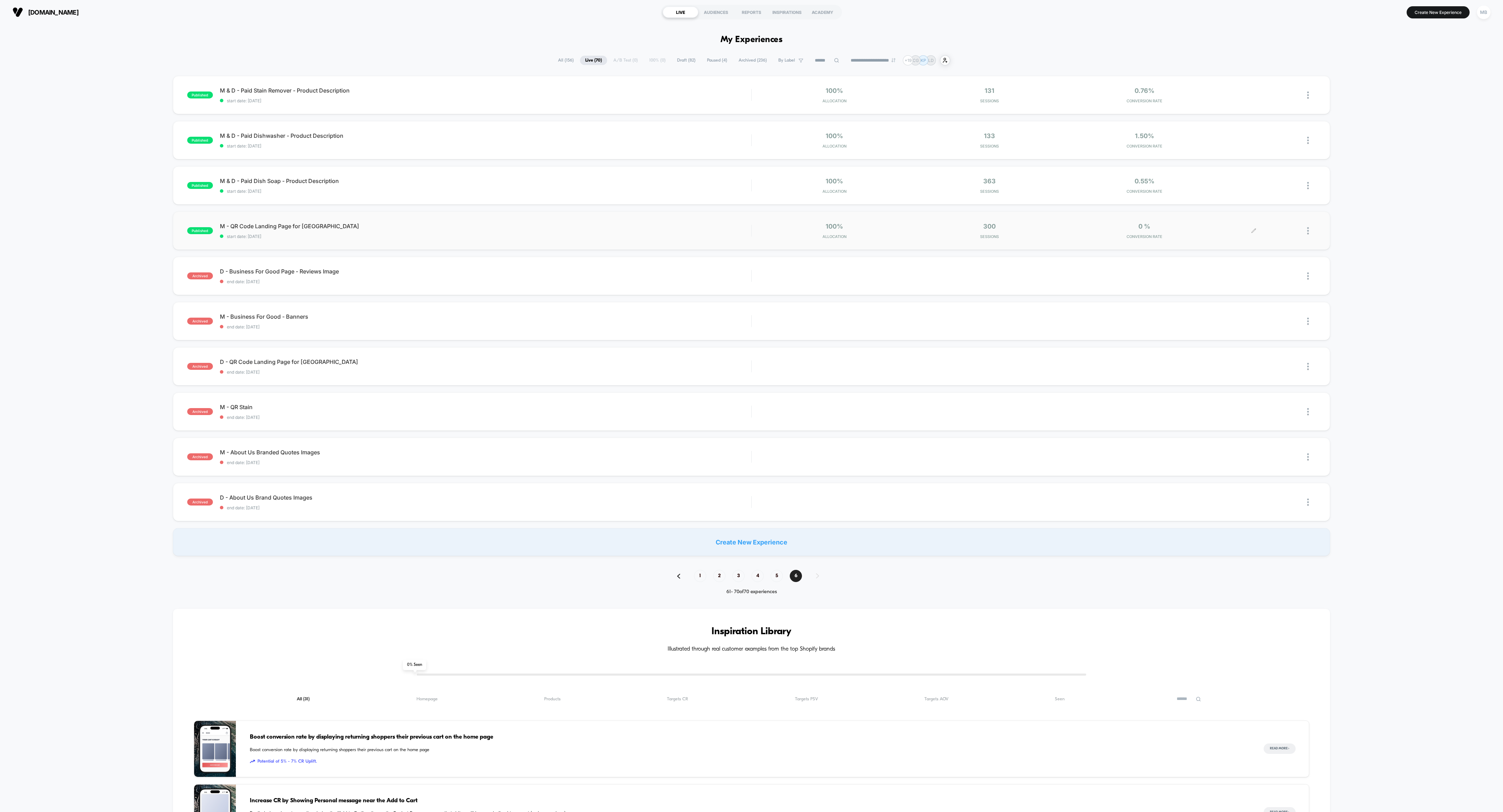
click at [667, 228] on div at bounding box center [1311, 231] width 9 height 16
click at [667, 267] on div "Archive" at bounding box center [1272, 270] width 62 height 16
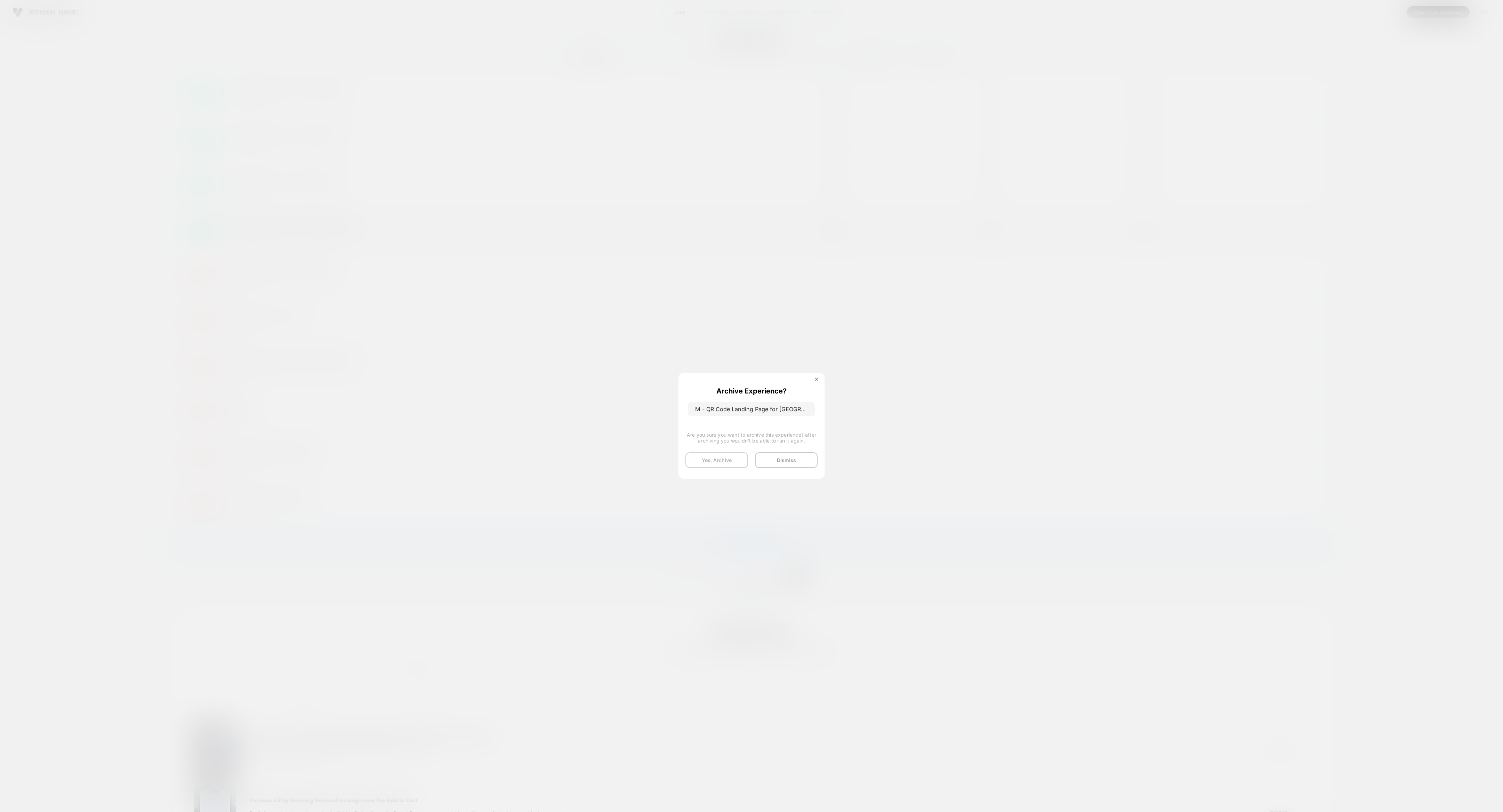
click at [667, 360] on button "Yes, Archive" at bounding box center [716, 460] width 62 height 16
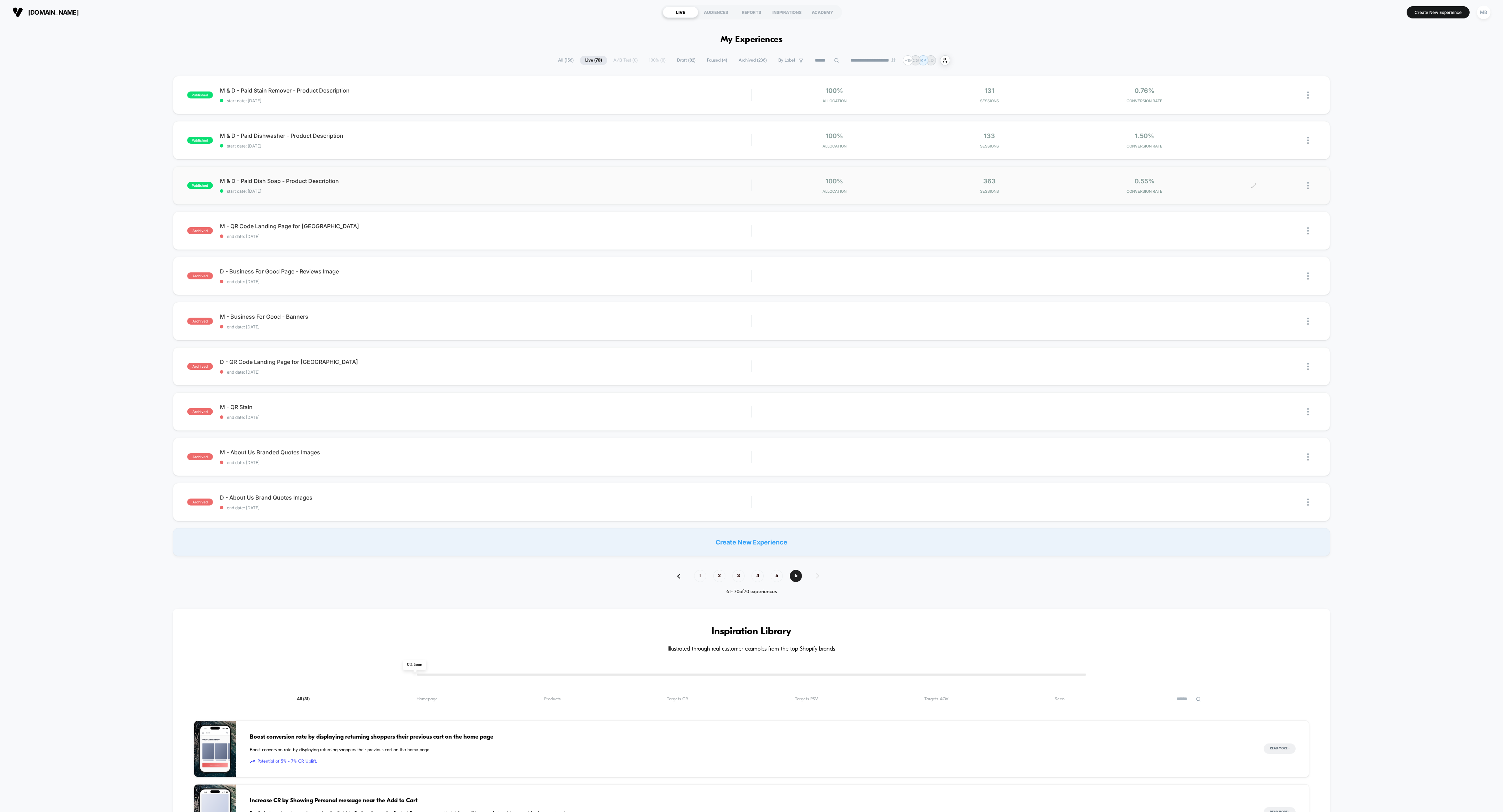
click at [667, 183] on div at bounding box center [1311, 186] width 9 height 16
click at [667, 223] on div "Archive" at bounding box center [1272, 225] width 62 height 16
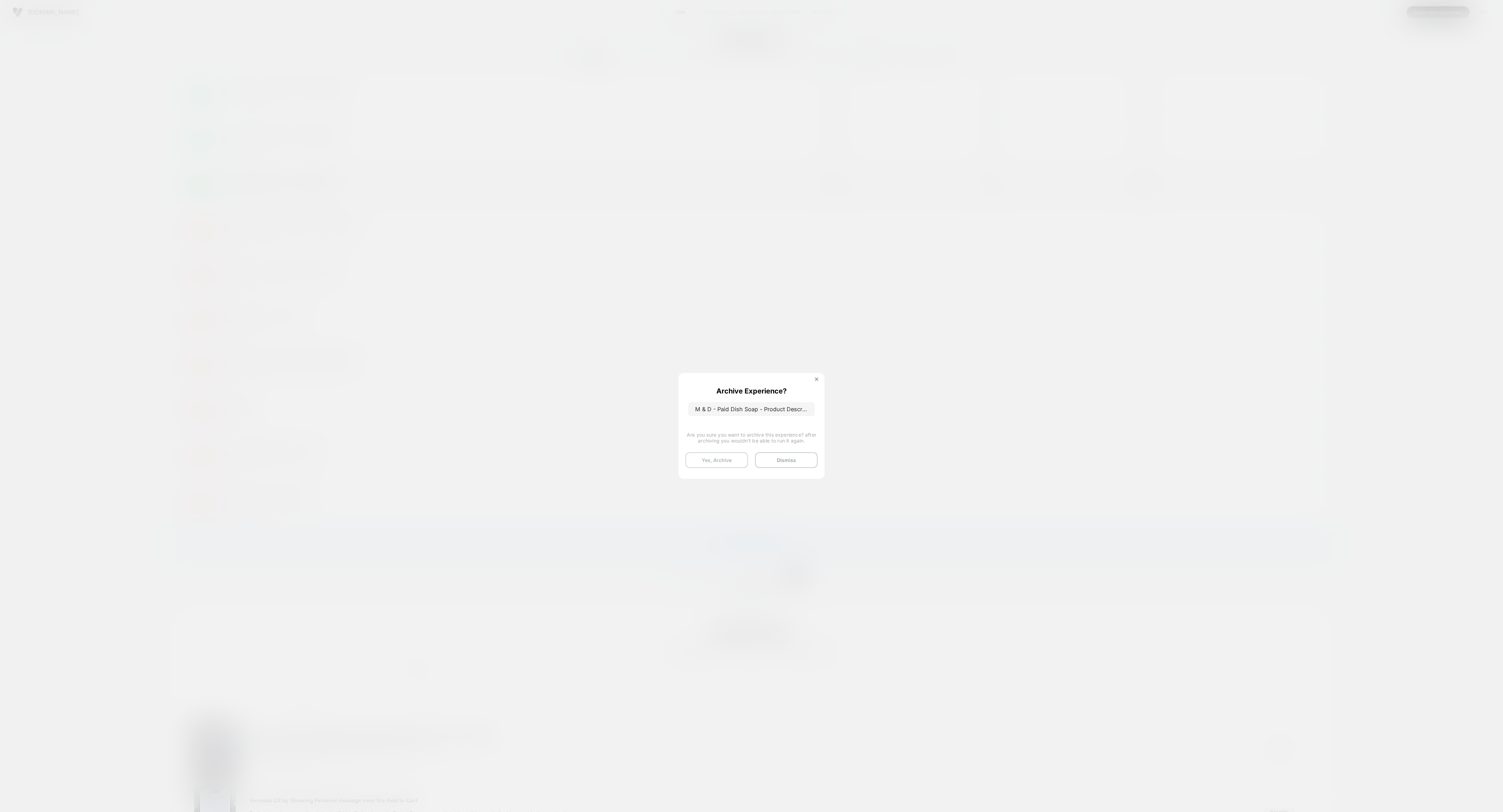
click at [667, 360] on button "Yes, Archive" at bounding box center [716, 460] width 62 height 16
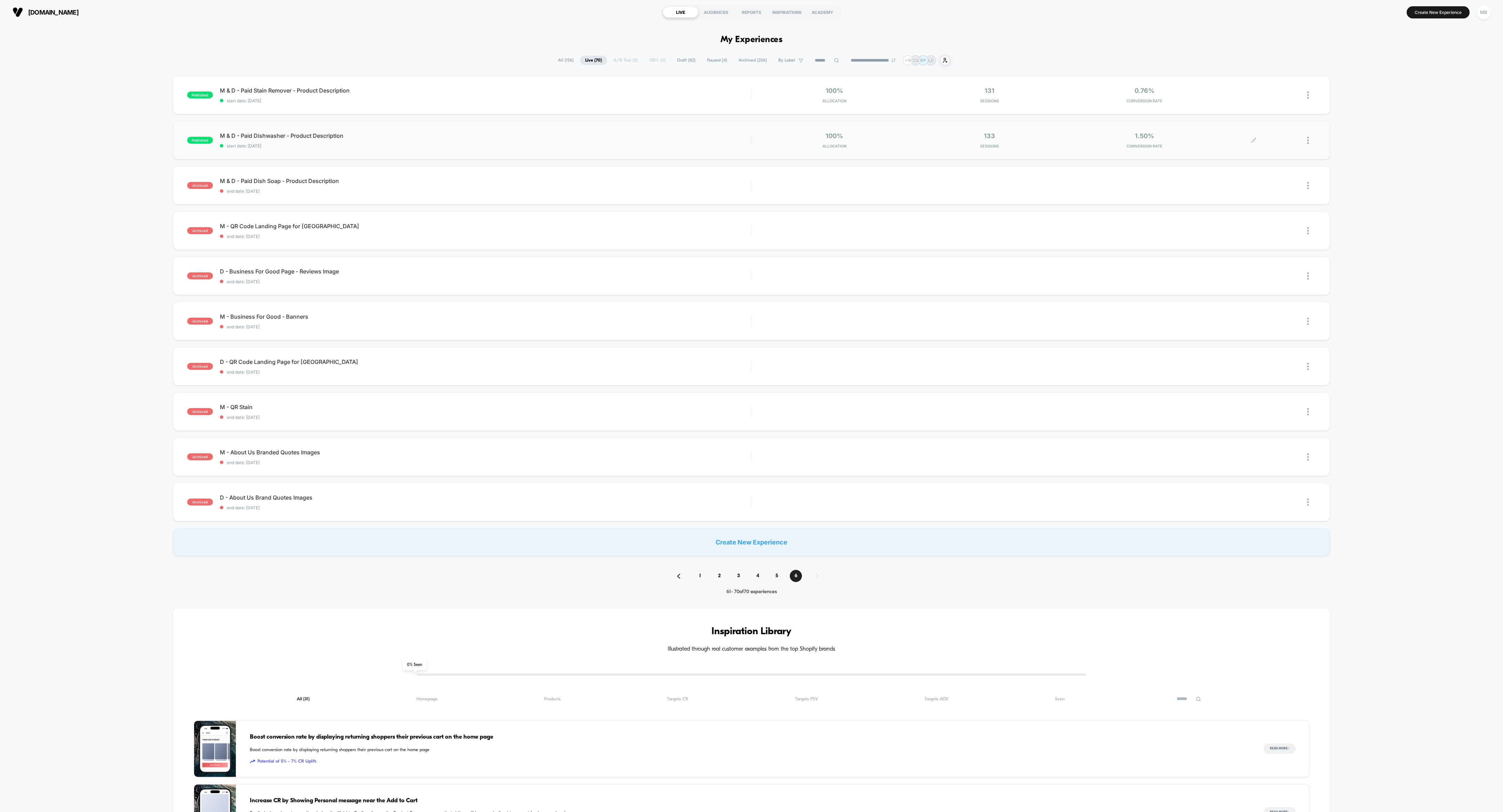
click at [667, 141] on div at bounding box center [1285, 141] width 62 height 16
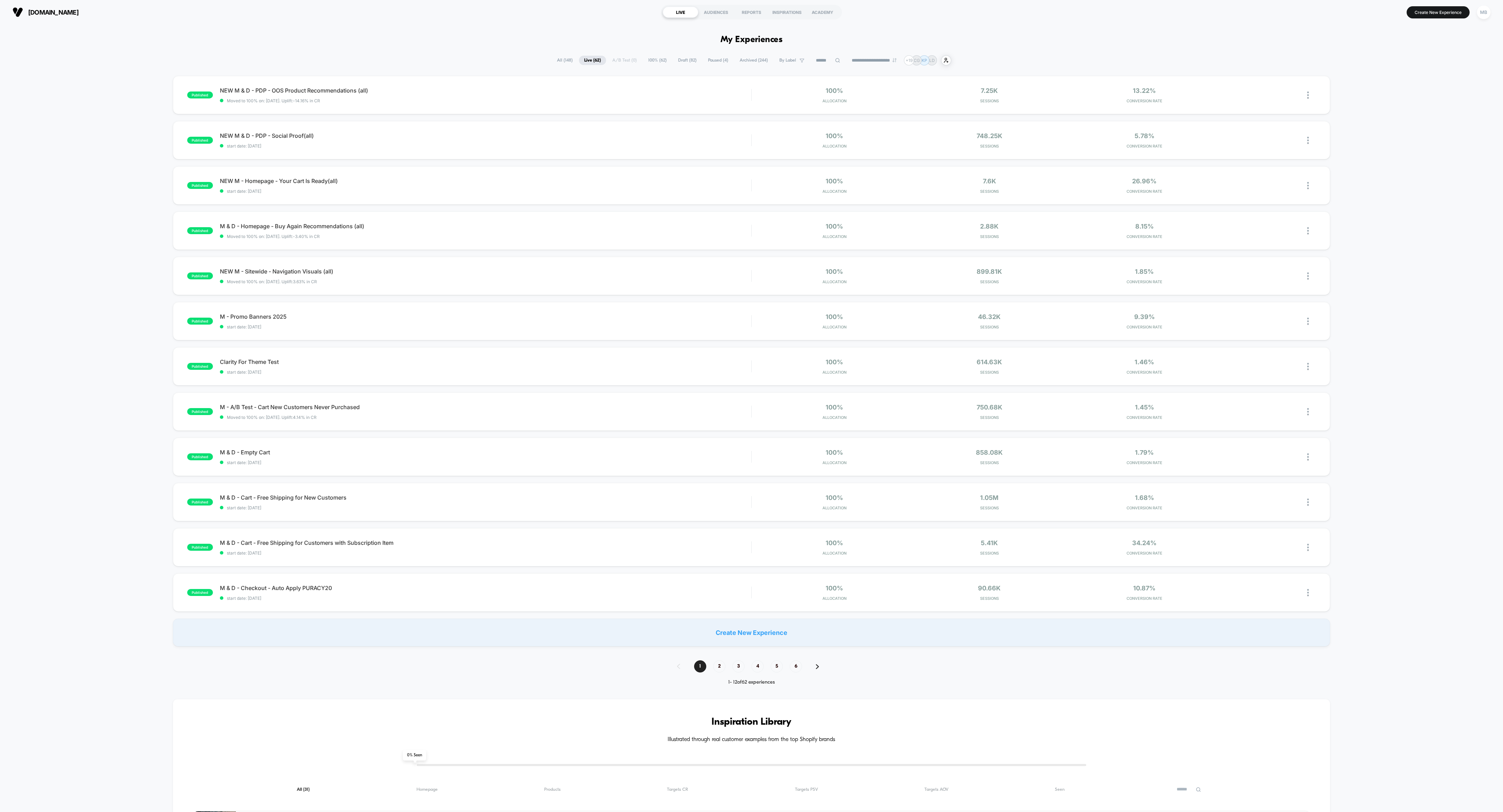
click at [667, 360] on span "6" at bounding box center [796, 666] width 12 height 12
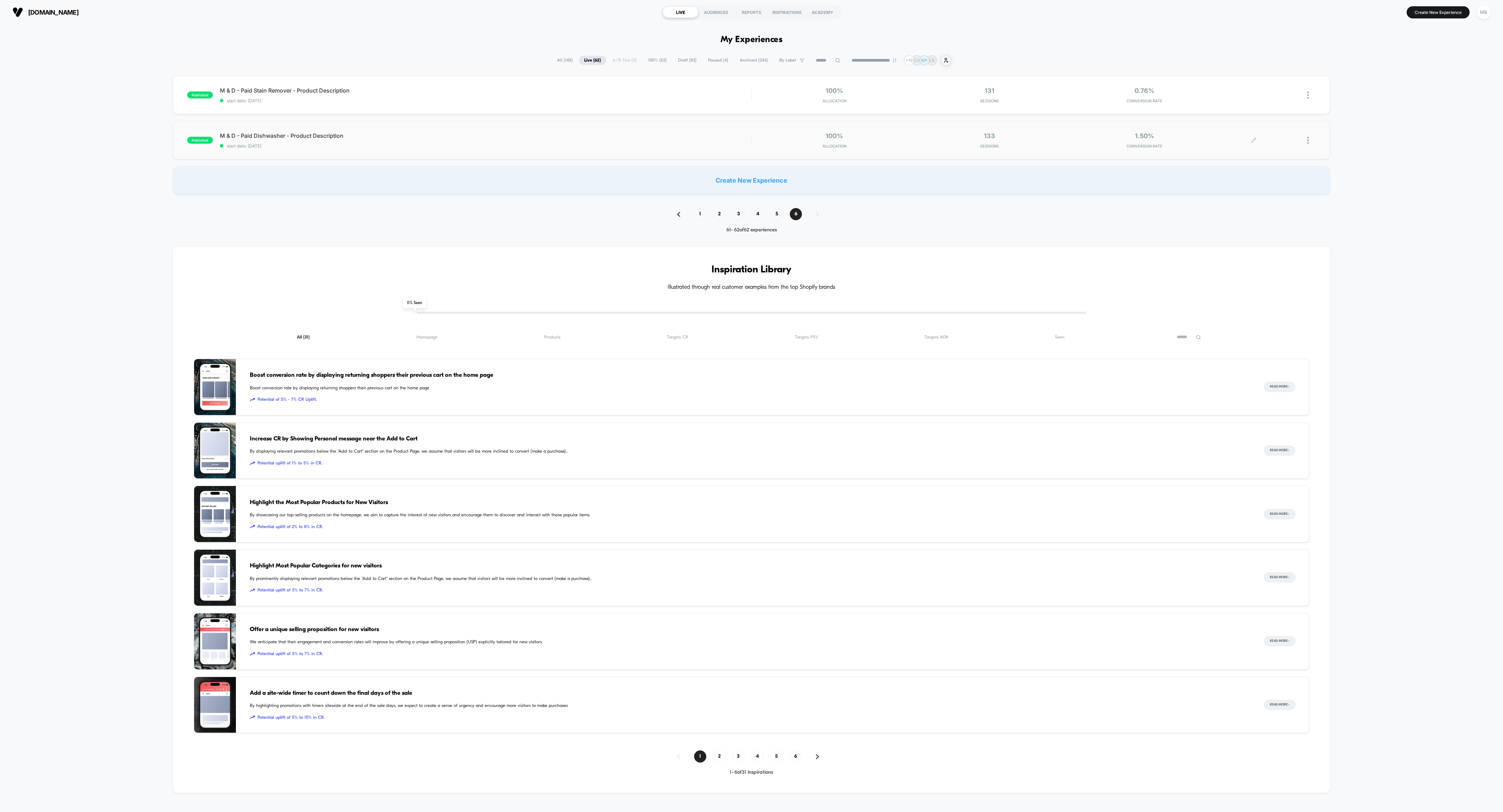
click at [667, 138] on div at bounding box center [1311, 141] width 9 height 16
click at [667, 178] on div "Archive" at bounding box center [1272, 180] width 62 height 16
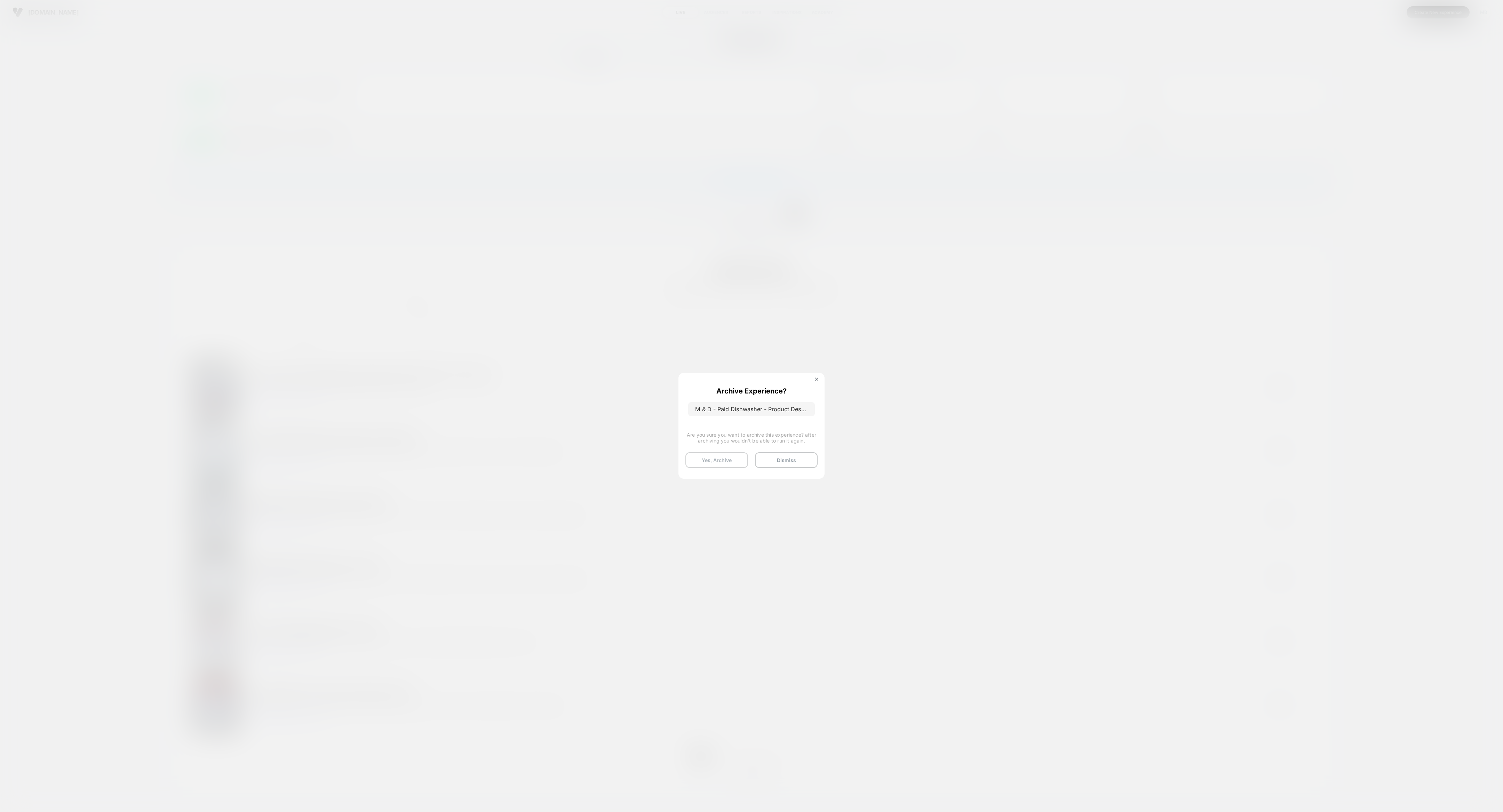
click at [667, 360] on button "Yes, Archive" at bounding box center [716, 460] width 62 height 16
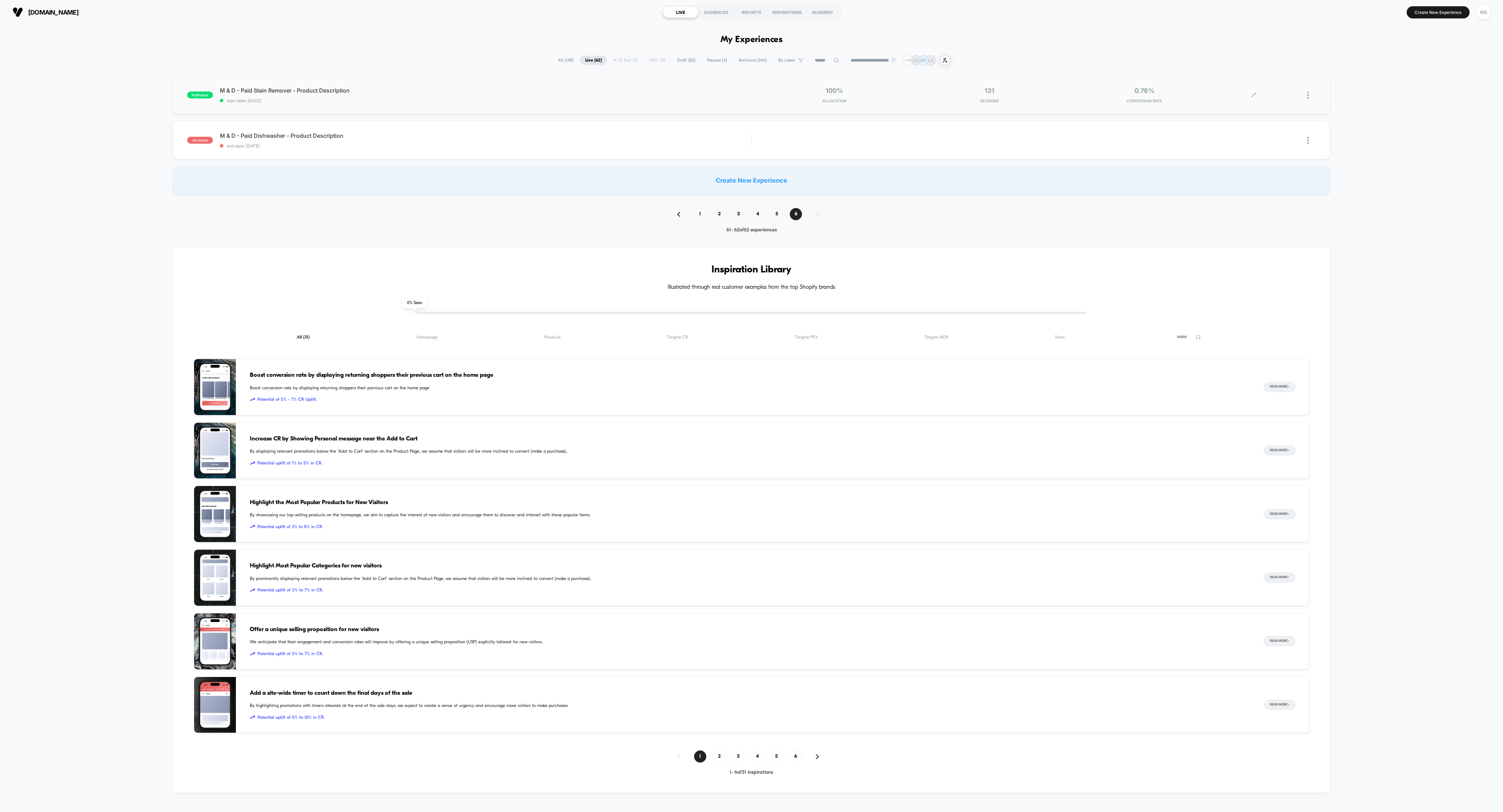
click at [667, 92] on div at bounding box center [1311, 95] width 9 height 16
click at [667, 134] on div "Archive" at bounding box center [1272, 135] width 62 height 16
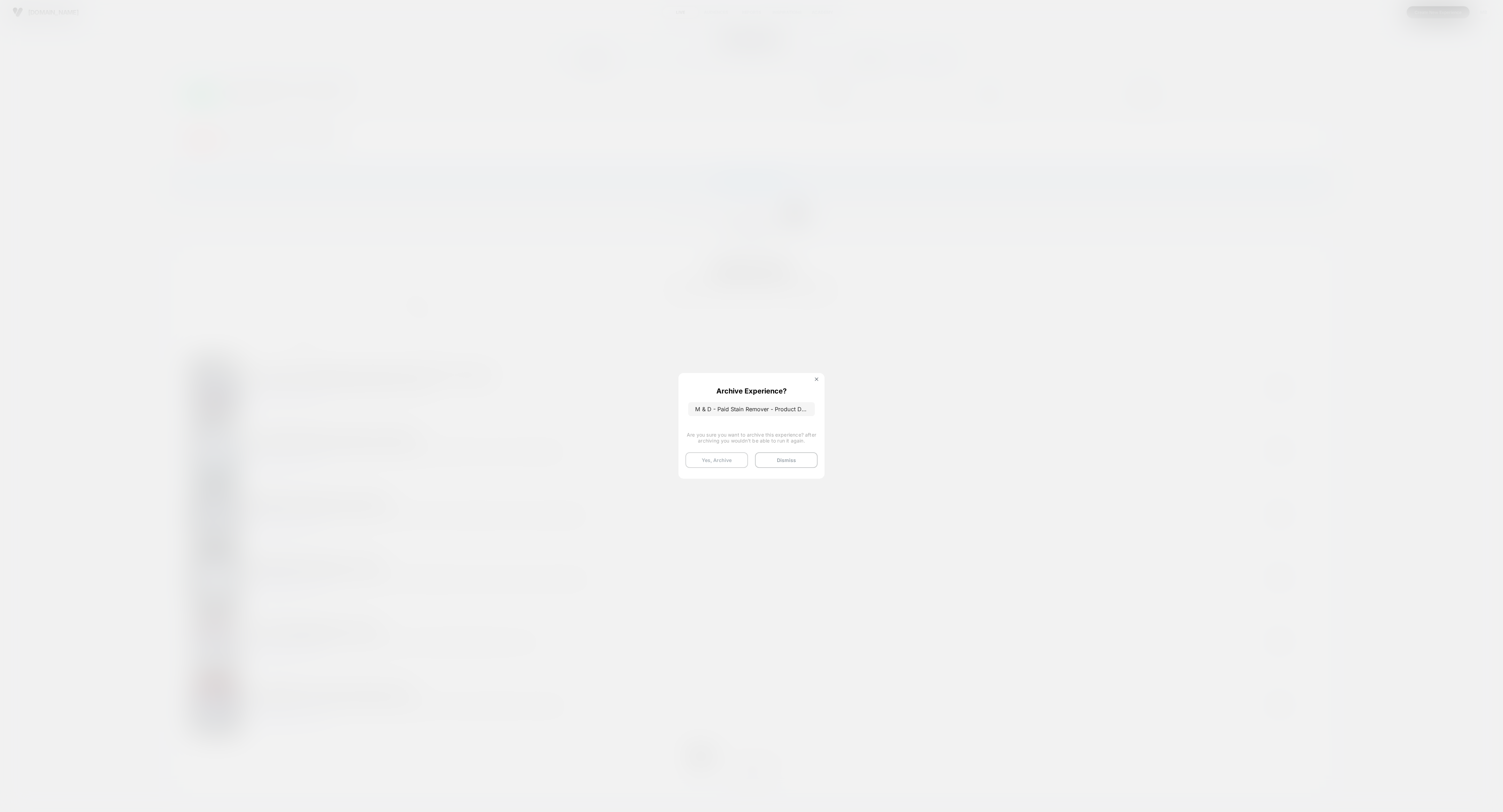
click at [667, 360] on button "Yes, Archive" at bounding box center [716, 460] width 62 height 16
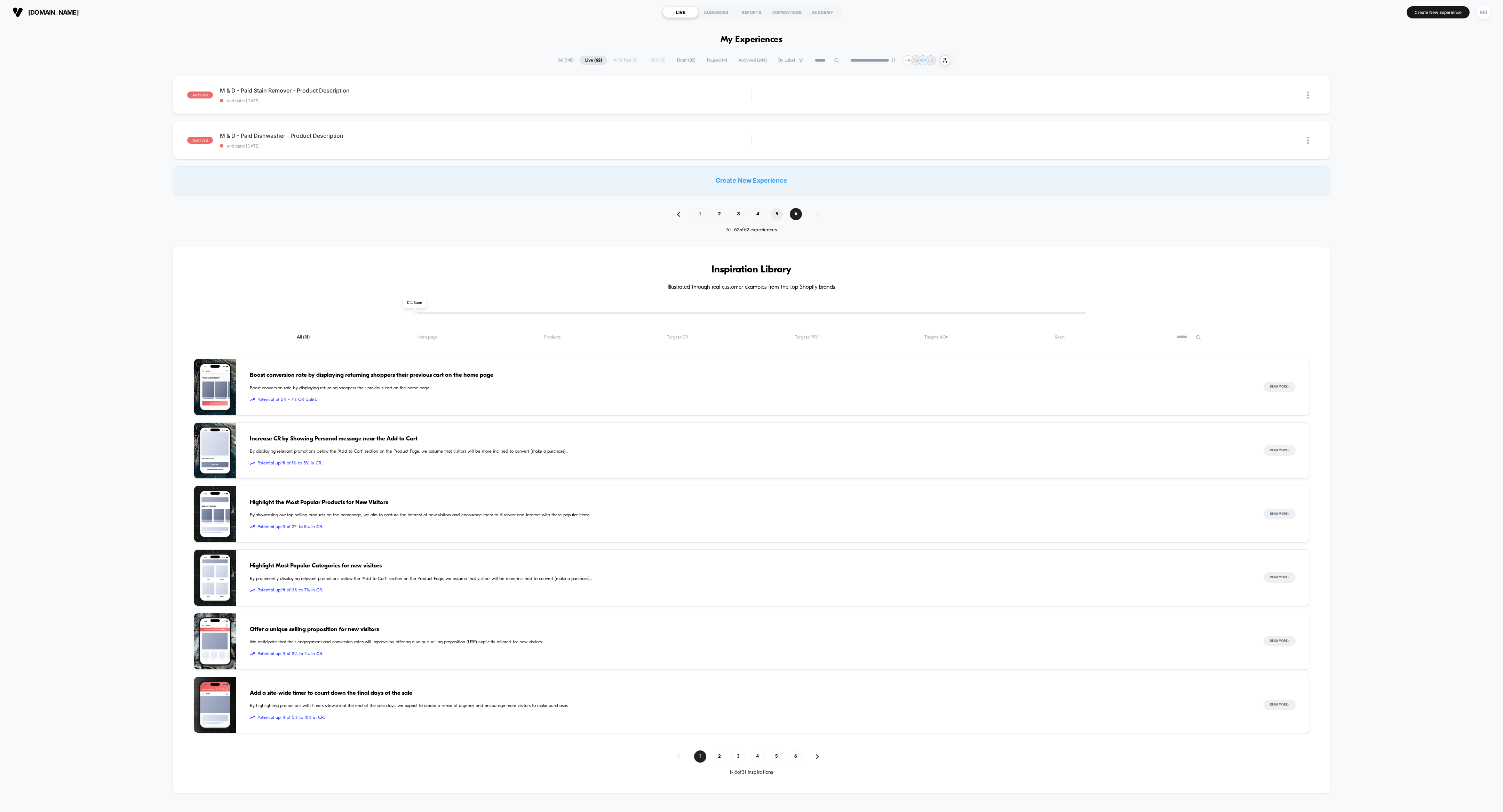
click at [667, 210] on span "5" at bounding box center [777, 214] width 12 height 12
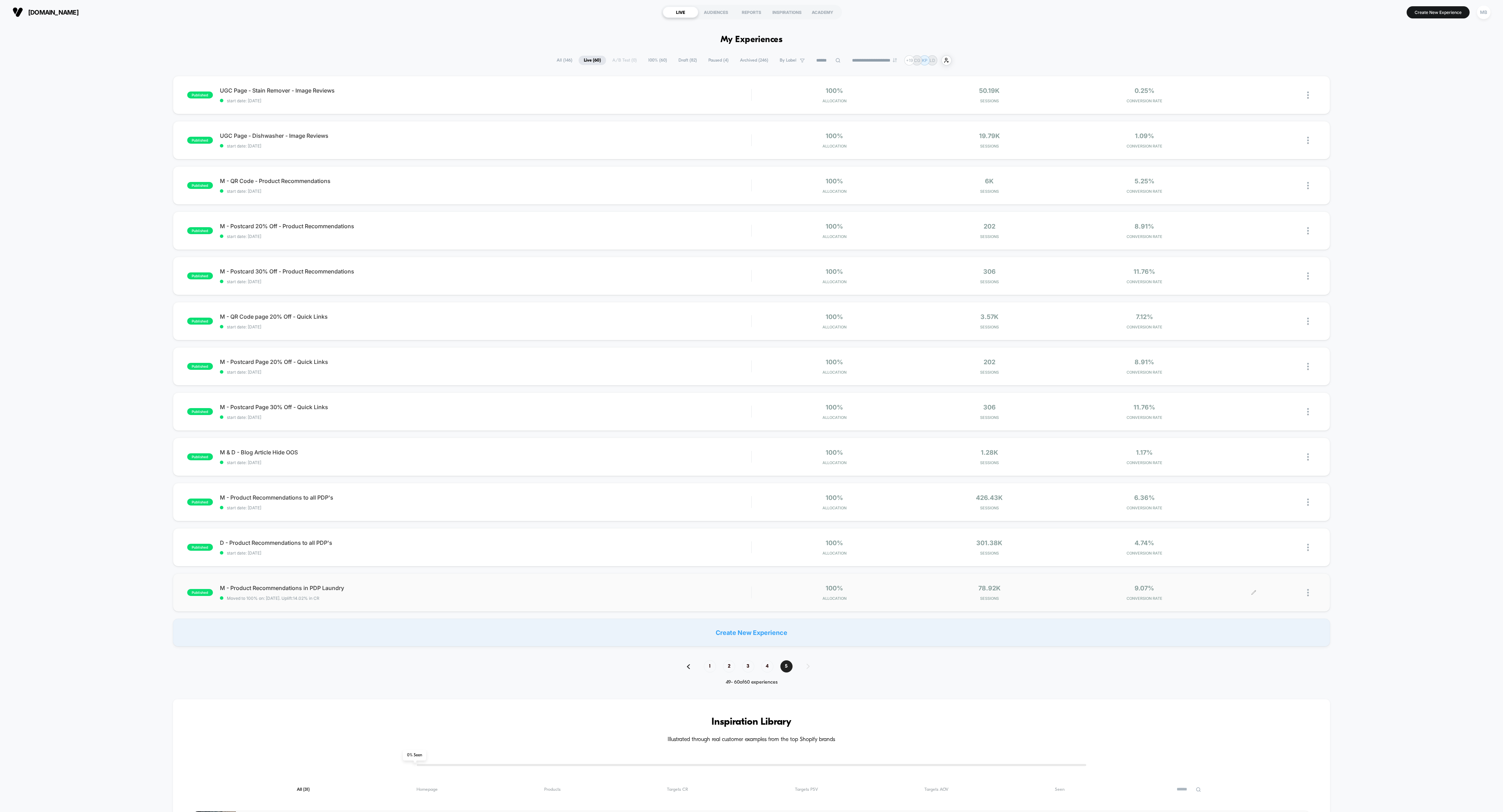
click at [667, 360] on div at bounding box center [1311, 593] width 9 height 16
click at [667, 360] on div "Archive" at bounding box center [1272, 632] width 62 height 16
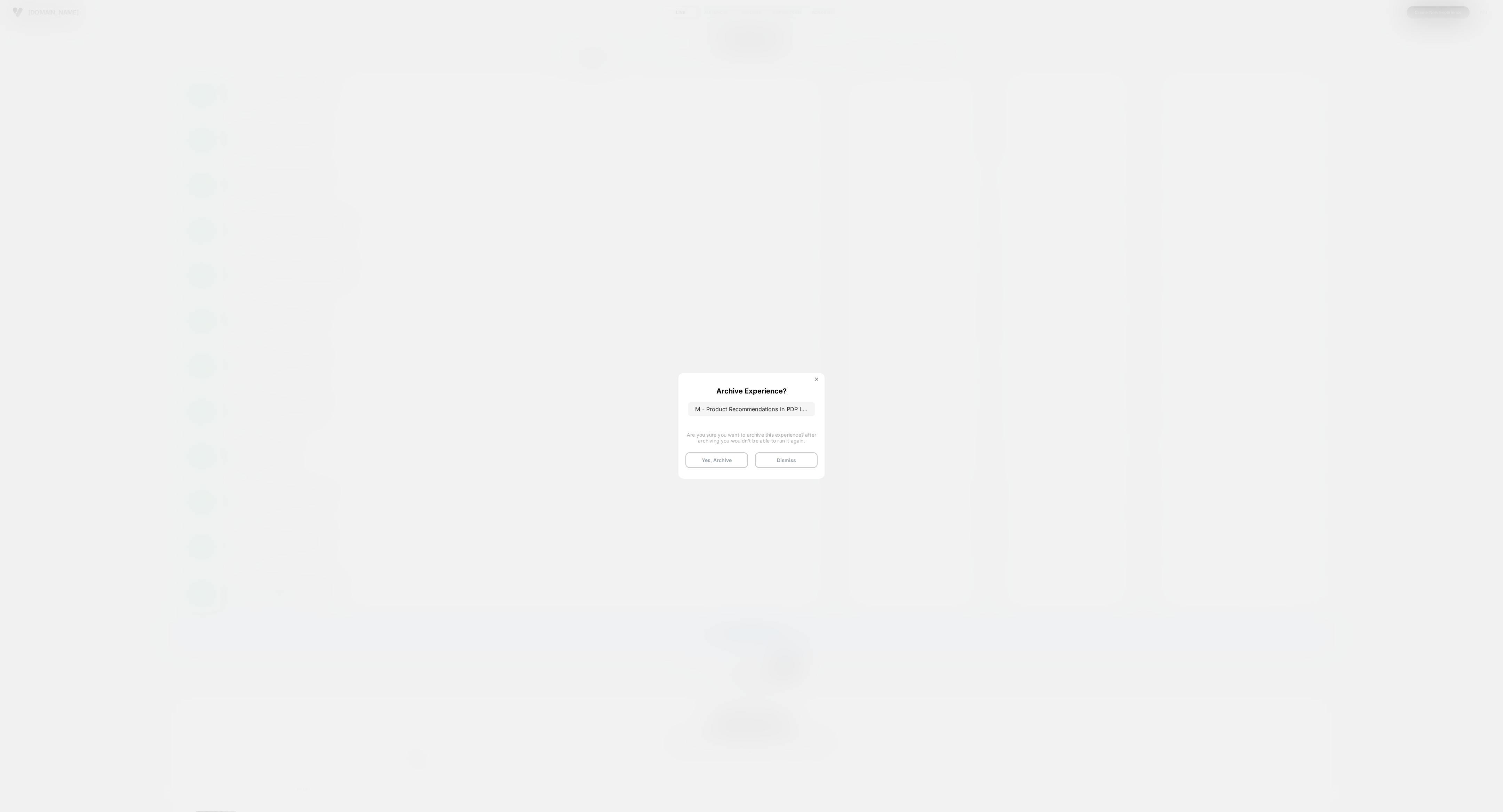
click at [667, 360] on button "Yes, Archive" at bounding box center [716, 460] width 62 height 16
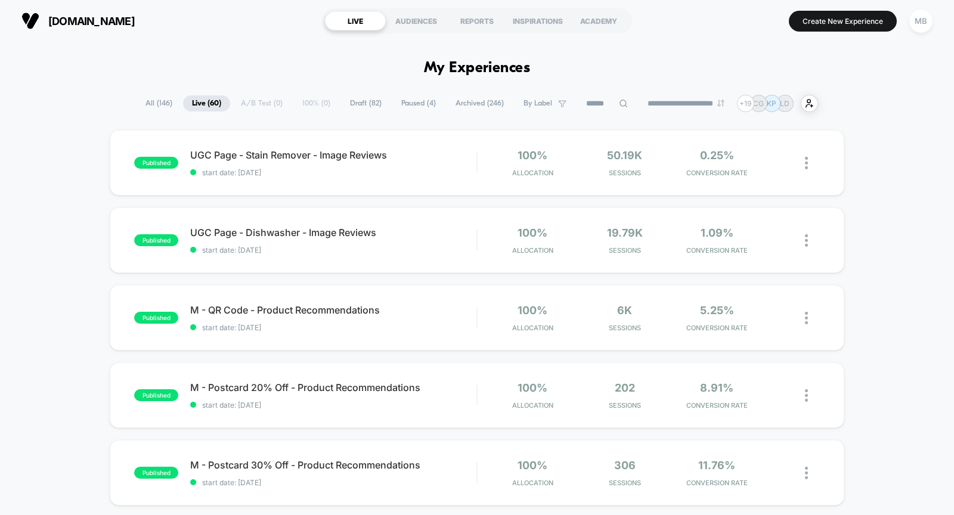
click at [207, 109] on span "Live ( 60 )" at bounding box center [206, 103] width 47 height 16
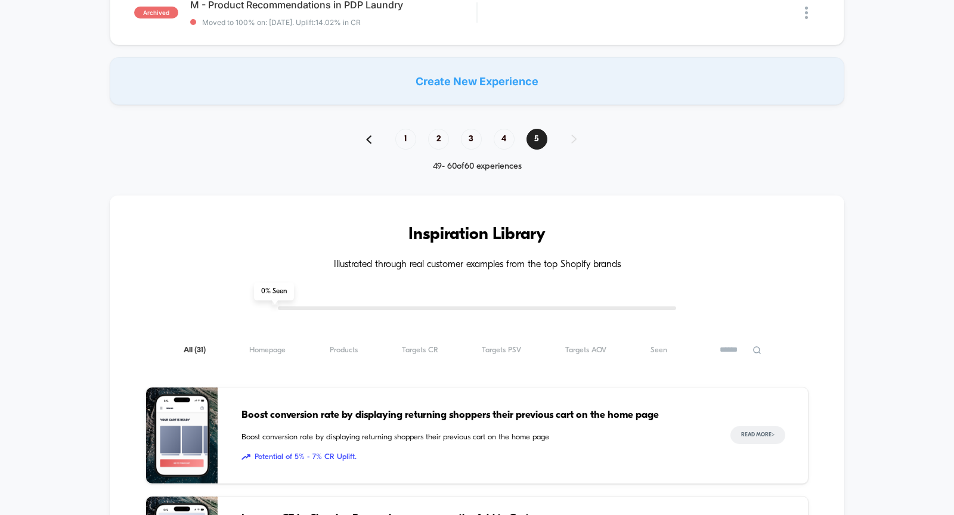
scroll to position [992, 0]
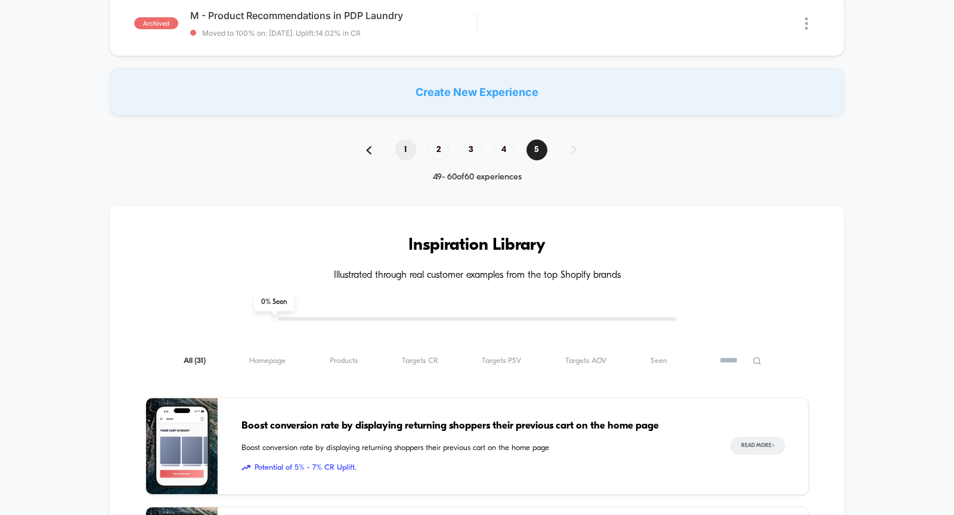
click at [411, 151] on span "1" at bounding box center [405, 150] width 21 height 21
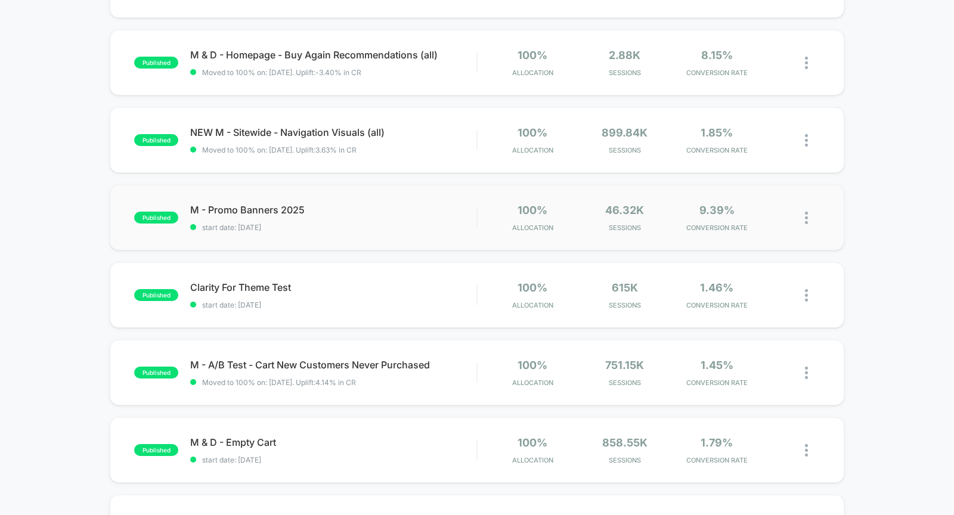
scroll to position [323, 0]
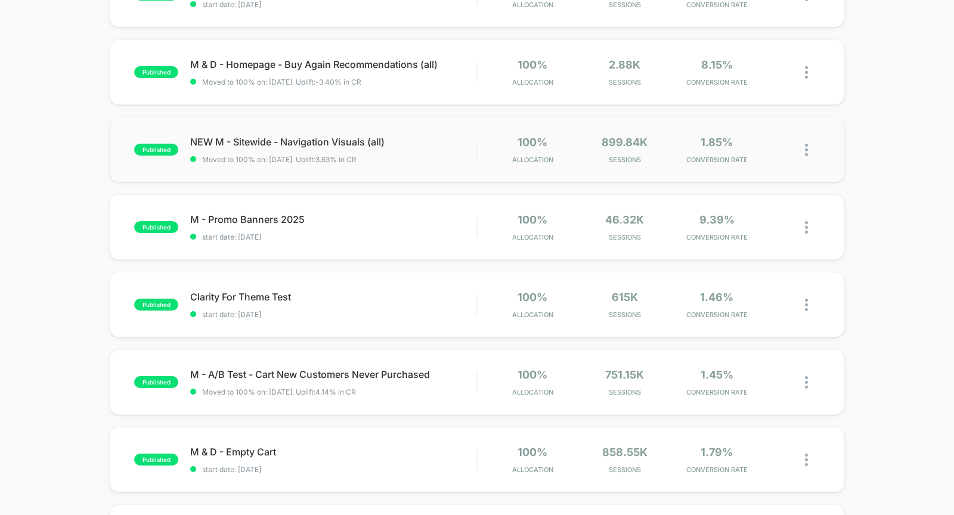
click at [286, 163] on div "published NEW M - Sitewide - Navigation Visuals (all) Moved to 100% on: [DATE] …" at bounding box center [477, 150] width 735 height 66
